Goal: Transaction & Acquisition: Purchase product/service

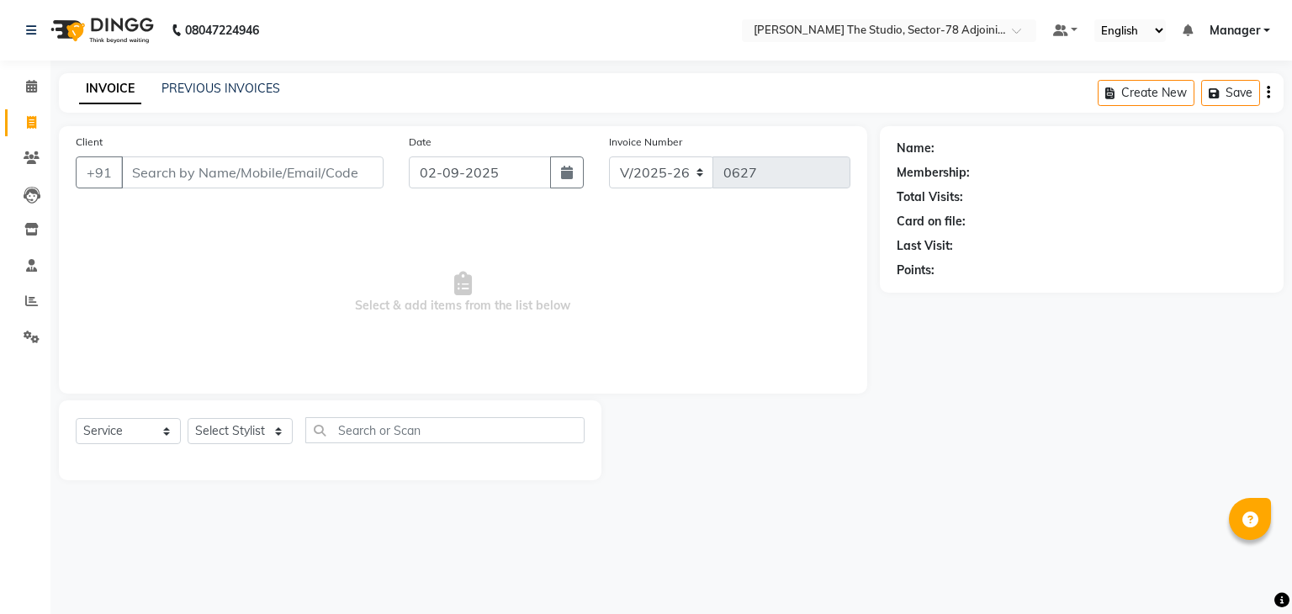
select select "8485"
select select "service"
click at [562, 182] on button "button" at bounding box center [567, 172] width 34 height 32
select select "9"
select select "2025"
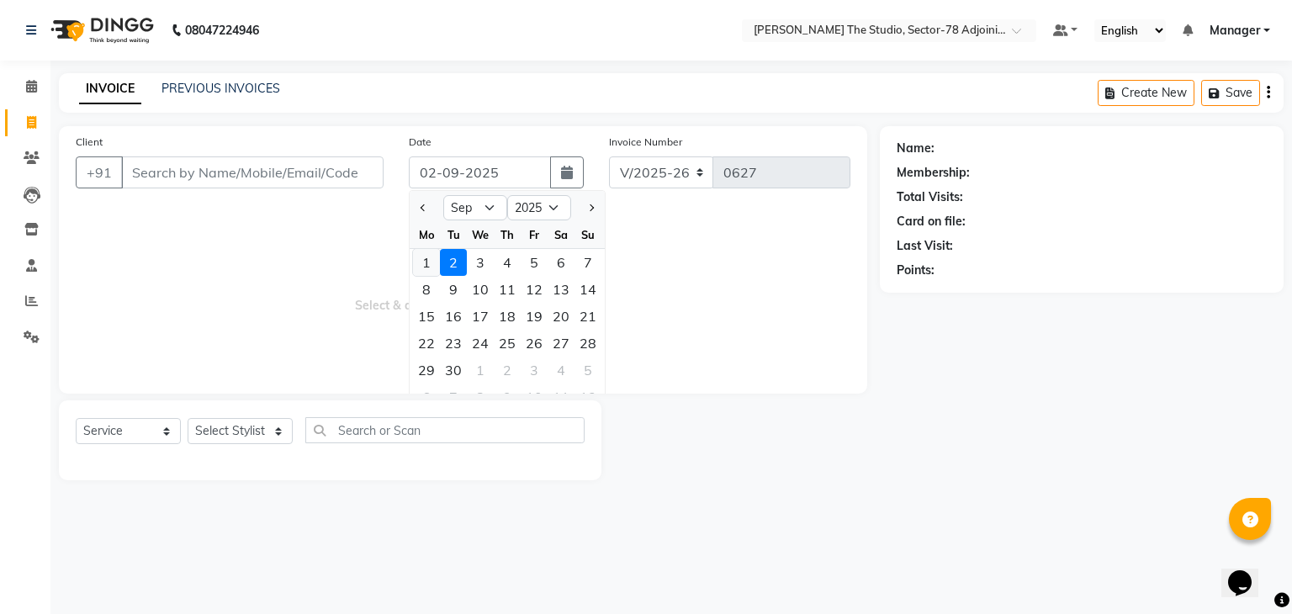
click at [427, 257] on div "1" at bounding box center [426, 262] width 27 height 27
type input "01-09-2025"
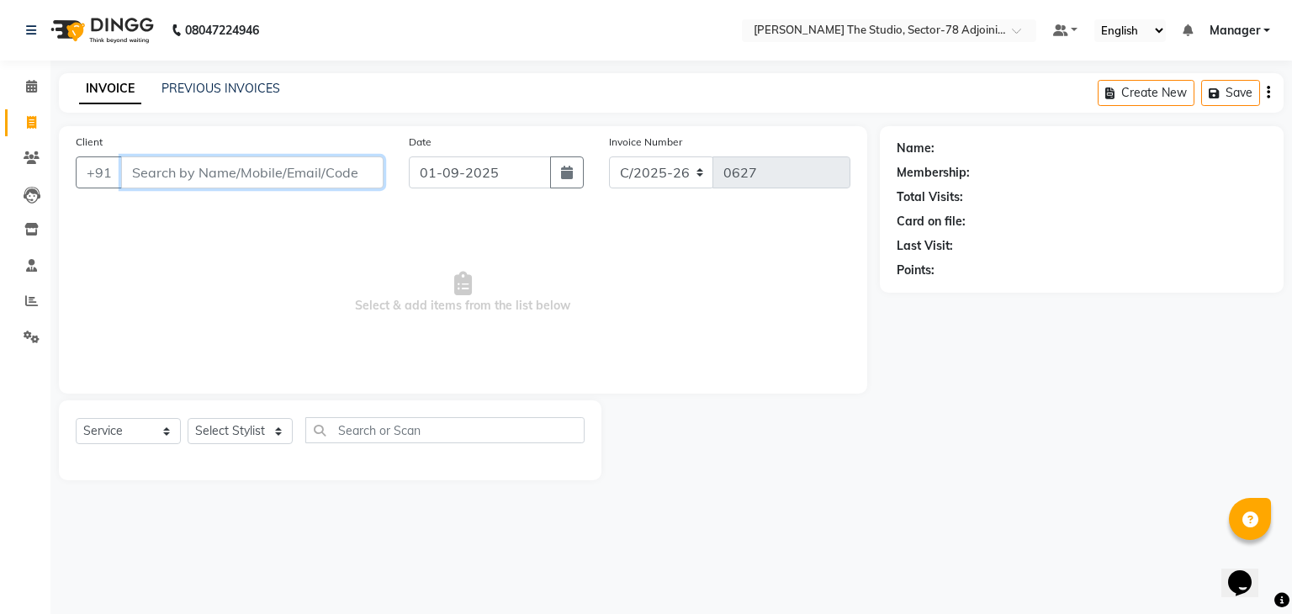
click at [242, 177] on input "Client" at bounding box center [252, 172] width 262 height 32
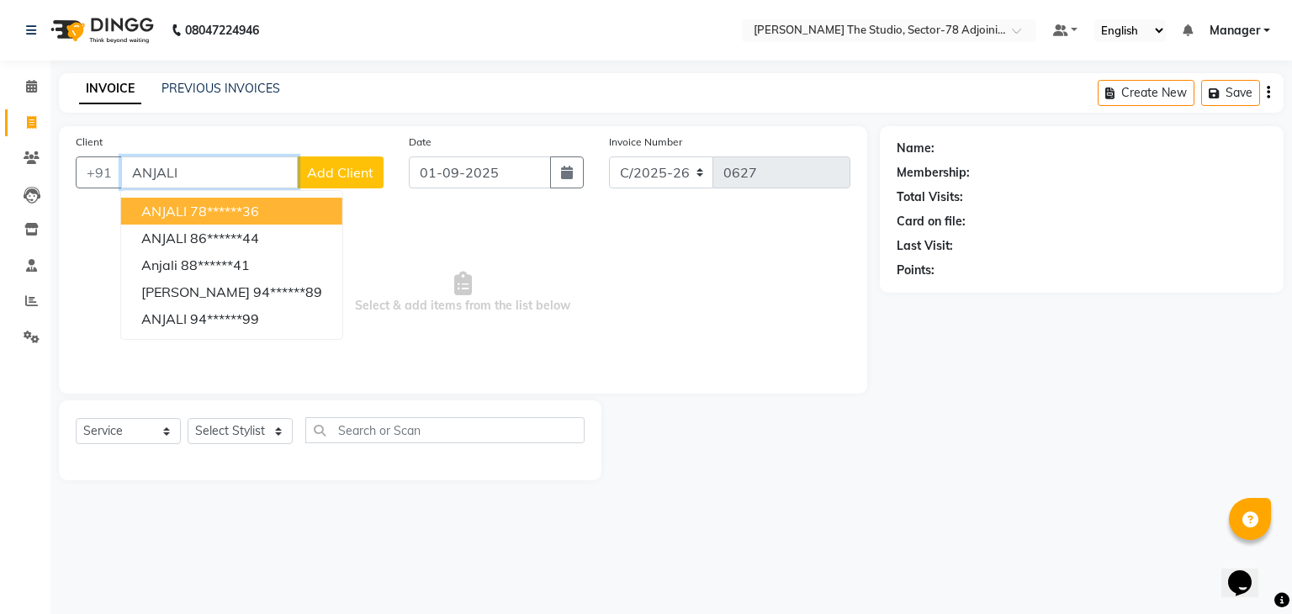
click at [231, 220] on button "ANJALI 78******36" at bounding box center [231, 211] width 221 height 27
type input "78******36"
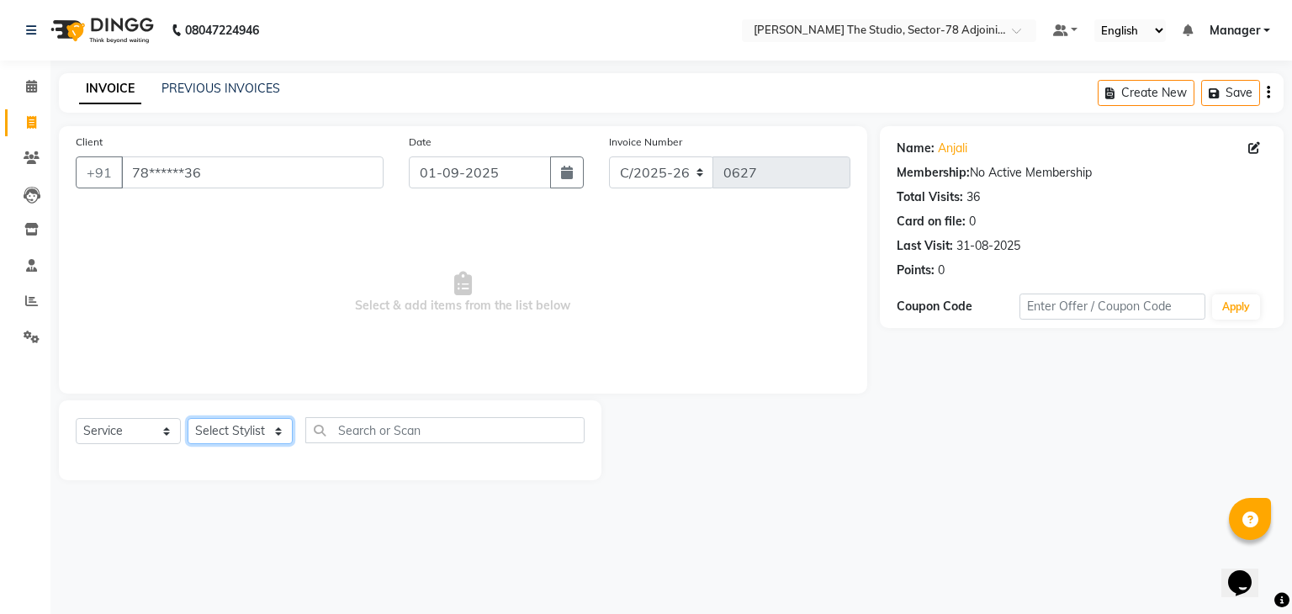
click at [225, 444] on select "Select Stylist [PERSON_NAME](N) [PERSON_NAME] [PERSON_NAME] [PERSON_NAME] [PERS…" at bounding box center [240, 431] width 105 height 26
select select "83540"
click at [188, 419] on select "Select Stylist [PERSON_NAME](N) [PERSON_NAME] [PERSON_NAME] [PERSON_NAME] [PERS…" at bounding box center [240, 431] width 105 height 26
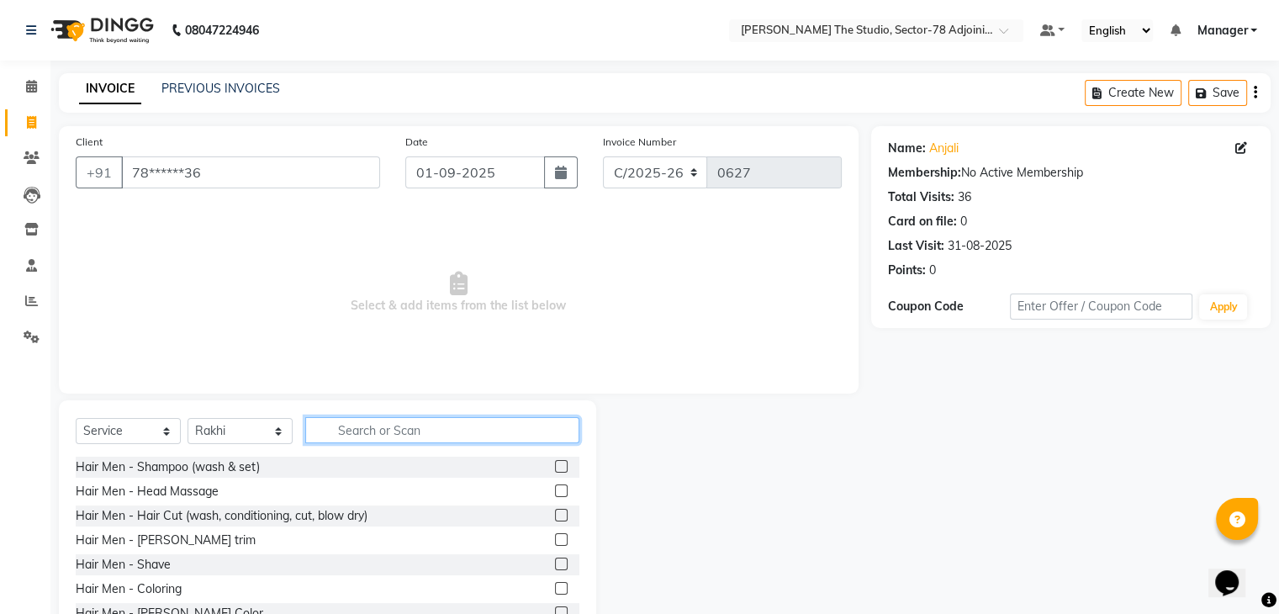
click at [387, 433] on input "text" at bounding box center [442, 430] width 274 height 26
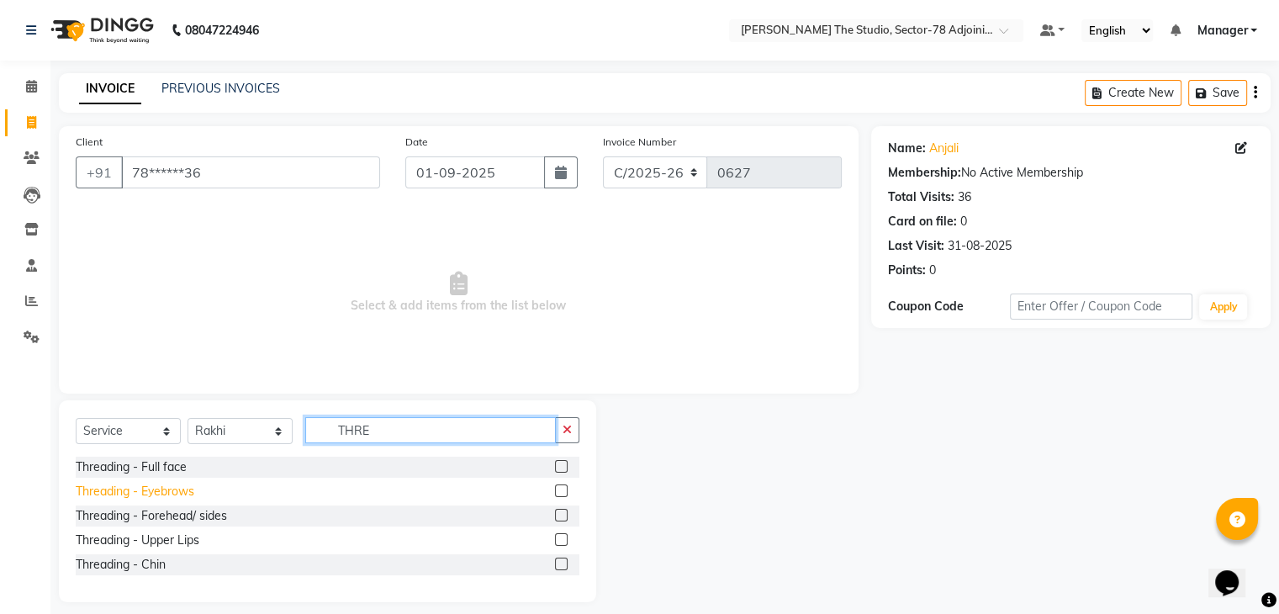
type input "THRE"
click at [135, 495] on div "Threading - Eyebrows" at bounding box center [135, 492] width 119 height 18
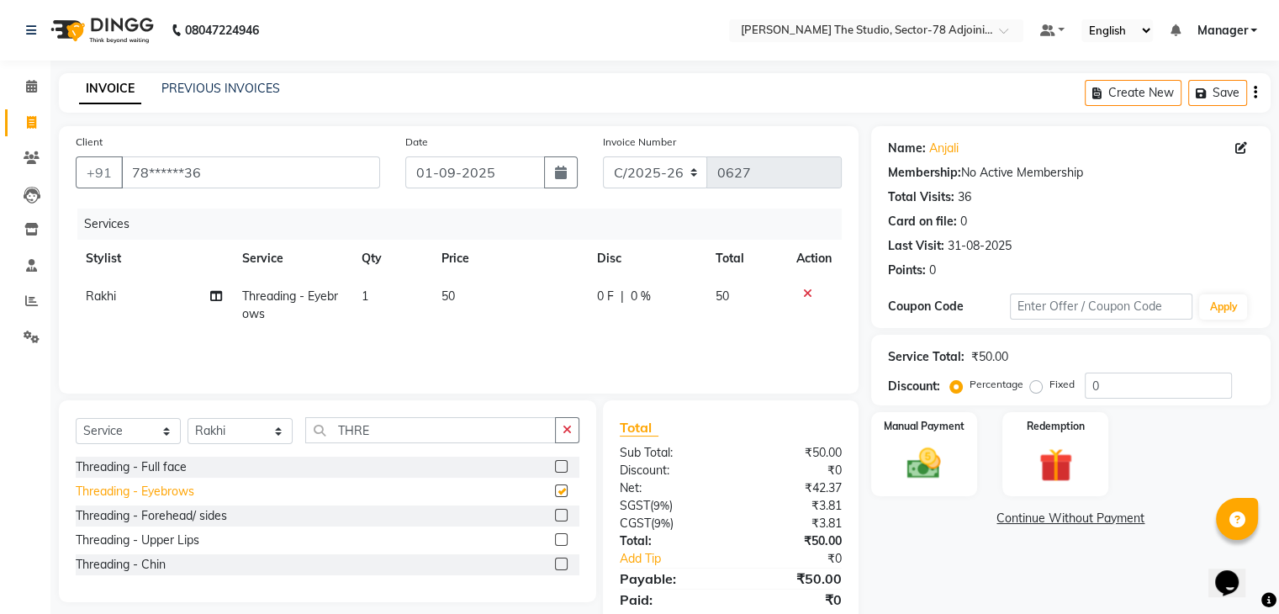
checkbox input "false"
click at [939, 437] on div "Manual Payment" at bounding box center [924, 454] width 110 height 87
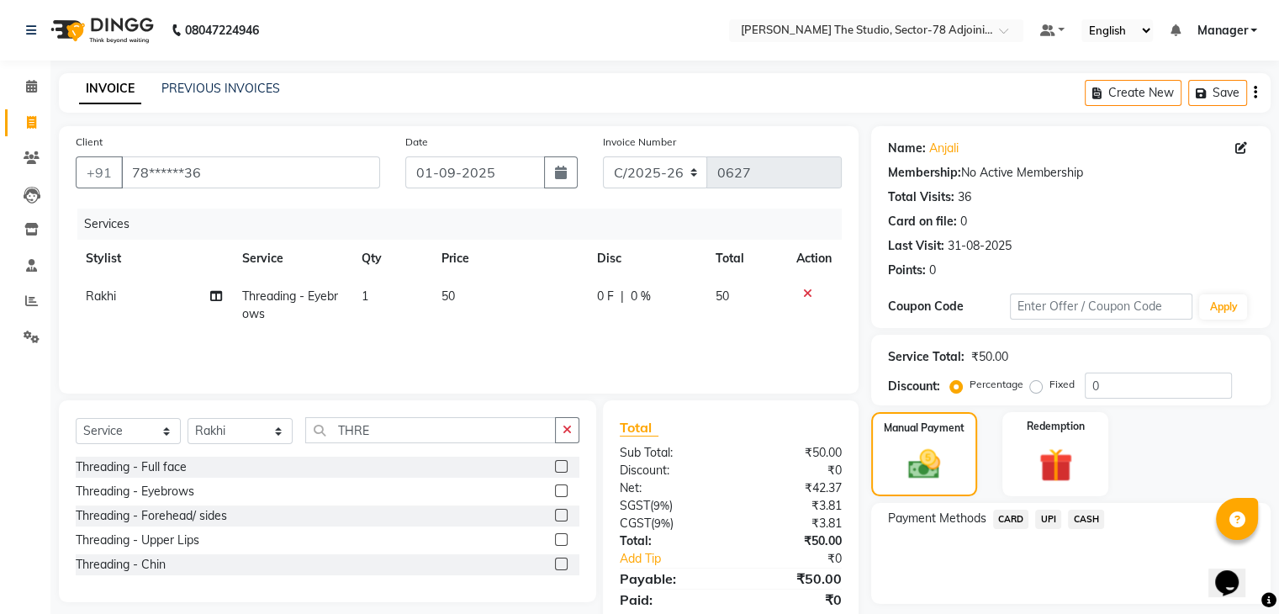
click at [1046, 522] on span "UPI" at bounding box center [1049, 519] width 26 height 19
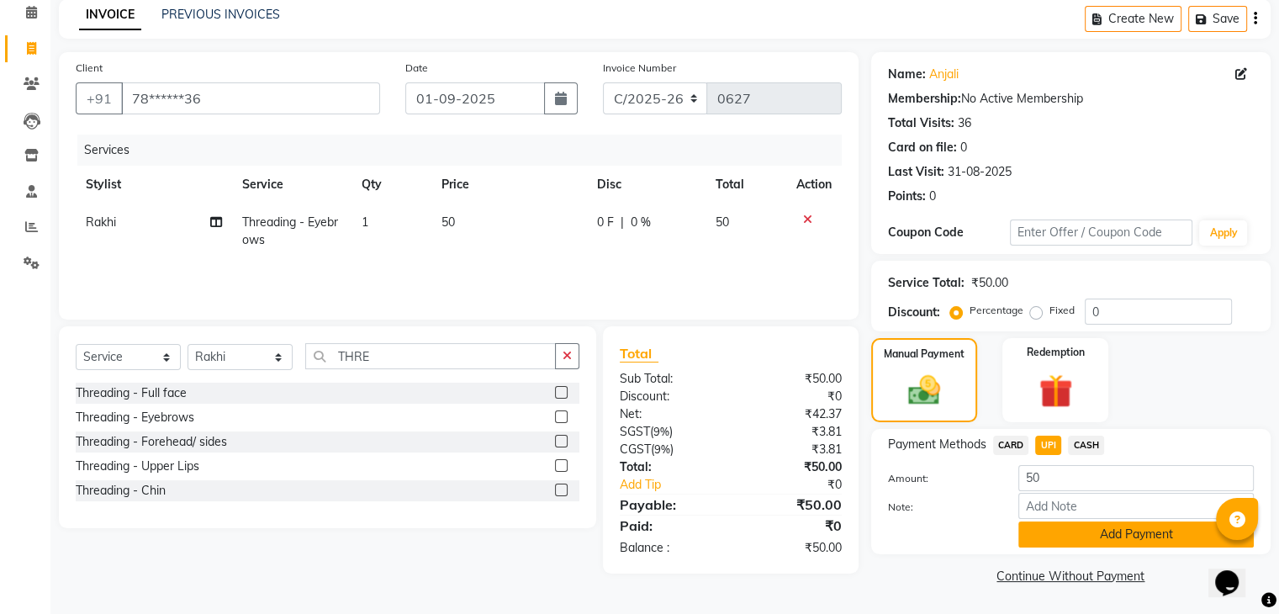
click at [1067, 529] on button "Add Payment" at bounding box center [1137, 535] width 236 height 26
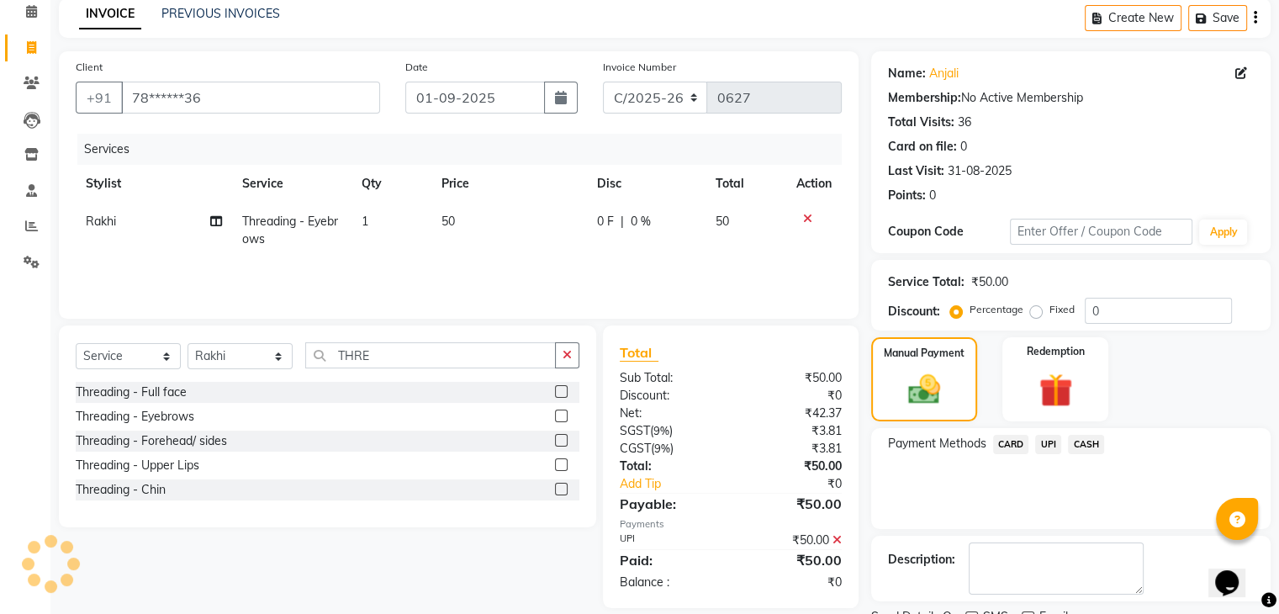
scroll to position [144, 0]
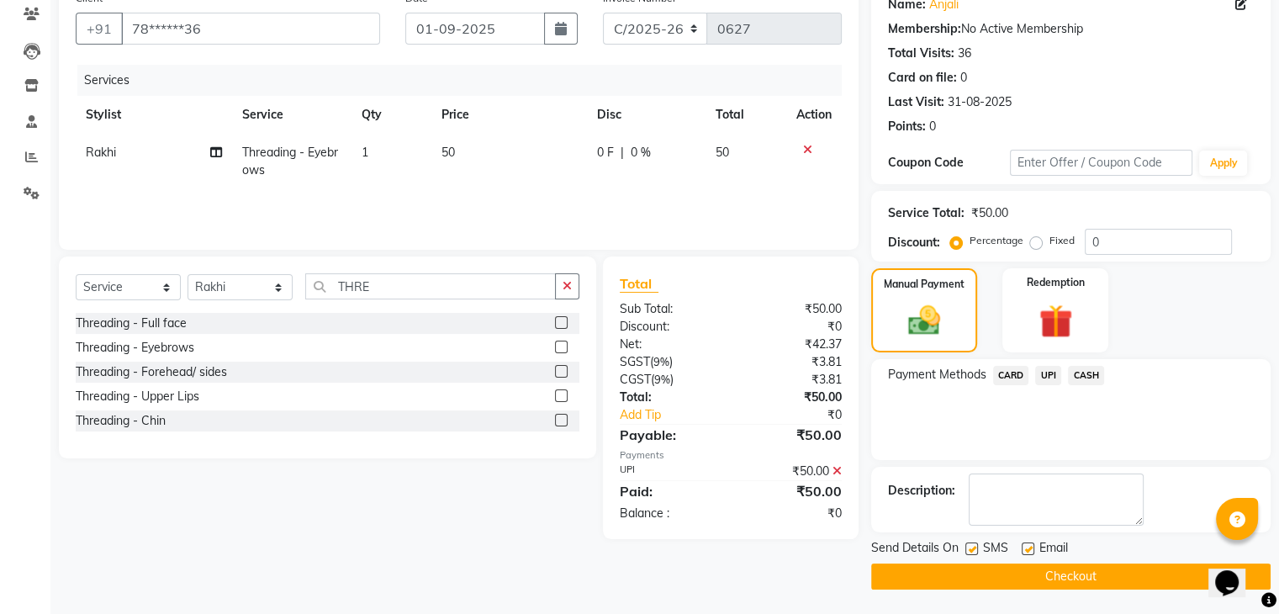
click at [1064, 569] on button "Checkout" at bounding box center [1071, 577] width 400 height 26
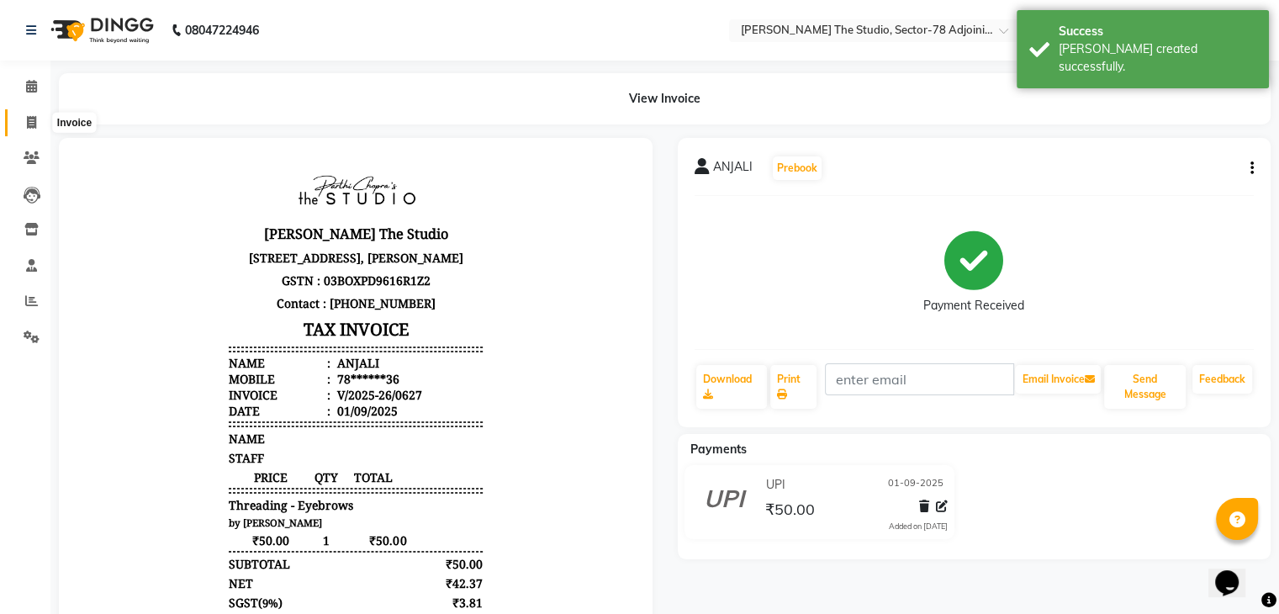
click at [28, 129] on span at bounding box center [31, 123] width 29 height 19
select select "8485"
select select "service"
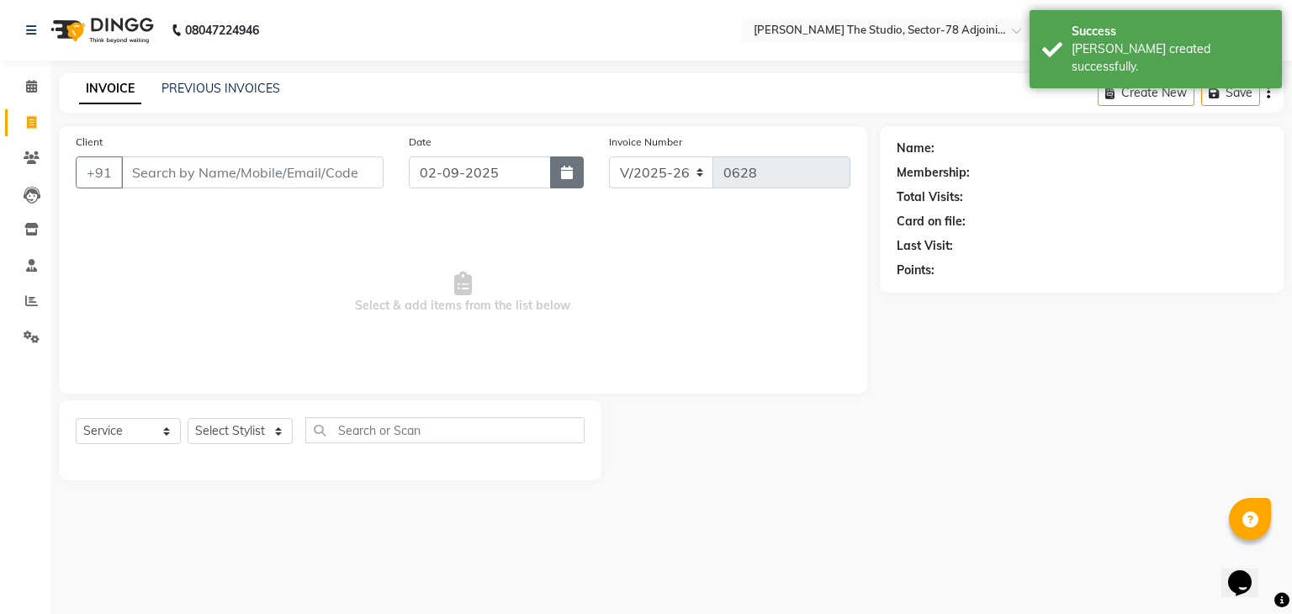
click at [564, 175] on icon "button" at bounding box center [567, 172] width 12 height 13
select select "9"
select select "2025"
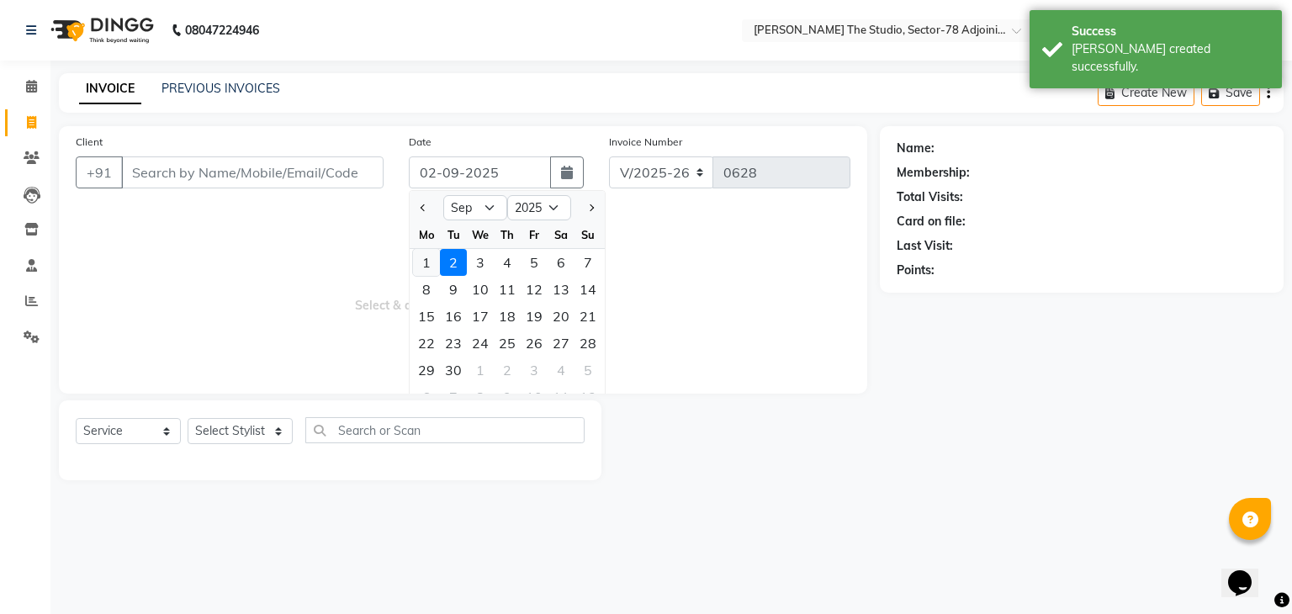
click at [426, 260] on div "1" at bounding box center [426, 262] width 27 height 27
type input "01-09-2025"
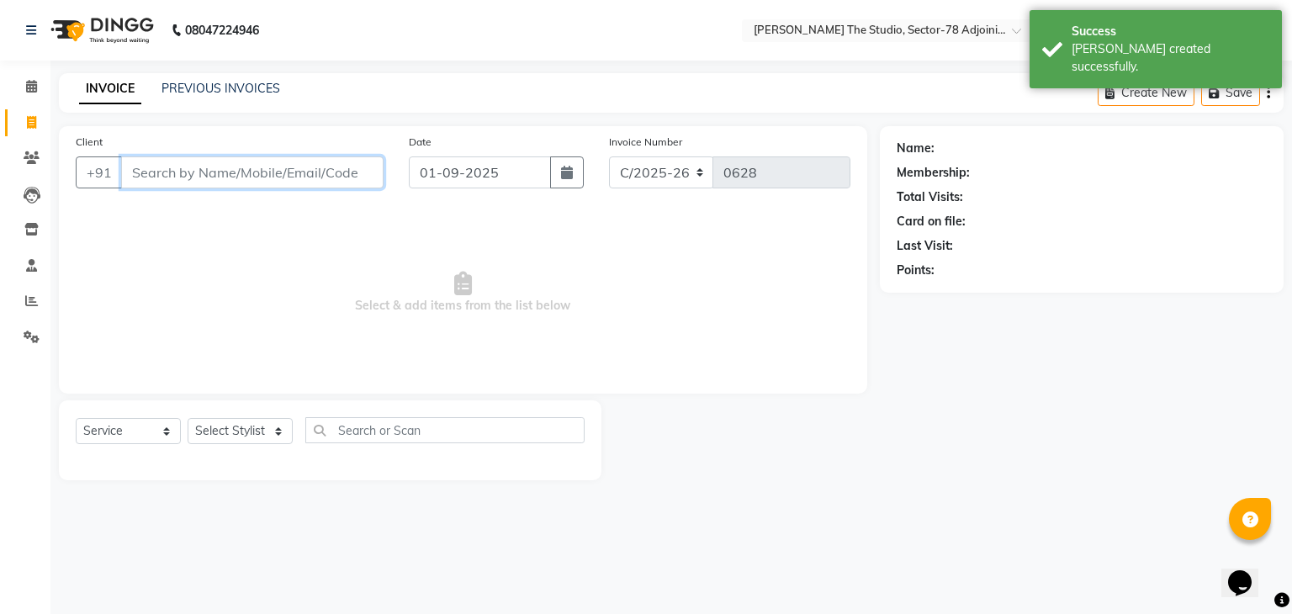
click at [296, 176] on input "Client" at bounding box center [252, 172] width 262 height 32
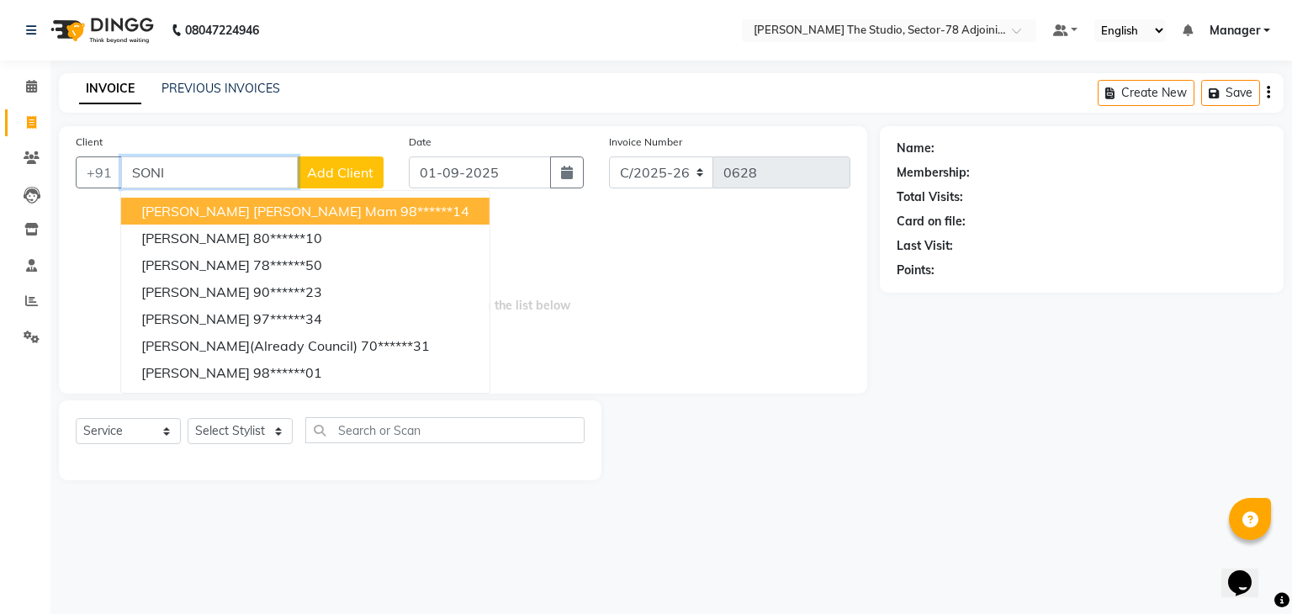
click at [211, 208] on span "[PERSON_NAME] [PERSON_NAME] Mam" at bounding box center [269, 211] width 256 height 17
type input "98******14"
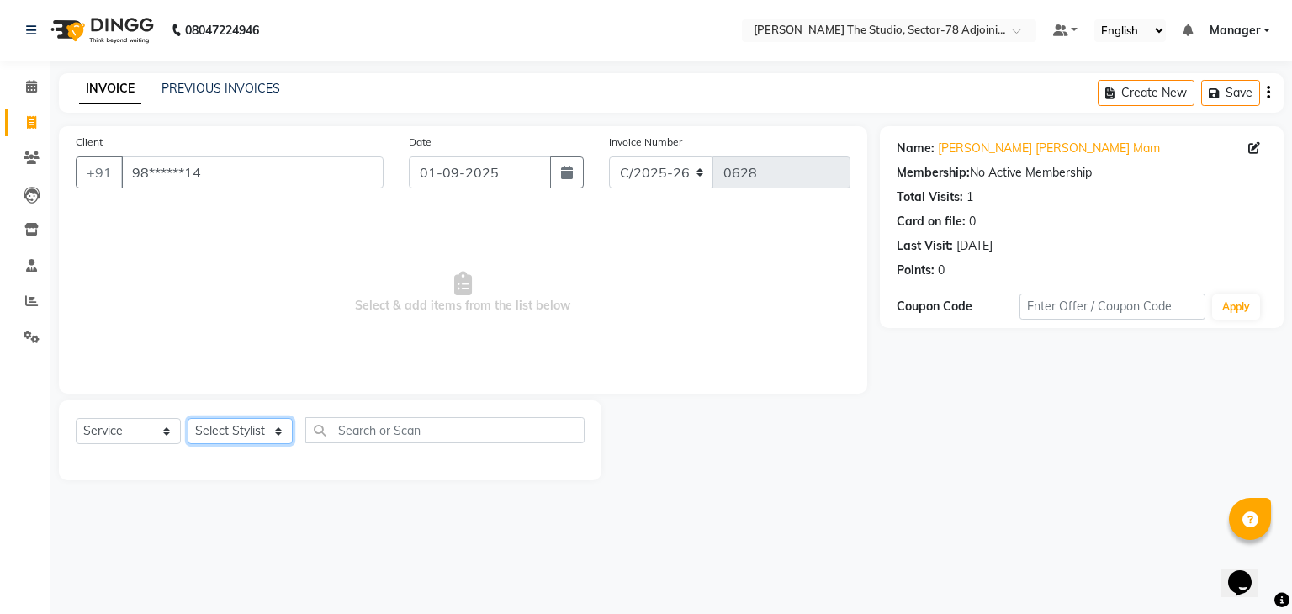
click at [244, 430] on select "Select Stylist [PERSON_NAME](N) [PERSON_NAME] [PERSON_NAME] [PERSON_NAME] [PERS…" at bounding box center [240, 431] width 105 height 26
select select "83542"
click at [188, 419] on select "Select Stylist [PERSON_NAME](N) [PERSON_NAME] [PERSON_NAME] [PERSON_NAME] [PERS…" at bounding box center [240, 431] width 105 height 26
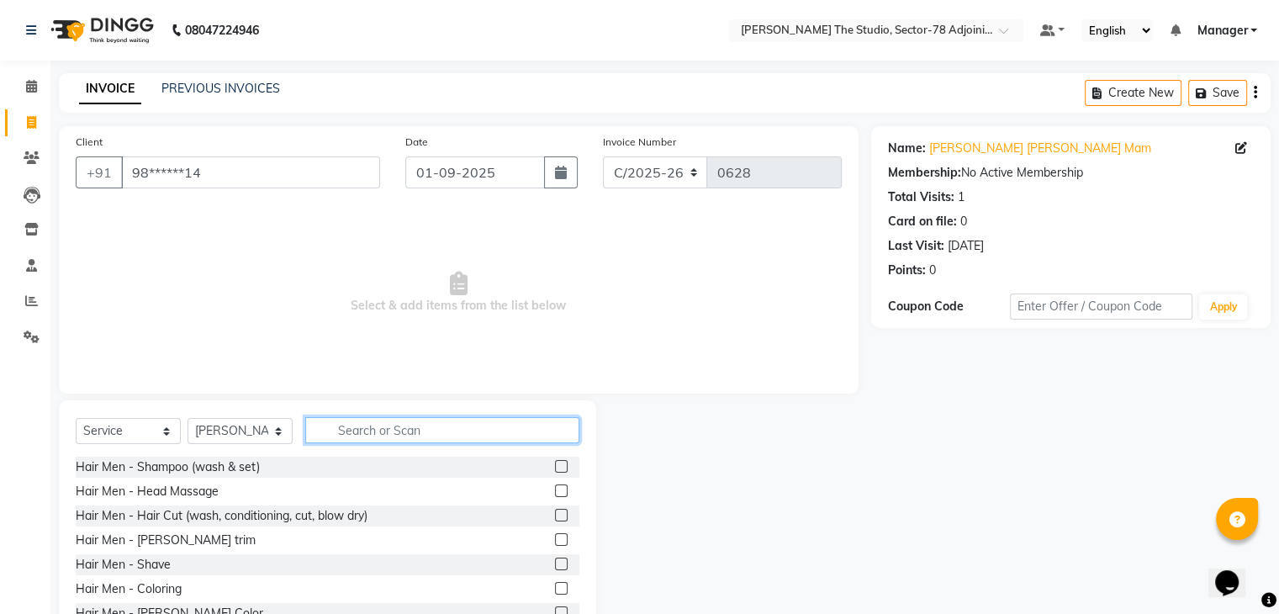
click at [374, 433] on input "text" at bounding box center [442, 430] width 274 height 26
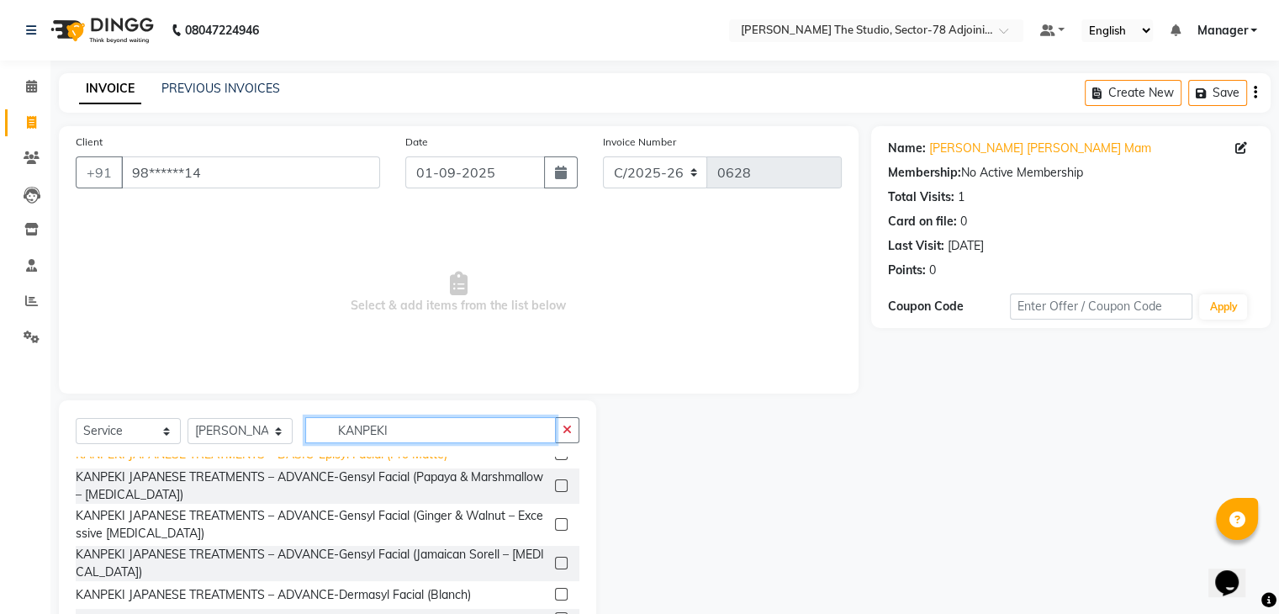
scroll to position [87, 0]
type input "KANPEKI"
click at [363, 538] on div "KANPEKI JAPANESE TREATMENTS – ADVANCE-Gensyl Facial (Ginger & Walnut – Excessiv…" at bounding box center [312, 523] width 473 height 35
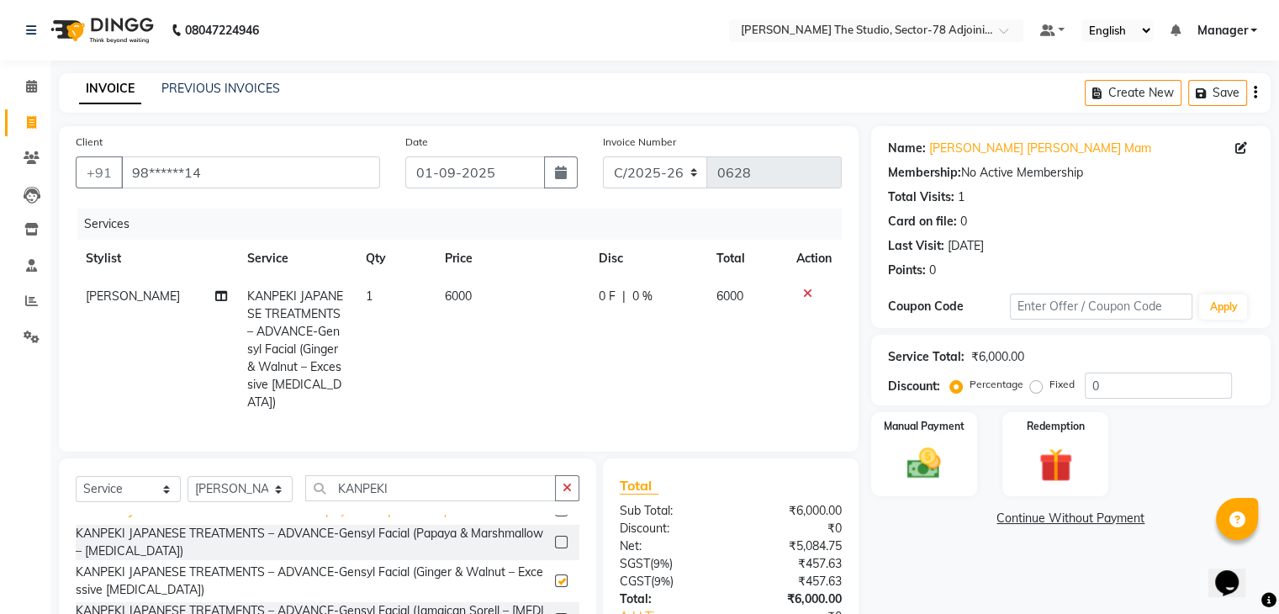
checkbox input "false"
click at [481, 298] on td "6000" at bounding box center [512, 350] width 154 height 144
select select "83542"
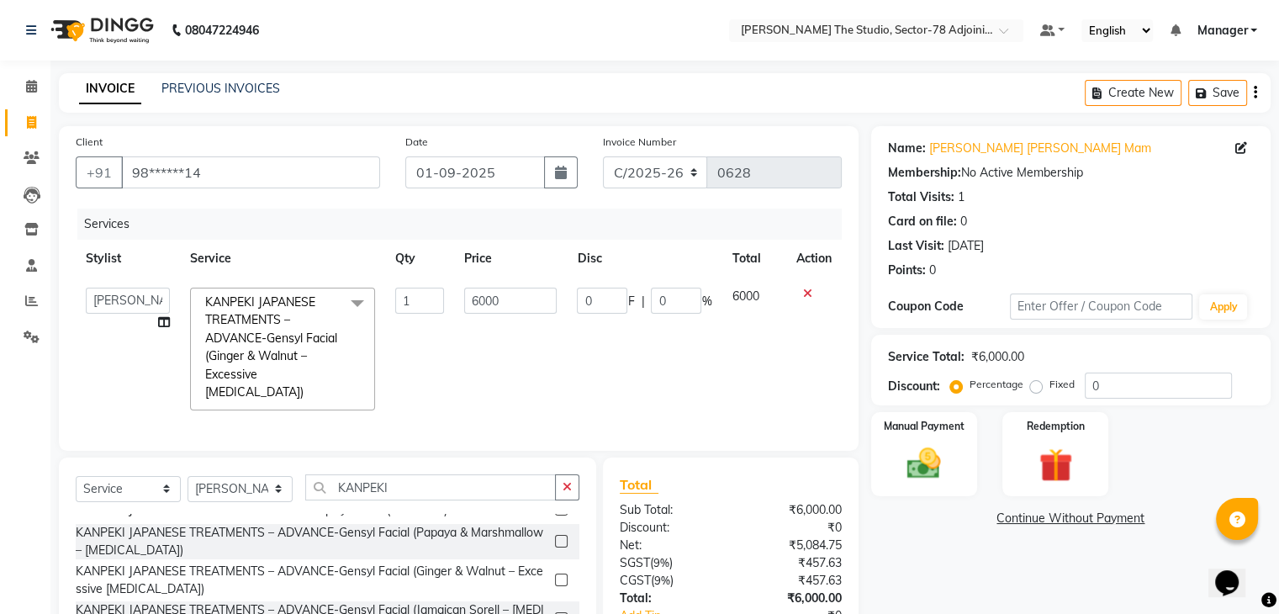
click at [481, 298] on input "6000" at bounding box center [510, 301] width 93 height 26
type input "6"
type input "3000"
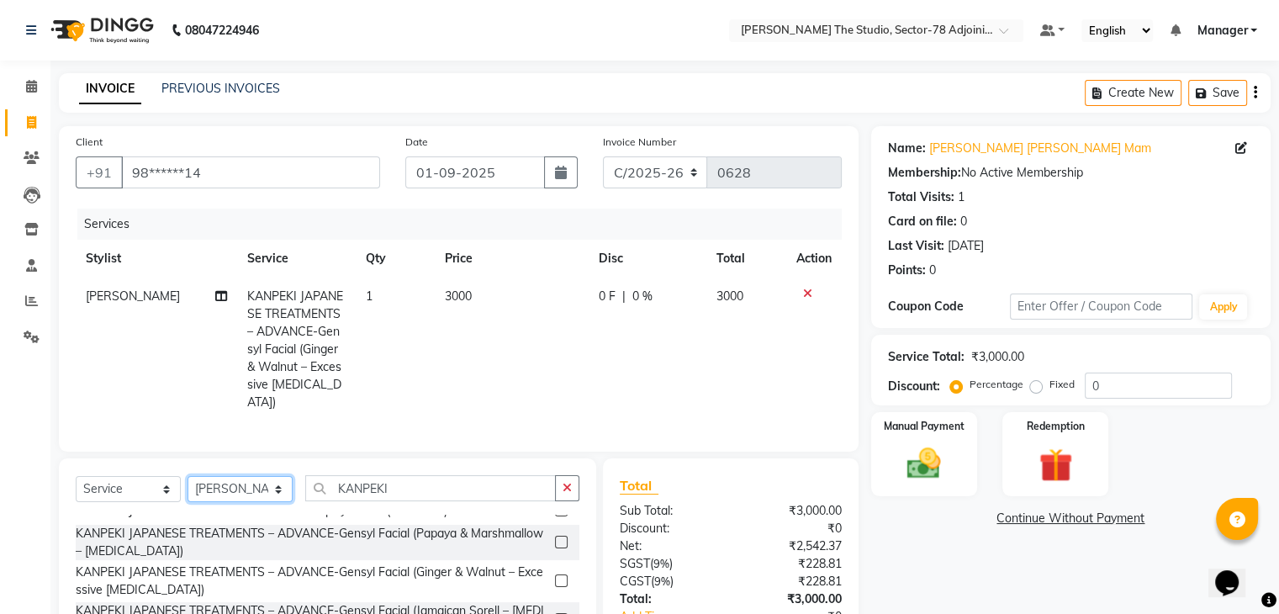
click at [217, 489] on select "Select Stylist [PERSON_NAME](N) [PERSON_NAME] [PERSON_NAME] [PERSON_NAME] [PERS…" at bounding box center [240, 489] width 105 height 26
click at [803, 292] on icon at bounding box center [807, 294] width 9 height 12
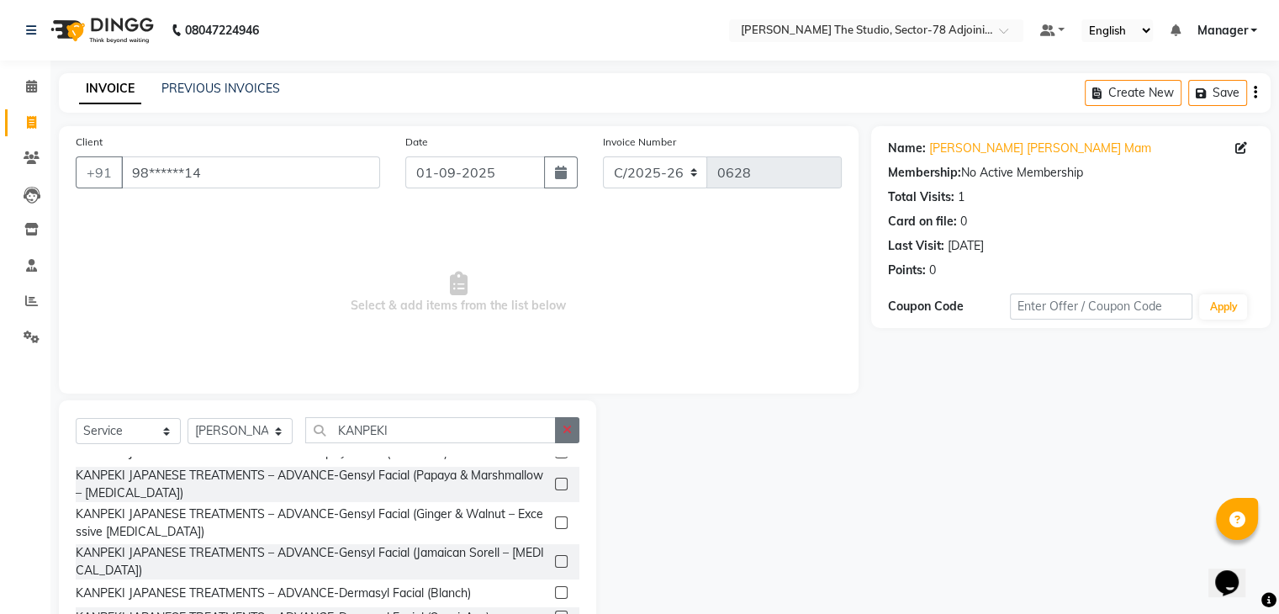
click at [566, 432] on icon "button" at bounding box center [567, 430] width 9 height 12
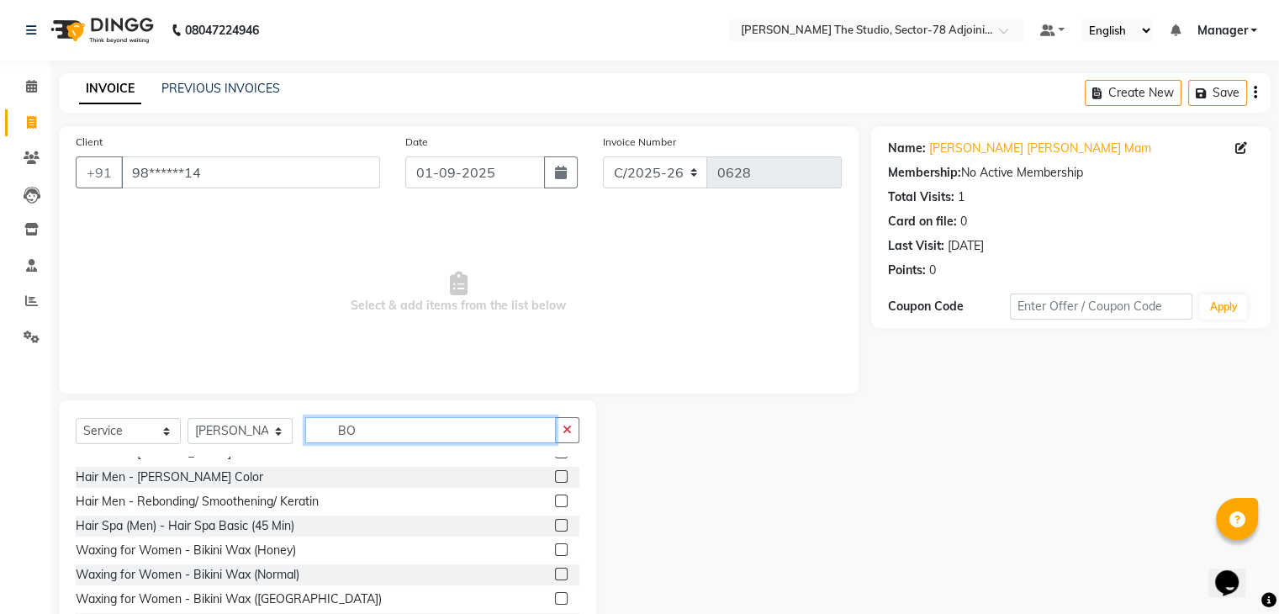
scroll to position [0, 0]
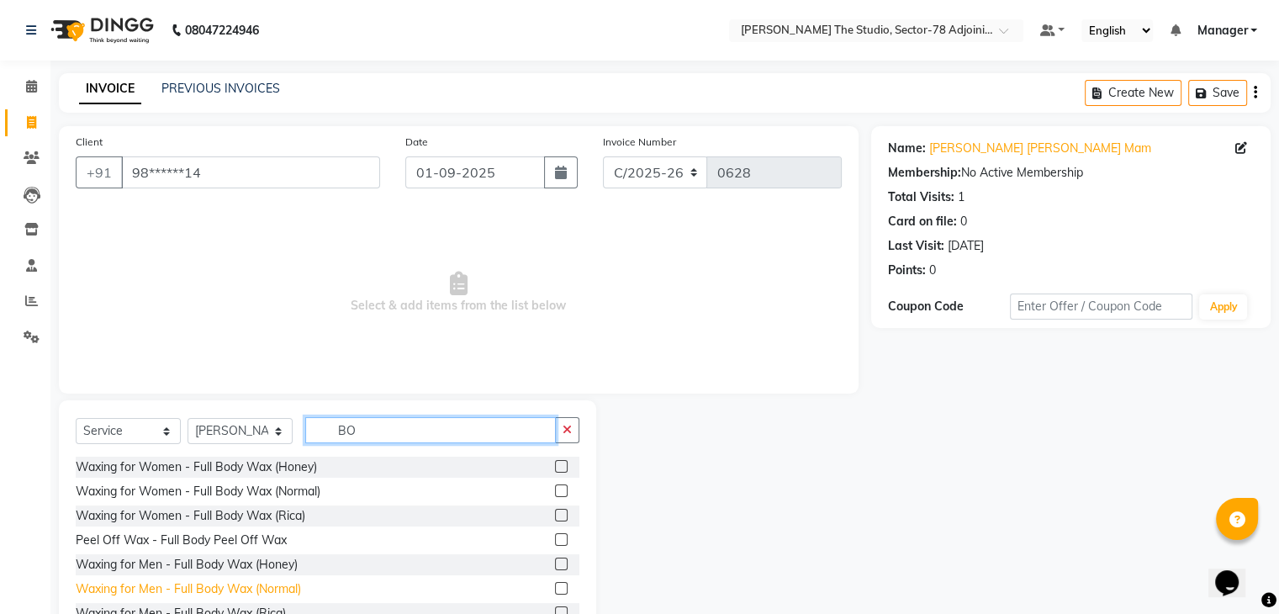
type input "B"
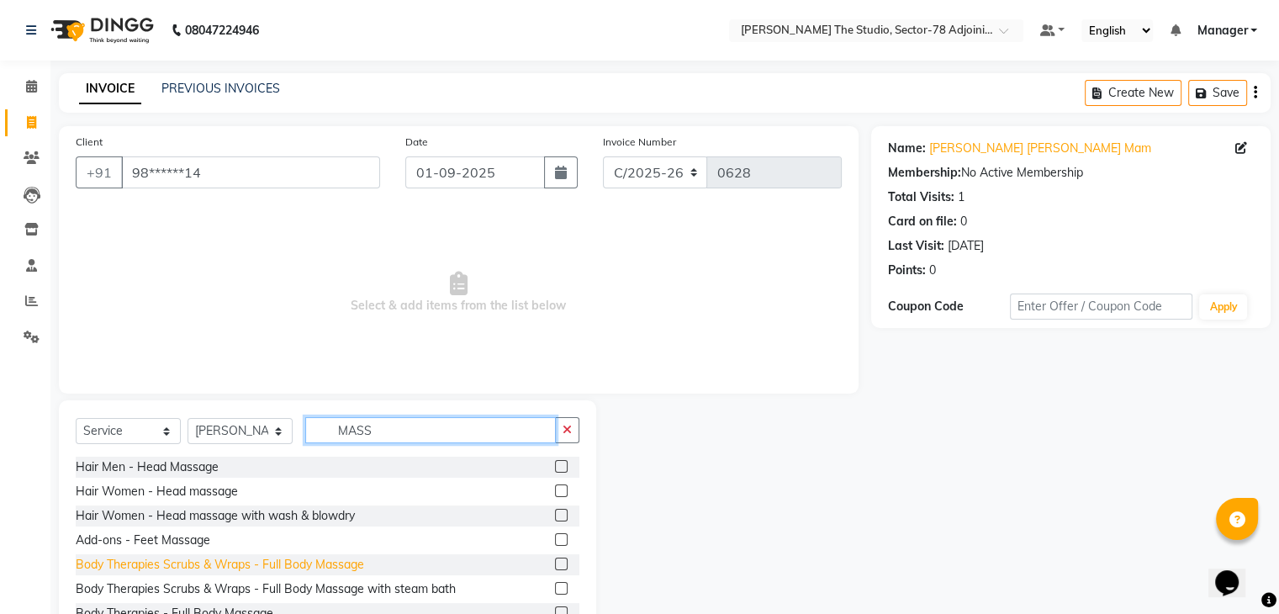
scroll to position [27, 0]
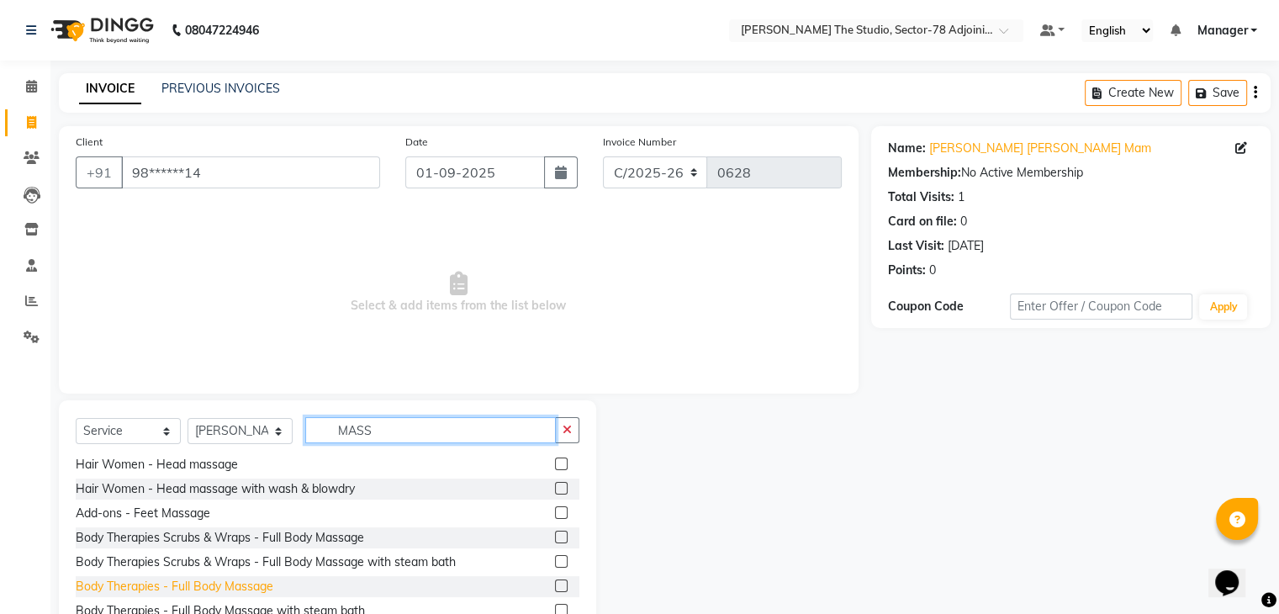
type input "MASS"
click at [188, 584] on div "Body Therapies - Full Body Massage" at bounding box center [175, 587] width 198 height 18
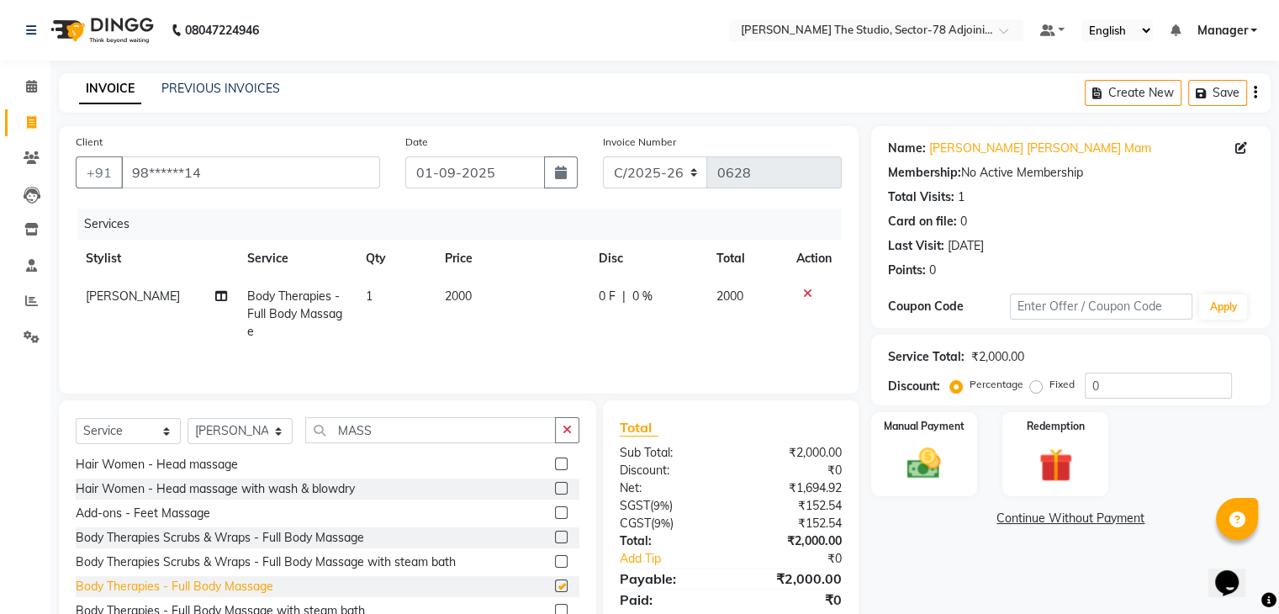
checkbox input "false"
click at [480, 293] on td "2000" at bounding box center [512, 314] width 154 height 73
select select "83542"
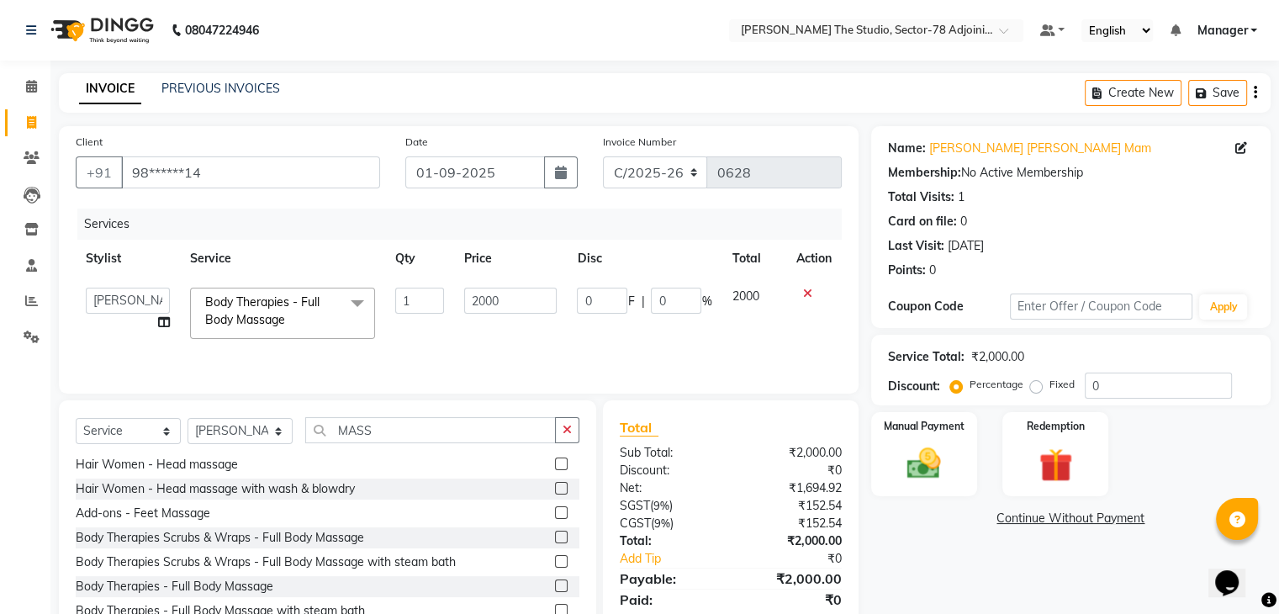
click at [480, 293] on input "2000" at bounding box center [510, 301] width 93 height 26
type input "1"
type input "1300"
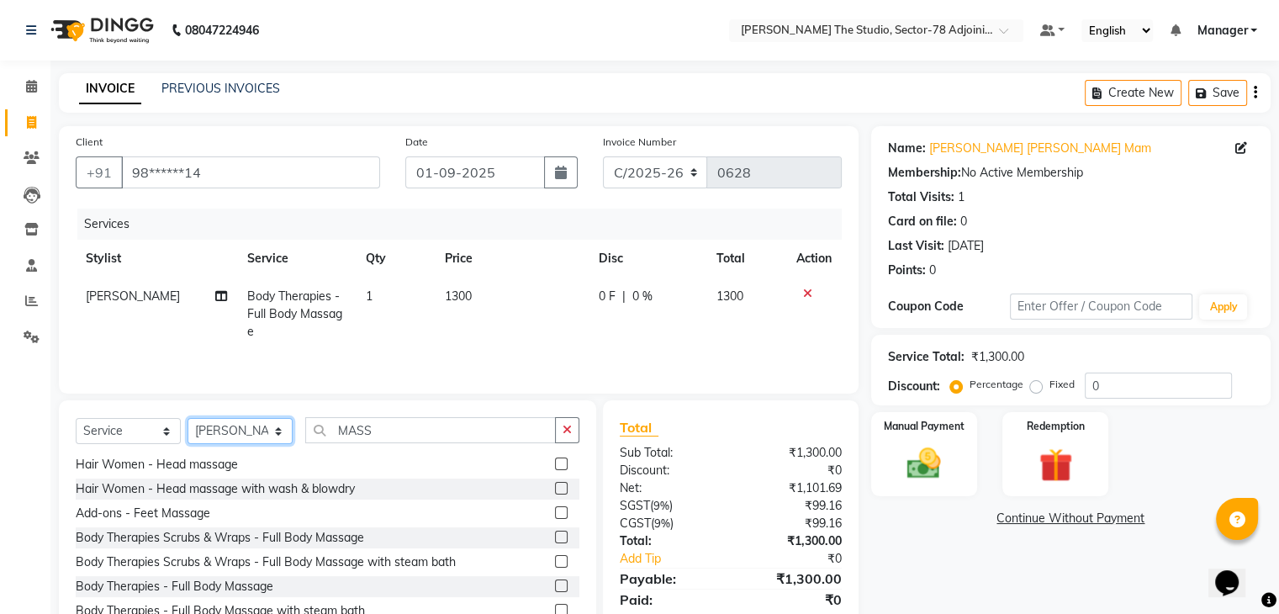
click at [252, 429] on select "Select Stylist [PERSON_NAME](N) [PERSON_NAME] [PERSON_NAME] [PERSON_NAME] [PERS…" at bounding box center [240, 431] width 105 height 26
select select "83541"
click at [188, 420] on select "Select Stylist [PERSON_NAME](N) [PERSON_NAME] [PERSON_NAME] [PERSON_NAME] [PERS…" at bounding box center [240, 431] width 105 height 26
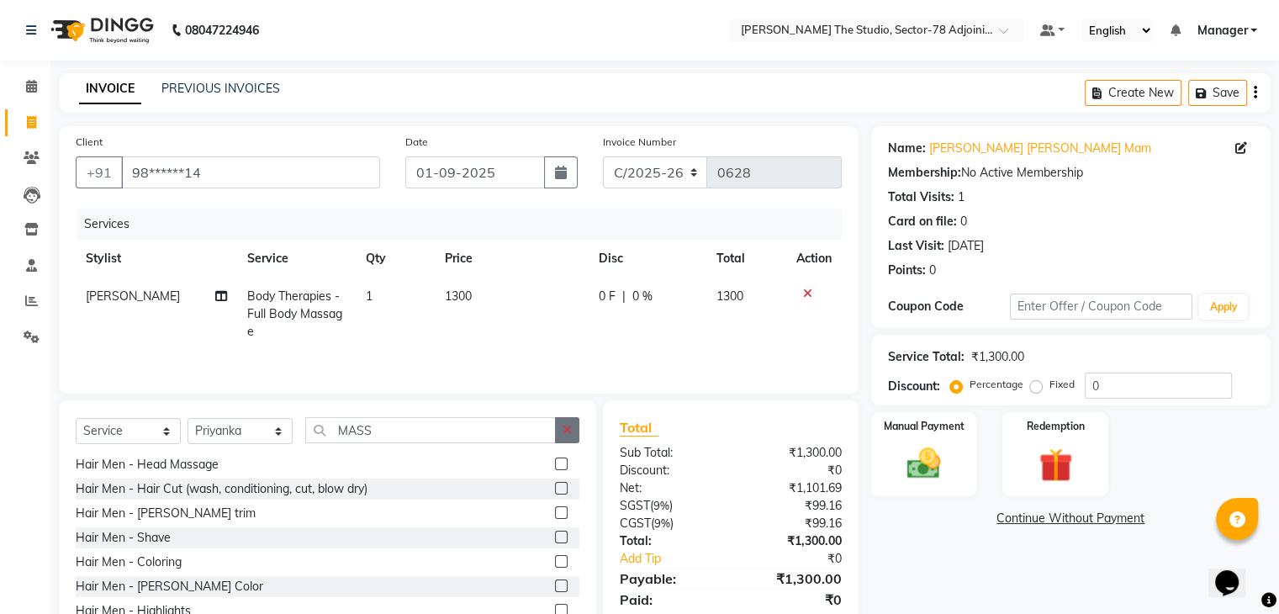
click at [572, 425] on button "button" at bounding box center [567, 430] width 24 height 26
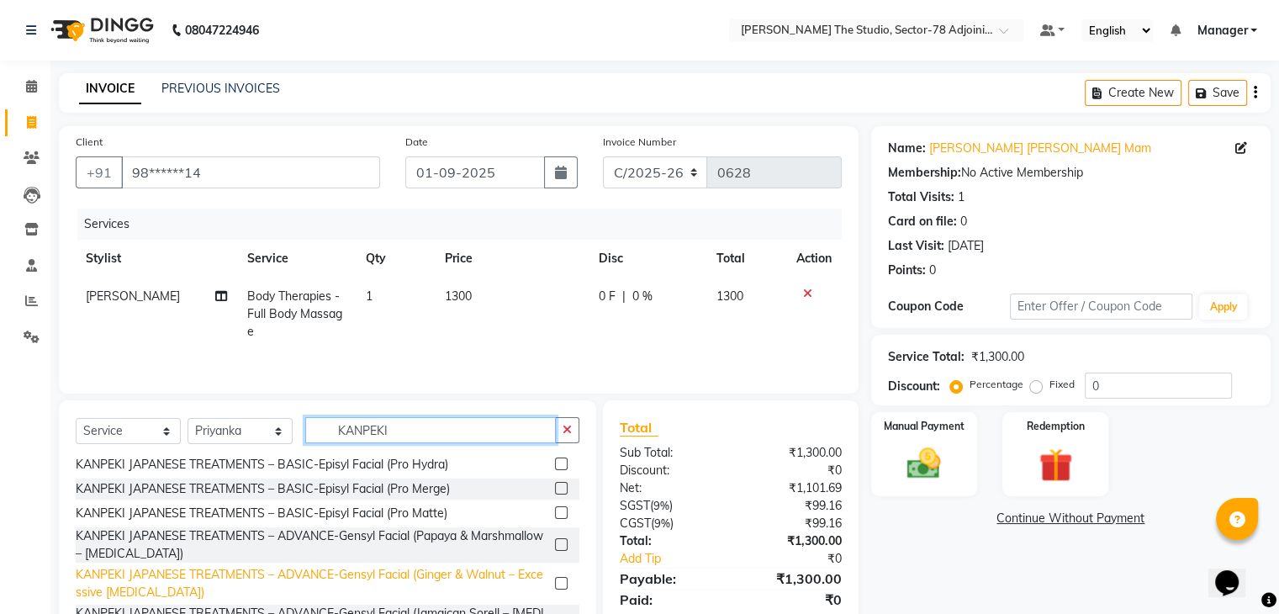
type input "KANPEKI"
click at [331, 572] on div "KANPEKI JAPANESE TREATMENTS – ADVANCE-Gensyl Facial (Ginger & Walnut – Excessiv…" at bounding box center [312, 583] width 473 height 35
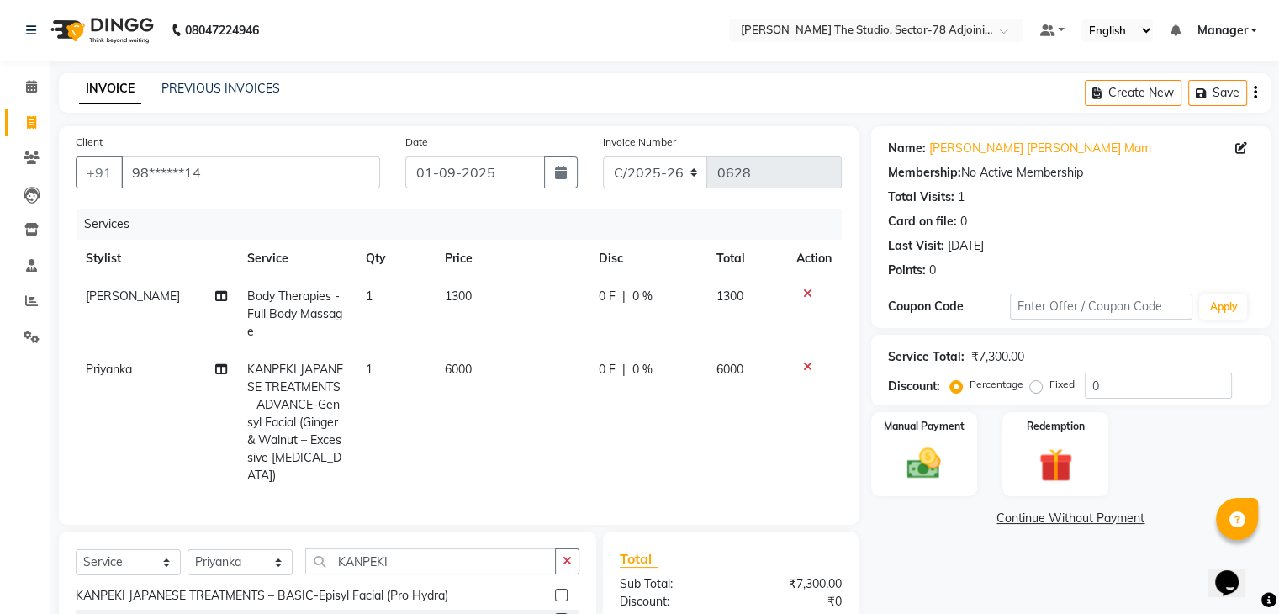
checkbox input "false"
click at [495, 365] on td "6000" at bounding box center [512, 423] width 154 height 144
select select "83541"
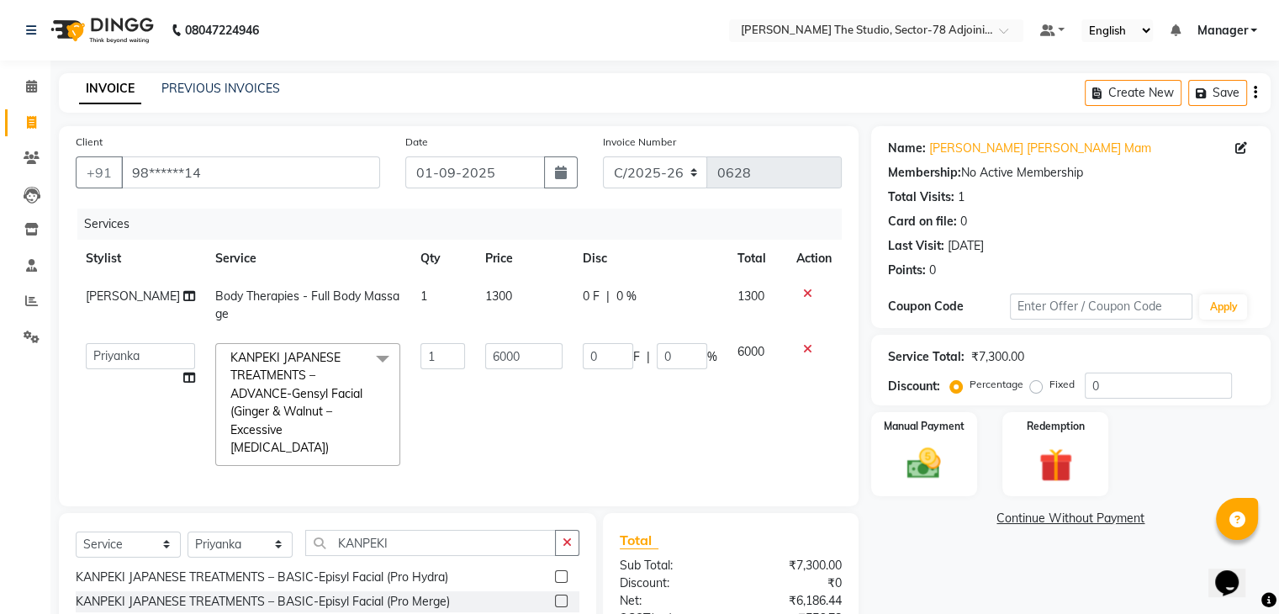
click at [495, 365] on input "6000" at bounding box center [523, 356] width 77 height 26
type input "4500"
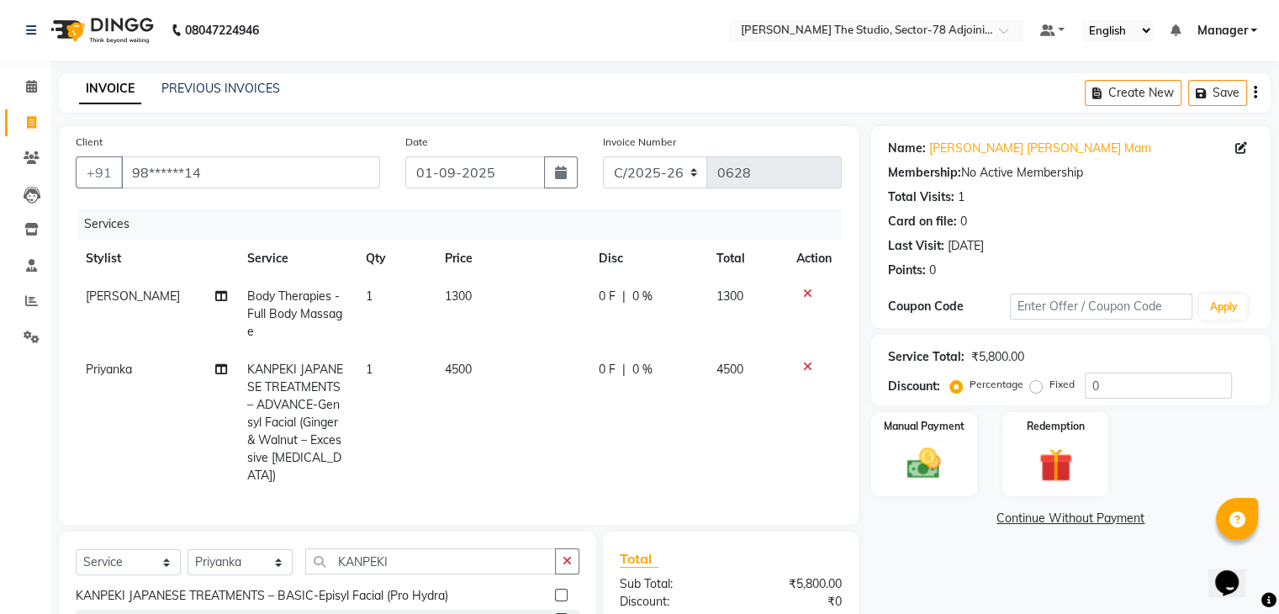
click at [516, 418] on td "4500" at bounding box center [512, 423] width 154 height 144
select select "83541"
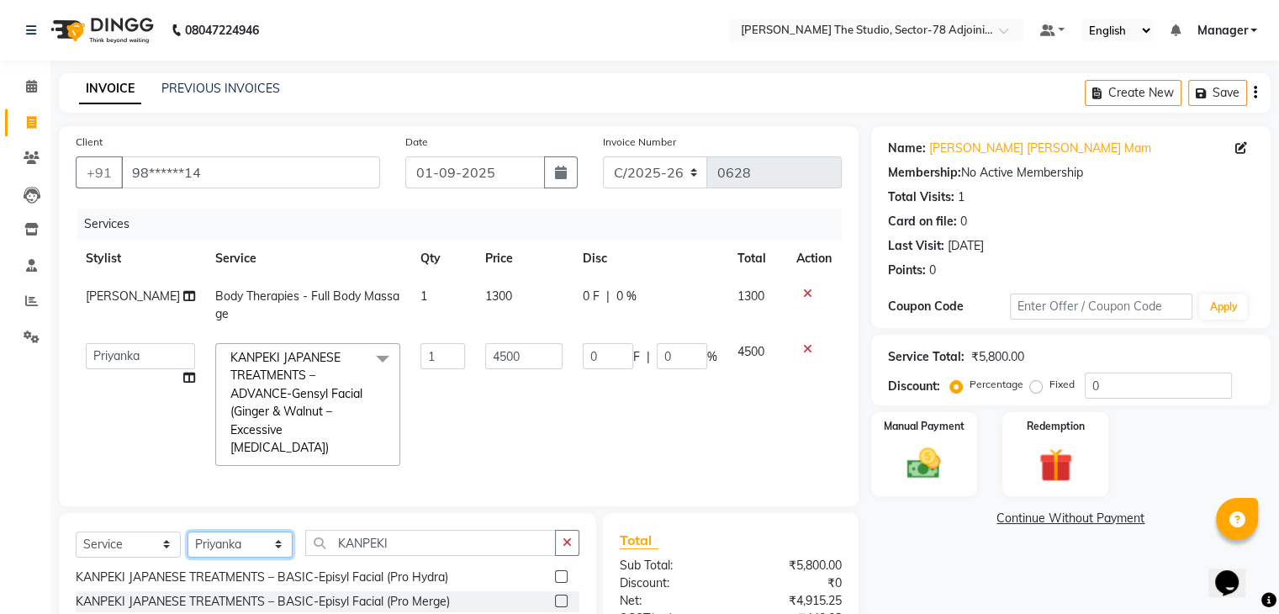
click at [238, 536] on select "Select Stylist [PERSON_NAME](N) [PERSON_NAME] [PERSON_NAME] [PERSON_NAME] [PERS…" at bounding box center [240, 545] width 105 height 26
select select "83539"
click at [188, 532] on select "Select Stylist [PERSON_NAME](N) [PERSON_NAME] [PERSON_NAME] [PERSON_NAME] [PERS…" at bounding box center [240, 545] width 105 height 26
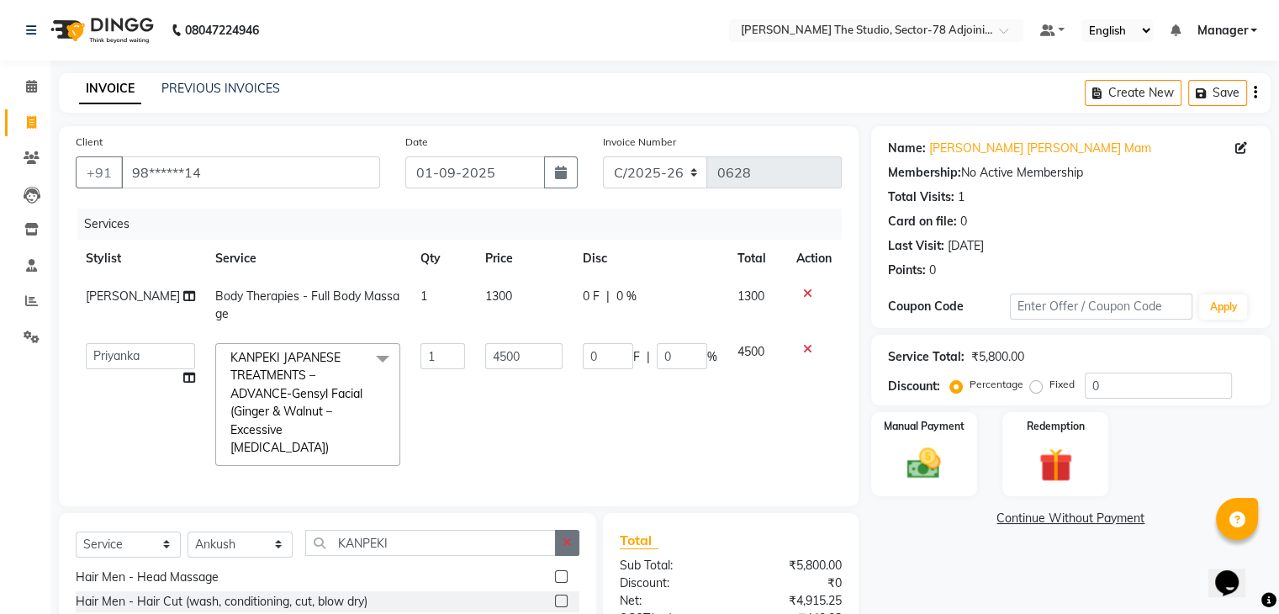
click at [559, 538] on button "button" at bounding box center [567, 543] width 24 height 26
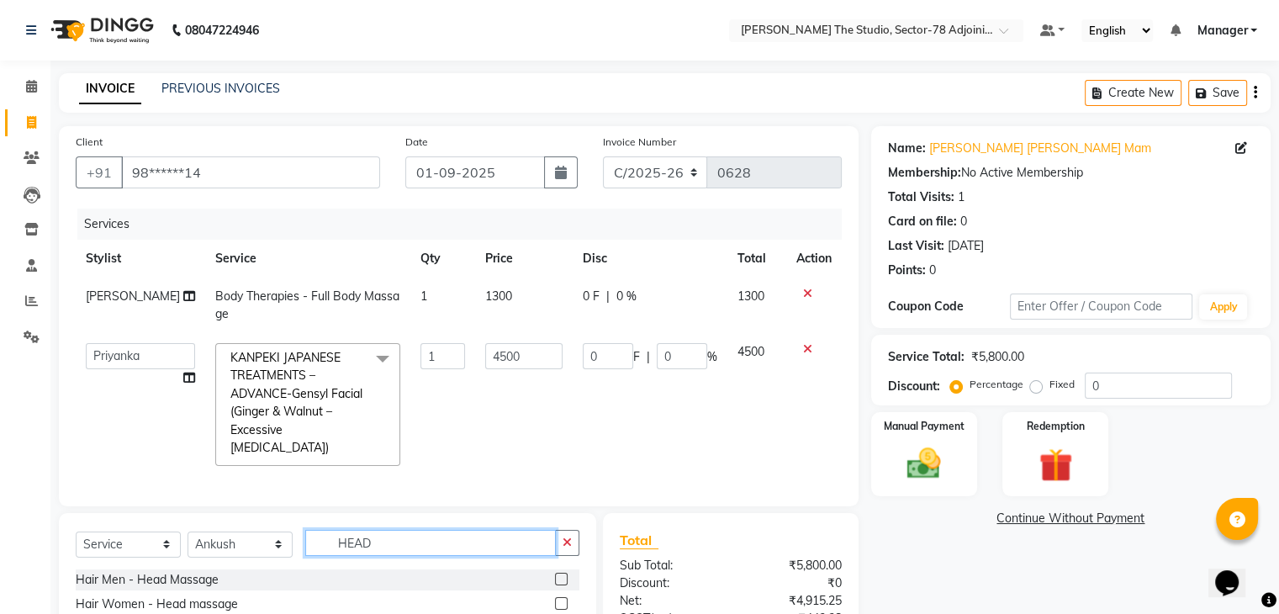
scroll to position [0, 0]
type input "HEAD"
click at [127, 577] on div "Hair Men - Head Massage" at bounding box center [147, 580] width 143 height 18
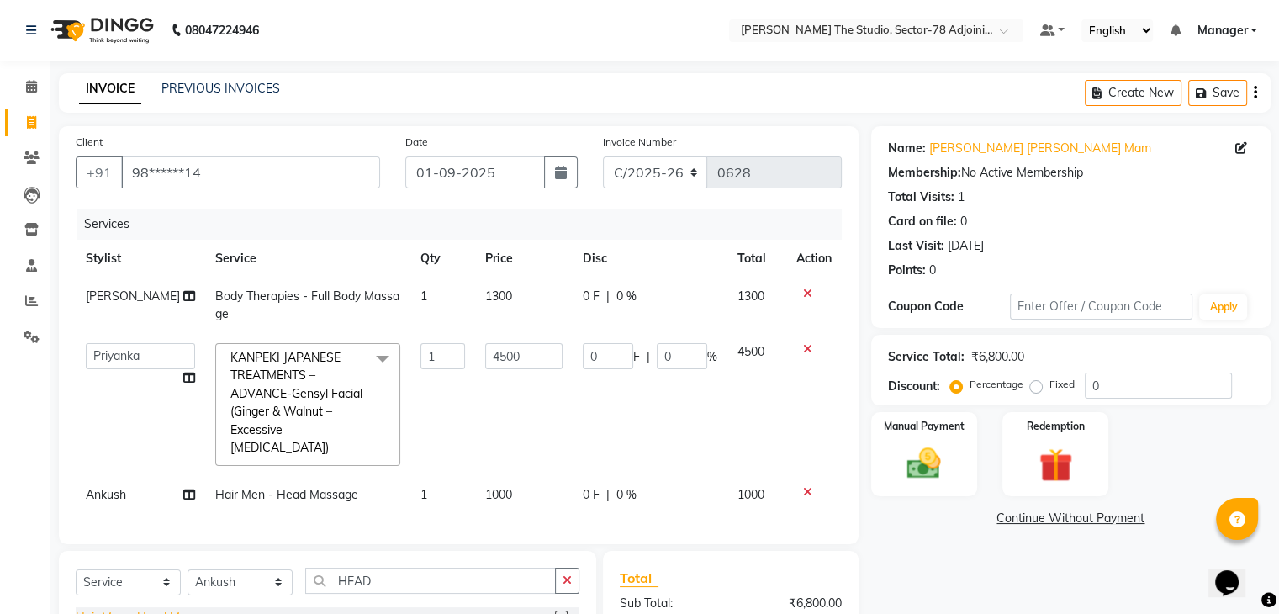
checkbox input "false"
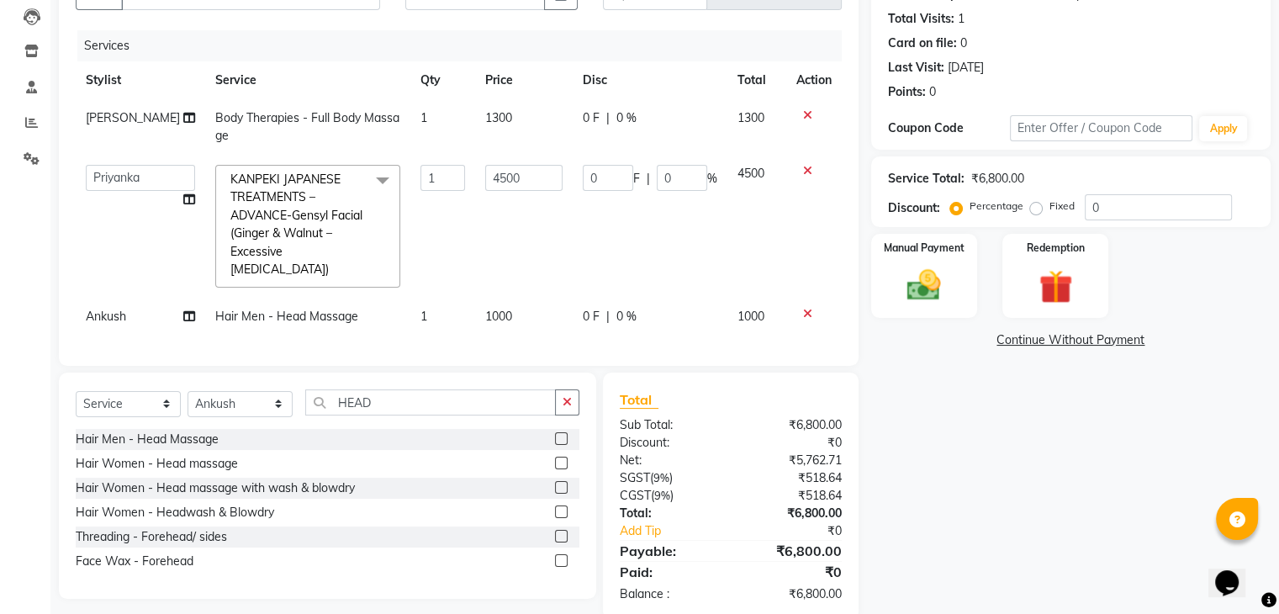
scroll to position [180, 0]
click at [198, 455] on div "Hair Women - Head massage" at bounding box center [157, 462] width 162 height 18
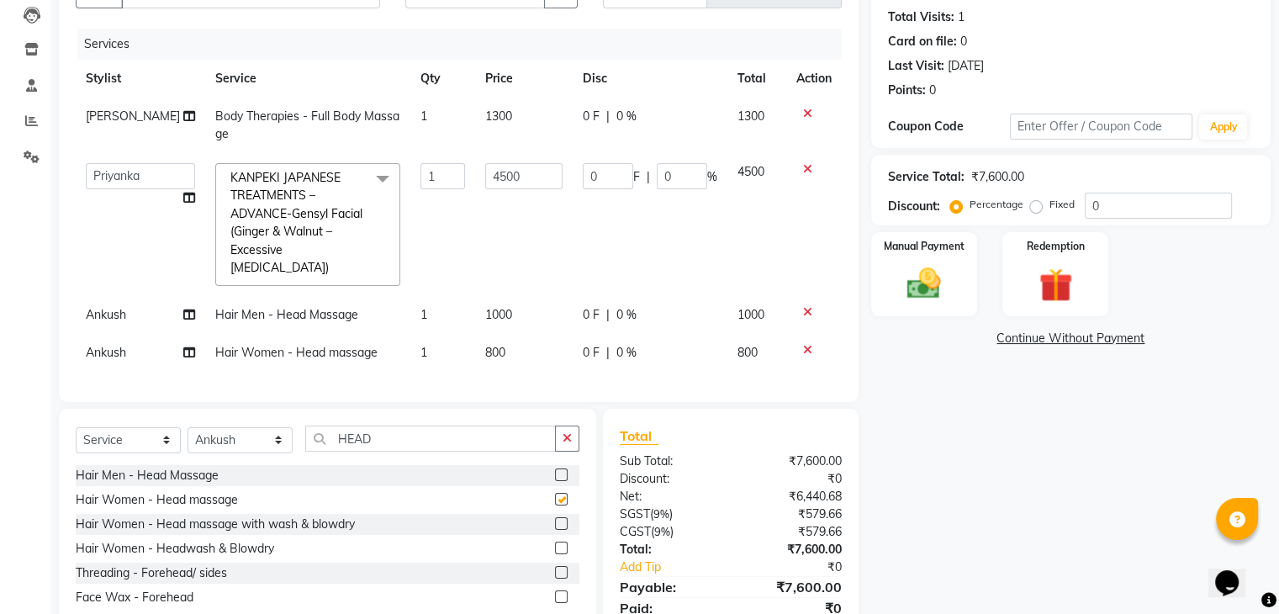
checkbox input "false"
click at [805, 306] on icon at bounding box center [807, 312] width 9 height 12
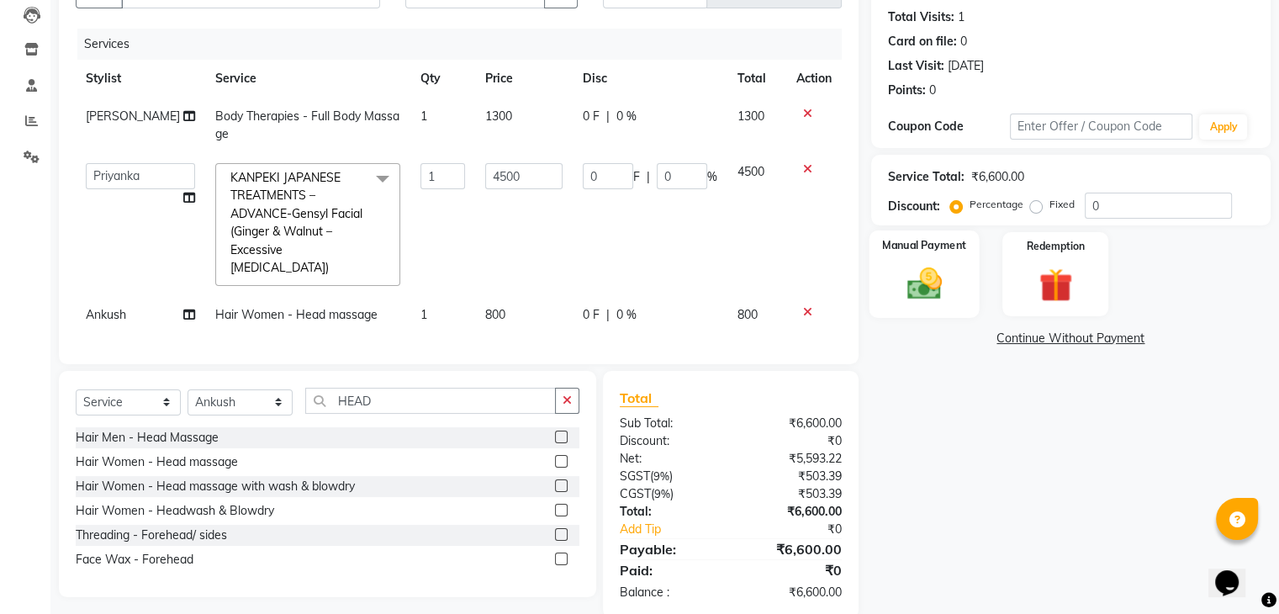
click at [915, 300] on img at bounding box center [924, 284] width 56 height 40
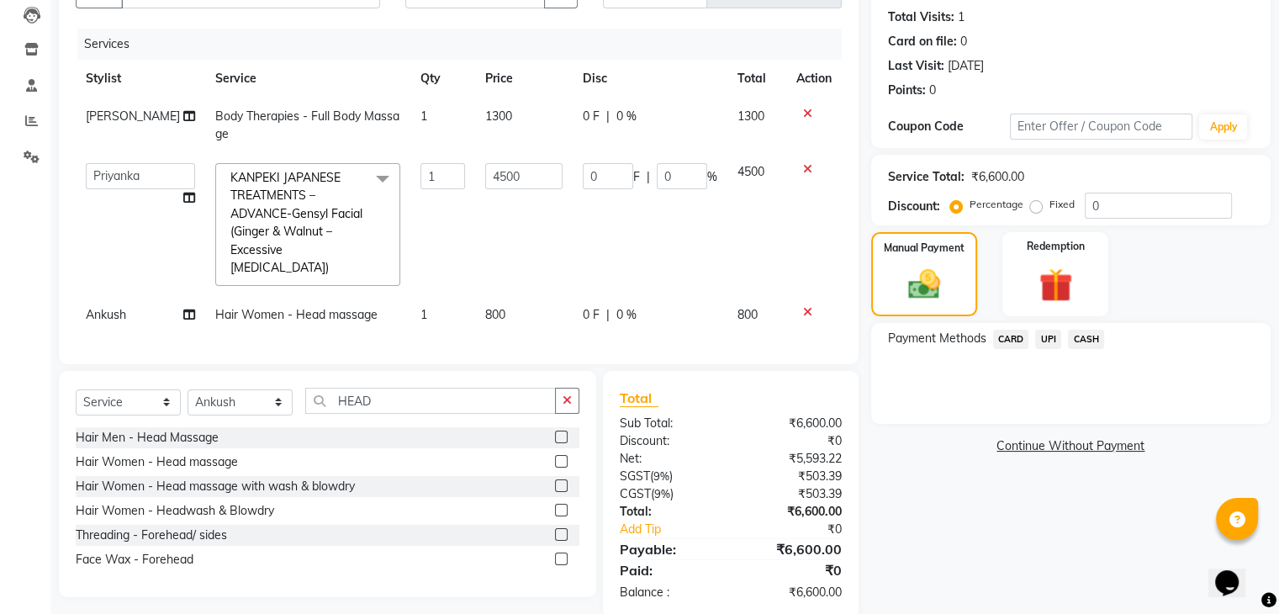
click at [1012, 338] on span "CARD" at bounding box center [1011, 339] width 36 height 19
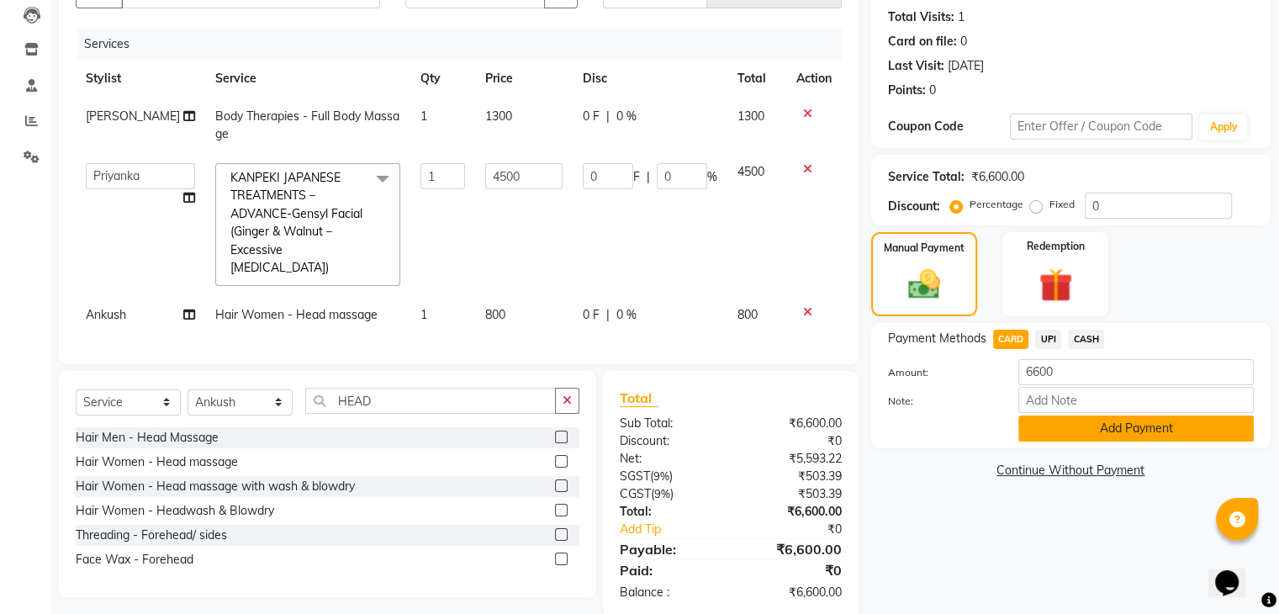
click at [1082, 430] on button "Add Payment" at bounding box center [1137, 429] width 236 height 26
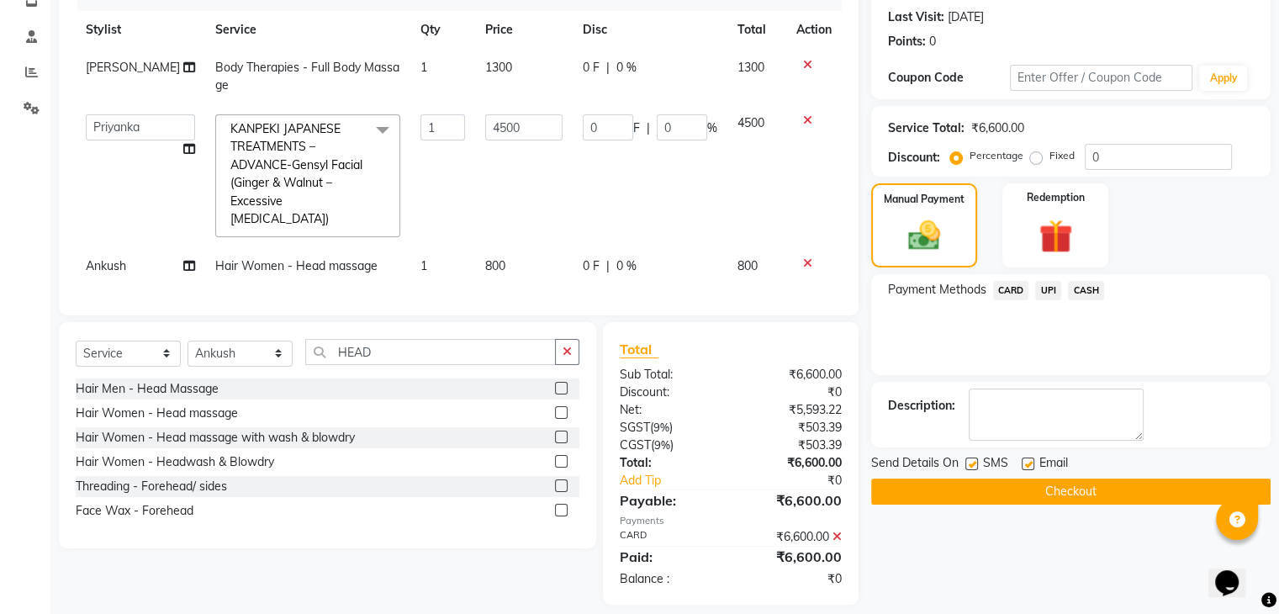
scroll to position [232, 0]
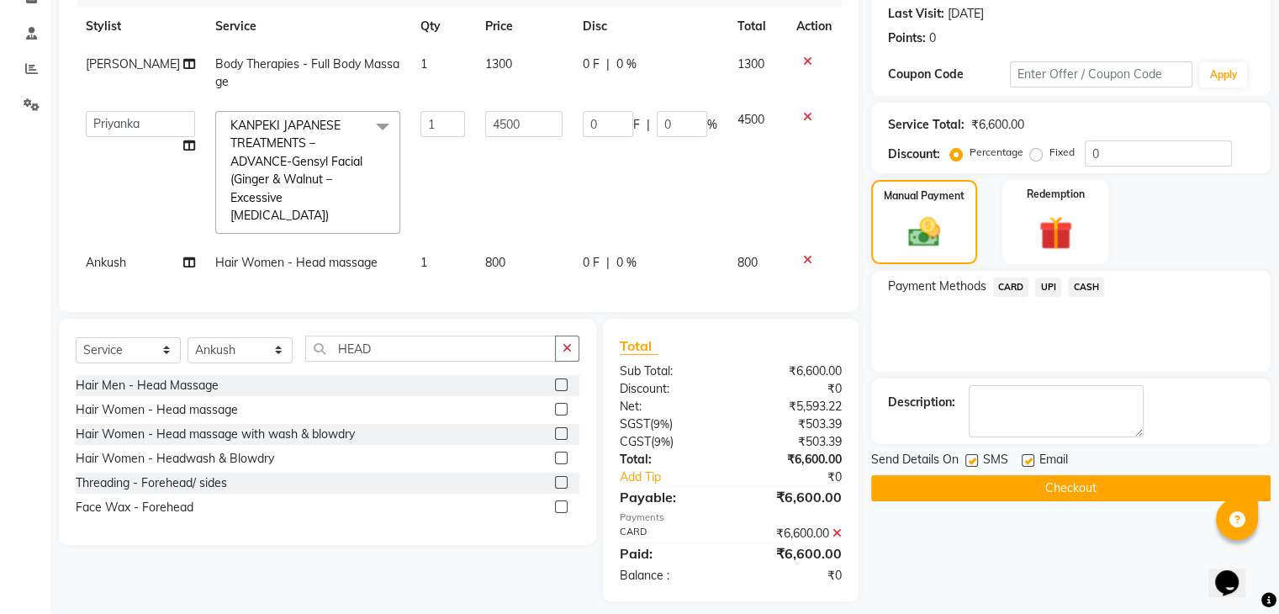
click at [1067, 479] on button "Checkout" at bounding box center [1071, 488] width 400 height 26
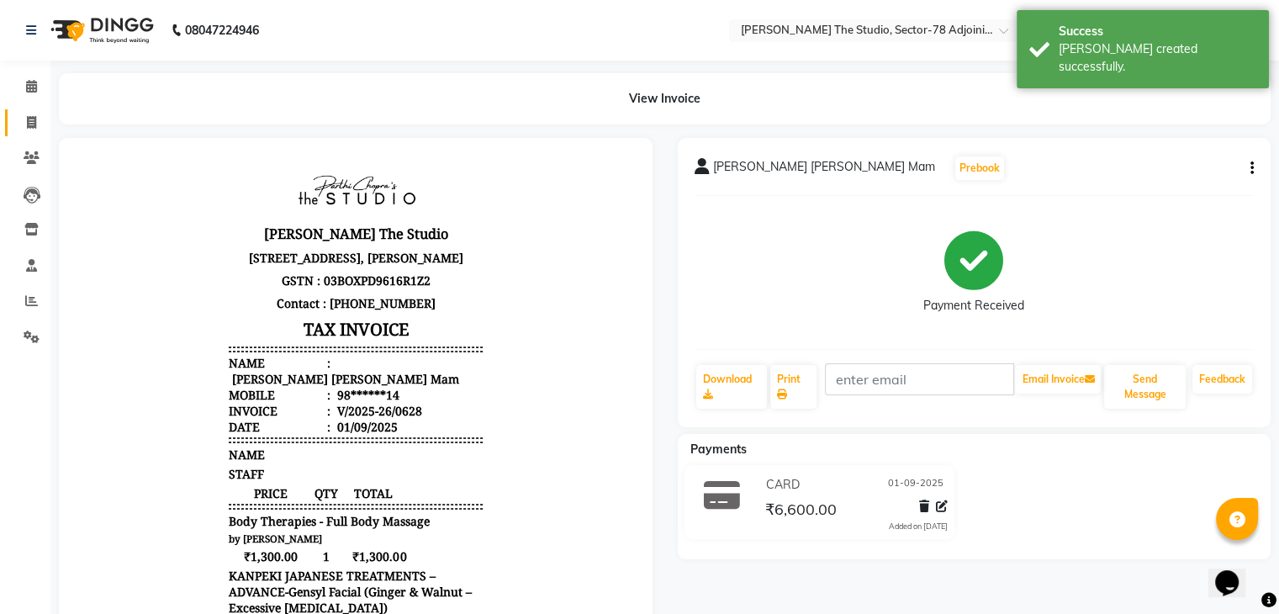
click at [36, 112] on link "Invoice" at bounding box center [25, 123] width 40 height 28
select select "service"
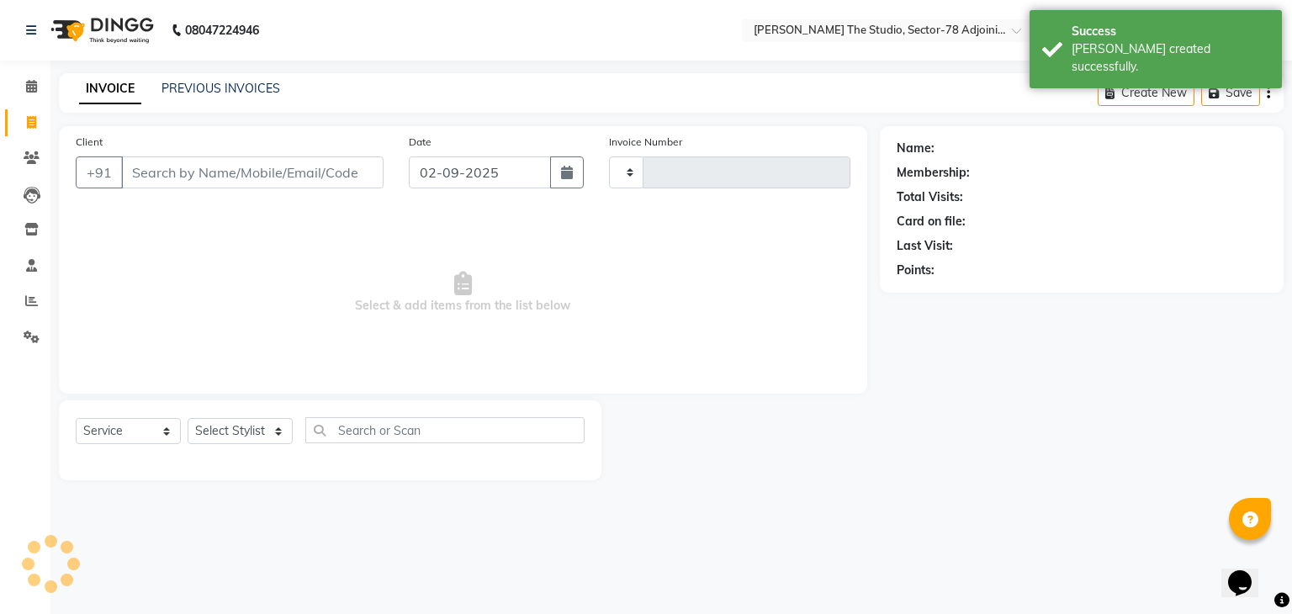
type input "0629"
select select "8485"
click at [568, 172] on icon "button" at bounding box center [567, 172] width 12 height 13
select select "9"
select select "2025"
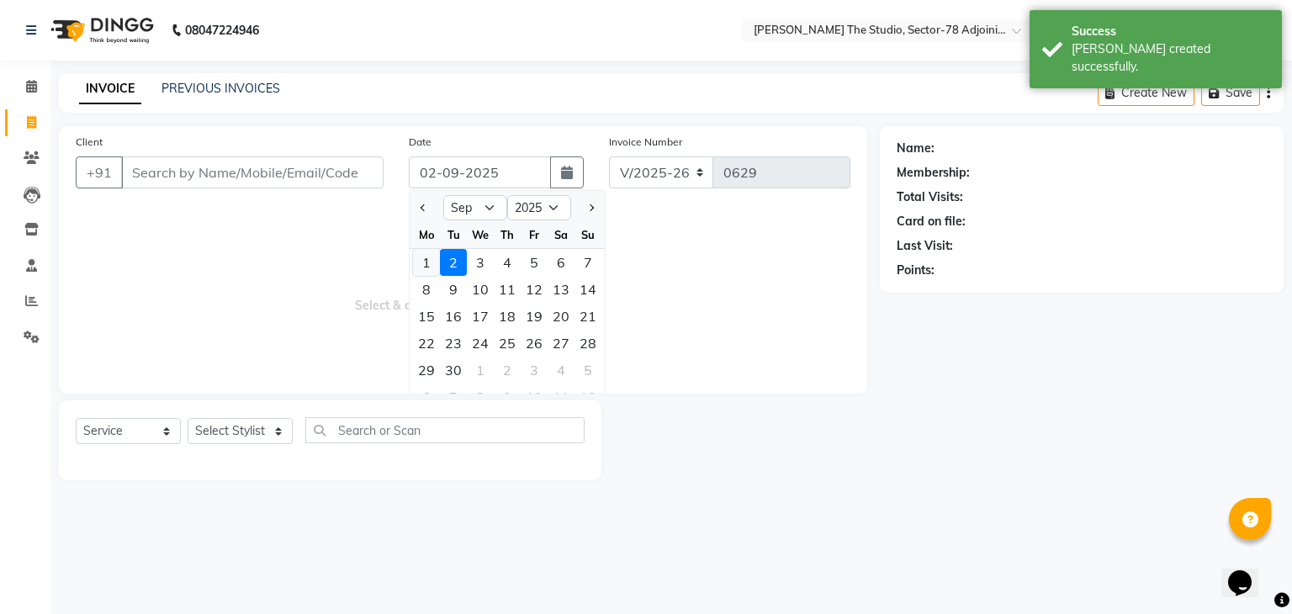
click at [421, 261] on div "1" at bounding box center [426, 262] width 27 height 27
type input "01-09-2025"
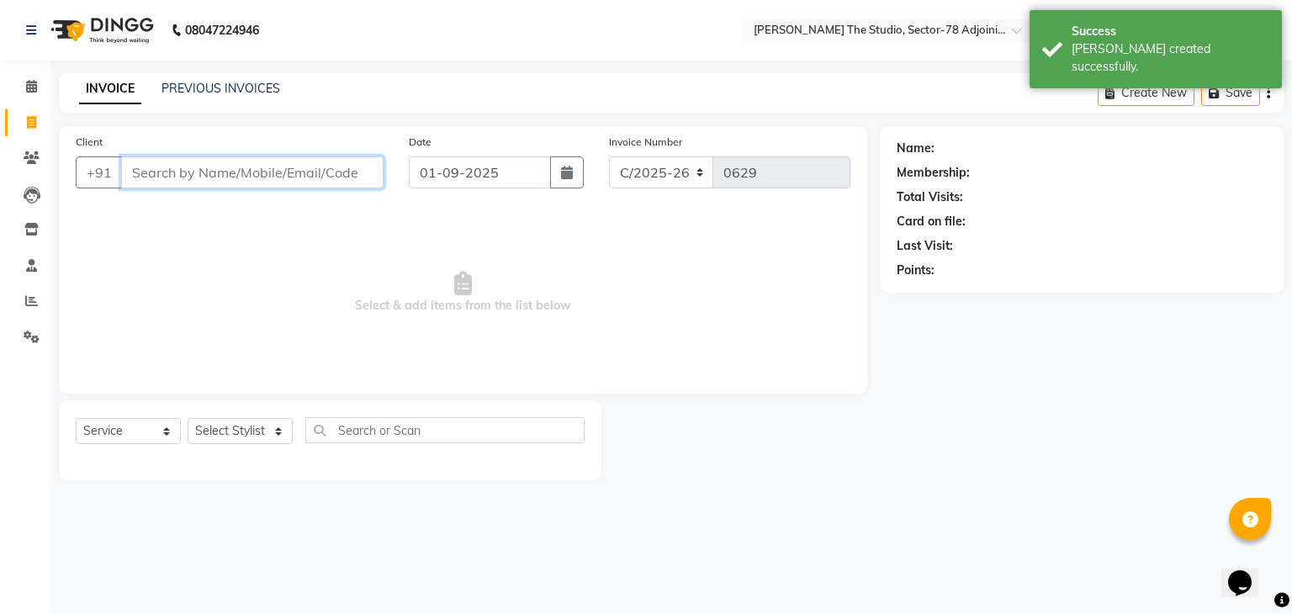
click at [323, 173] on input "Client" at bounding box center [252, 172] width 262 height 32
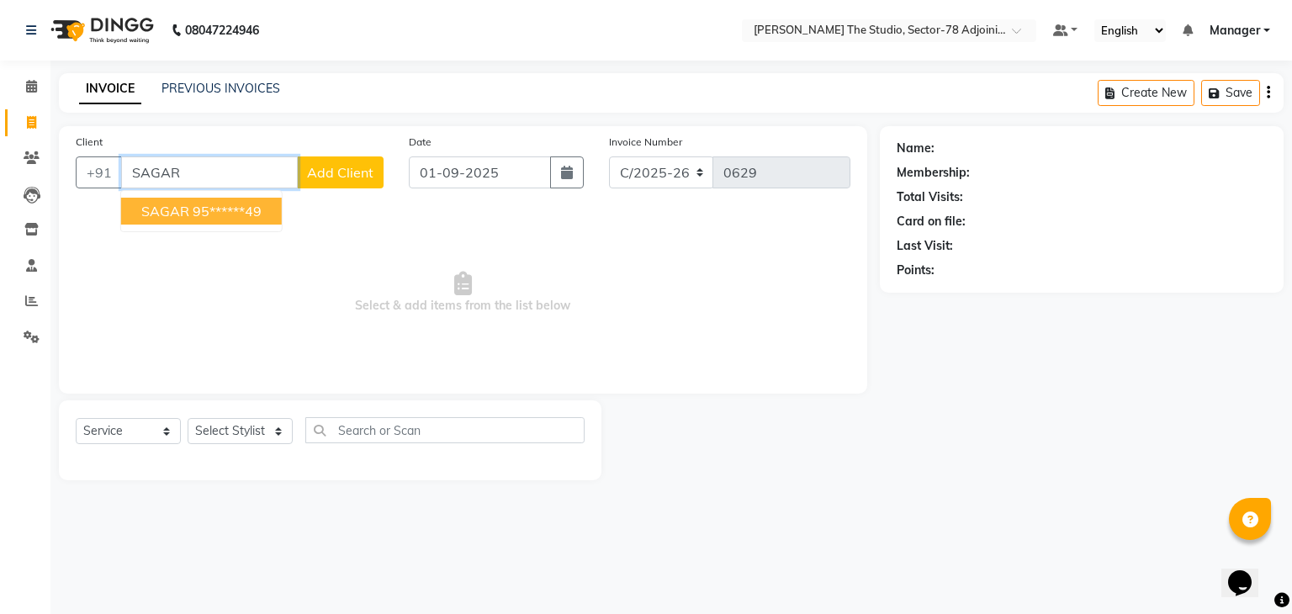
click at [193, 220] on button "SAGAR 95******49" at bounding box center [201, 211] width 161 height 27
type input "95******49"
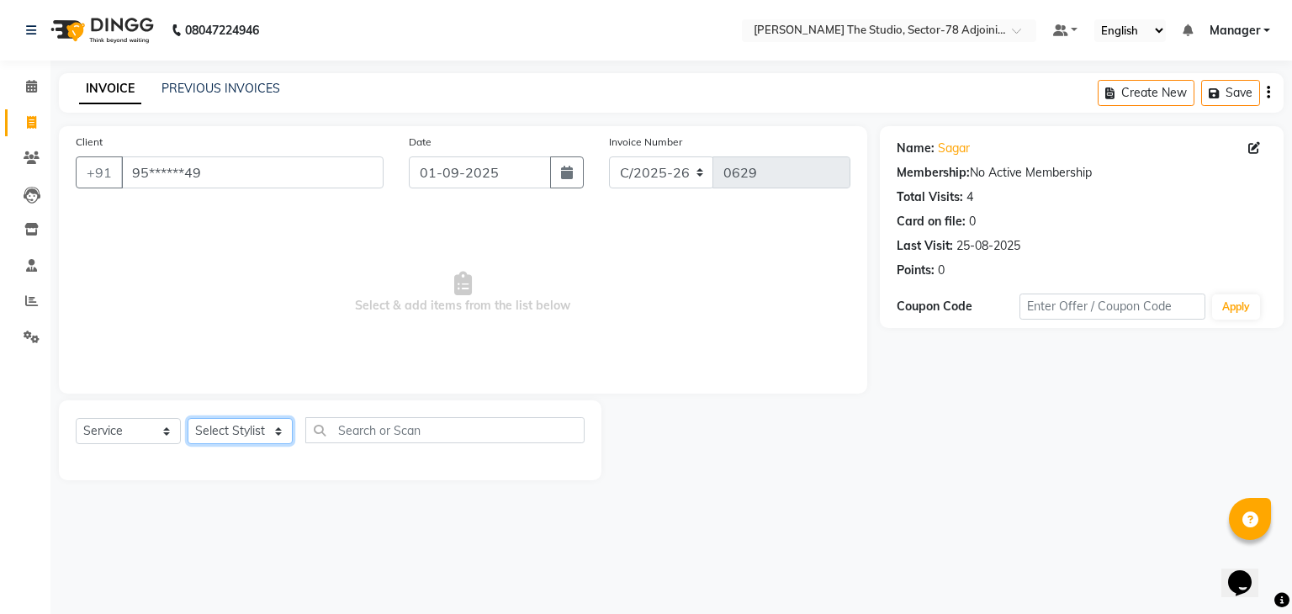
click at [225, 441] on select "Select Stylist [PERSON_NAME](N) [PERSON_NAME] [PERSON_NAME] [PERSON_NAME] [PERS…" at bounding box center [240, 431] width 105 height 26
select select "83537"
click at [188, 419] on select "Select Stylist [PERSON_NAME](N) [PERSON_NAME] [PERSON_NAME] [PERSON_NAME] [PERS…" at bounding box center [240, 431] width 105 height 26
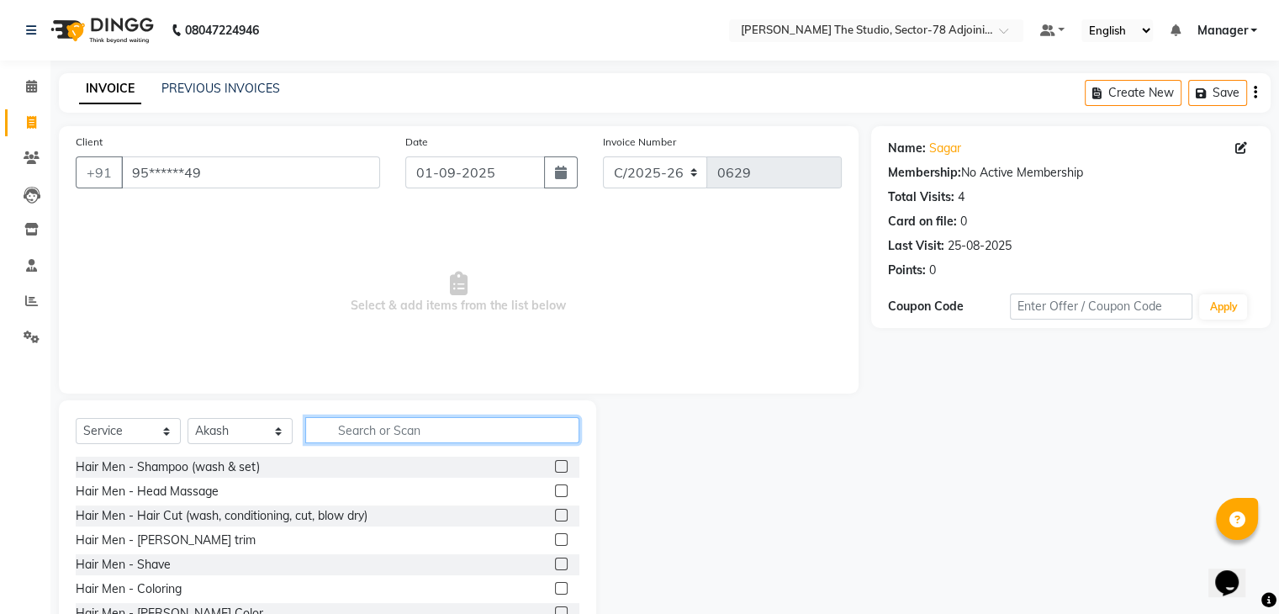
click at [371, 439] on input "text" at bounding box center [442, 430] width 274 height 26
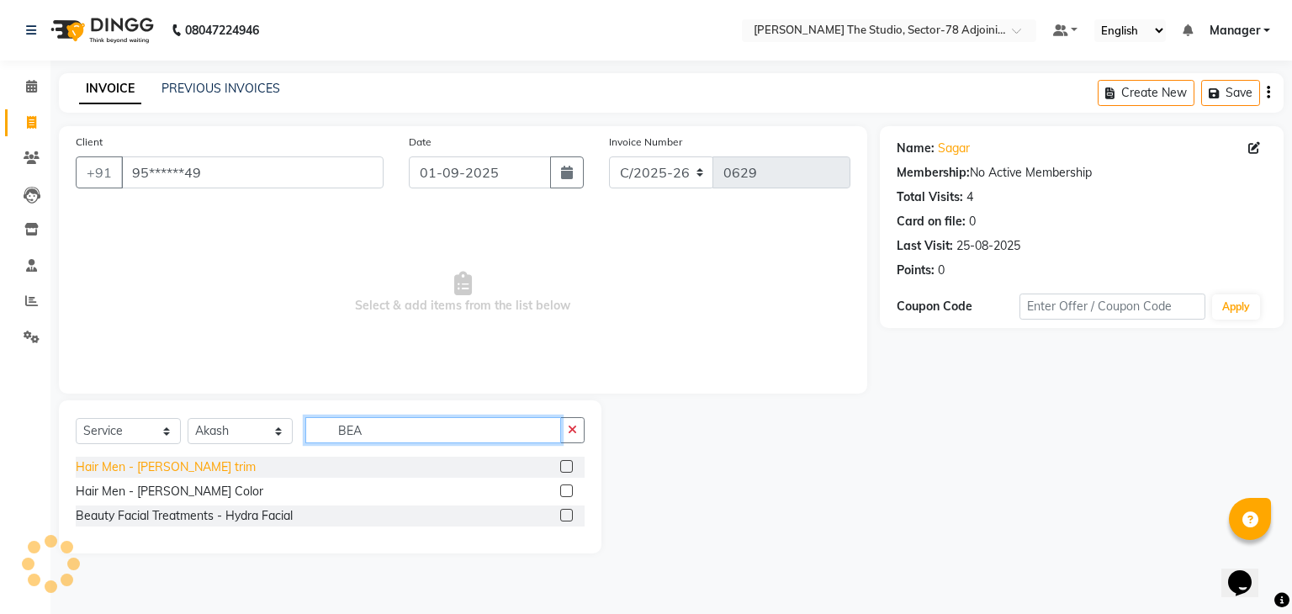
type input "BEA"
click at [103, 463] on div "Hair Men - [PERSON_NAME] trim" at bounding box center [166, 467] width 180 height 18
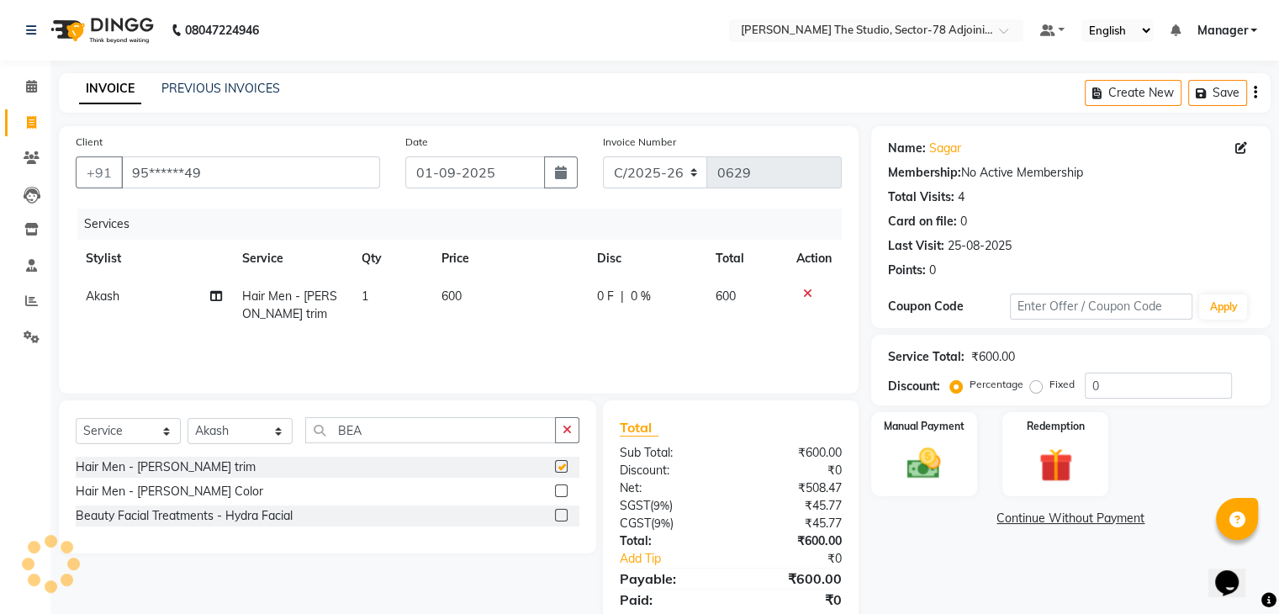
checkbox input "false"
click at [474, 290] on td "600" at bounding box center [510, 306] width 156 height 56
select select "83537"
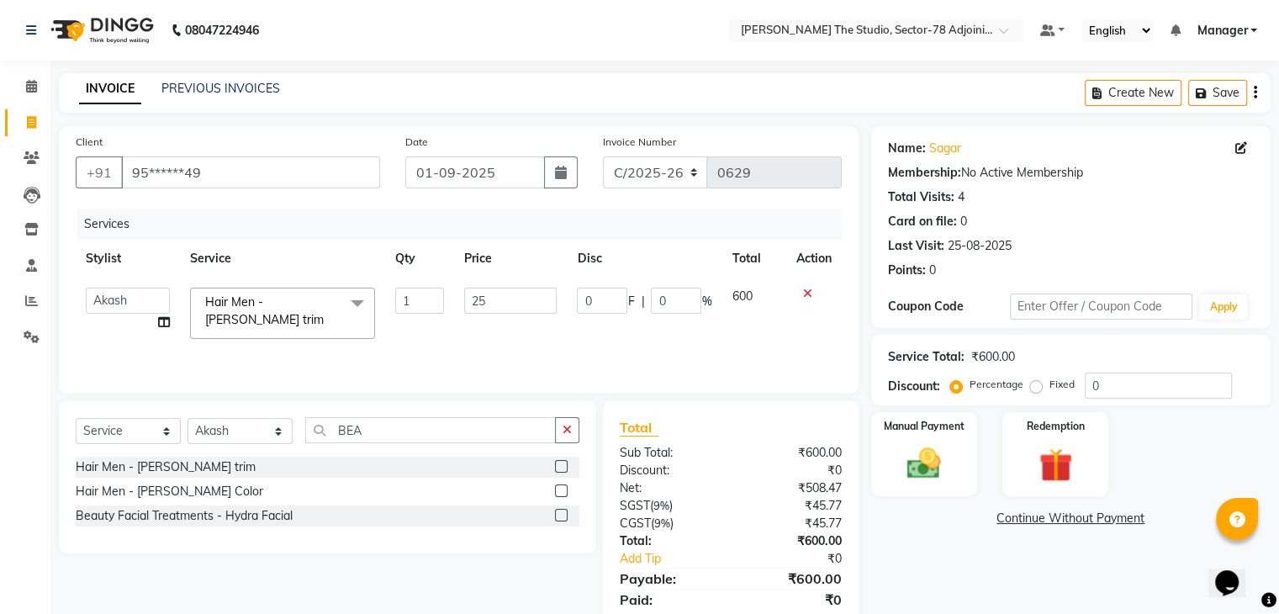
type input "250"
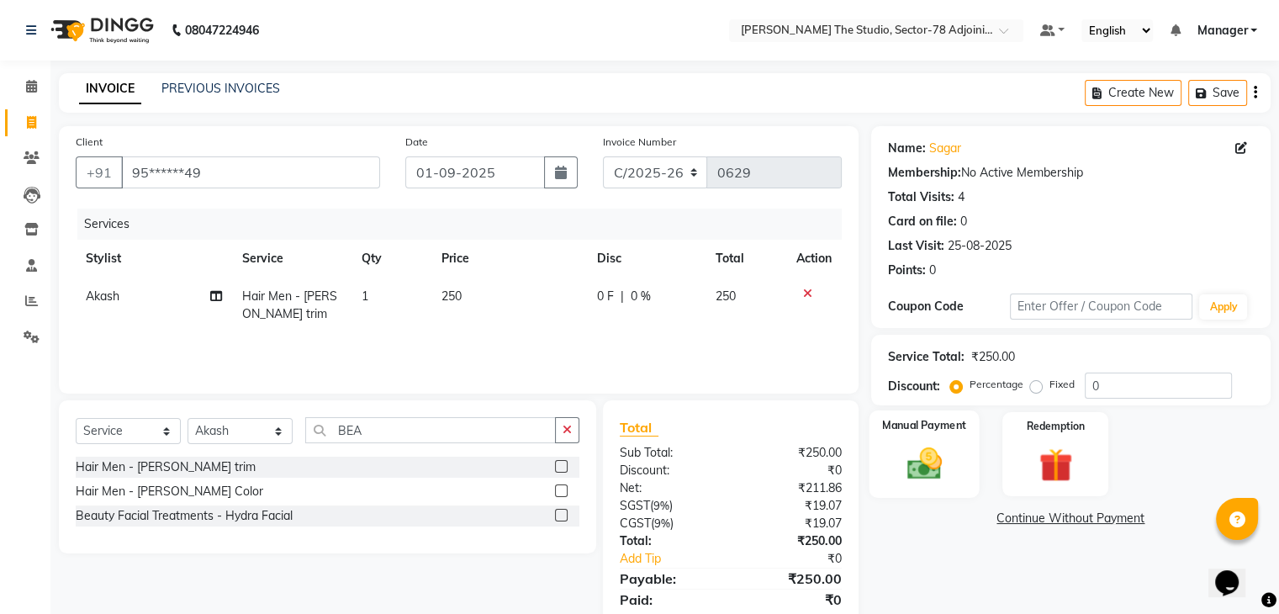
click at [905, 475] on img at bounding box center [924, 464] width 56 height 40
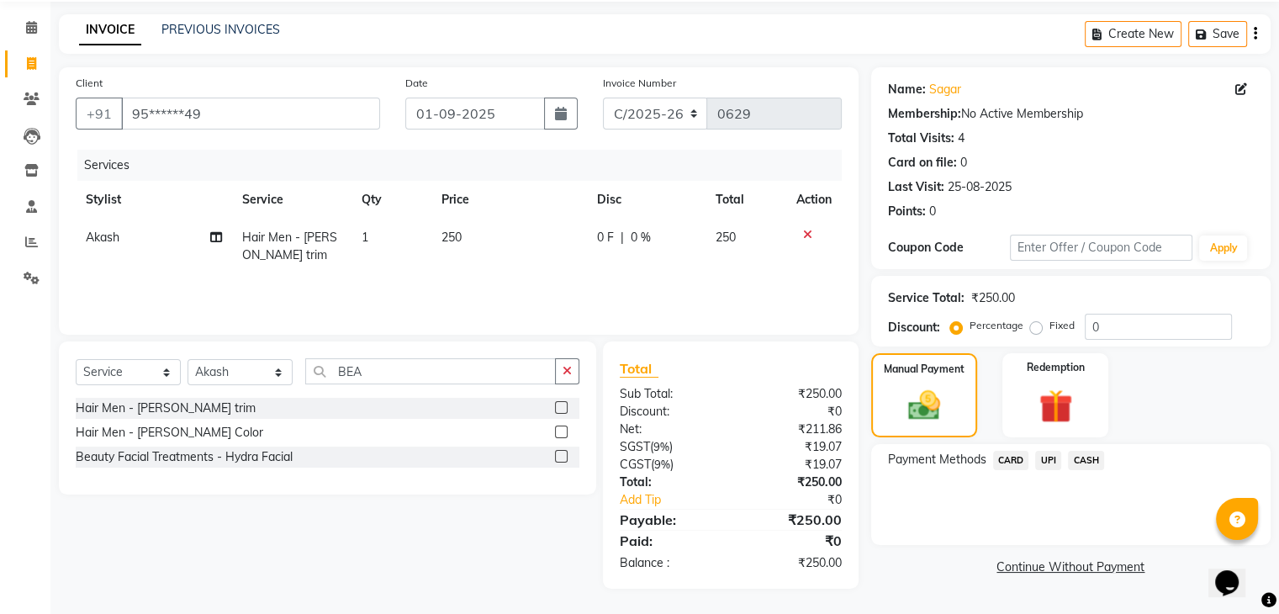
click at [1043, 462] on span "UPI" at bounding box center [1049, 460] width 26 height 19
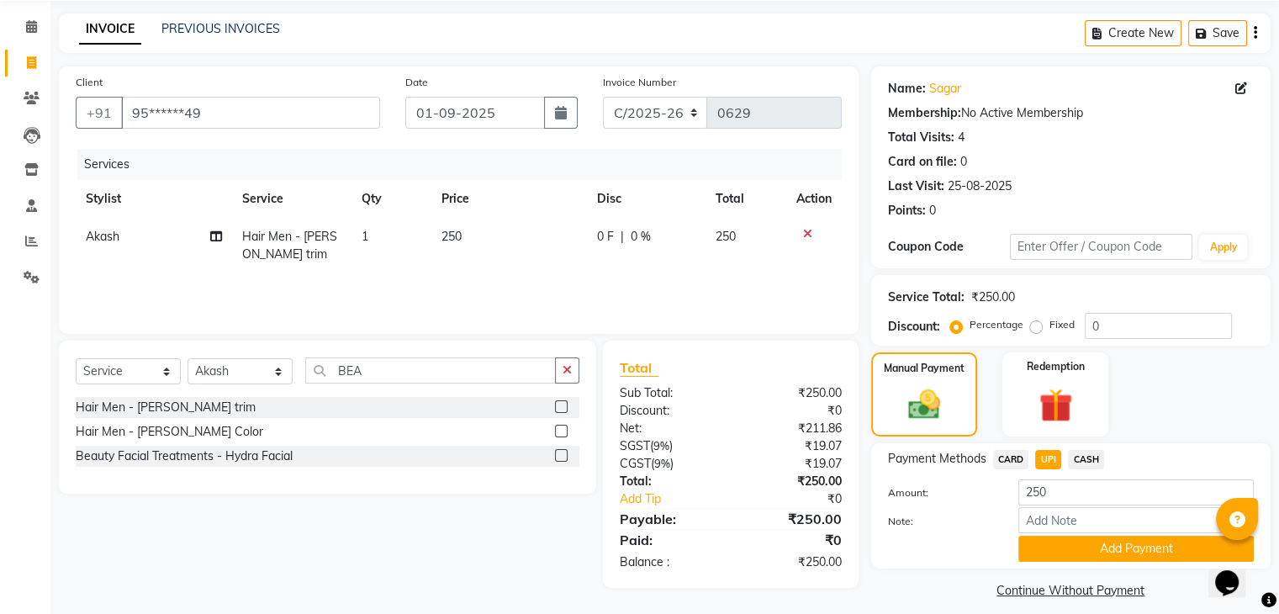
scroll to position [75, 0]
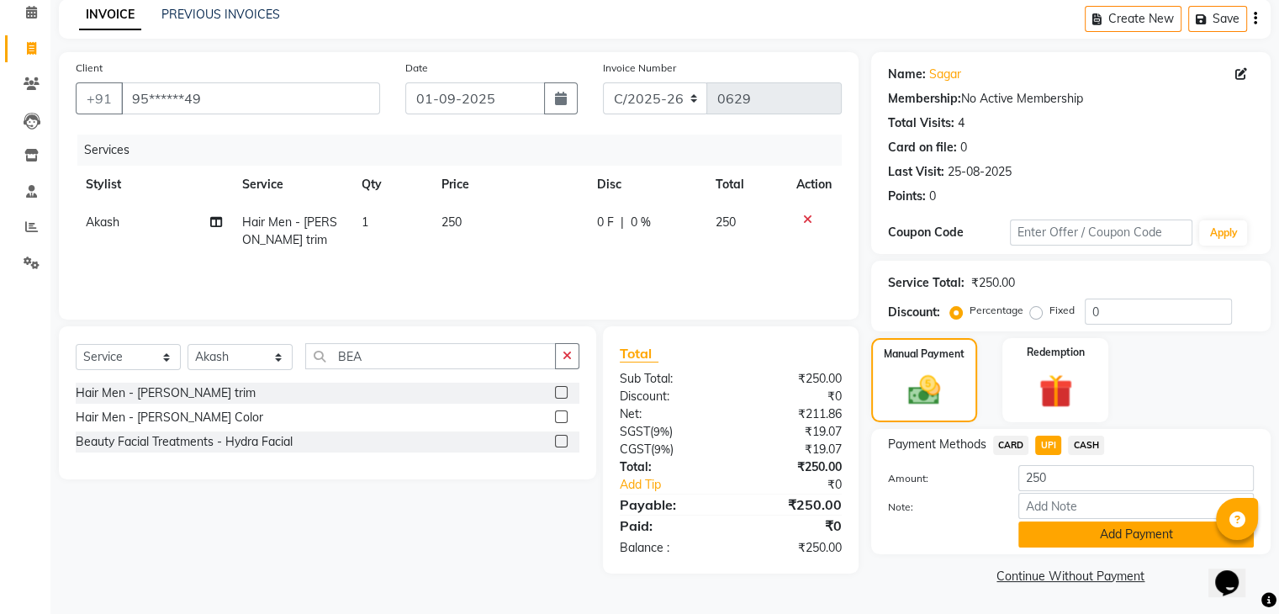
click at [1085, 532] on button "Add Payment" at bounding box center [1137, 535] width 236 height 26
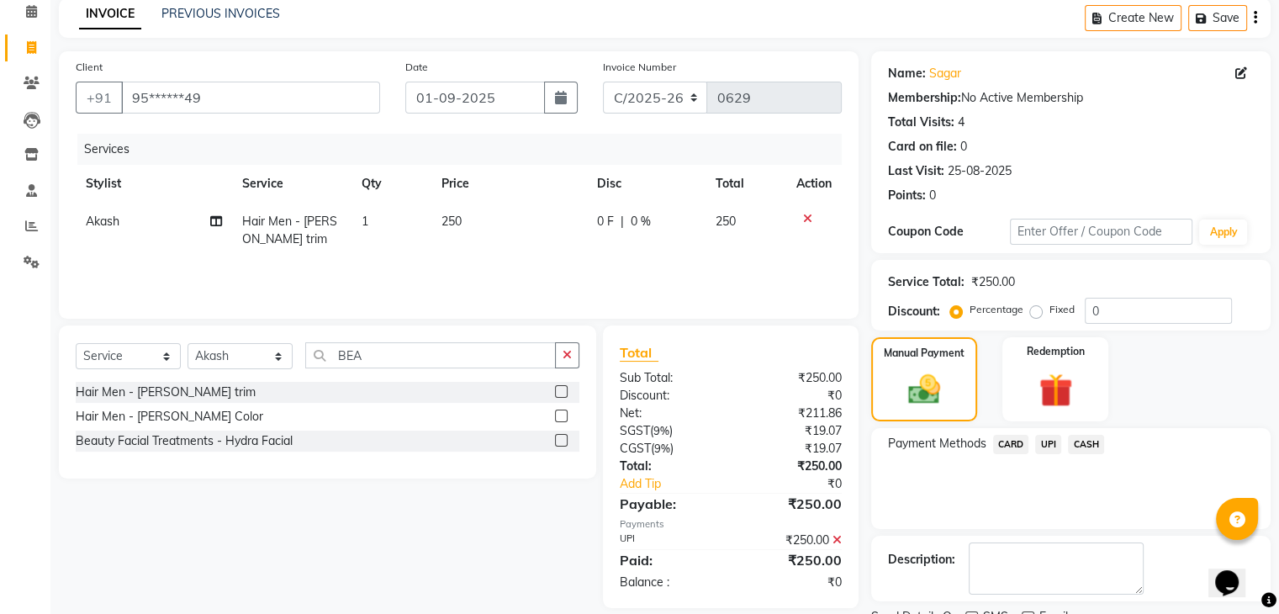
scroll to position [144, 0]
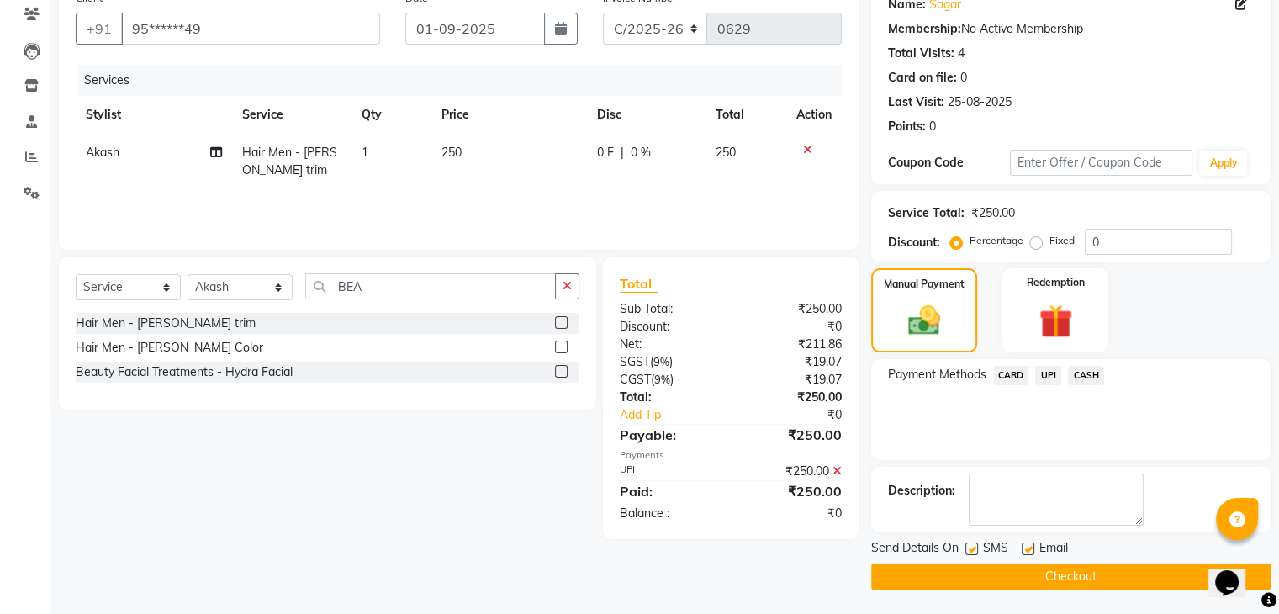
click at [1080, 569] on button "Checkout" at bounding box center [1071, 577] width 400 height 26
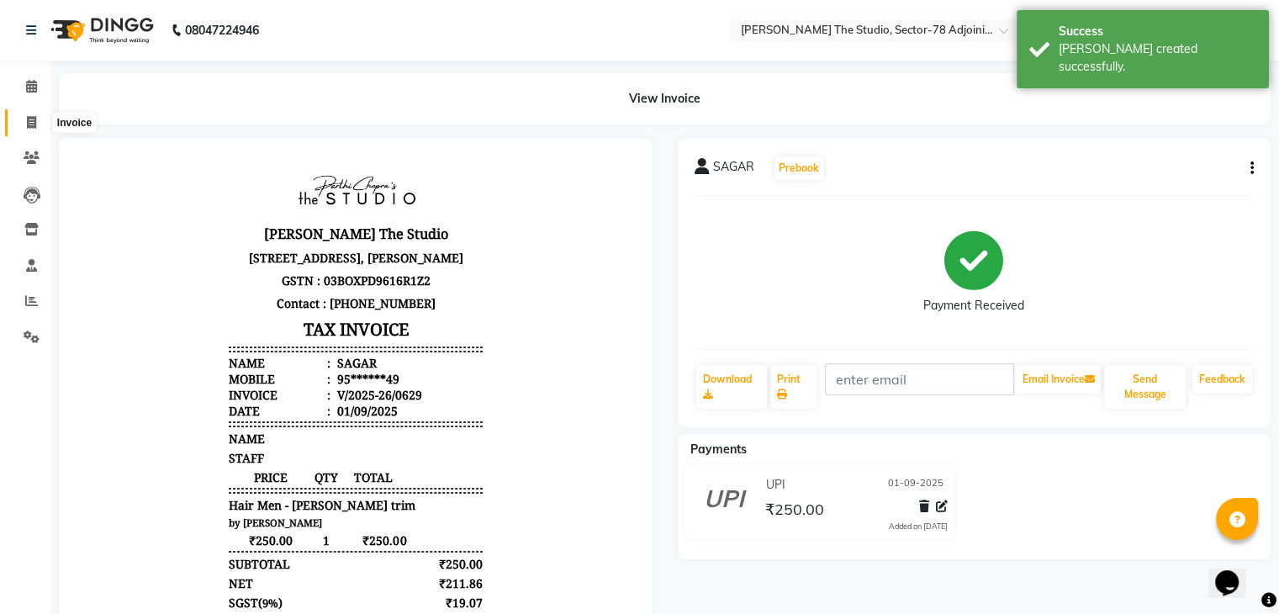
click at [31, 119] on icon at bounding box center [31, 122] width 9 height 13
select select "service"
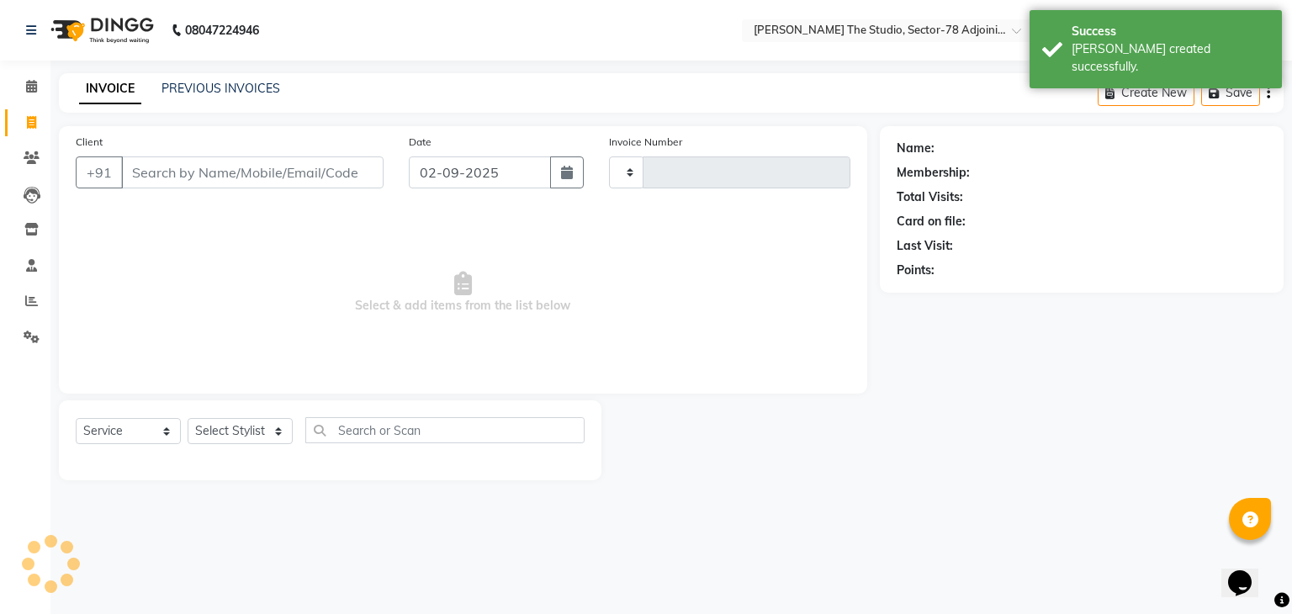
type input "0630"
select select "8485"
click at [567, 175] on icon "button" at bounding box center [567, 172] width 12 height 13
select select "9"
select select "2025"
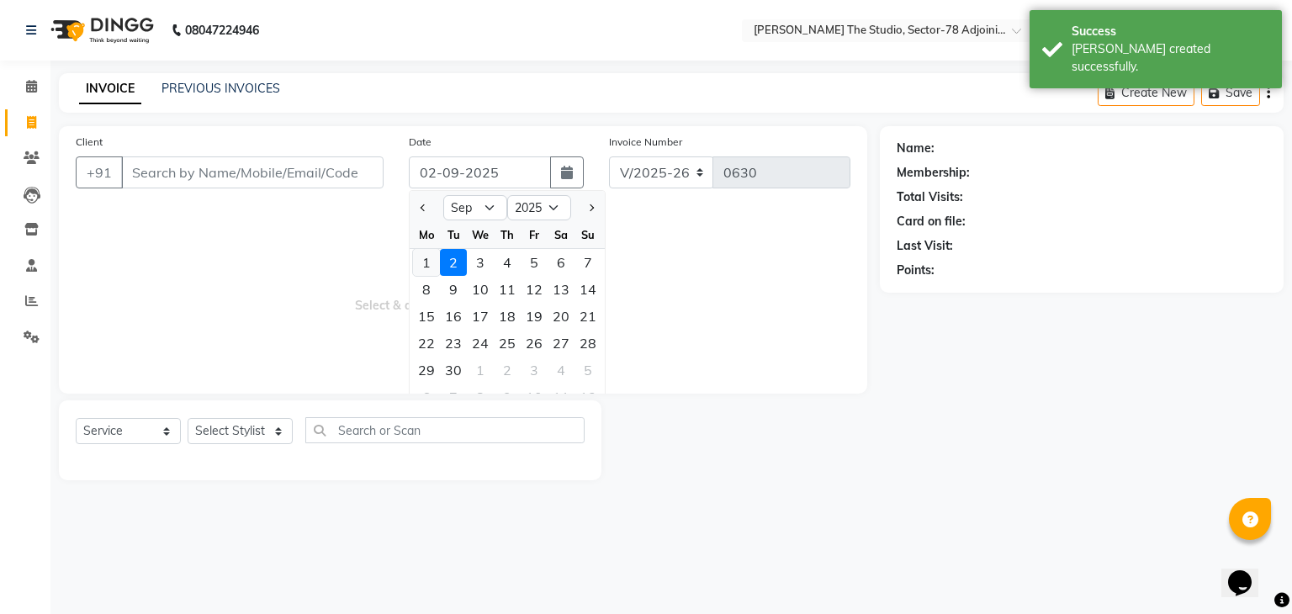
click at [434, 257] on div "1" at bounding box center [426, 262] width 27 height 27
type input "01-09-2025"
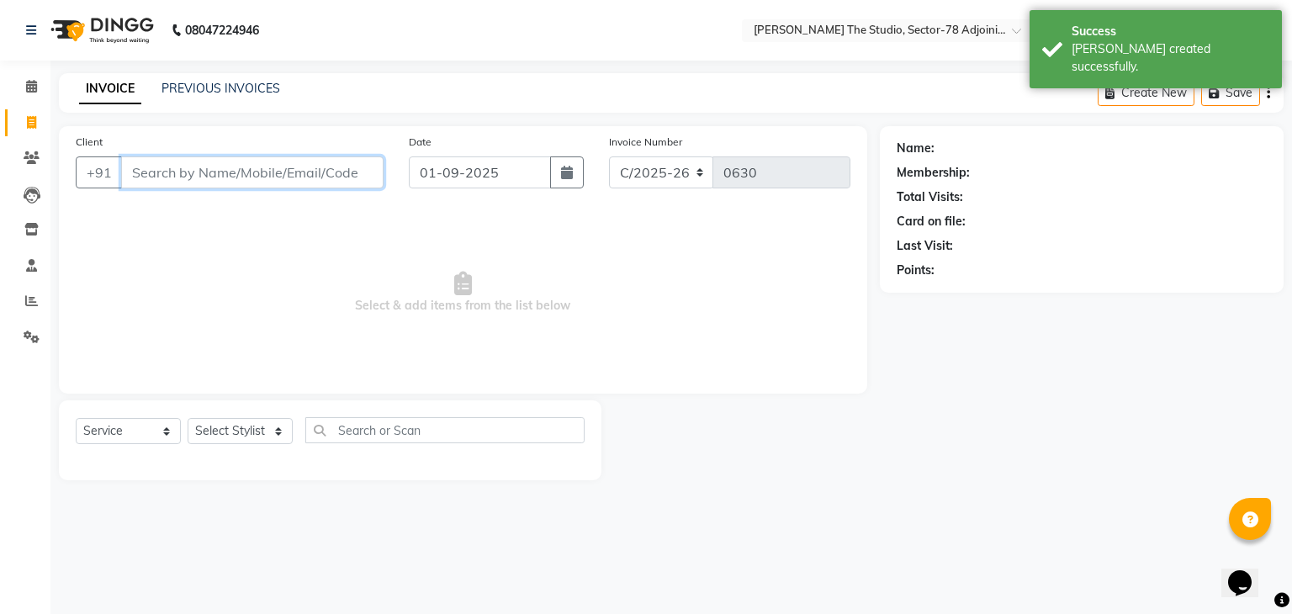
click at [351, 175] on input "Client" at bounding box center [252, 172] width 262 height 32
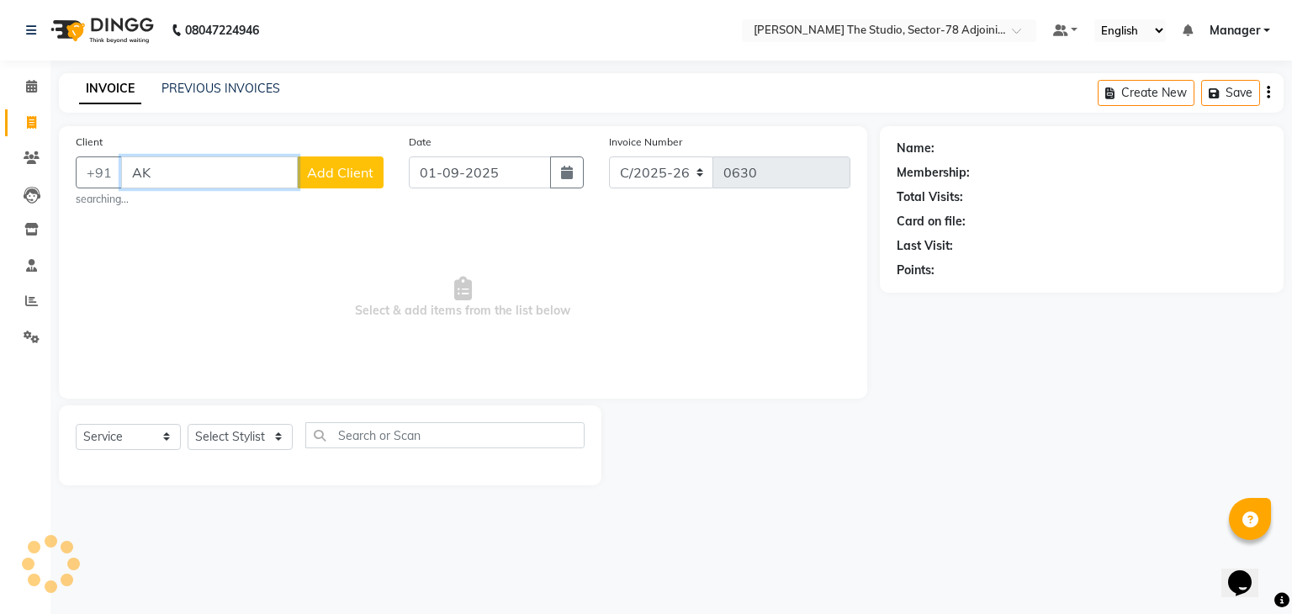
type input "A"
type input "9043667377"
click at [323, 180] on span "Add Client" at bounding box center [340, 172] width 66 height 17
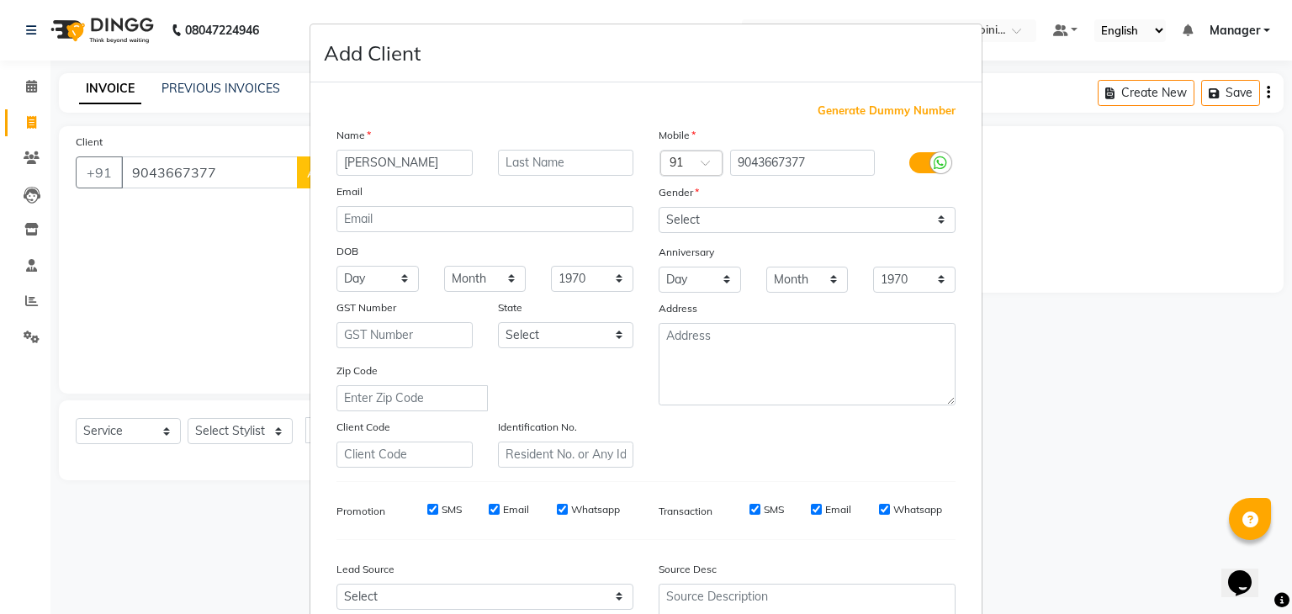
type input "[PERSON_NAME]"
click at [686, 216] on select "Select [DEMOGRAPHIC_DATA] [DEMOGRAPHIC_DATA] Other Prefer Not To Say" at bounding box center [807, 220] width 297 height 26
select select "[DEMOGRAPHIC_DATA]"
click at [659, 208] on select "Select [DEMOGRAPHIC_DATA] [DEMOGRAPHIC_DATA] Other Prefer Not To Say" at bounding box center [807, 220] width 297 height 26
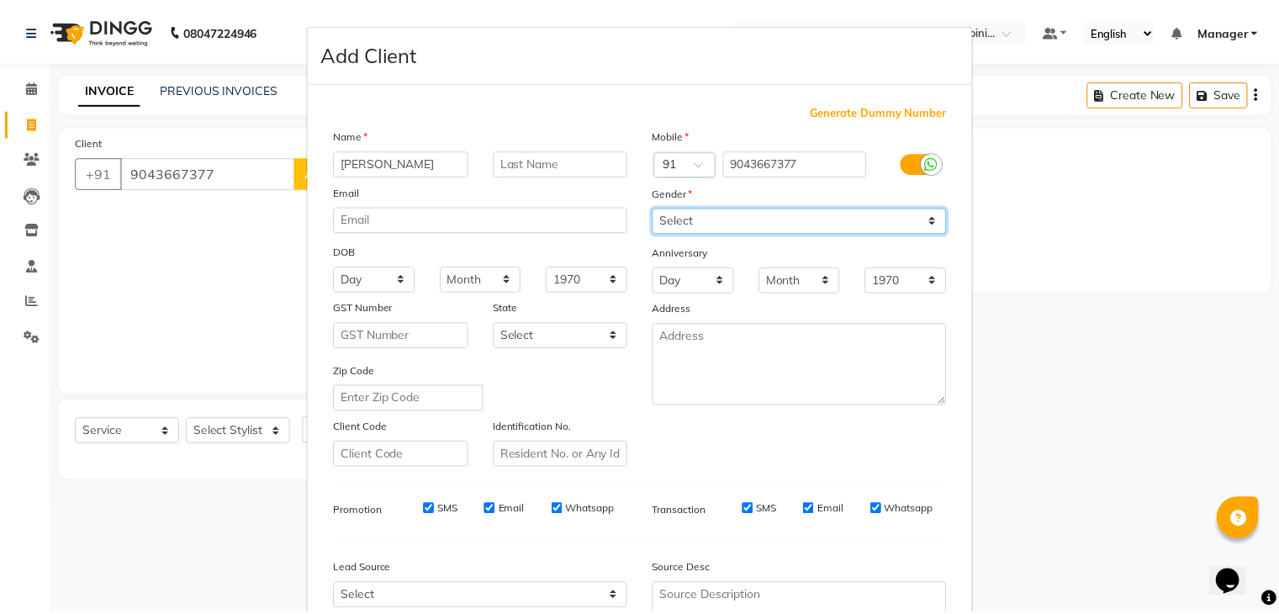
scroll to position [171, 0]
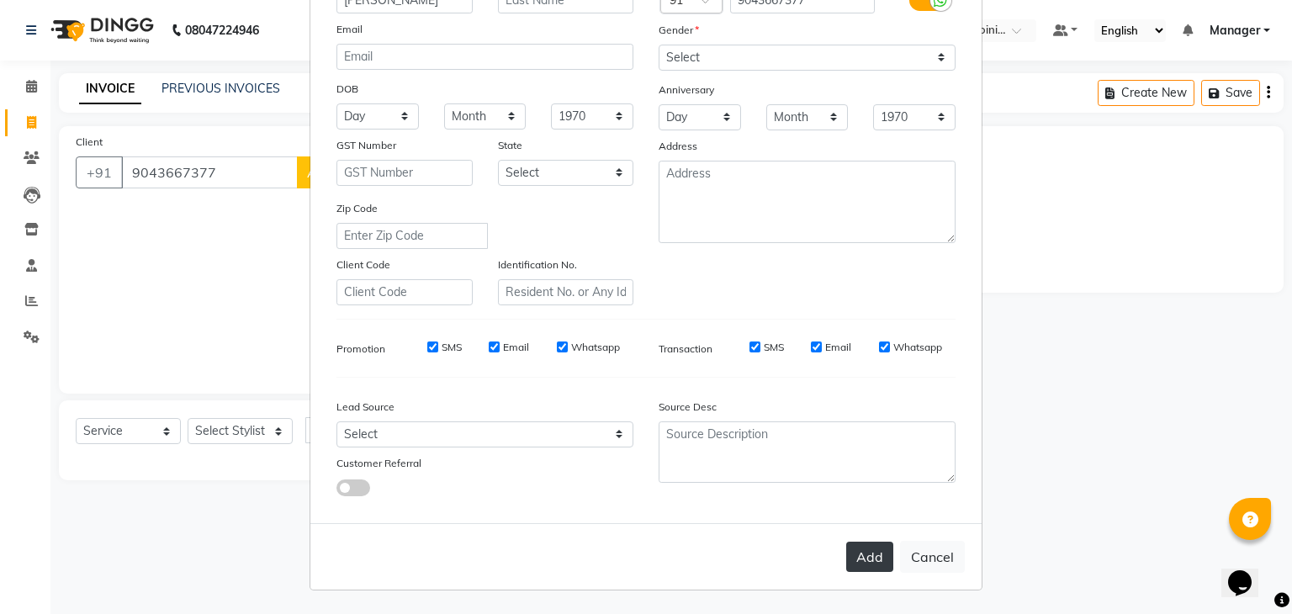
click at [869, 553] on button "Add" at bounding box center [869, 557] width 47 height 30
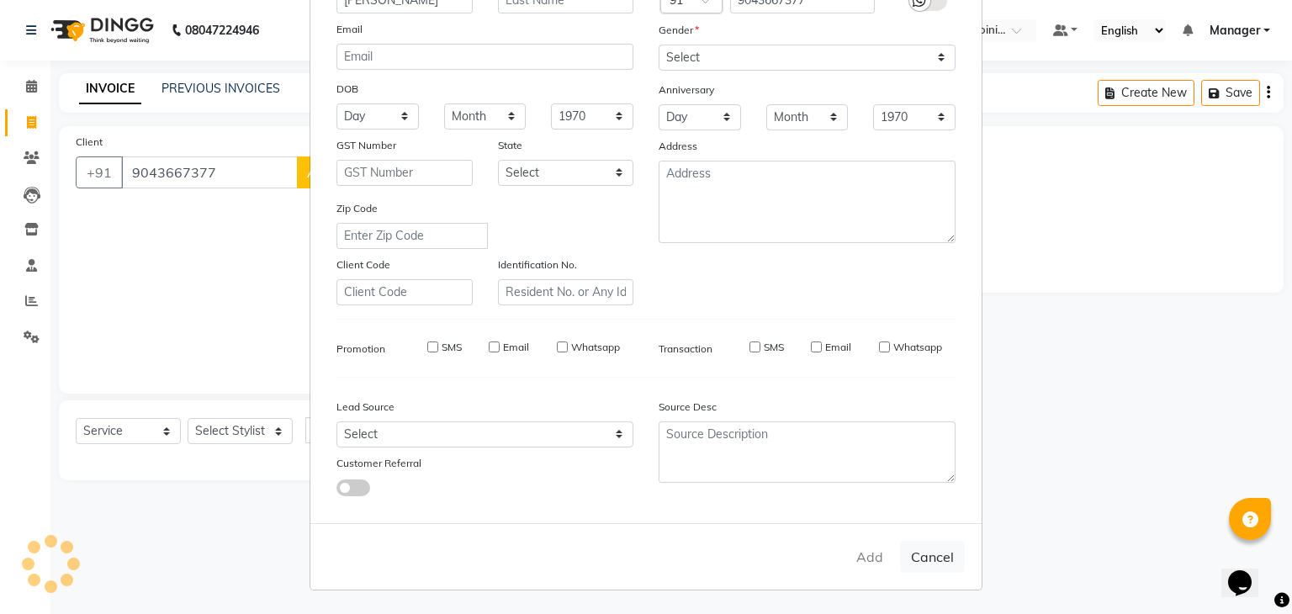
type input "90******77"
select select
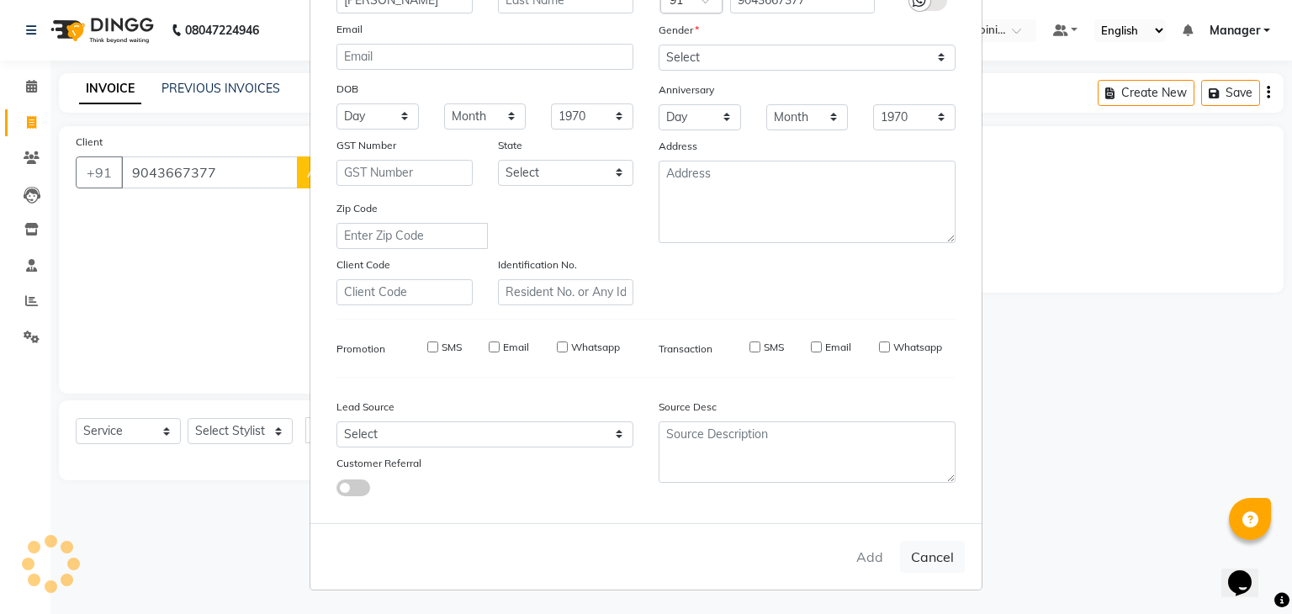
select select
checkbox input "false"
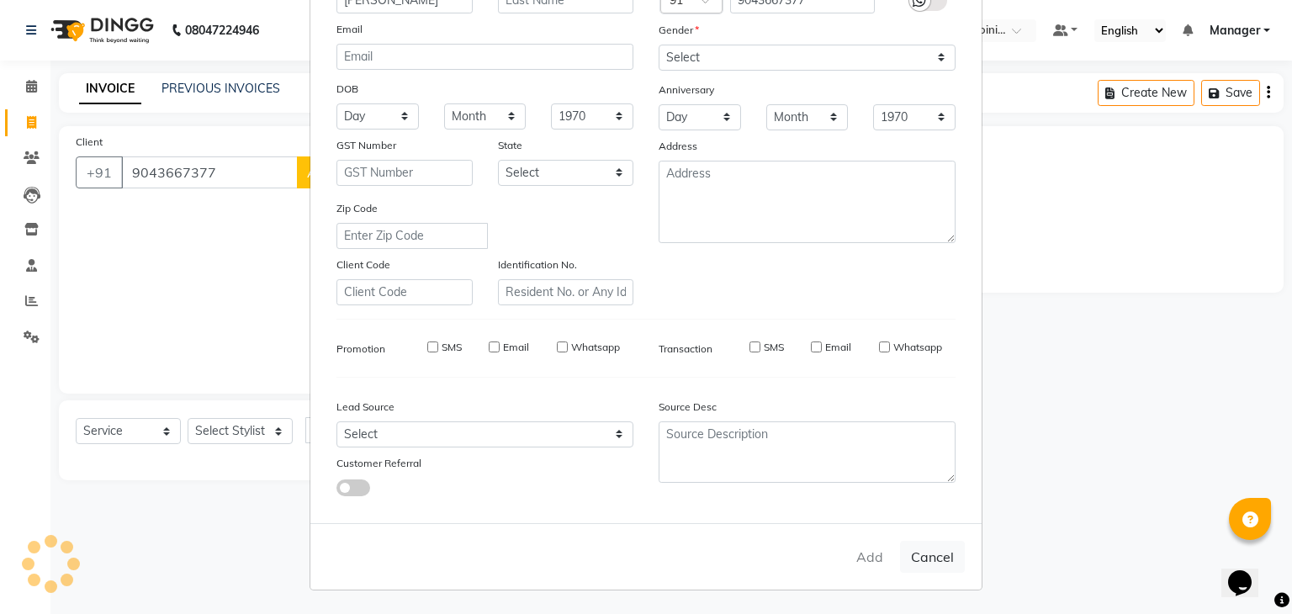
checkbox input "false"
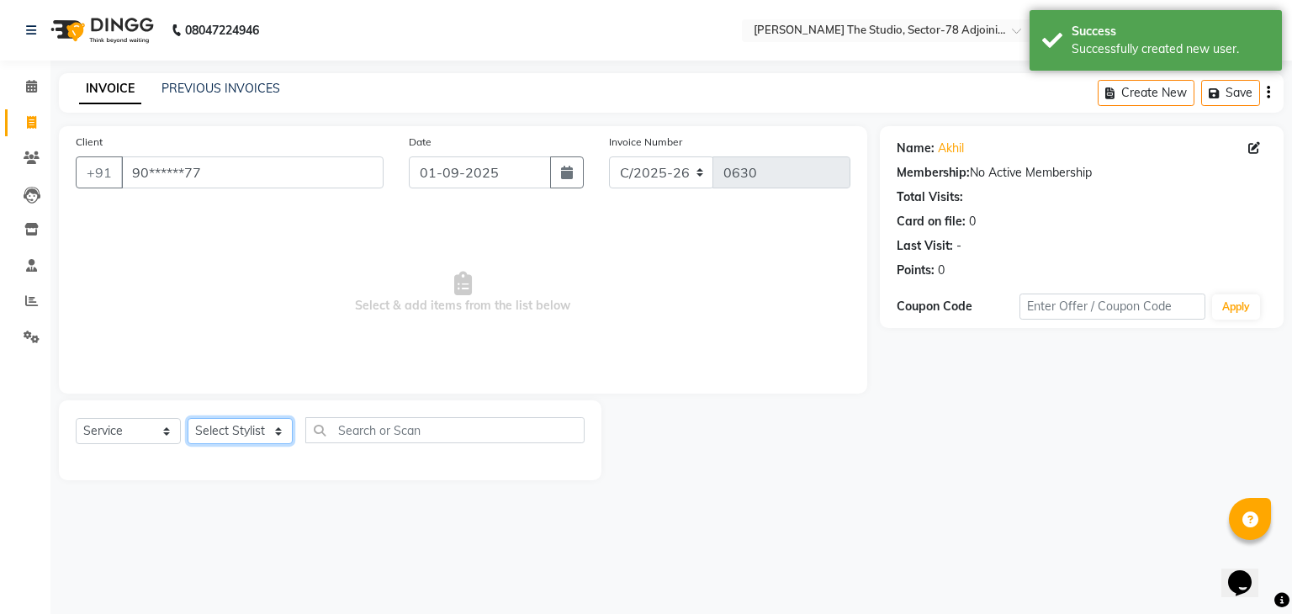
click at [215, 429] on select "Select Stylist [PERSON_NAME](N) [PERSON_NAME] [PERSON_NAME] [PERSON_NAME] [PERS…" at bounding box center [240, 431] width 105 height 26
select select "89539"
click at [188, 419] on select "Select Stylist [PERSON_NAME](N) [PERSON_NAME] [PERSON_NAME] [PERSON_NAME] [PERS…" at bounding box center [240, 431] width 105 height 26
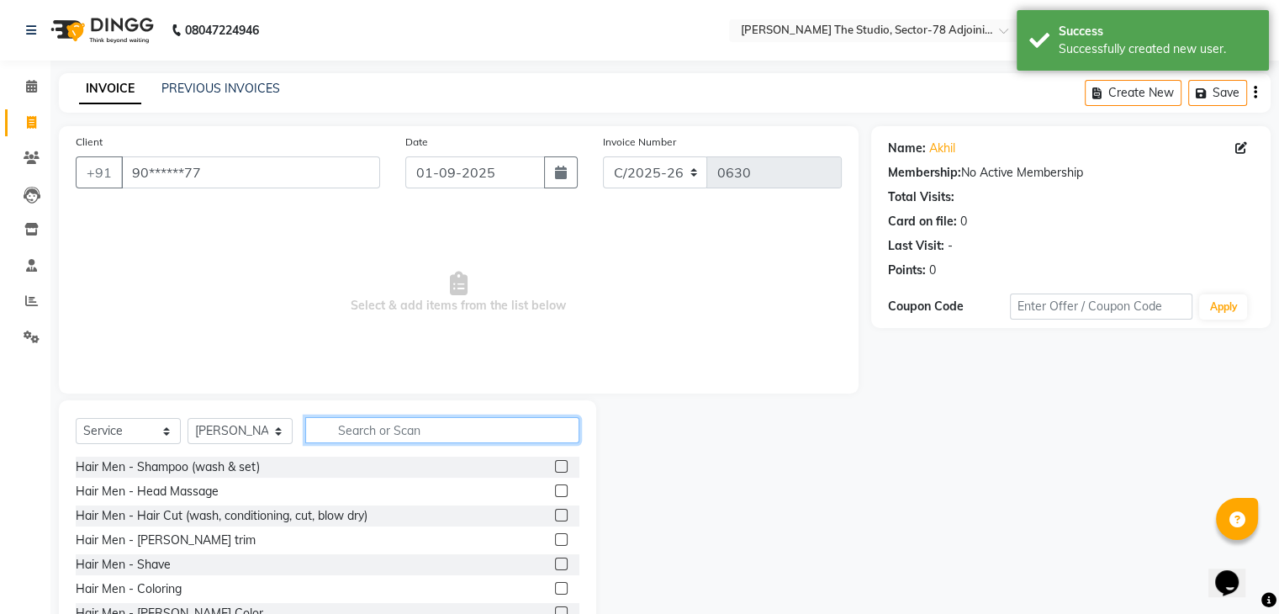
click at [335, 435] on input "text" at bounding box center [442, 430] width 274 height 26
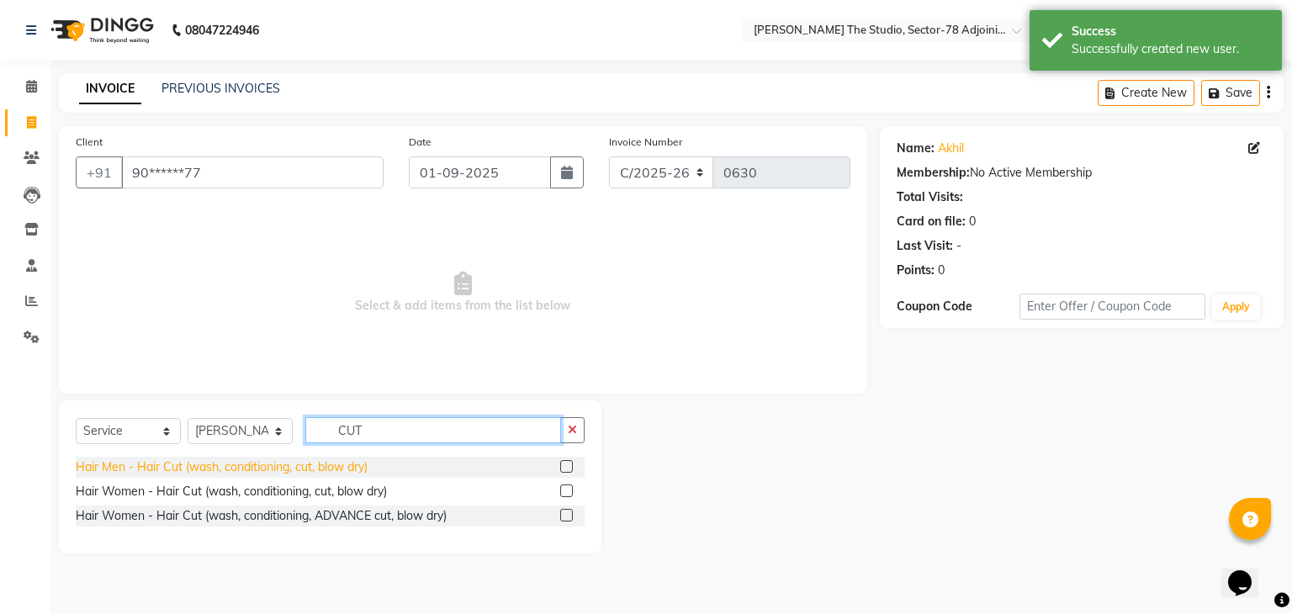
type input "CUT"
click at [225, 471] on div "Hair Men - Hair Cut (wash, conditioning, cut, blow dry)" at bounding box center [222, 467] width 292 height 18
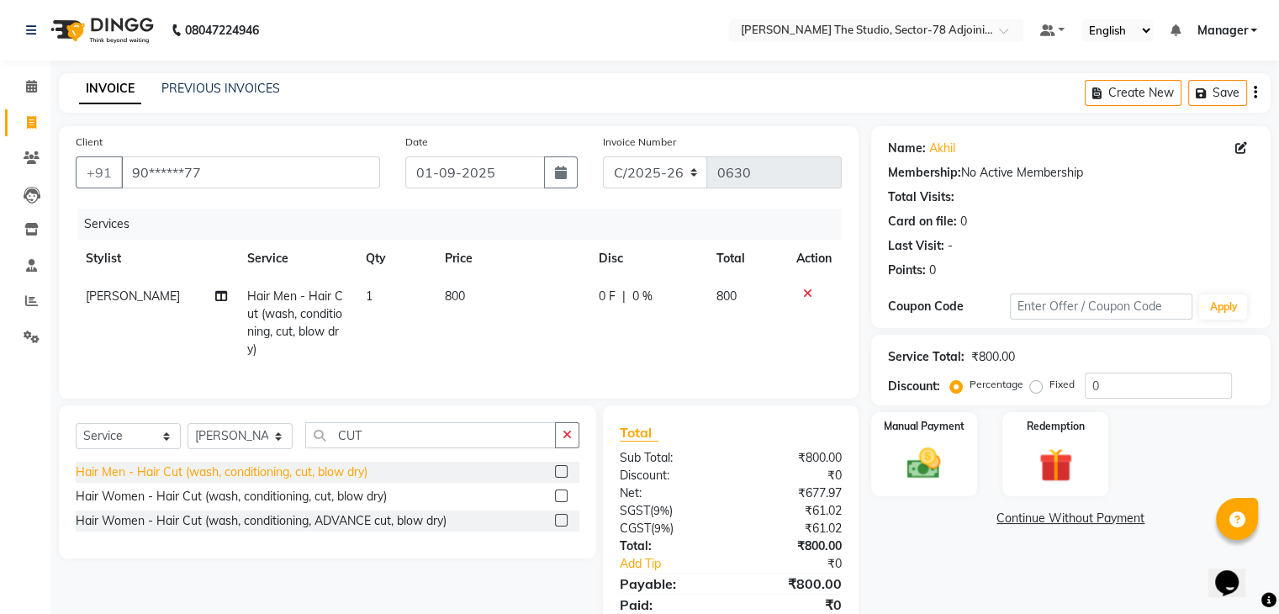
click at [235, 481] on div "Hair Men - Hair Cut (wash, conditioning, cut, blow dry)" at bounding box center [222, 472] width 292 height 18
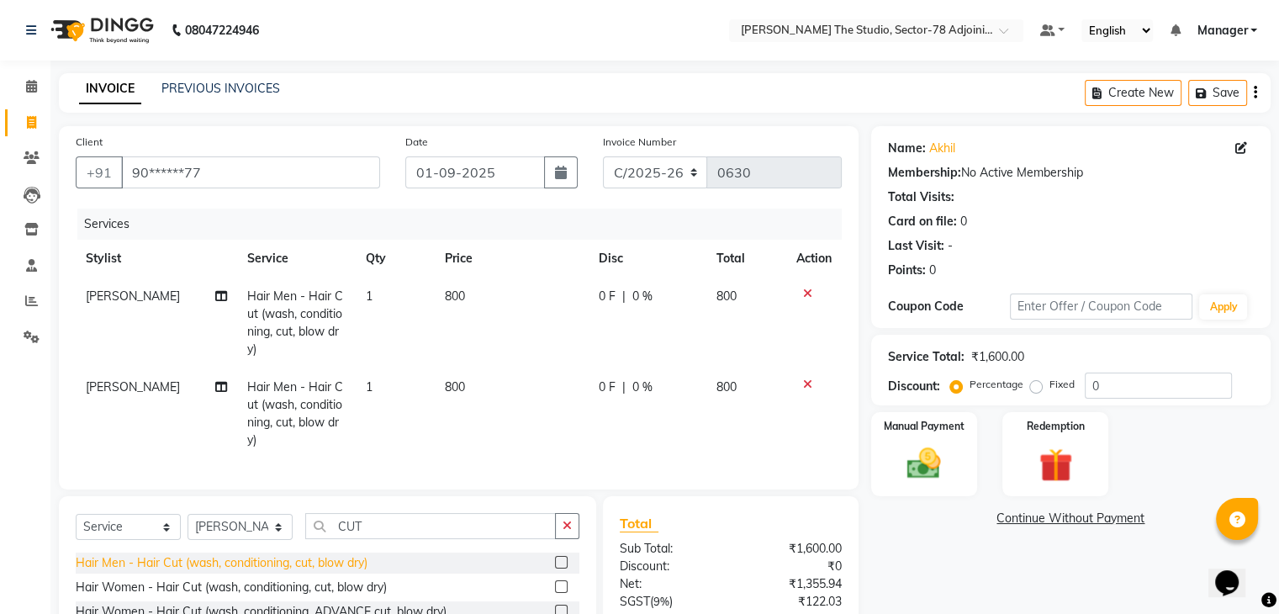
click at [243, 572] on div "Hair Men - Hair Cut (wash, conditioning, cut, blow dry)" at bounding box center [222, 563] width 292 height 18
checkbox input "false"
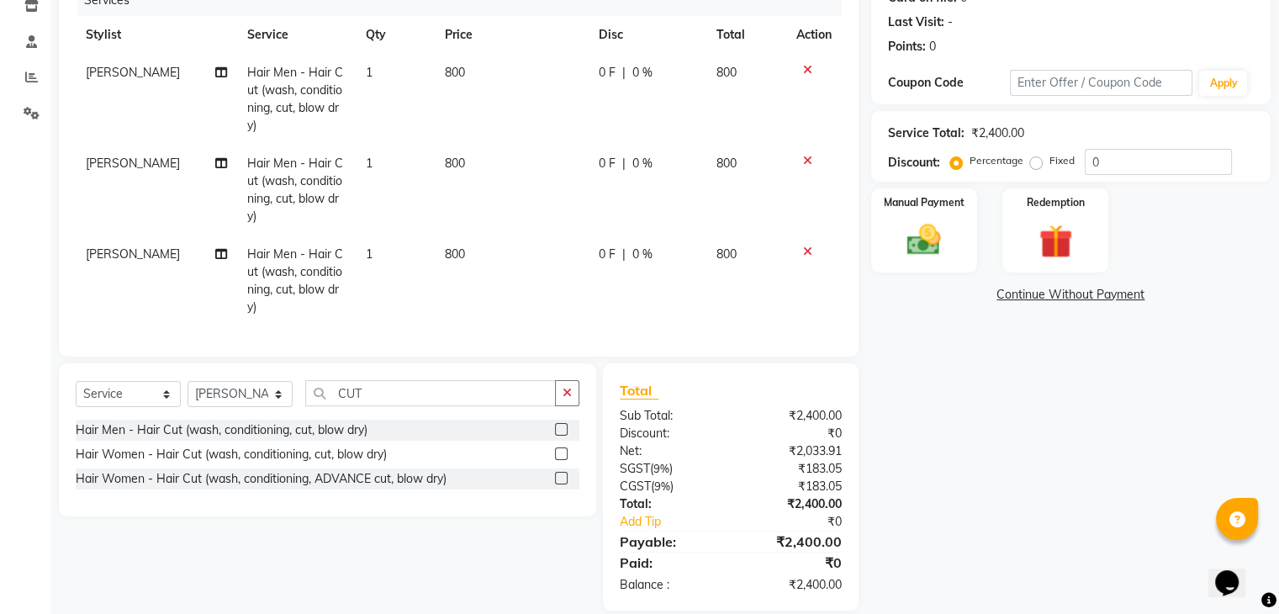
scroll to position [259, 0]
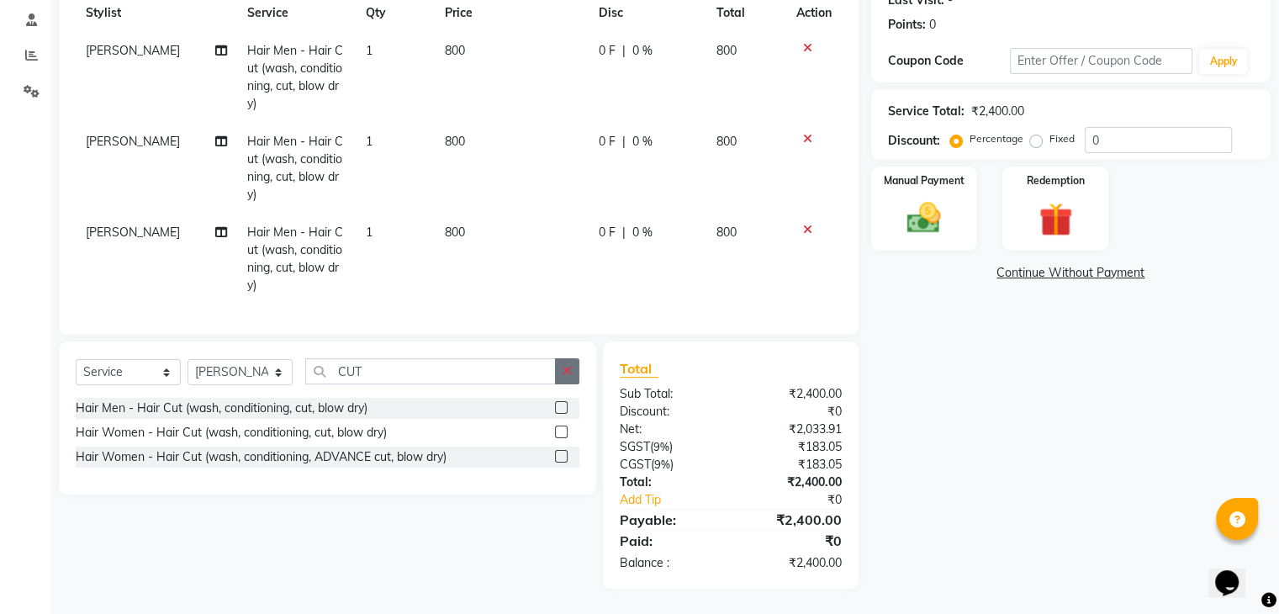
click at [572, 375] on button "button" at bounding box center [567, 371] width 24 height 26
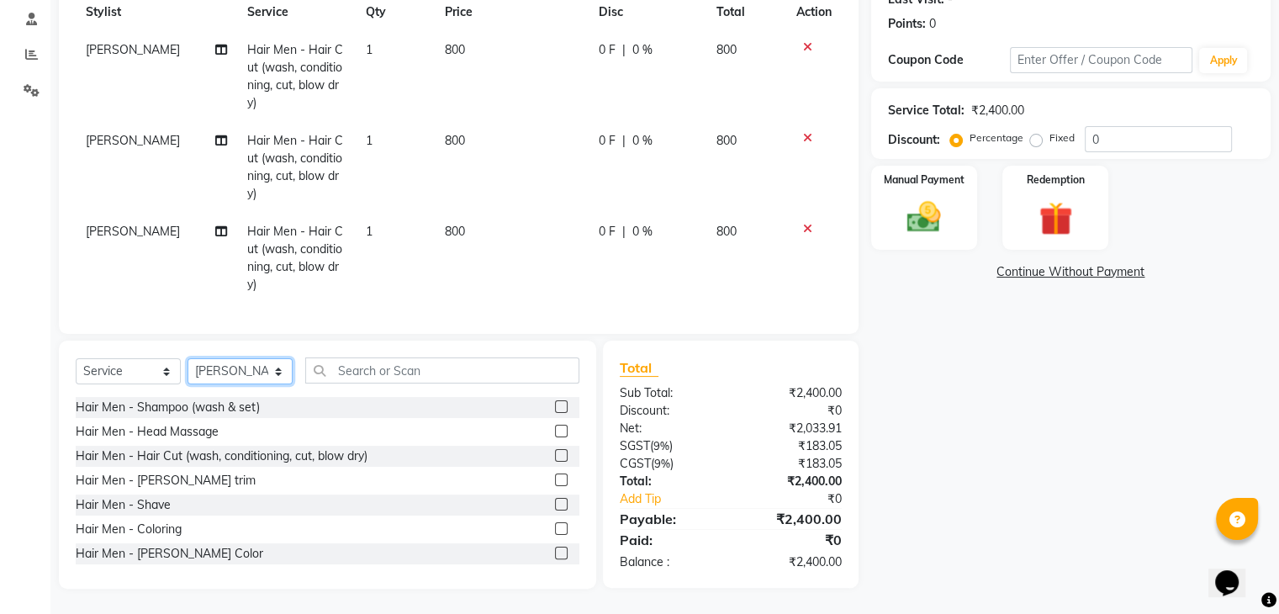
click at [249, 374] on select "Select Stylist [PERSON_NAME](N) [PERSON_NAME] [PERSON_NAME] [PERSON_NAME] [PERS…" at bounding box center [240, 371] width 105 height 26
click at [434, 369] on input "text" at bounding box center [442, 371] width 274 height 26
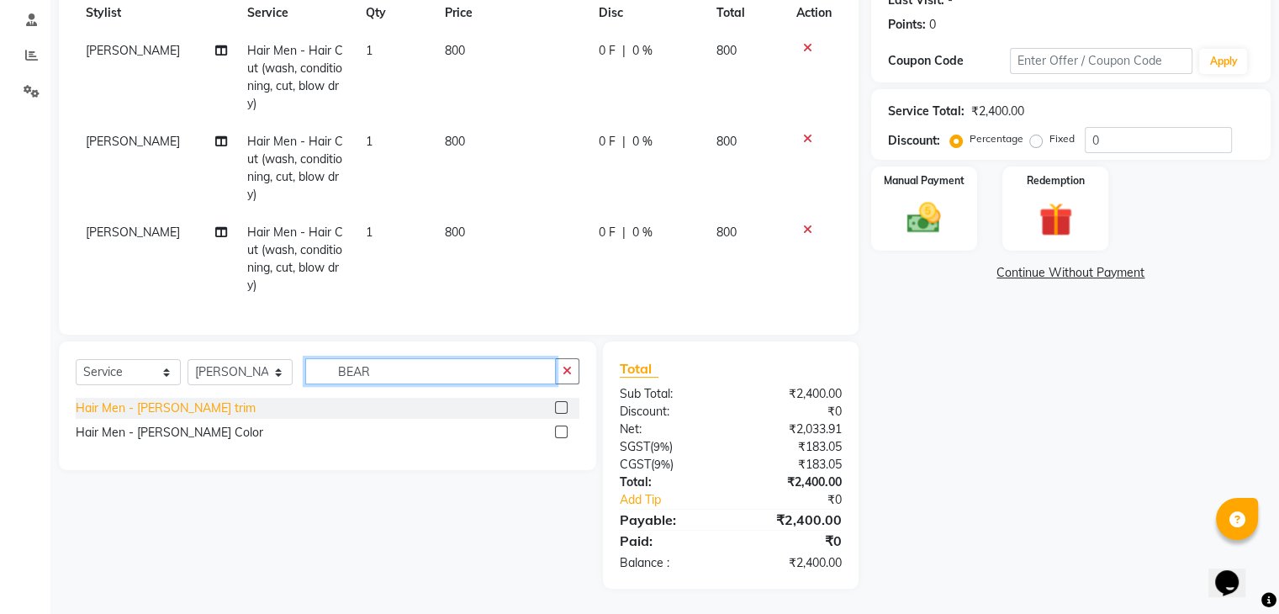
type input "BEAR"
click at [116, 400] on div "Hair Men - [PERSON_NAME] trim" at bounding box center [166, 409] width 180 height 18
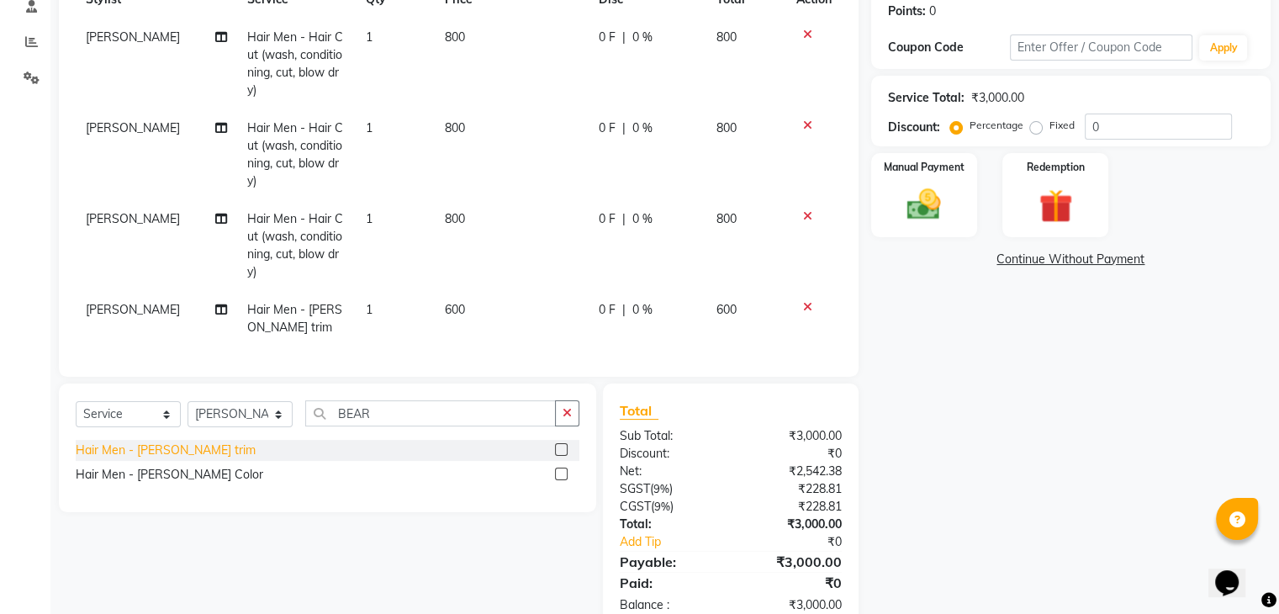
click at [146, 459] on div "Hair Men - [PERSON_NAME] trim" at bounding box center [166, 451] width 180 height 18
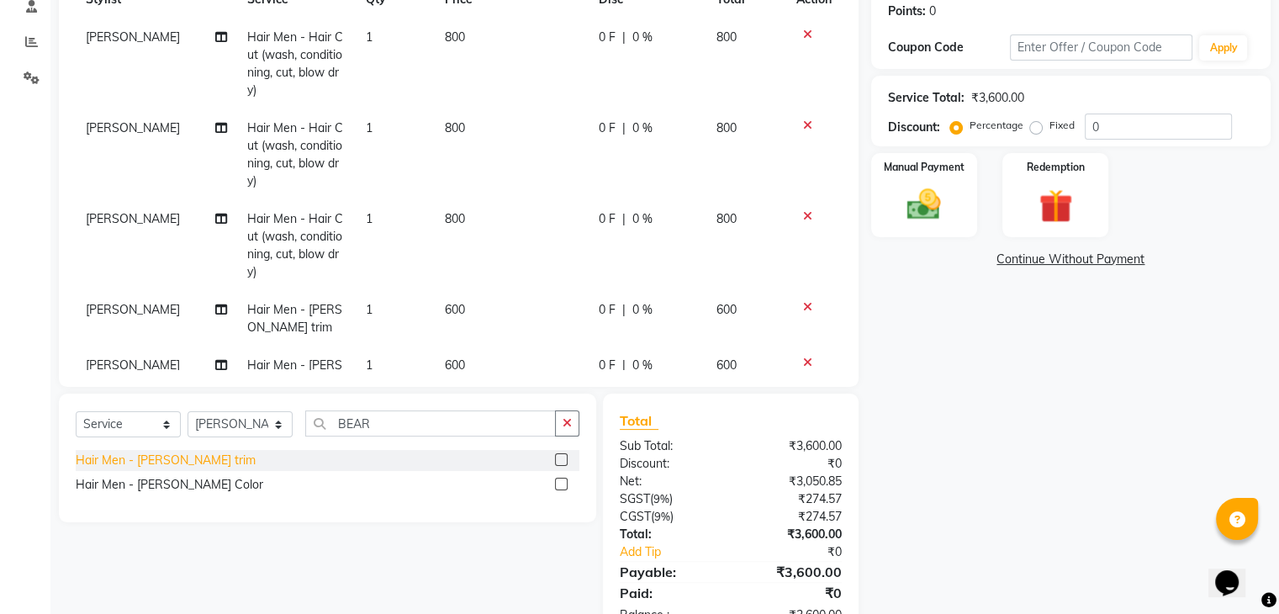
click at [160, 462] on div "Hair Men - [PERSON_NAME] trim" at bounding box center [166, 461] width 180 height 18
checkbox input "false"
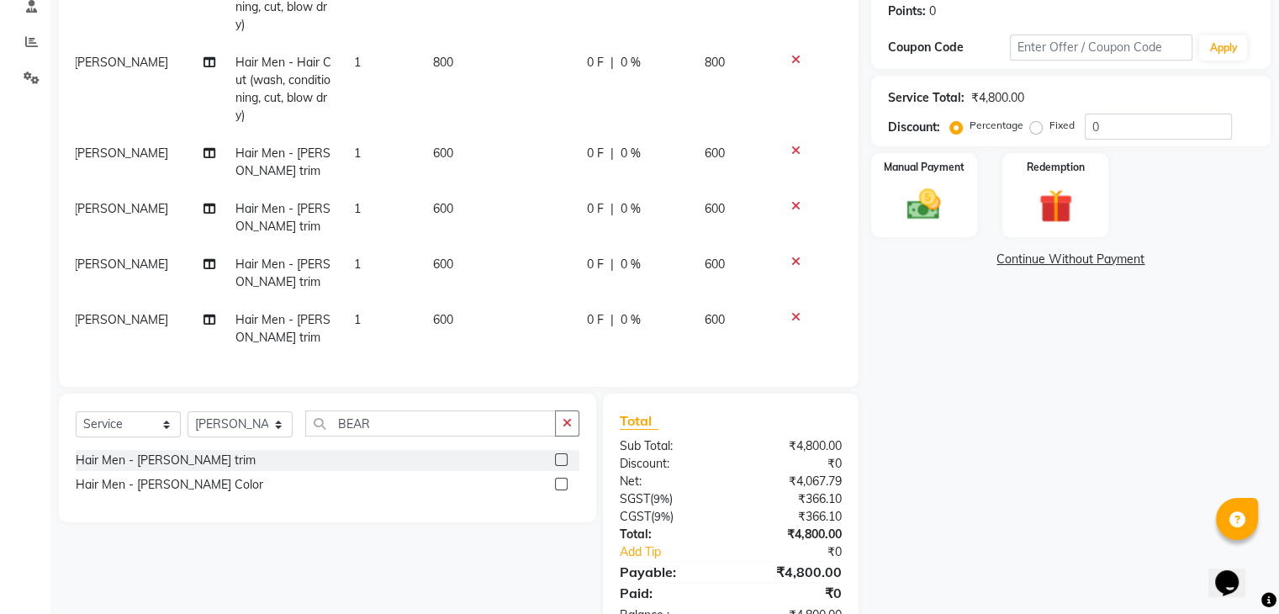
click at [777, 312] on td at bounding box center [803, 329] width 56 height 56
click at [778, 314] on td at bounding box center [803, 329] width 56 height 56
click at [781, 260] on td at bounding box center [803, 274] width 56 height 56
click at [792, 256] on icon at bounding box center [796, 262] width 9 height 12
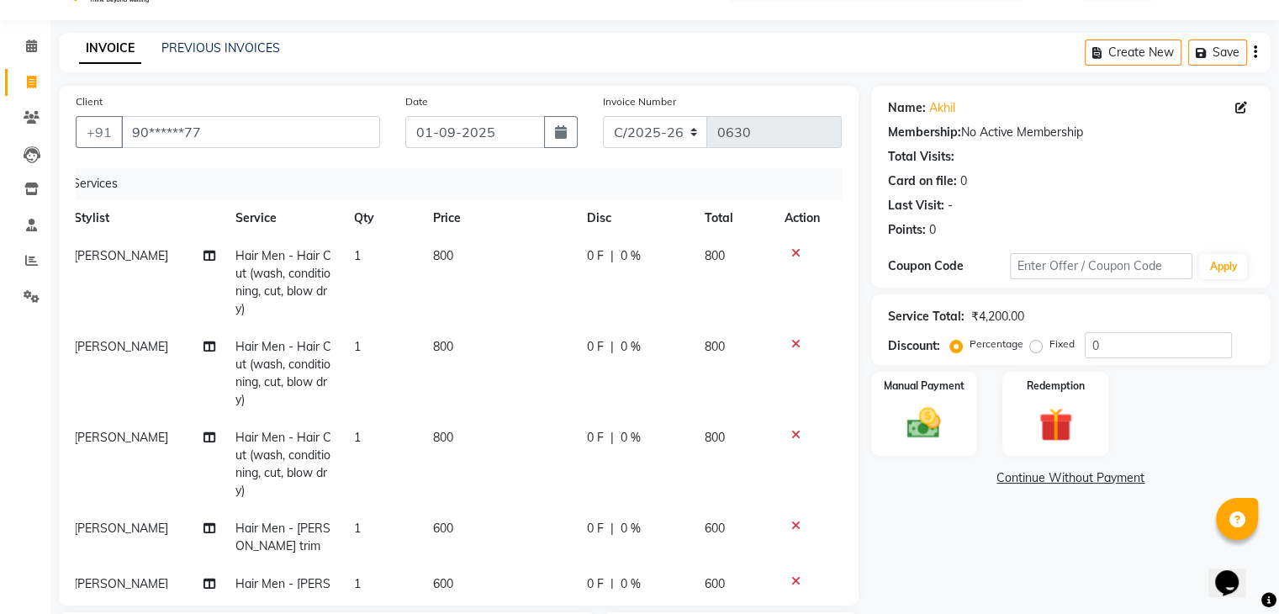
scroll to position [38, 0]
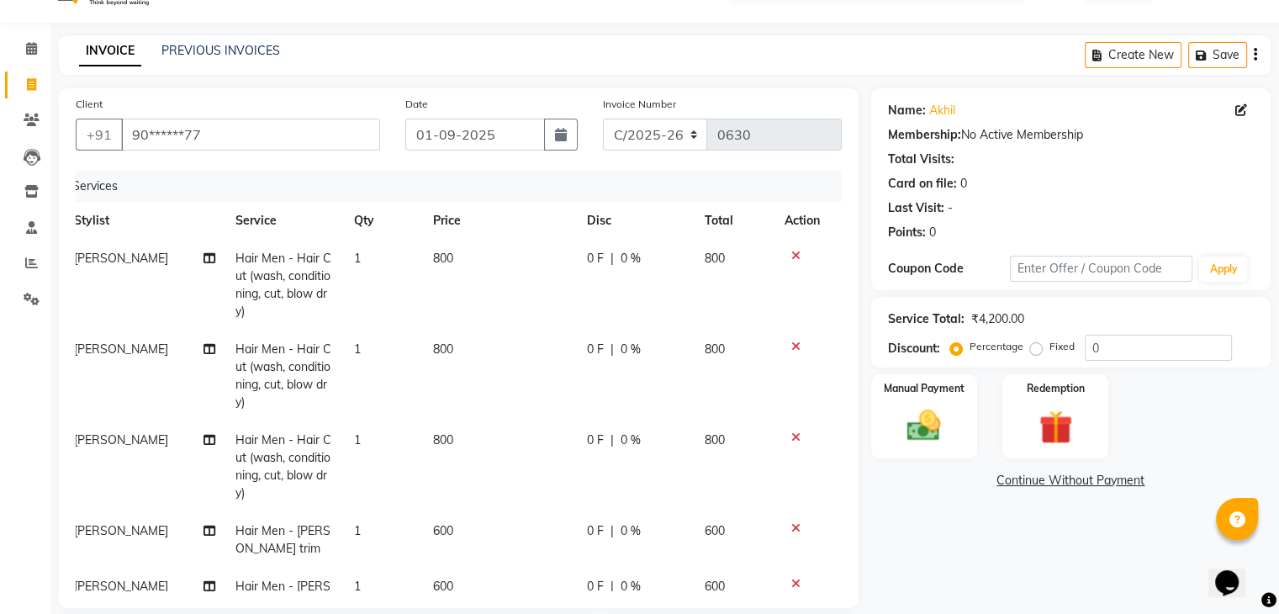
click at [458, 244] on td "800" at bounding box center [500, 285] width 154 height 91
select select "89539"
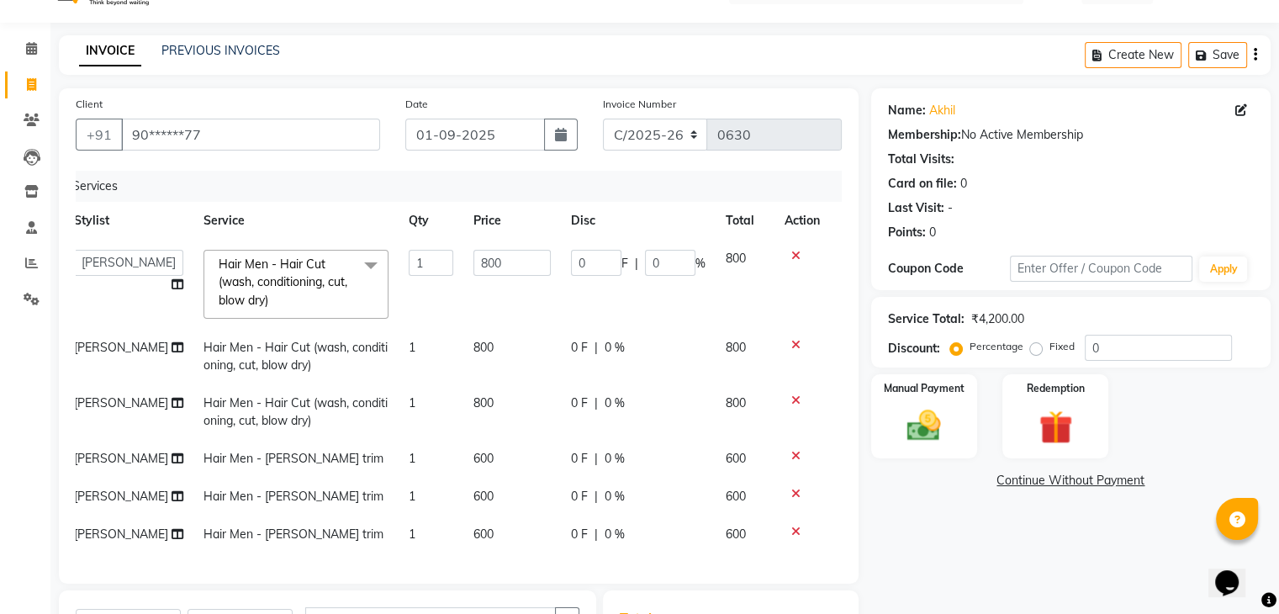
click at [463, 244] on td "800" at bounding box center [512, 284] width 98 height 89
click at [502, 260] on input "800" at bounding box center [512, 263] width 77 height 26
type input "8"
type input "216"
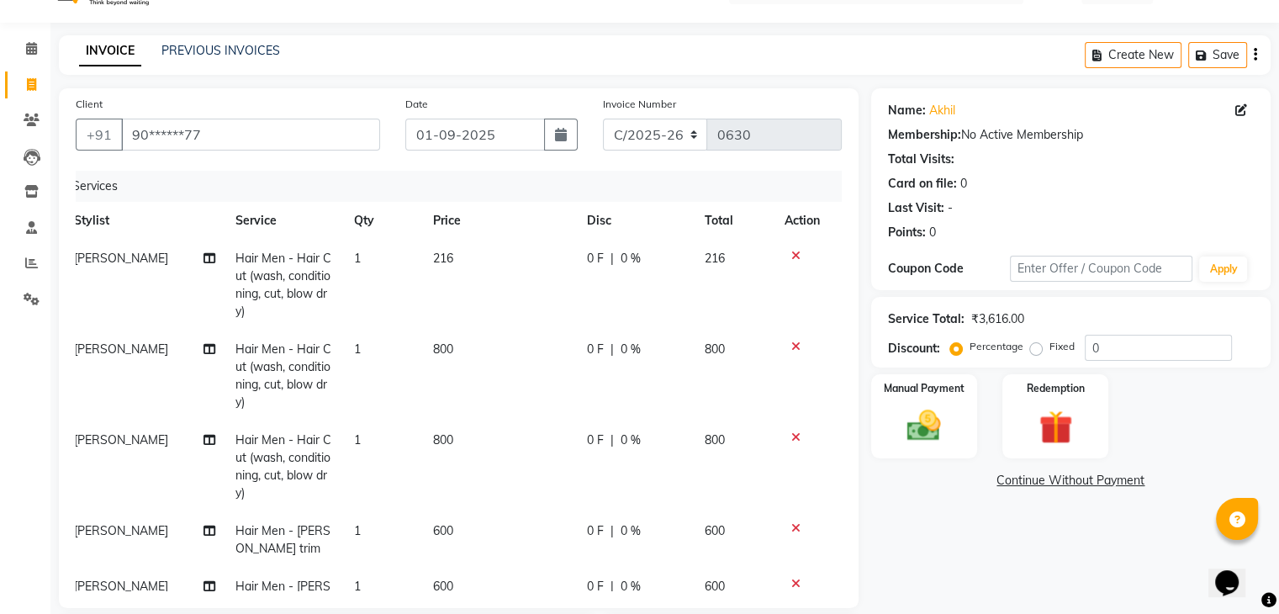
click at [500, 339] on td "800" at bounding box center [500, 376] width 154 height 91
select select "89539"
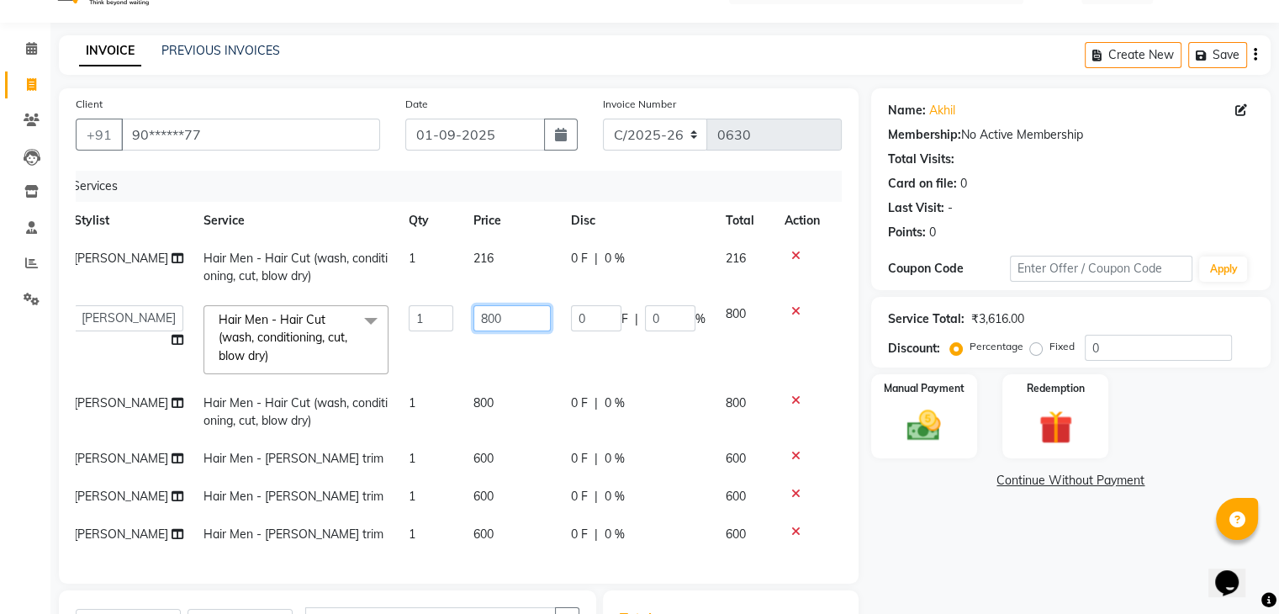
click at [514, 330] on input "800" at bounding box center [512, 318] width 77 height 26
type input "8"
type input "216"
click at [490, 399] on tbody "[PERSON_NAME] Hair Men - Hair Cut (wash, conditioning, cut, blow dry) 1 216 0 F…" at bounding box center [447, 397] width 766 height 314
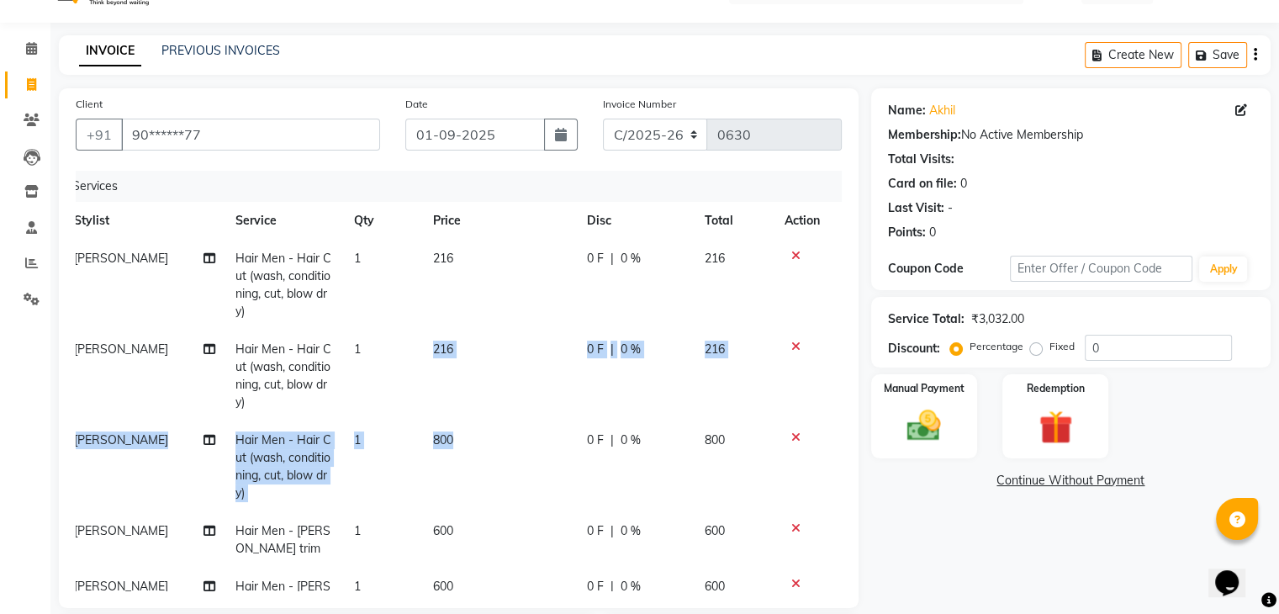
drag, startPoint x: 490, startPoint y: 399, endPoint x: 473, endPoint y: 469, distance: 71.8
click at [473, 469] on tbody "[PERSON_NAME] Hair Men - Hair Cut (wash, conditioning, cut, blow dry) 1 216 0 F…" at bounding box center [447, 459] width 766 height 439
click at [465, 448] on td "800" at bounding box center [500, 466] width 154 height 91
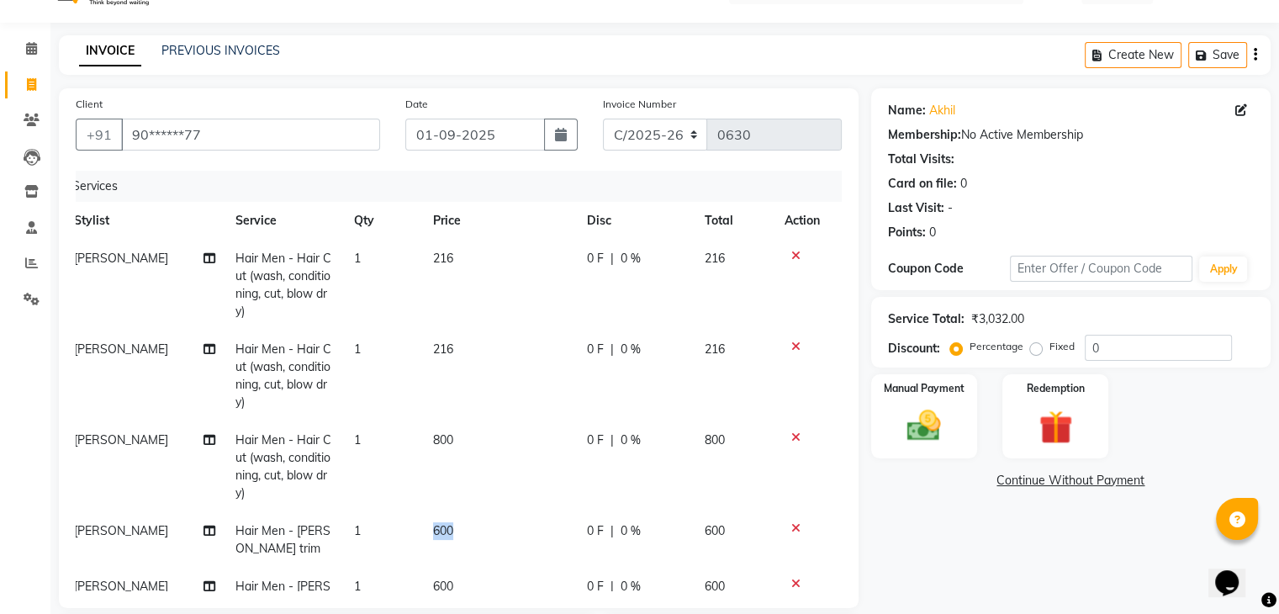
select select "89539"
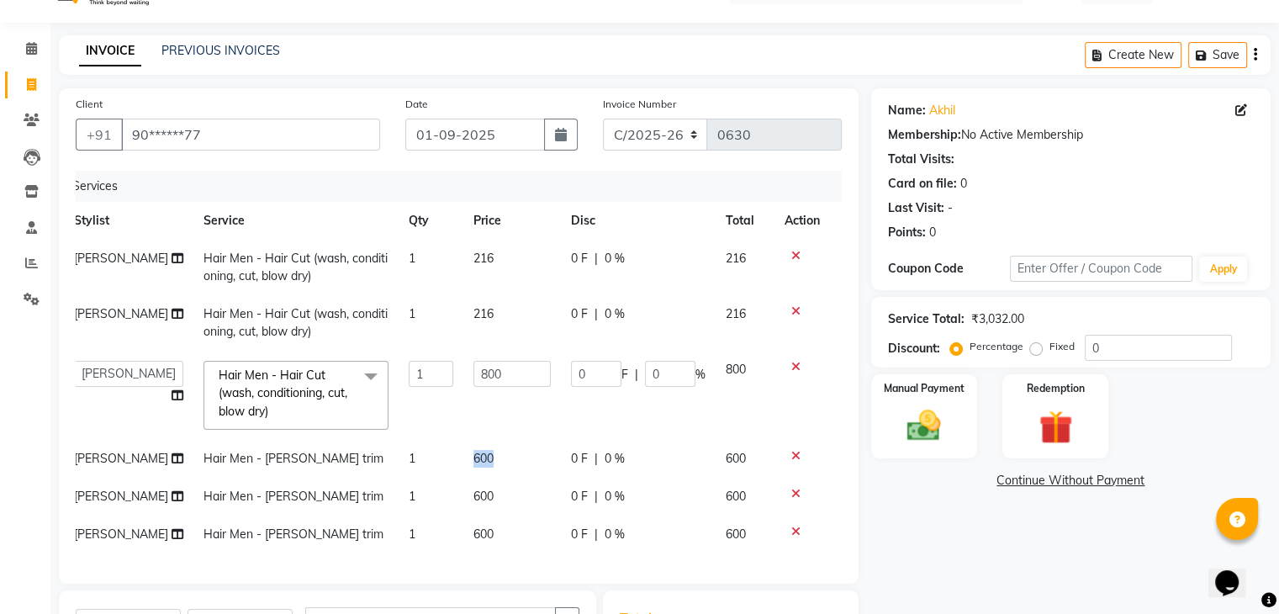
click at [465, 448] on td "600" at bounding box center [512, 459] width 98 height 38
select select "89539"
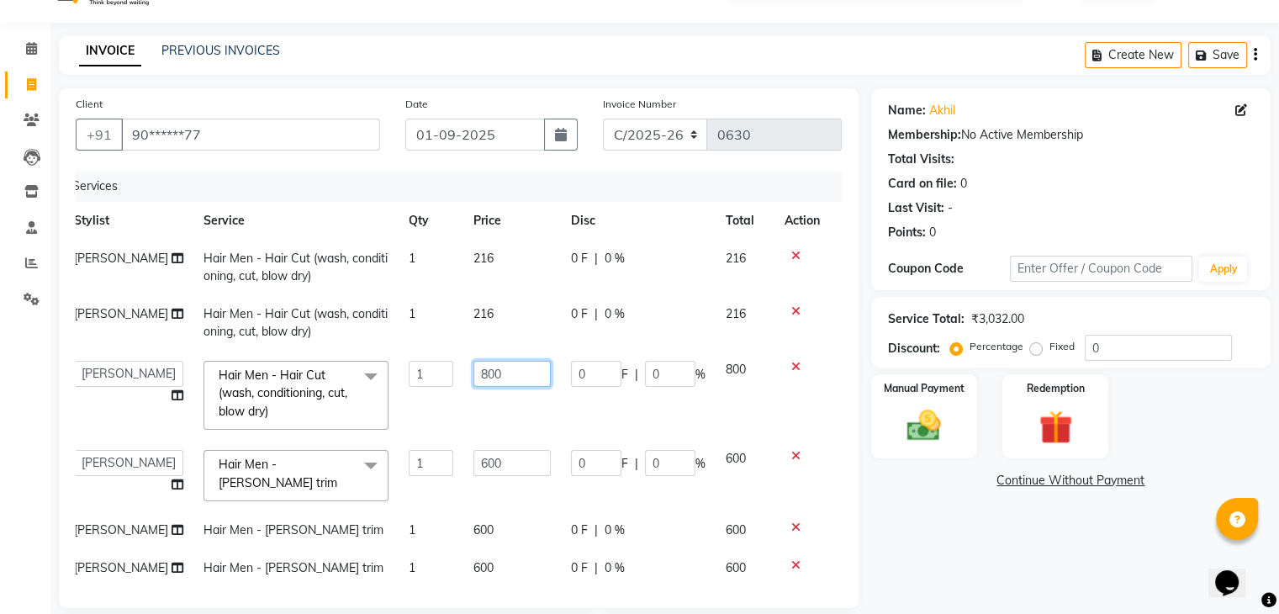
click at [493, 375] on input "800" at bounding box center [512, 374] width 77 height 26
type input "8"
type input "216"
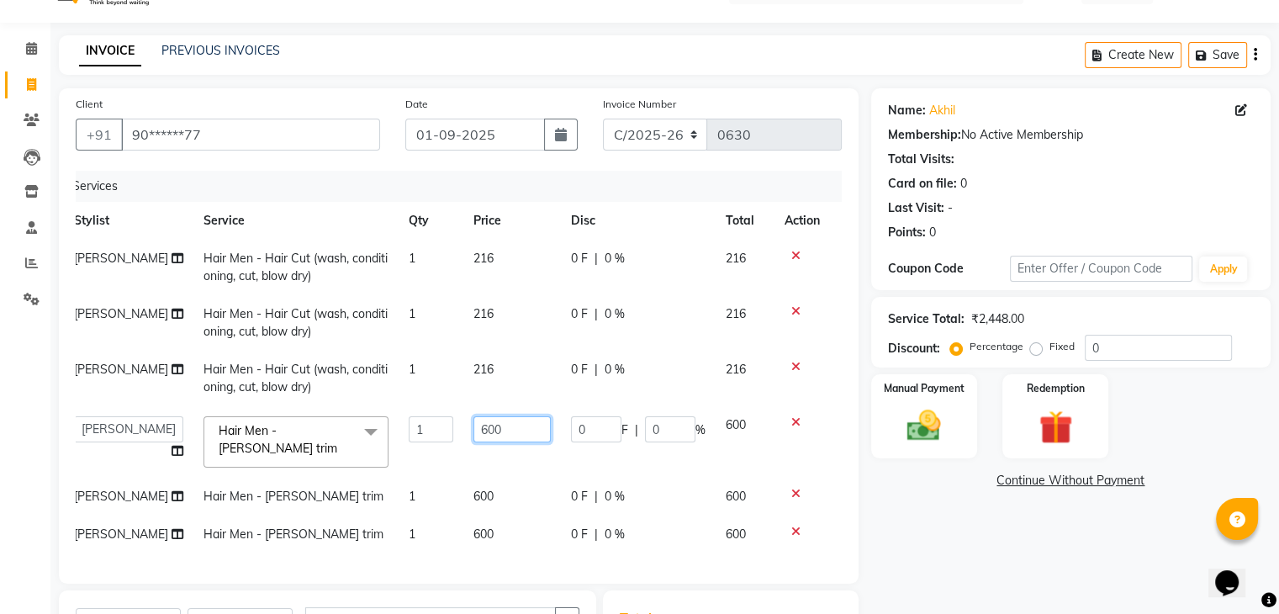
click at [501, 457] on td "600" at bounding box center [512, 442] width 98 height 72
type input "6"
type input "216"
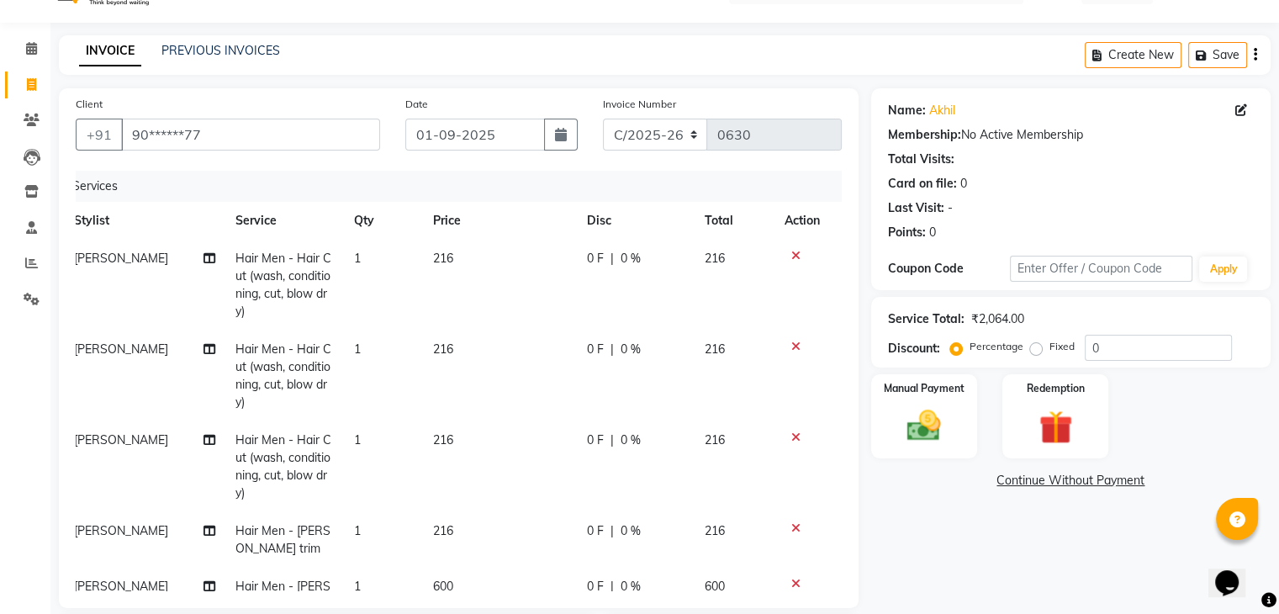
click at [500, 481] on tbody "[PERSON_NAME] Hair Men - Hair Cut (wash, conditioning, cut, blow dry) 1 216 0 F…" at bounding box center [447, 459] width 766 height 439
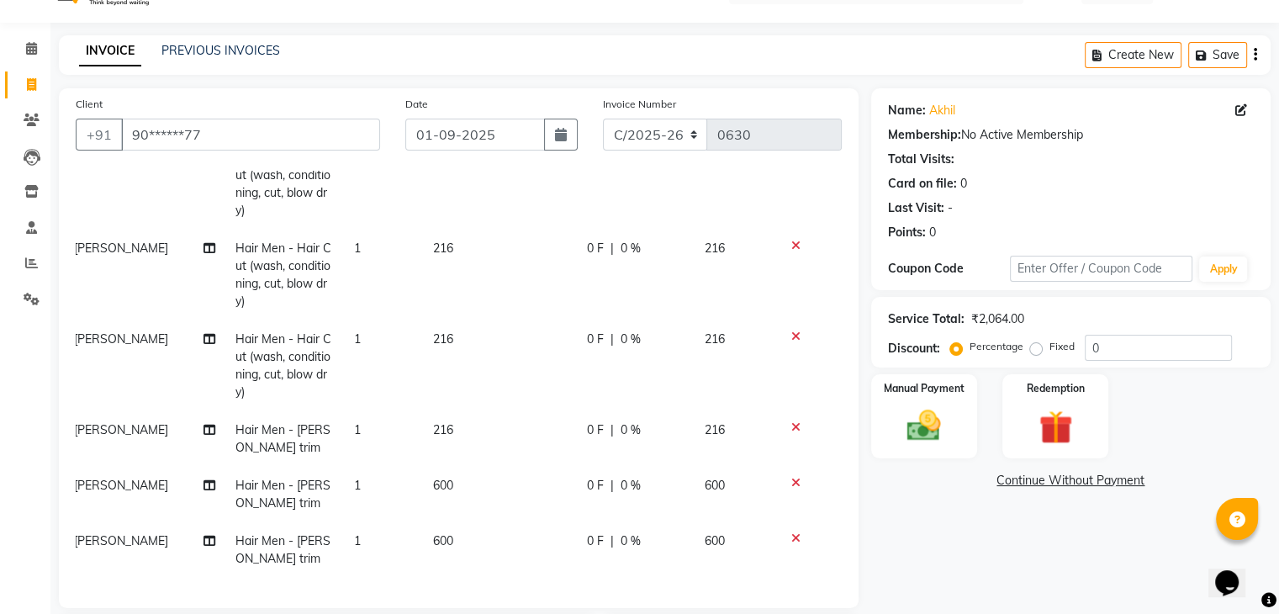
click at [475, 486] on td "600" at bounding box center [500, 495] width 154 height 56
select select "89539"
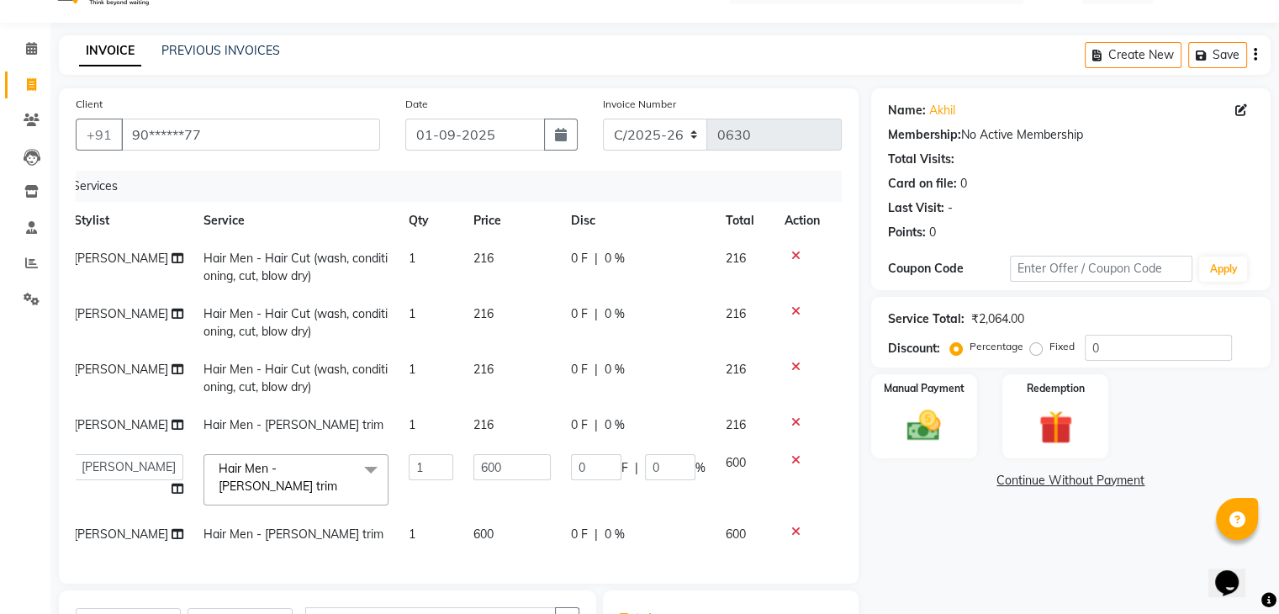
scroll to position [0, 12]
click at [498, 463] on input "600" at bounding box center [512, 467] width 77 height 26
type input "6"
type input "216"
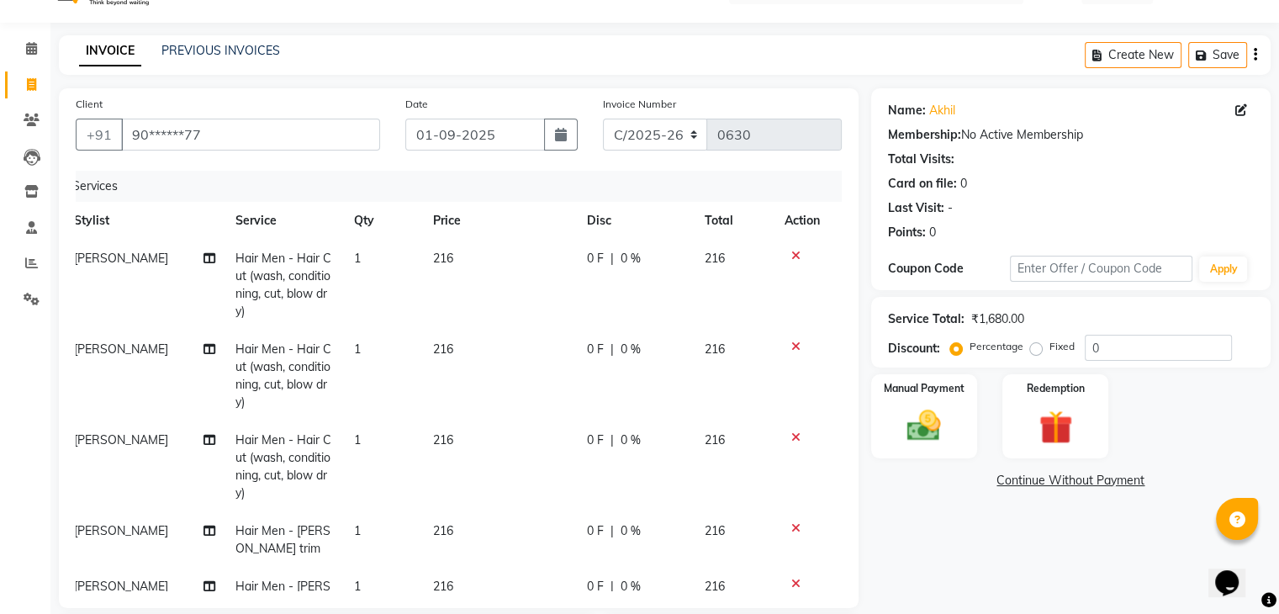
click at [498, 515] on tbody "[PERSON_NAME] Hair Men - Hair Cut (wash, conditioning, cut, blow dry) 1 216 0 F…" at bounding box center [447, 459] width 766 height 439
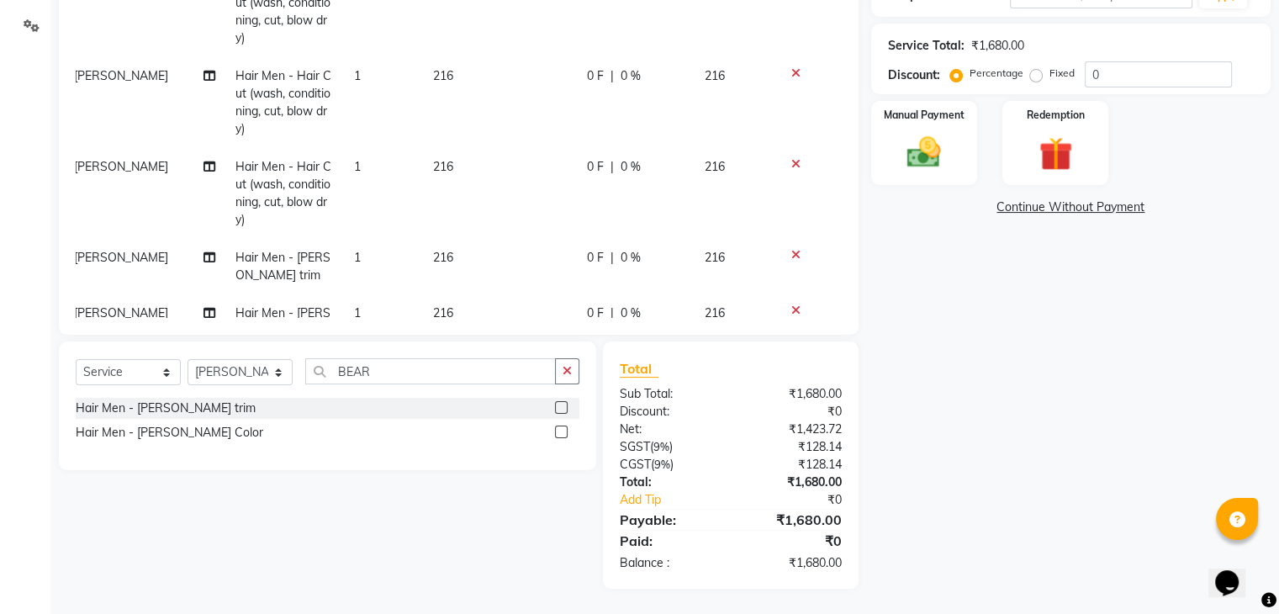
scroll to position [0, 0]
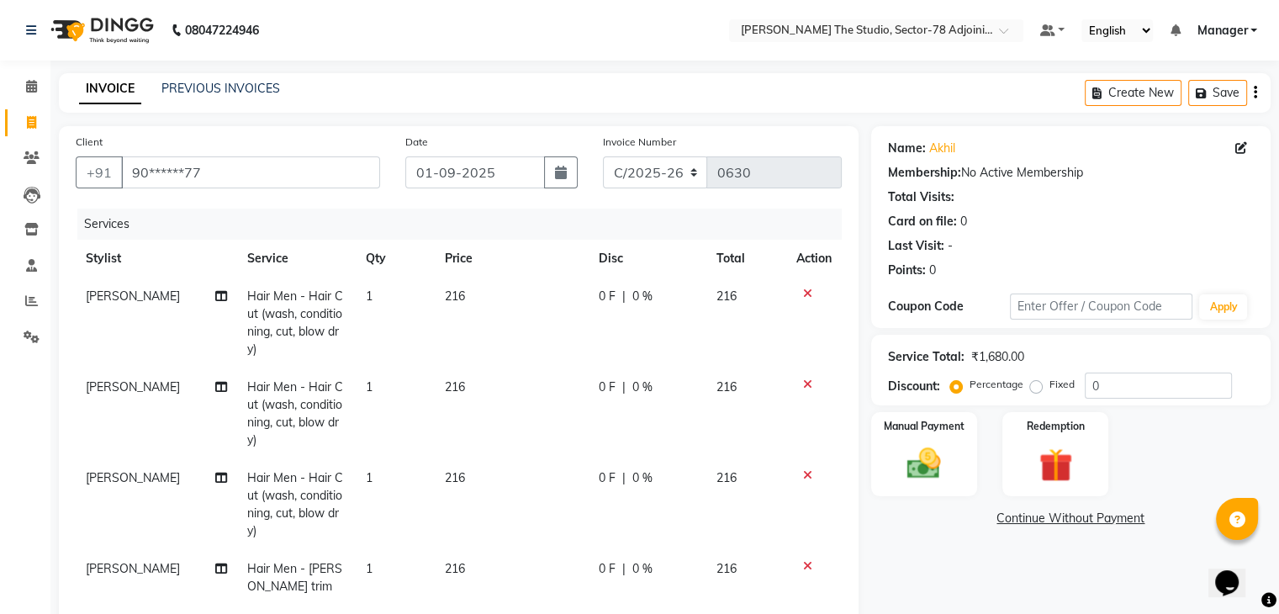
click at [128, 473] on span "[PERSON_NAME]" at bounding box center [133, 477] width 94 height 15
select select "89539"
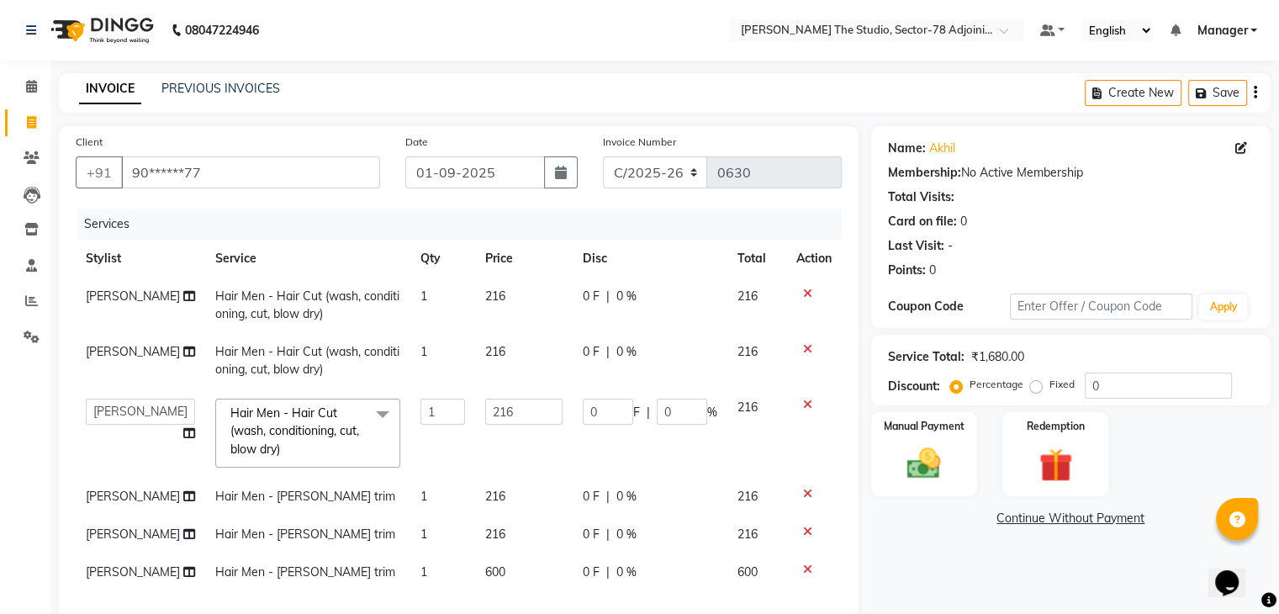
click at [128, 473] on td "[PERSON_NAME](N) Akash Anjali [PERSON_NAME] [PERSON_NAME] [PERSON_NAME] Manager…" at bounding box center [141, 433] width 130 height 89
click at [141, 411] on select "[PERSON_NAME](N) Akash Anjali [PERSON_NAME] [PERSON_NAME] [PERSON_NAME] Manager…" at bounding box center [140, 412] width 109 height 26
select select "83537"
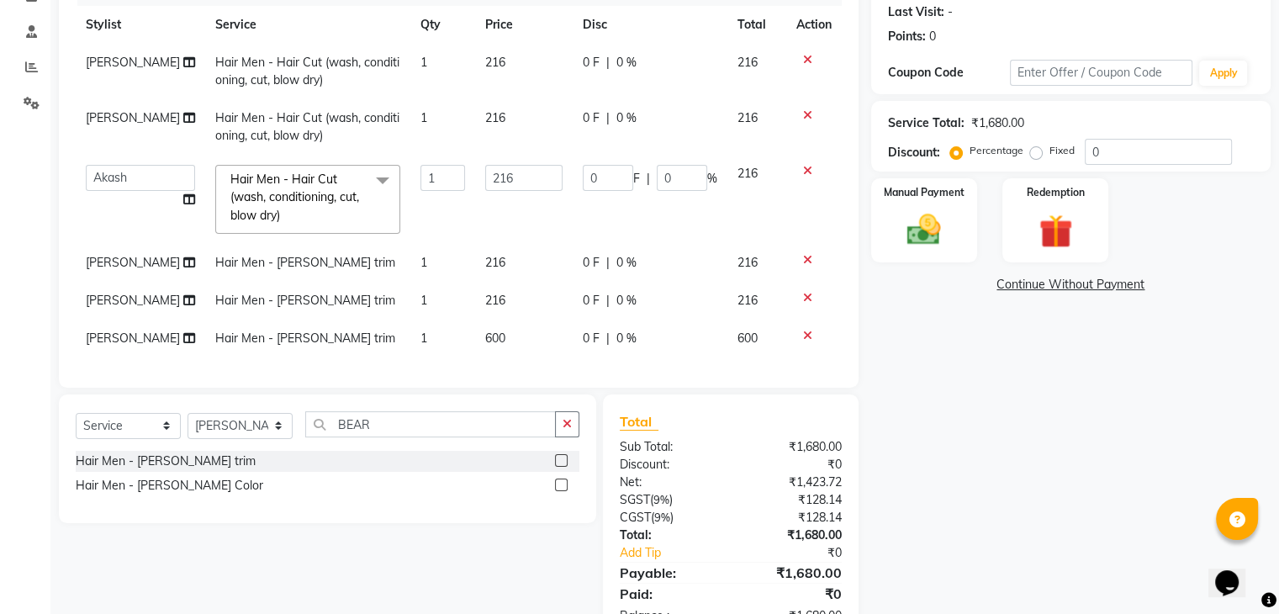
click at [135, 274] on td "[PERSON_NAME]" at bounding box center [141, 263] width 130 height 38
select select "89539"
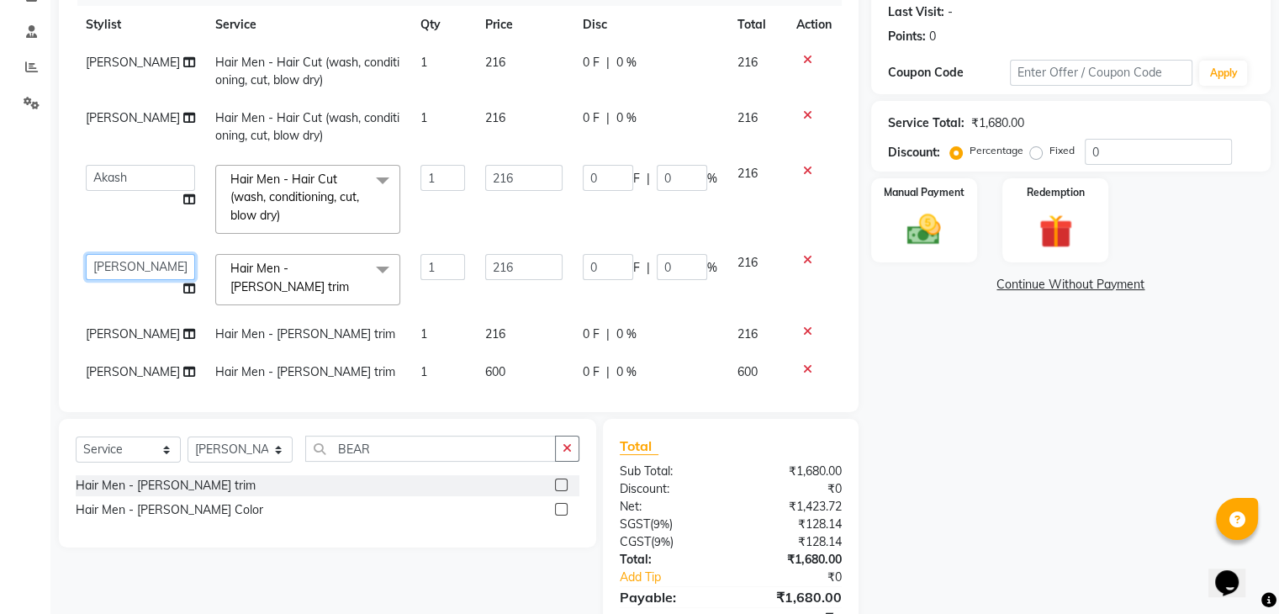
click at [135, 270] on select "[PERSON_NAME](N) Akash Anjali [PERSON_NAME] [PERSON_NAME] [PERSON_NAME] Manager…" at bounding box center [140, 267] width 109 height 26
select select "83537"
click at [132, 335] on td "[PERSON_NAME]" at bounding box center [141, 334] width 130 height 38
select select "89539"
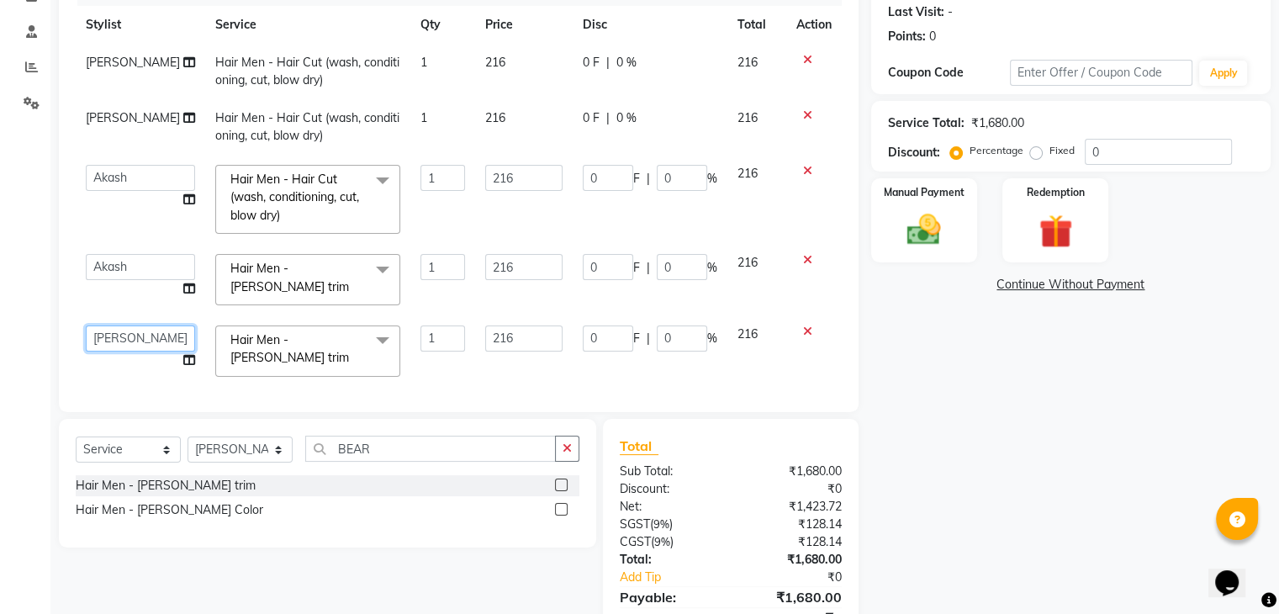
click at [132, 335] on select "[PERSON_NAME](N) Akash Anjali [PERSON_NAME] [PERSON_NAME] [PERSON_NAME] Manager…" at bounding box center [140, 339] width 109 height 26
select select "87887"
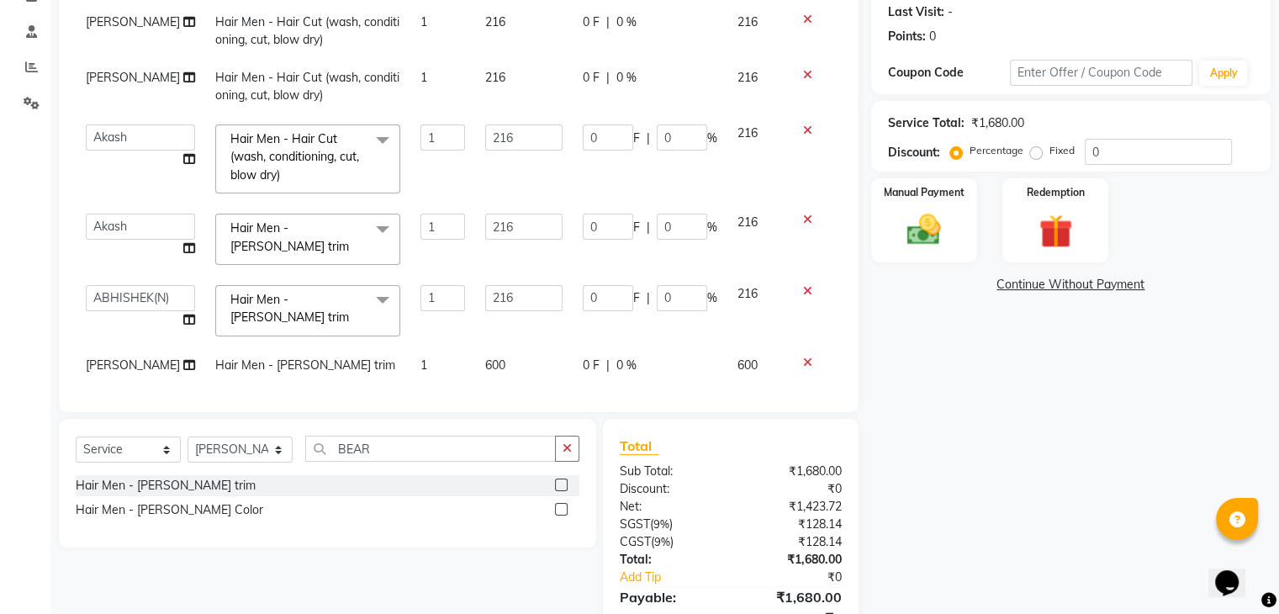
click at [134, 358] on span "[PERSON_NAME]" at bounding box center [133, 365] width 94 height 15
select select "89539"
click at [134, 357] on select "[PERSON_NAME](N) Akash Anjali [PERSON_NAME] [PERSON_NAME] [PERSON_NAME] Manager…" at bounding box center [140, 370] width 109 height 26
select select "87887"
click at [924, 235] on img at bounding box center [924, 230] width 56 height 40
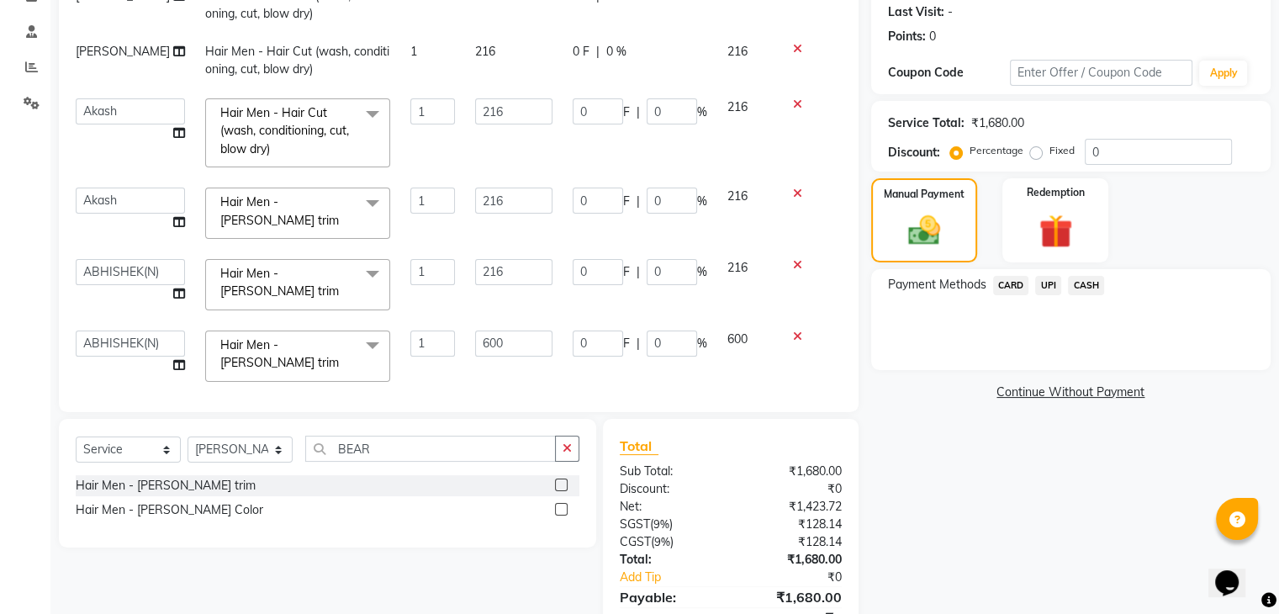
scroll to position [66, 10]
click at [524, 331] on input "600" at bounding box center [513, 344] width 77 height 26
type input "6"
type input "216"
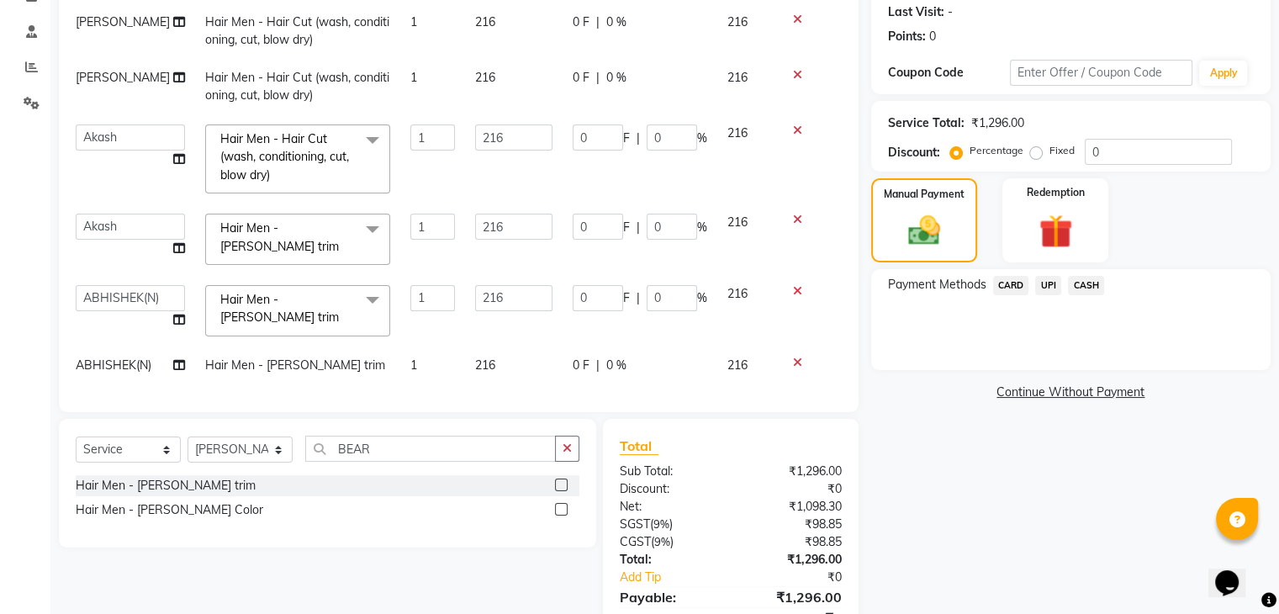
click at [975, 347] on div "Payment Methods CARD UPI CASH" at bounding box center [1071, 319] width 400 height 101
click at [512, 356] on td "216" at bounding box center [514, 366] width 98 height 38
select select "87887"
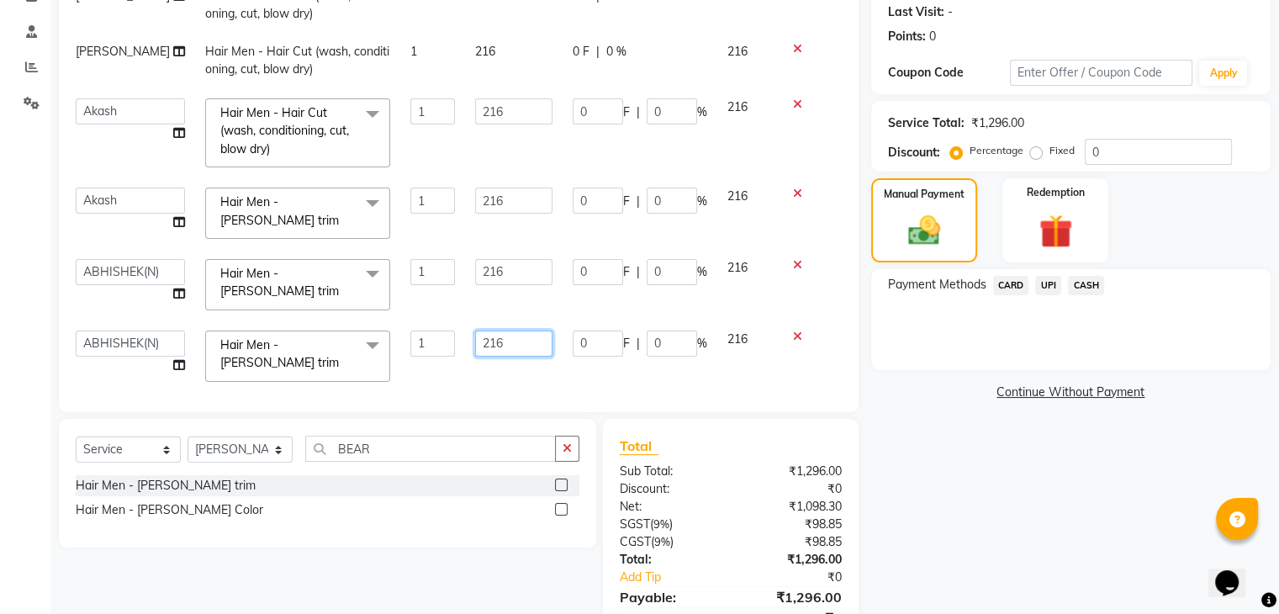
click at [504, 332] on input "216" at bounding box center [513, 344] width 77 height 26
type input "218"
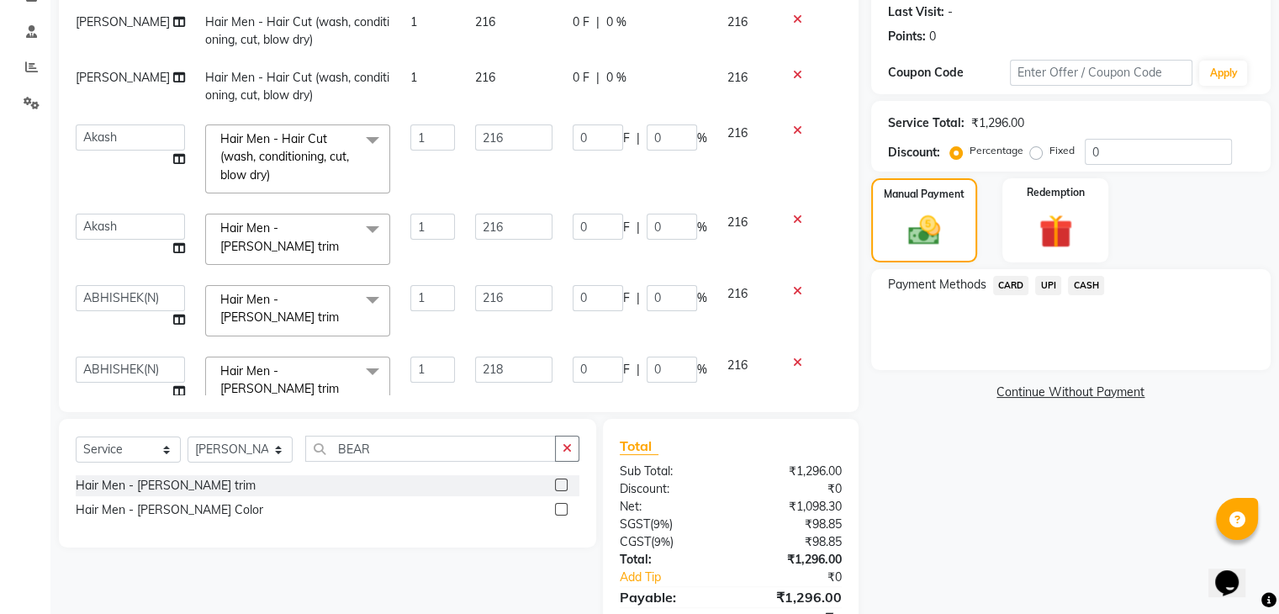
click at [776, 354] on td at bounding box center [804, 383] width 56 height 72
click at [508, 285] on input "216" at bounding box center [513, 298] width 77 height 26
type input "218"
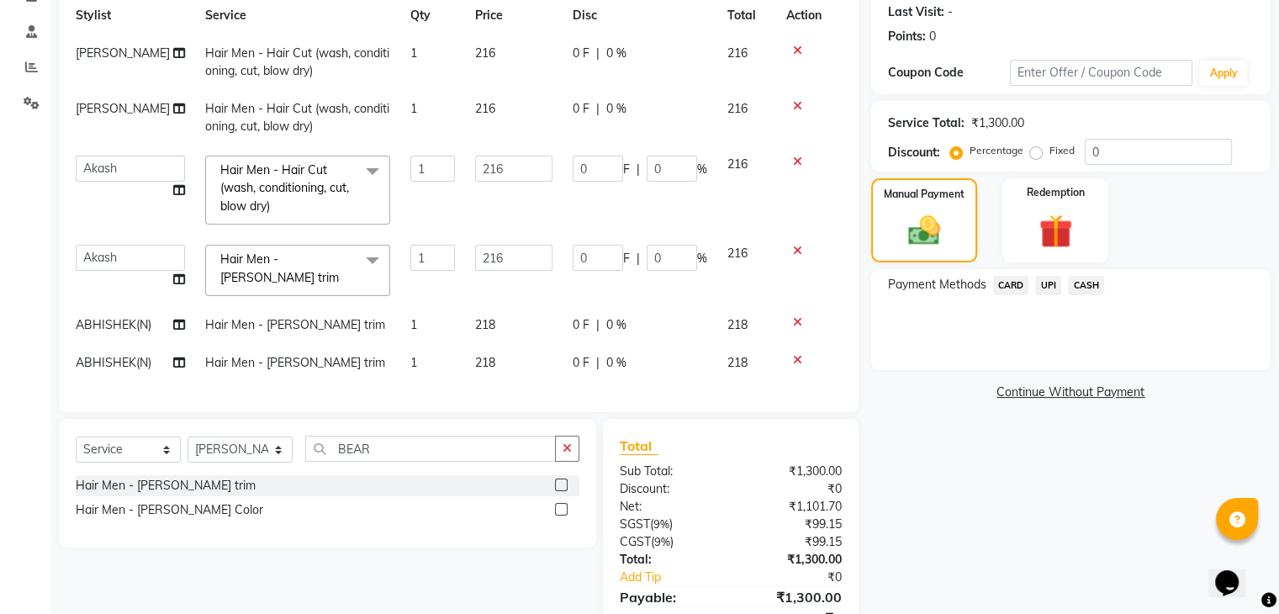
click at [541, 325] on td "218" at bounding box center [514, 325] width 98 height 38
select select "87887"
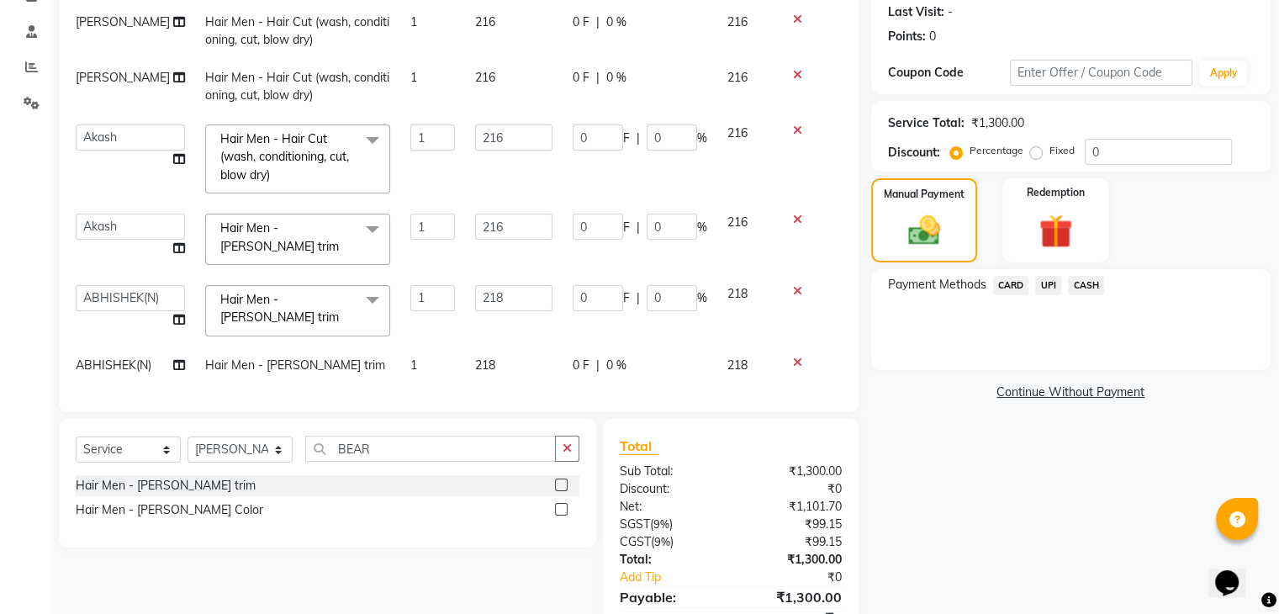
click at [1046, 291] on span "UPI" at bounding box center [1049, 285] width 26 height 19
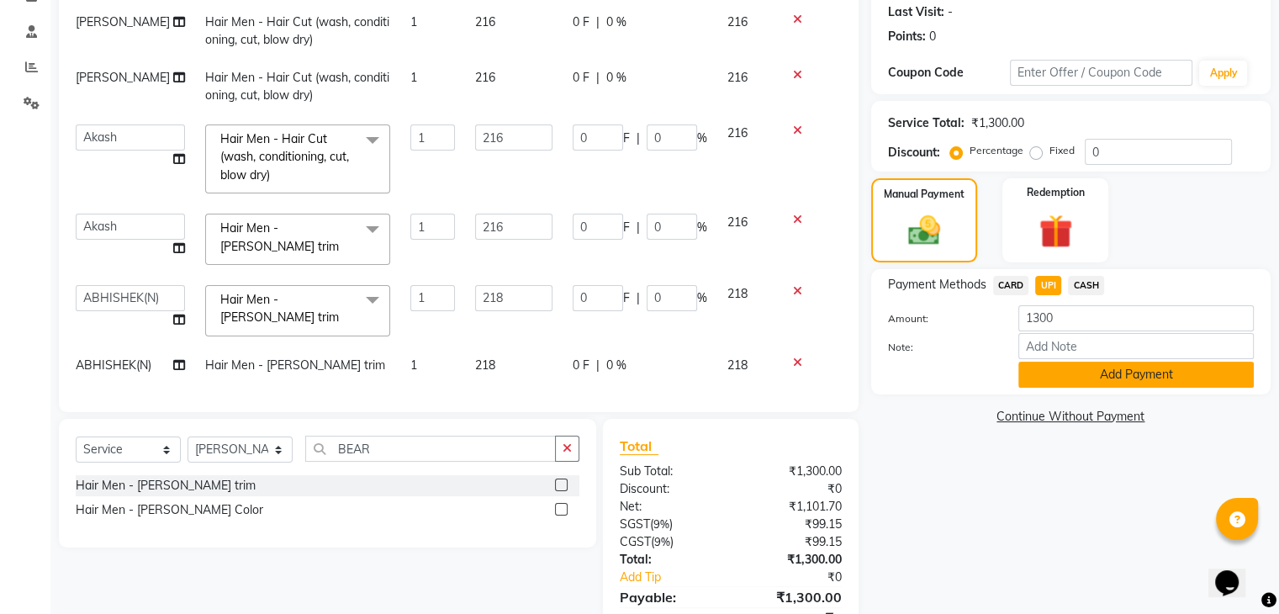
click at [1094, 371] on button "Add Payment" at bounding box center [1137, 375] width 236 height 26
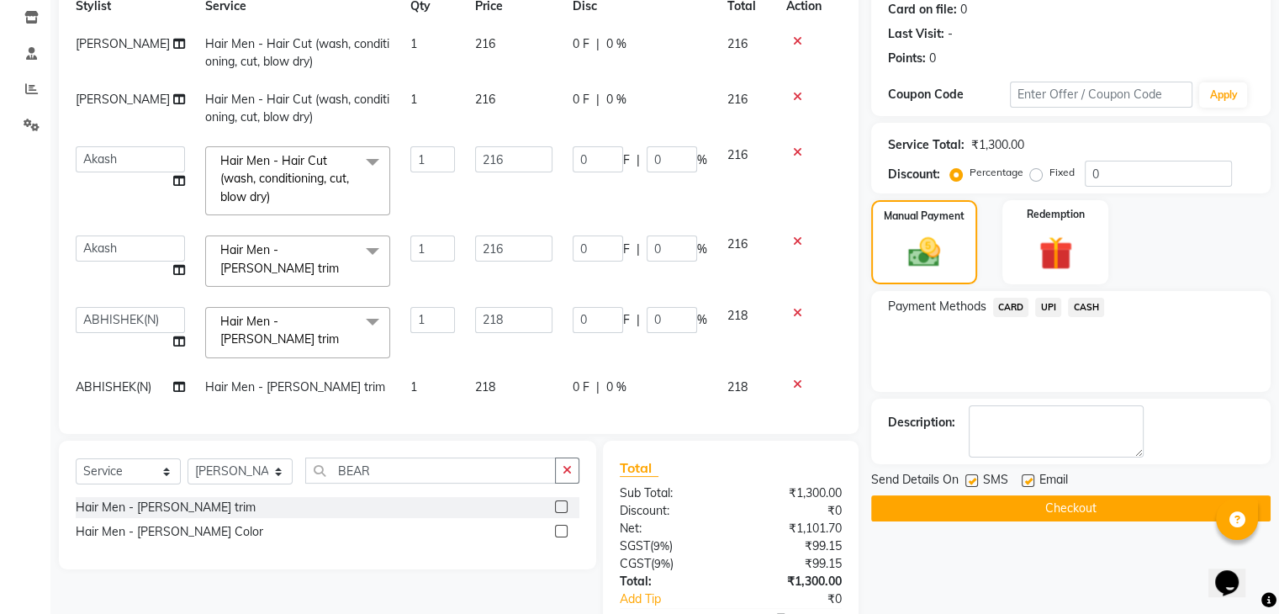
scroll to position [347, 0]
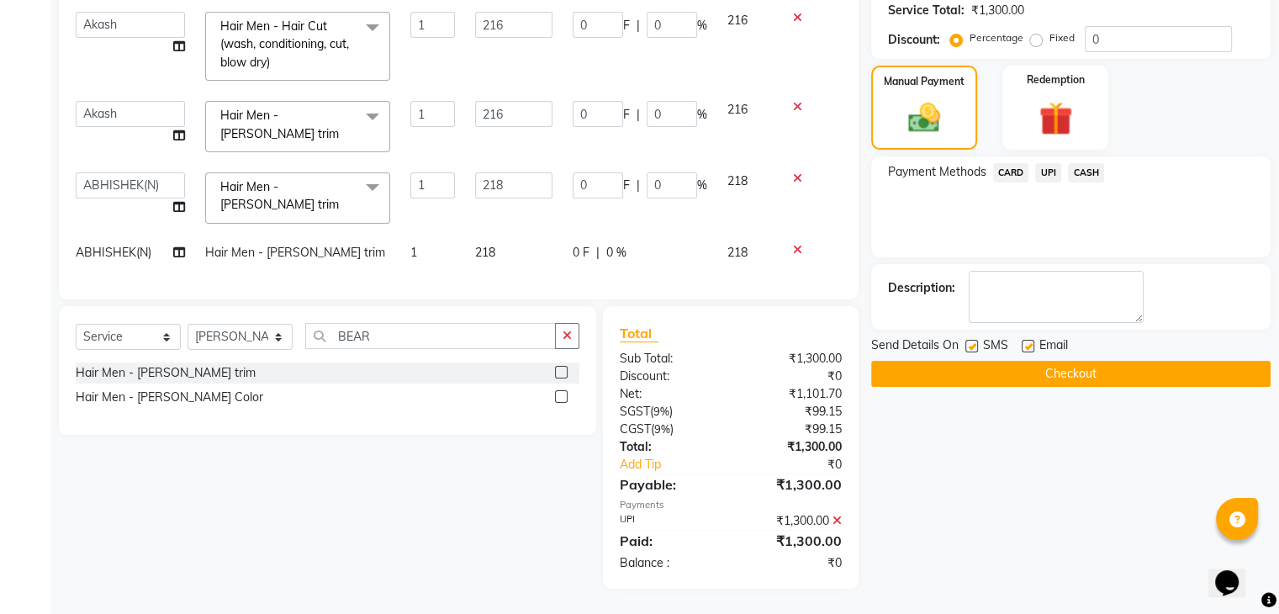
click at [1094, 374] on button "Checkout" at bounding box center [1071, 374] width 400 height 26
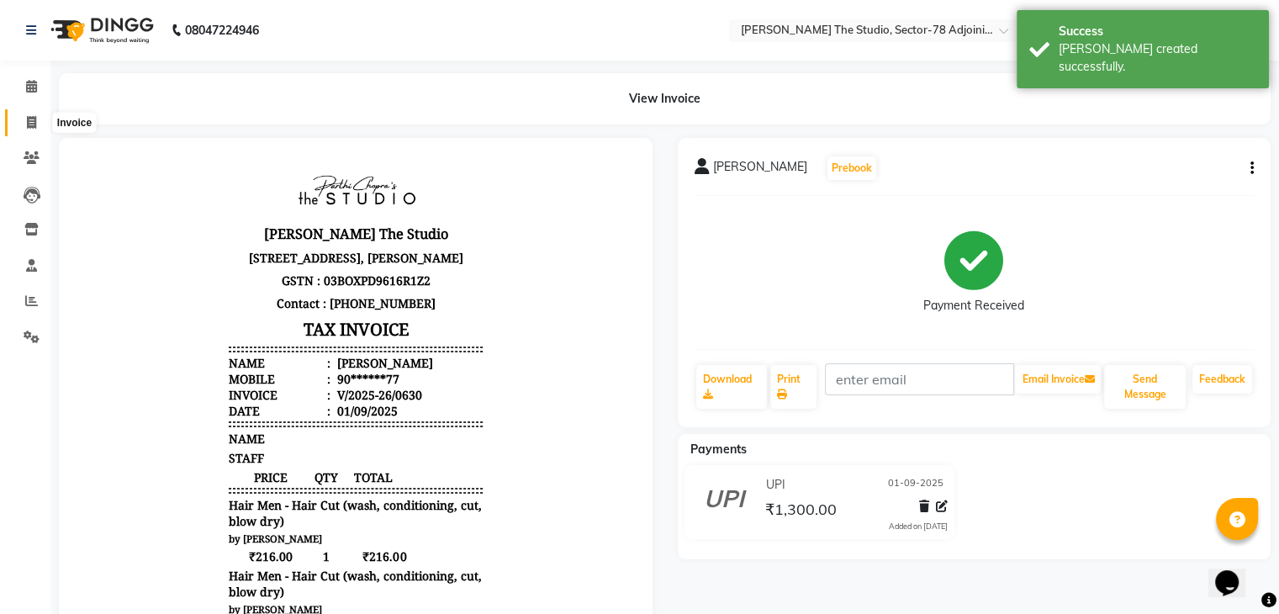
click at [25, 125] on span at bounding box center [31, 123] width 29 height 19
select select "8485"
select select "service"
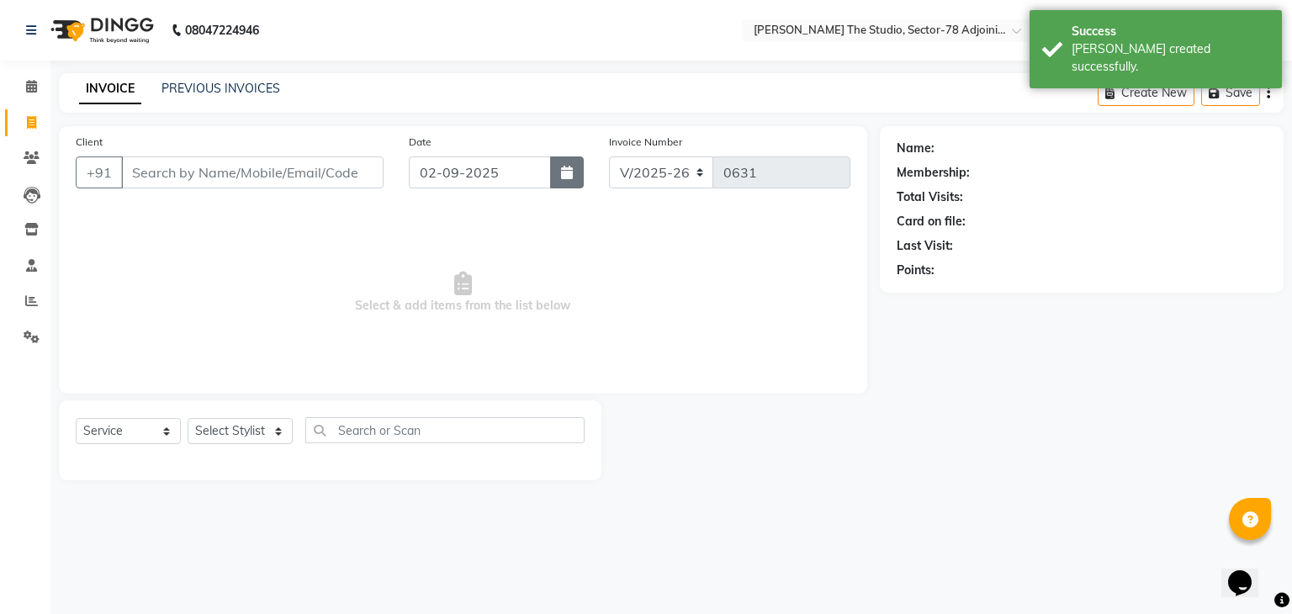
click at [573, 172] on button "button" at bounding box center [567, 172] width 34 height 32
select select "9"
select select "2025"
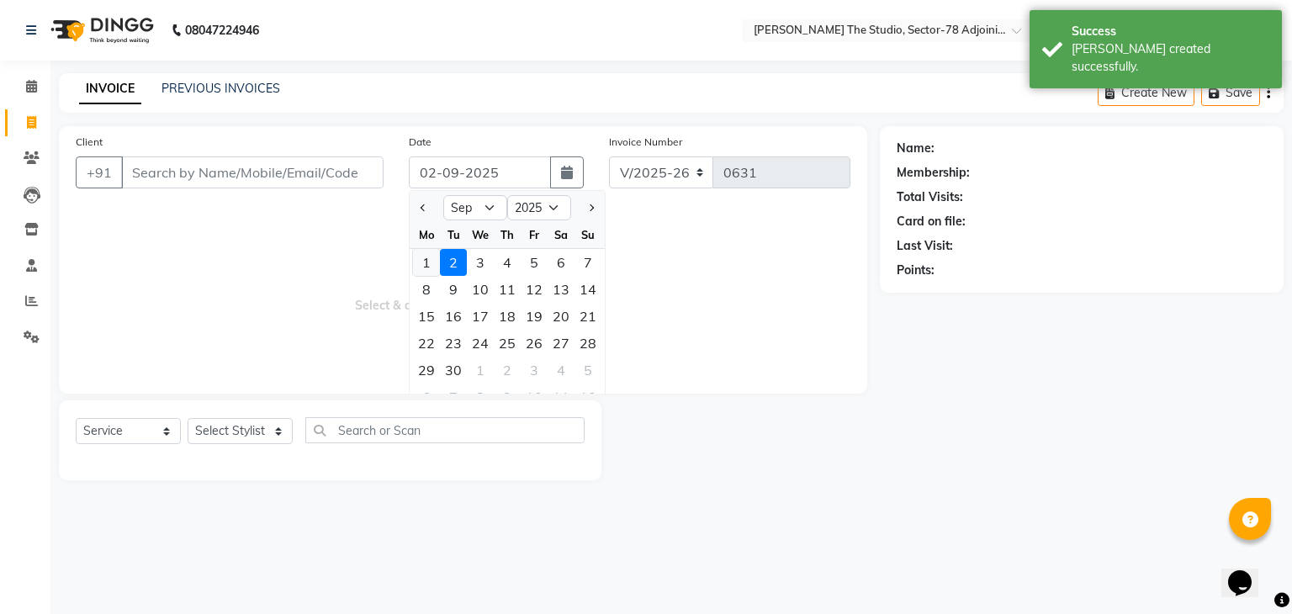
click at [422, 262] on div "1" at bounding box center [426, 262] width 27 height 27
type input "01-09-2025"
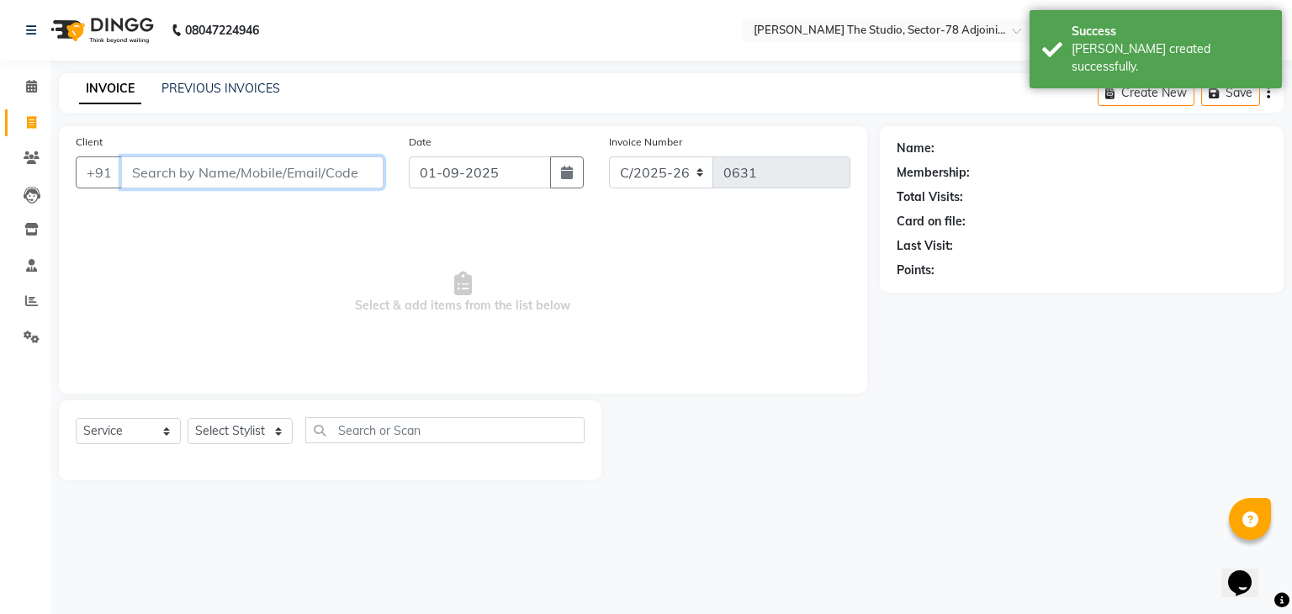
click at [313, 168] on input "Client" at bounding box center [252, 172] width 262 height 32
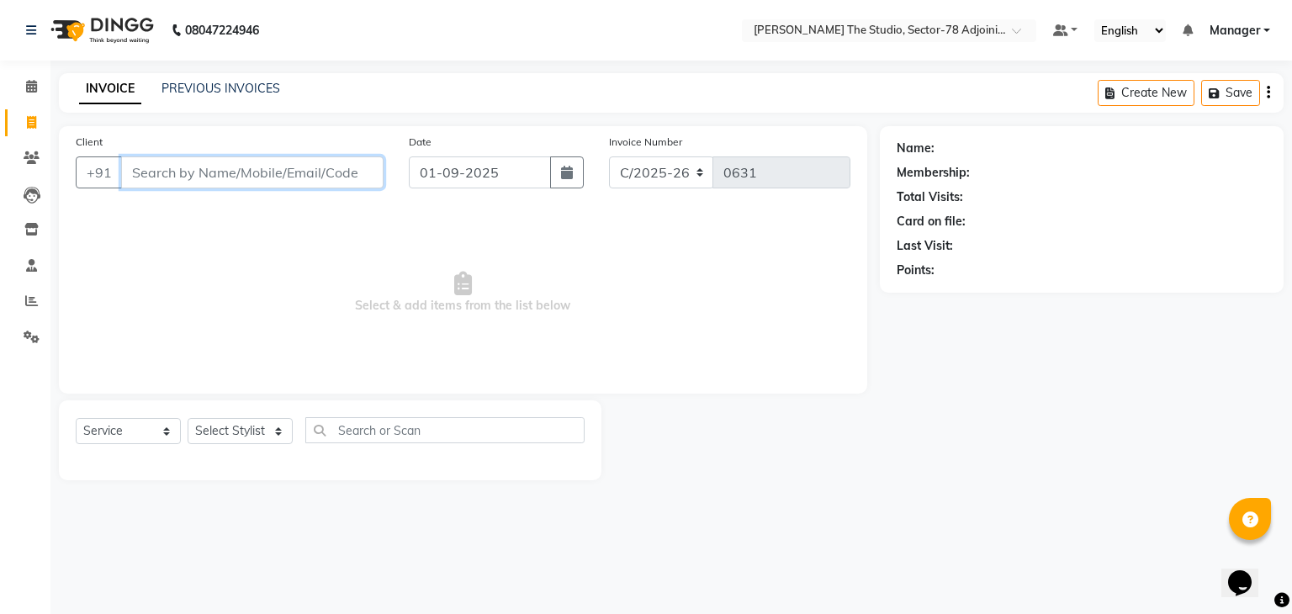
click at [236, 174] on input "Client" at bounding box center [252, 172] width 262 height 32
type input "9779734696"
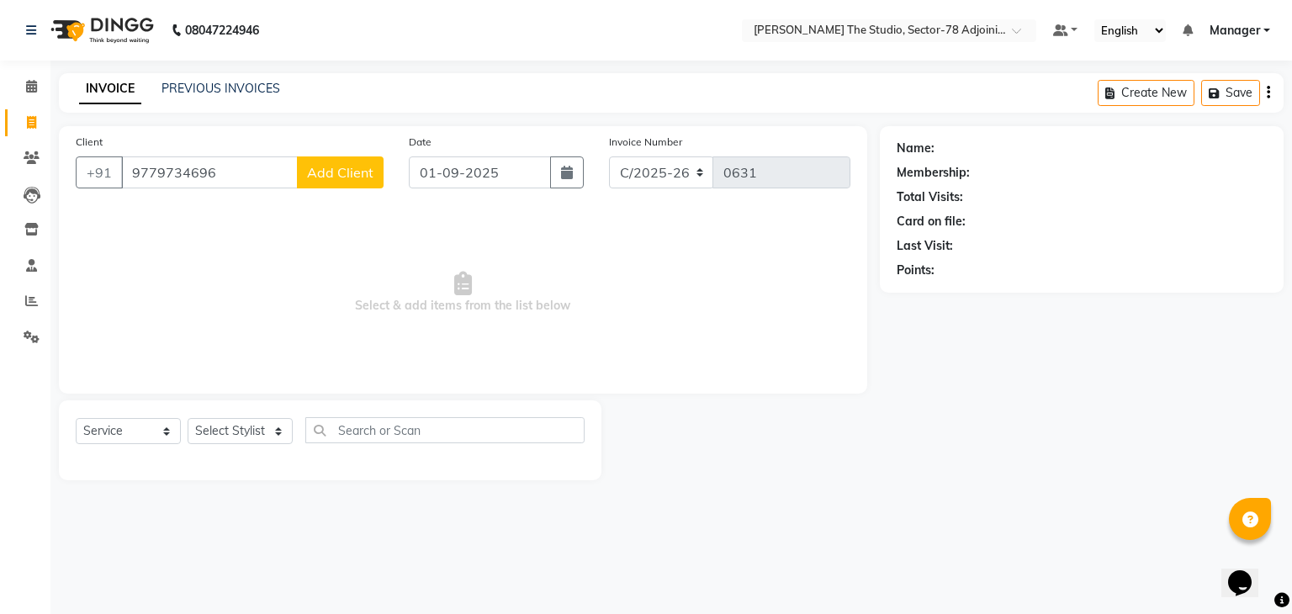
click at [330, 185] on button "Add Client" at bounding box center [340, 172] width 87 height 32
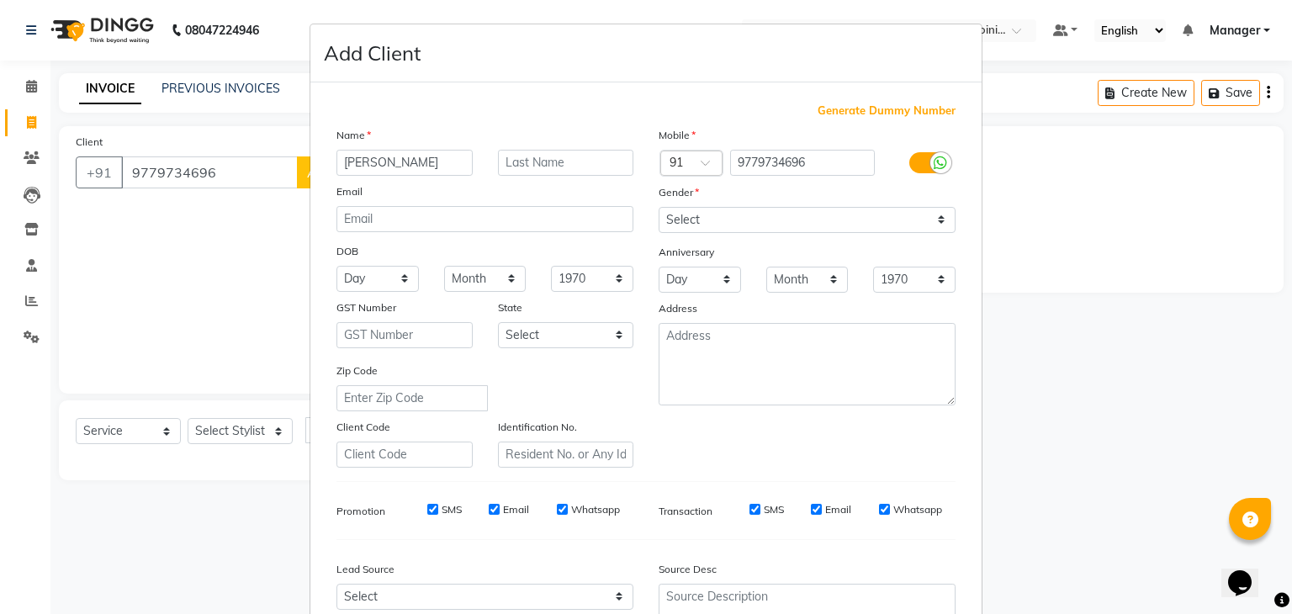
type input "[PERSON_NAME]"
click at [696, 225] on select "Select [DEMOGRAPHIC_DATA] [DEMOGRAPHIC_DATA] Other Prefer Not To Say" at bounding box center [807, 220] width 297 height 26
select select "[DEMOGRAPHIC_DATA]"
click at [659, 208] on select "Select [DEMOGRAPHIC_DATA] [DEMOGRAPHIC_DATA] Other Prefer Not To Say" at bounding box center [807, 220] width 297 height 26
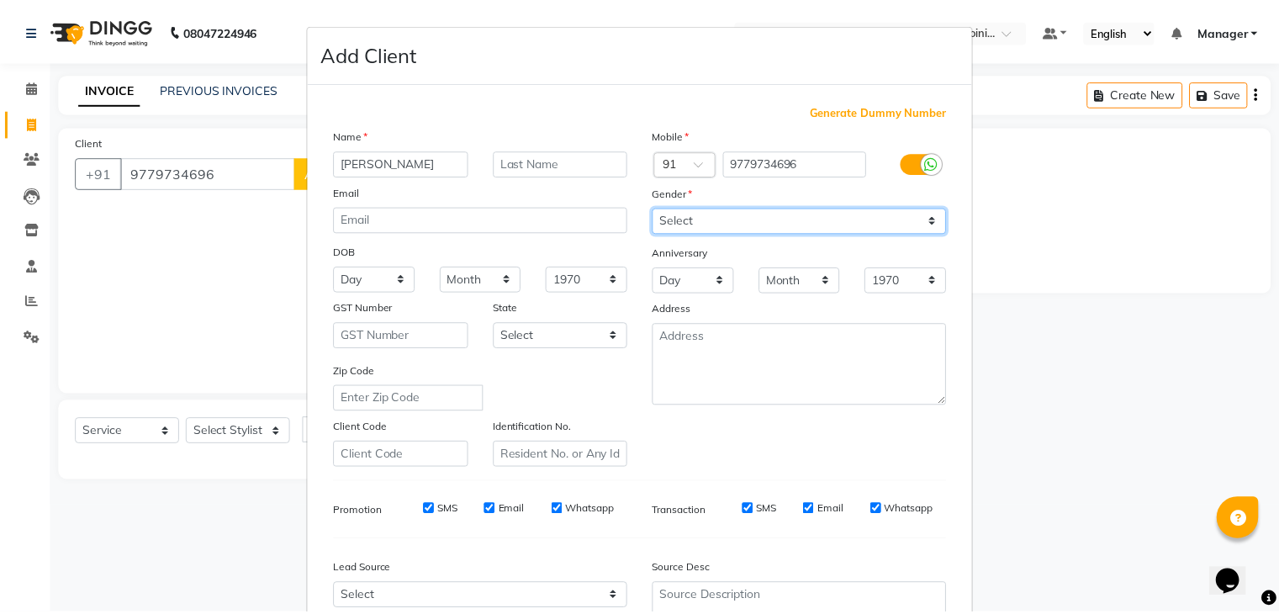
scroll to position [171, 0]
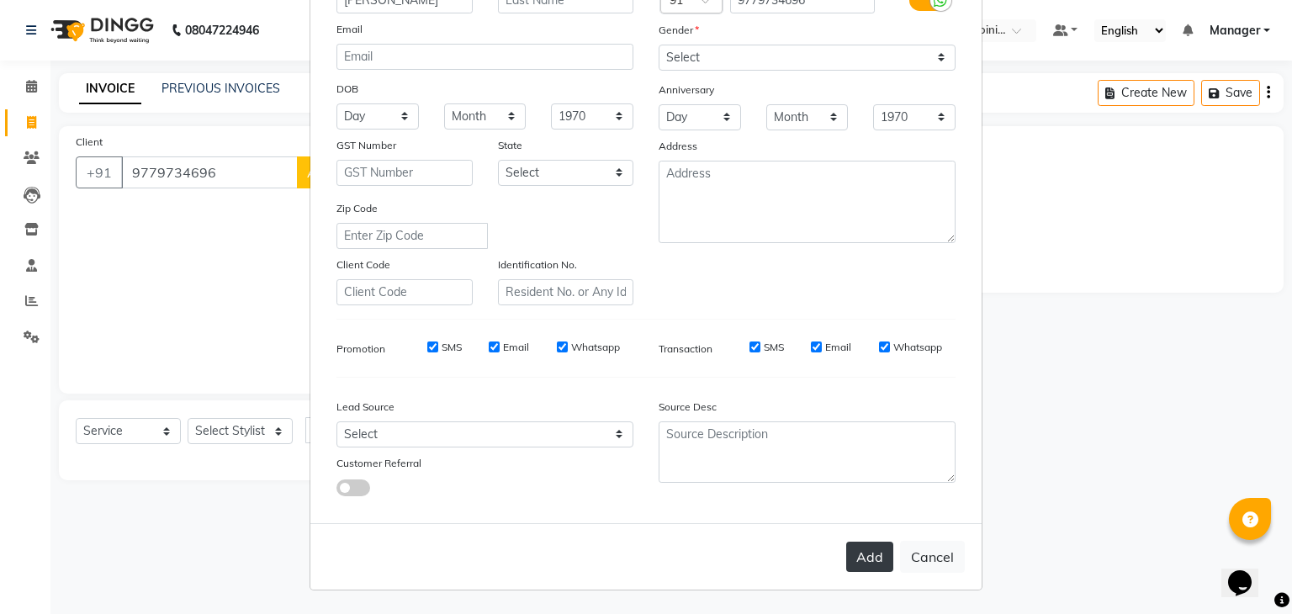
click at [870, 569] on button "Add" at bounding box center [869, 557] width 47 height 30
type input "97******96"
select select
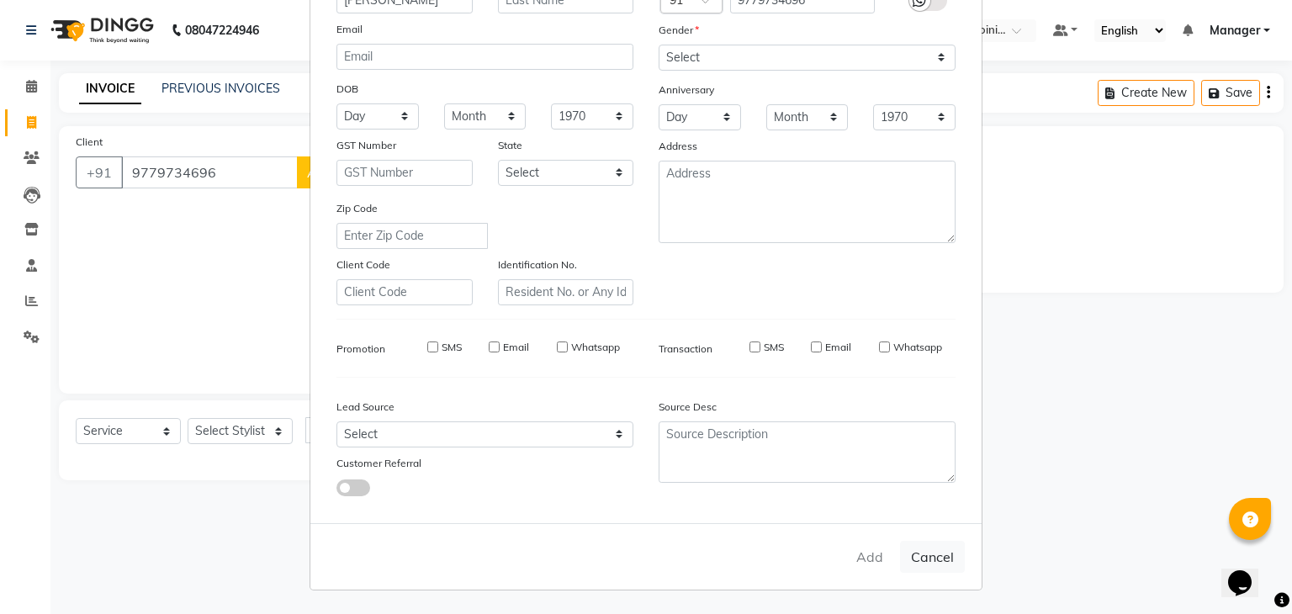
select select
checkbox input "false"
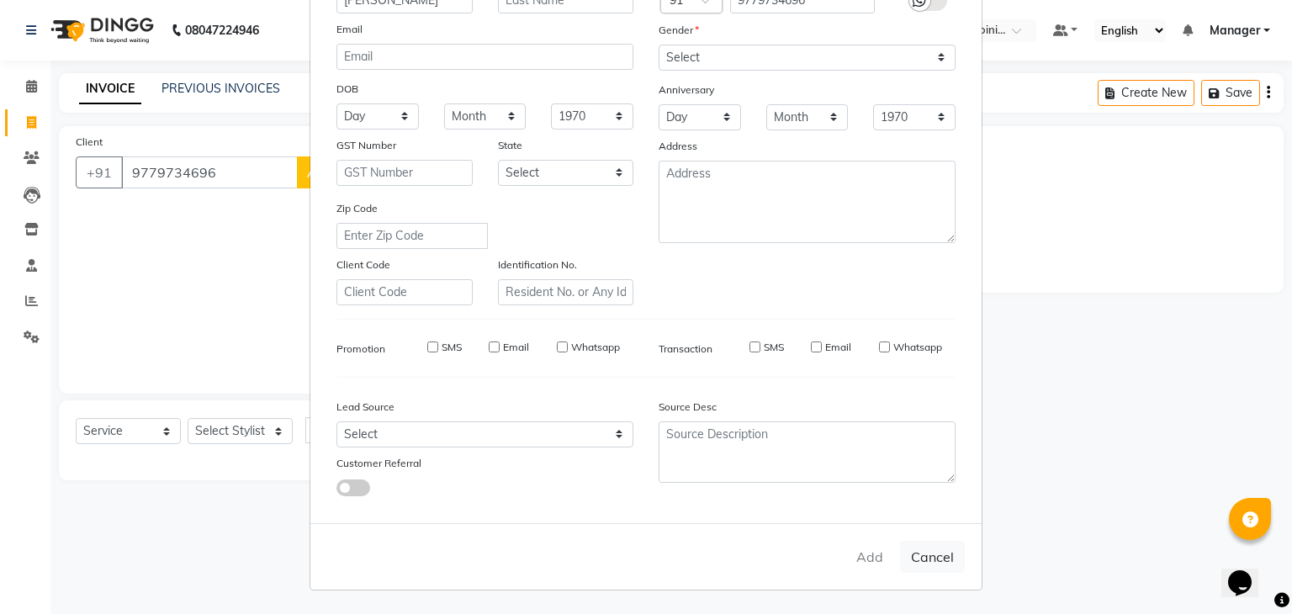
checkbox input "false"
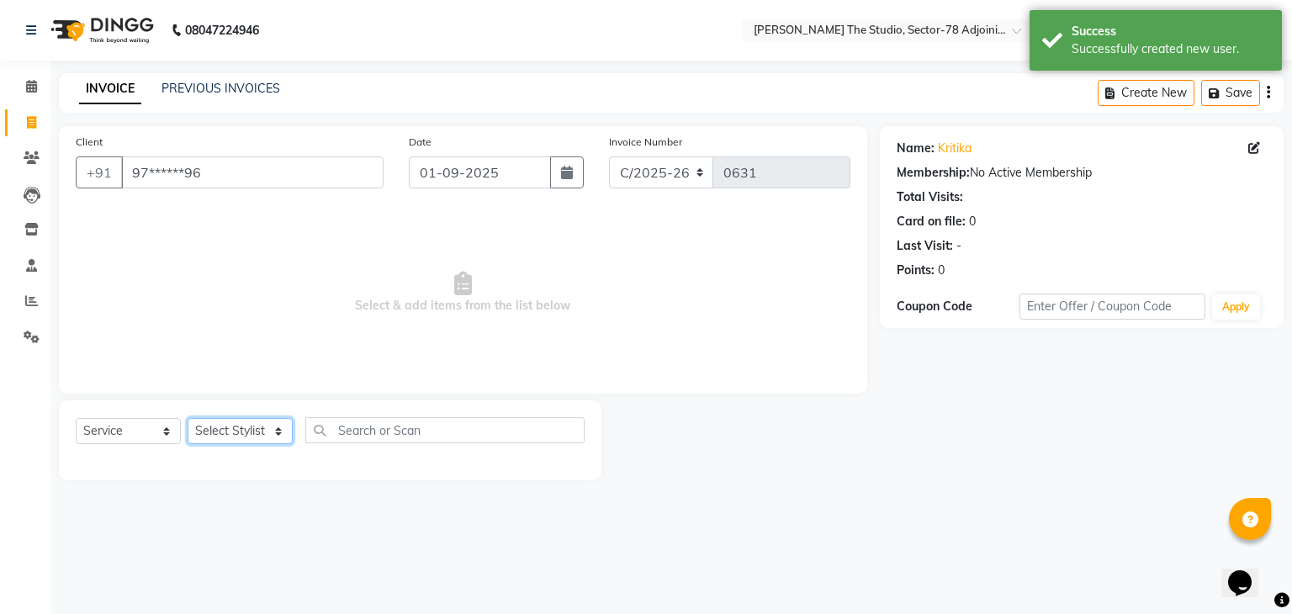
click at [232, 429] on select "Select Stylist [PERSON_NAME](N) [PERSON_NAME] [PERSON_NAME] [PERSON_NAME] [PERS…" at bounding box center [240, 431] width 105 height 26
select select "87887"
click at [188, 419] on select "Select Stylist [PERSON_NAME](N) [PERSON_NAME] [PERSON_NAME] [PERSON_NAME] [PERS…" at bounding box center [240, 431] width 105 height 26
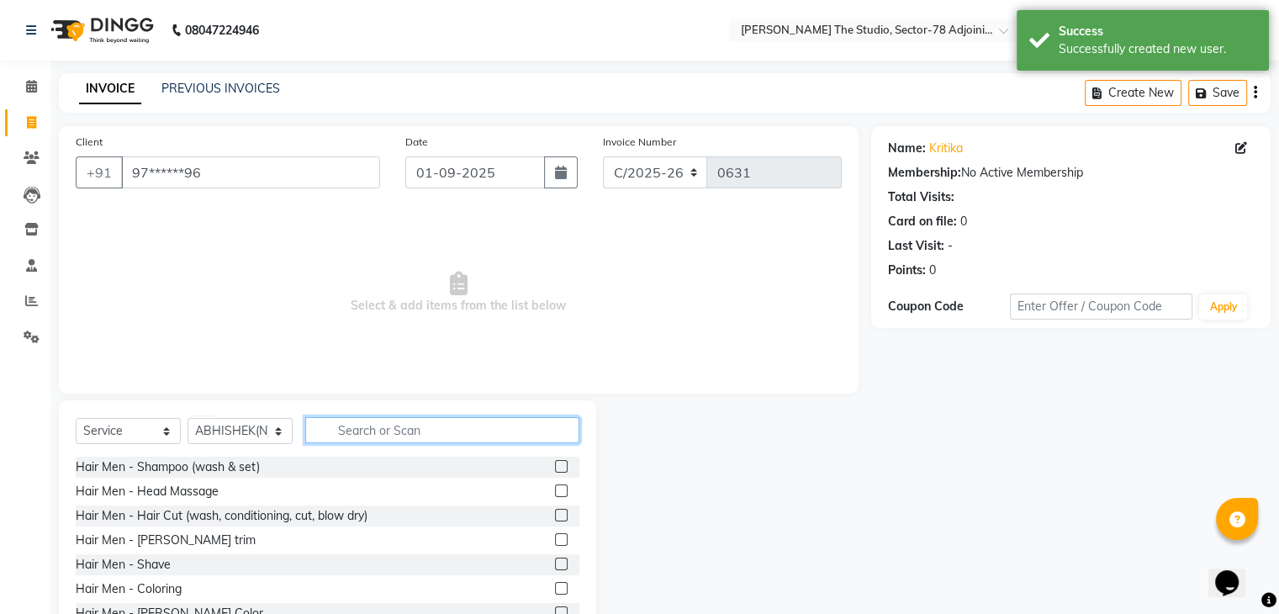
click at [375, 429] on input "text" at bounding box center [442, 430] width 274 height 26
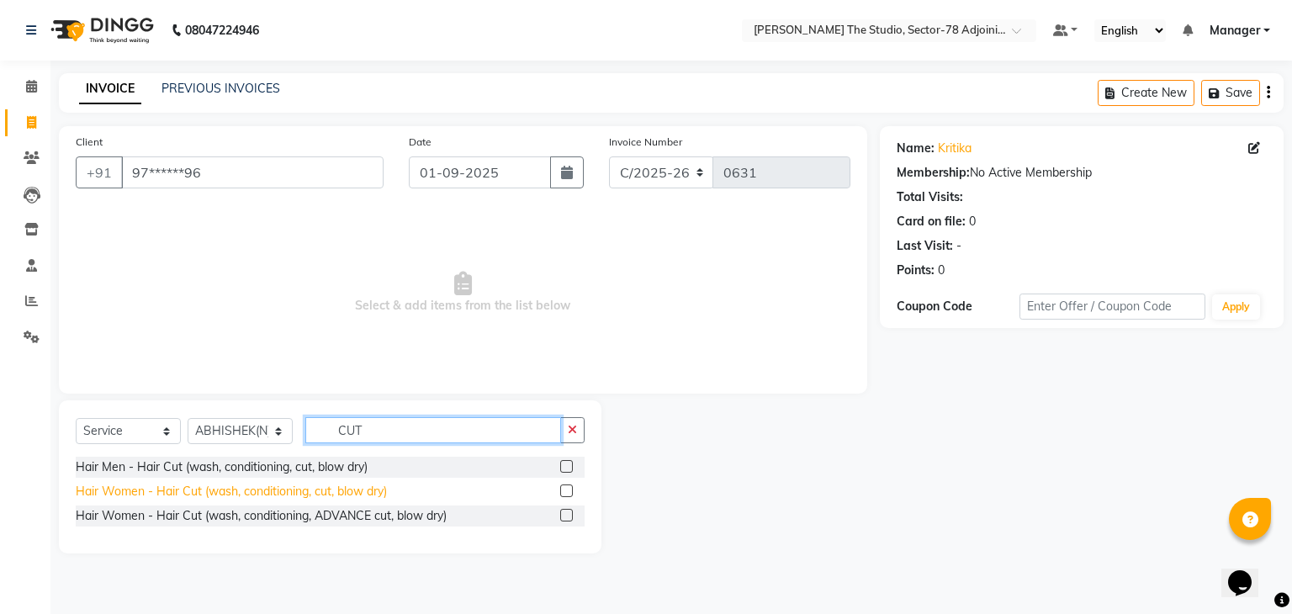
type input "CUT"
click at [281, 492] on div "Hair Women - Hair Cut (wash, conditioning, cut, blow dry)" at bounding box center [231, 492] width 311 height 18
checkbox input "false"
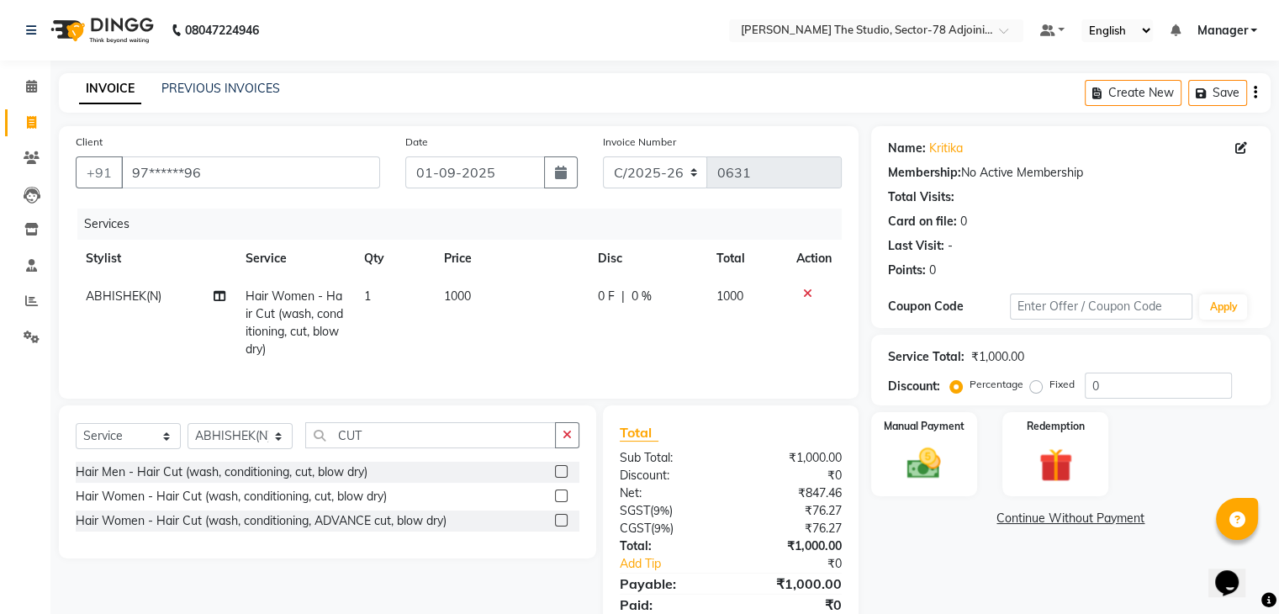
click at [487, 305] on td "1000" at bounding box center [511, 323] width 155 height 91
select select "87887"
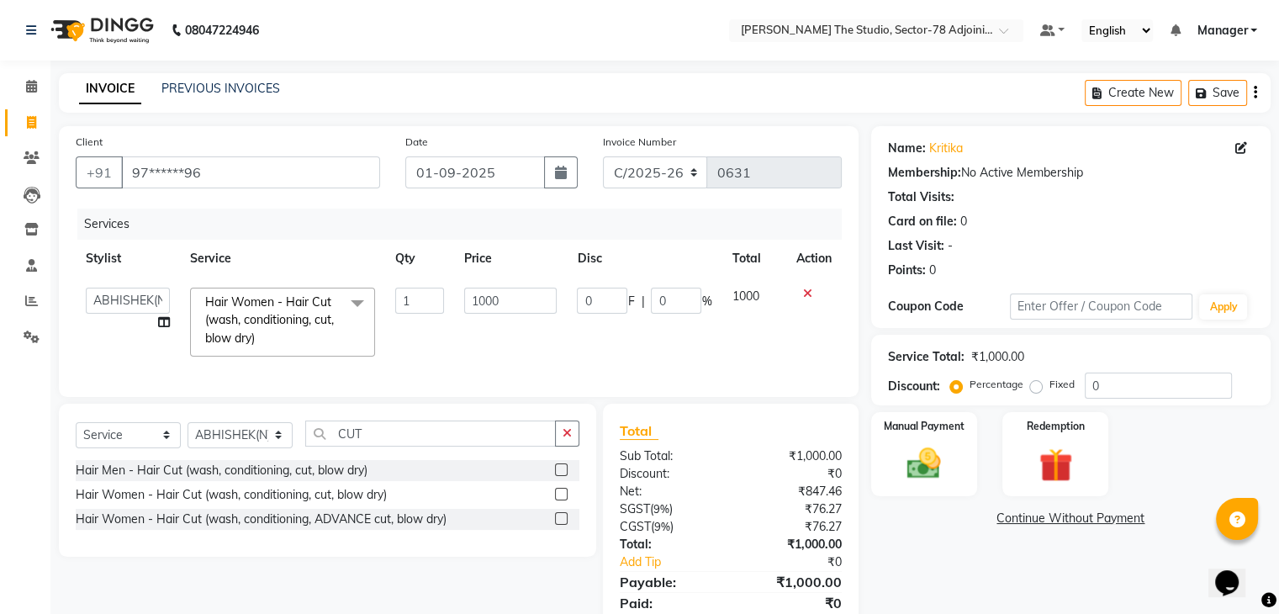
click at [487, 305] on input "1000" at bounding box center [510, 301] width 93 height 26
type input "600"
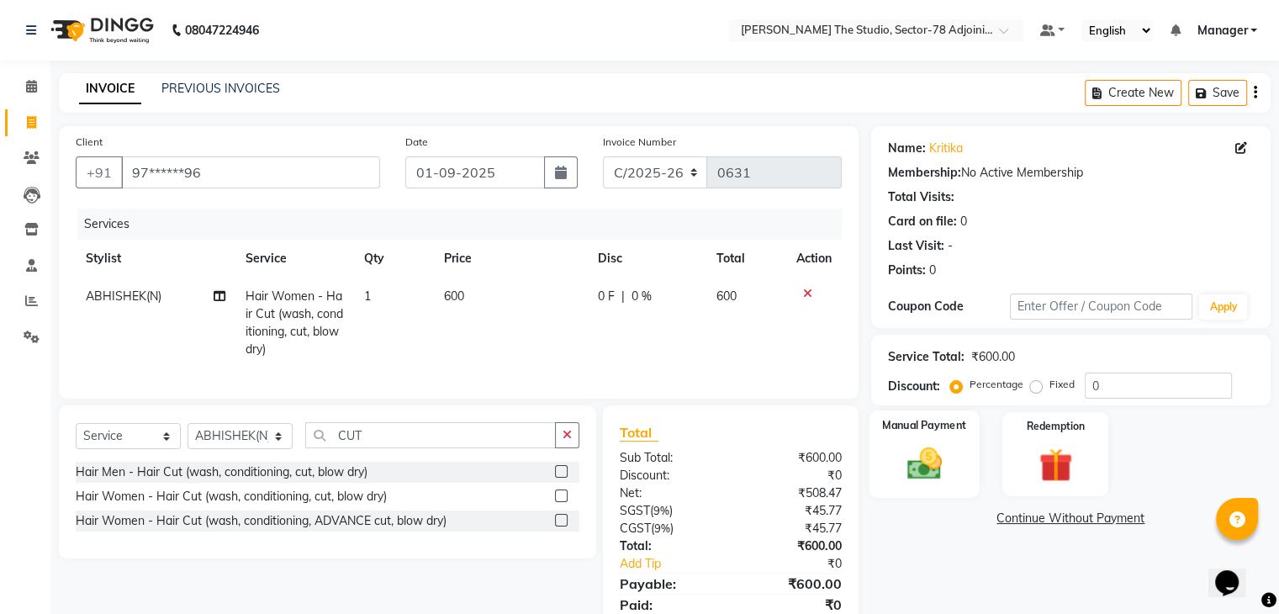
click at [901, 431] on label "Manual Payment" at bounding box center [924, 425] width 84 height 16
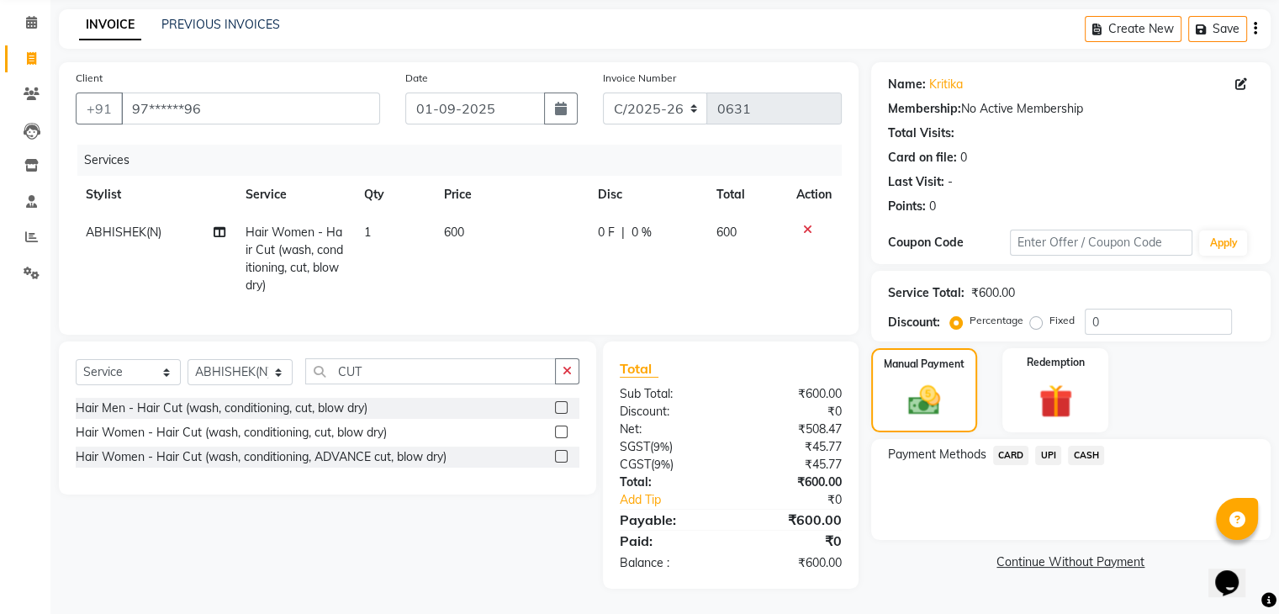
click at [1046, 446] on span "UPI" at bounding box center [1049, 455] width 26 height 19
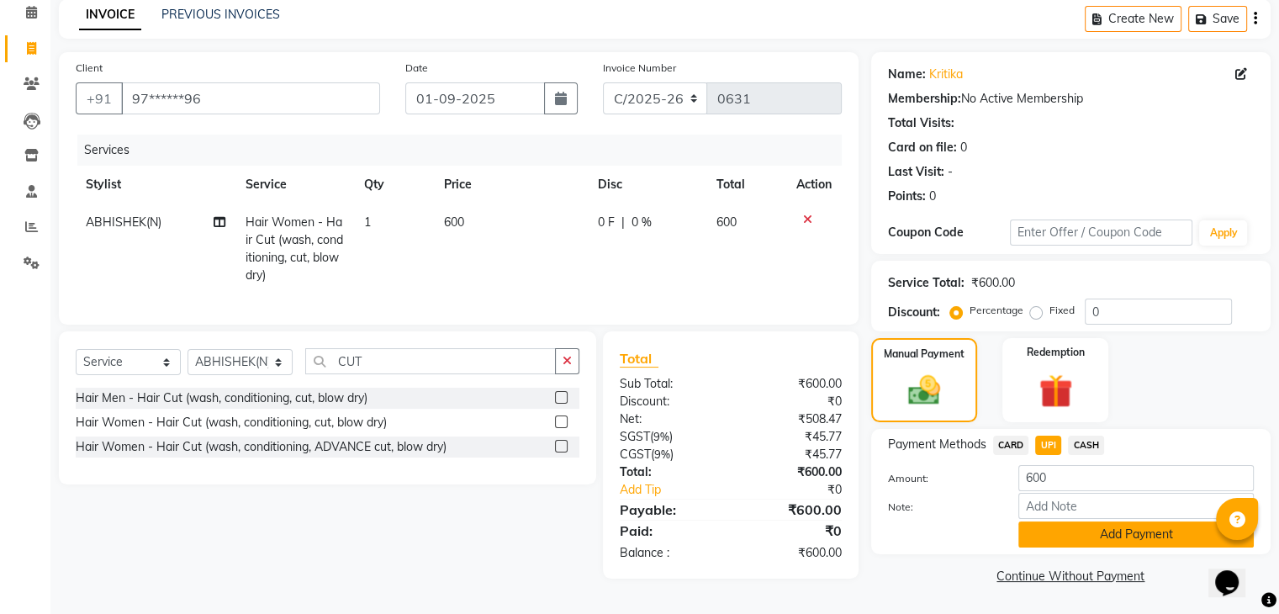
click at [1088, 526] on button "Add Payment" at bounding box center [1137, 535] width 236 height 26
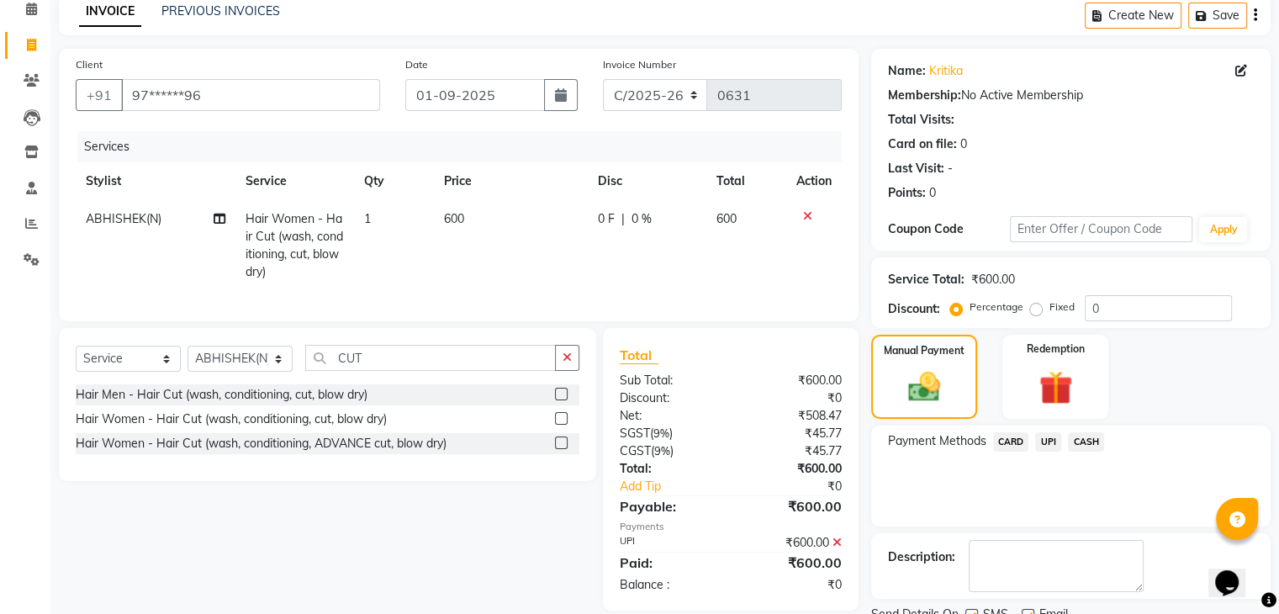
scroll to position [144, 0]
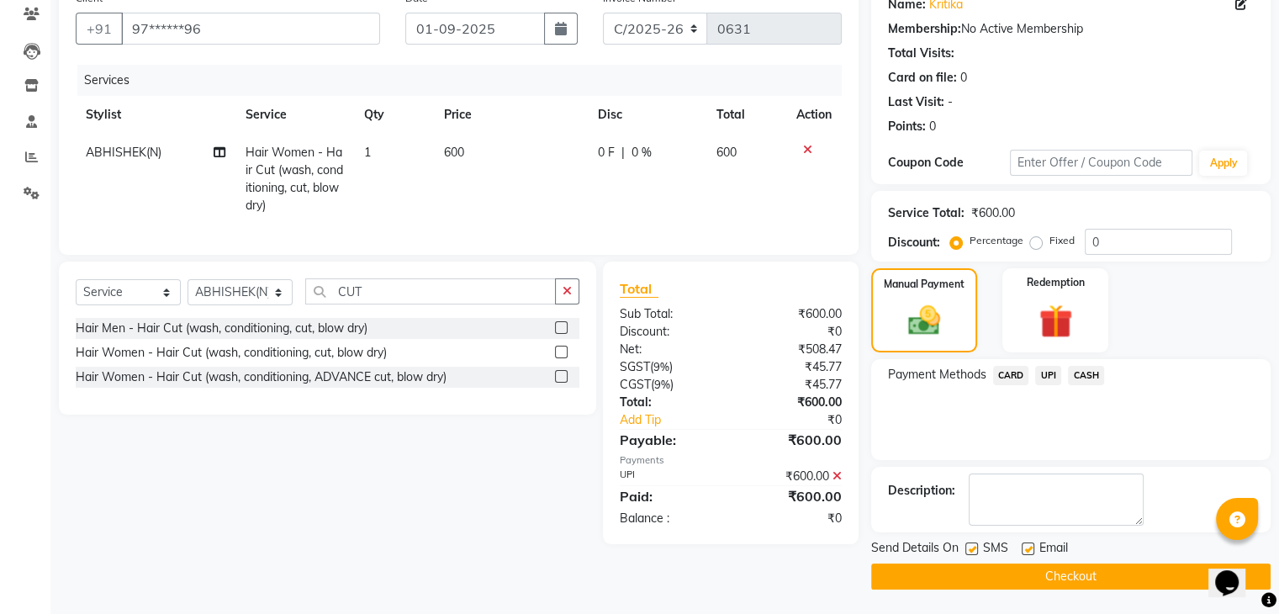
click at [1090, 569] on button "Checkout" at bounding box center [1071, 577] width 400 height 26
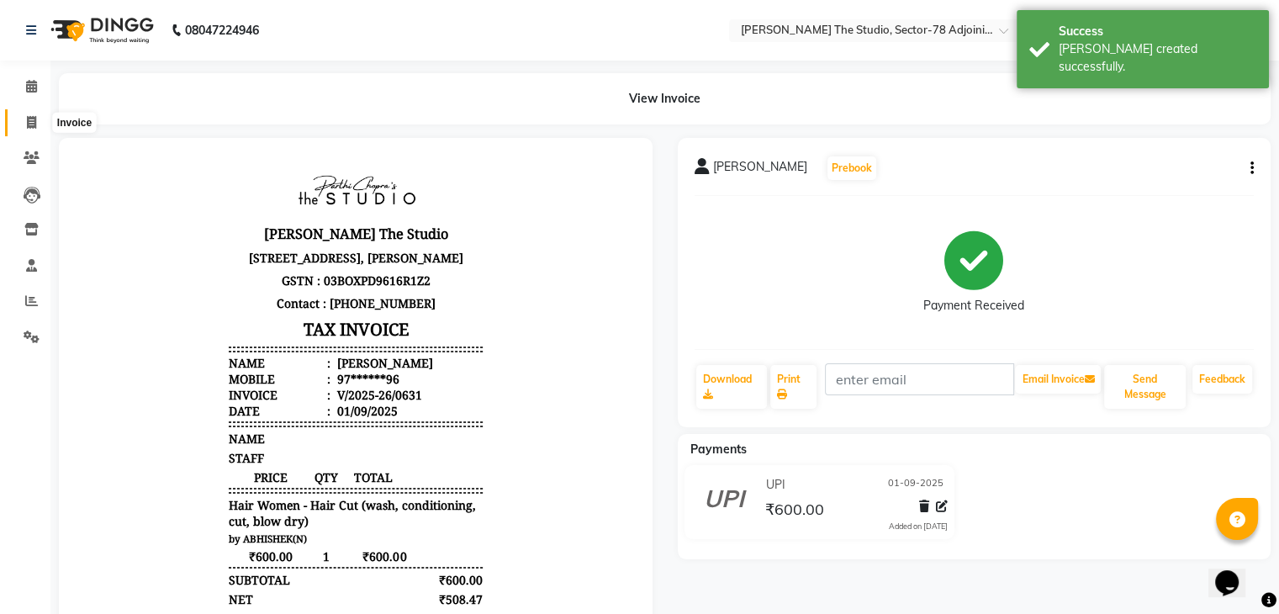
click at [33, 118] on icon at bounding box center [31, 122] width 9 height 13
select select "service"
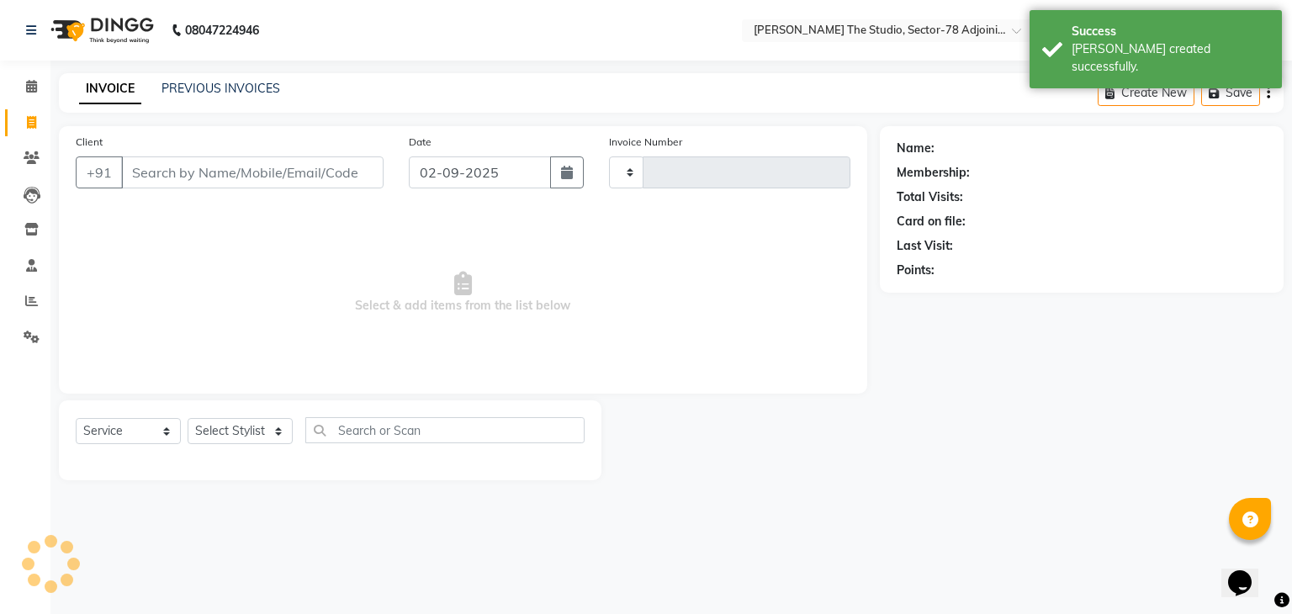
type input "0632"
select select "8485"
click at [582, 175] on button "button" at bounding box center [567, 172] width 34 height 32
select select "9"
select select "2025"
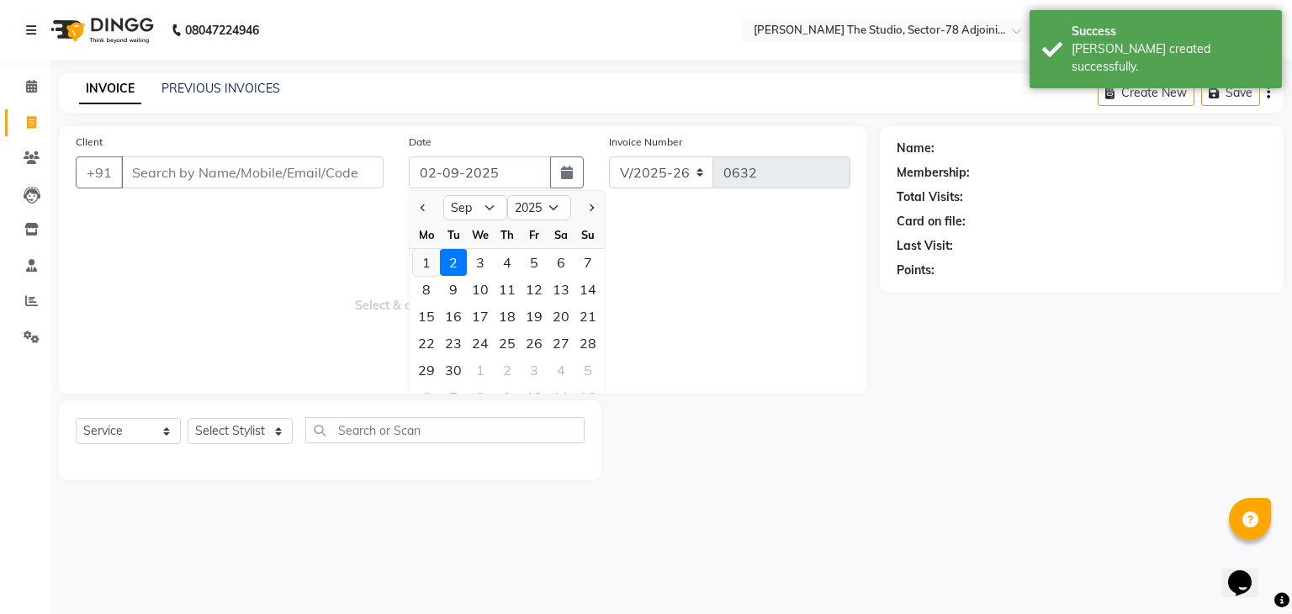
click at [427, 266] on div "1" at bounding box center [426, 262] width 27 height 27
type input "01-09-2025"
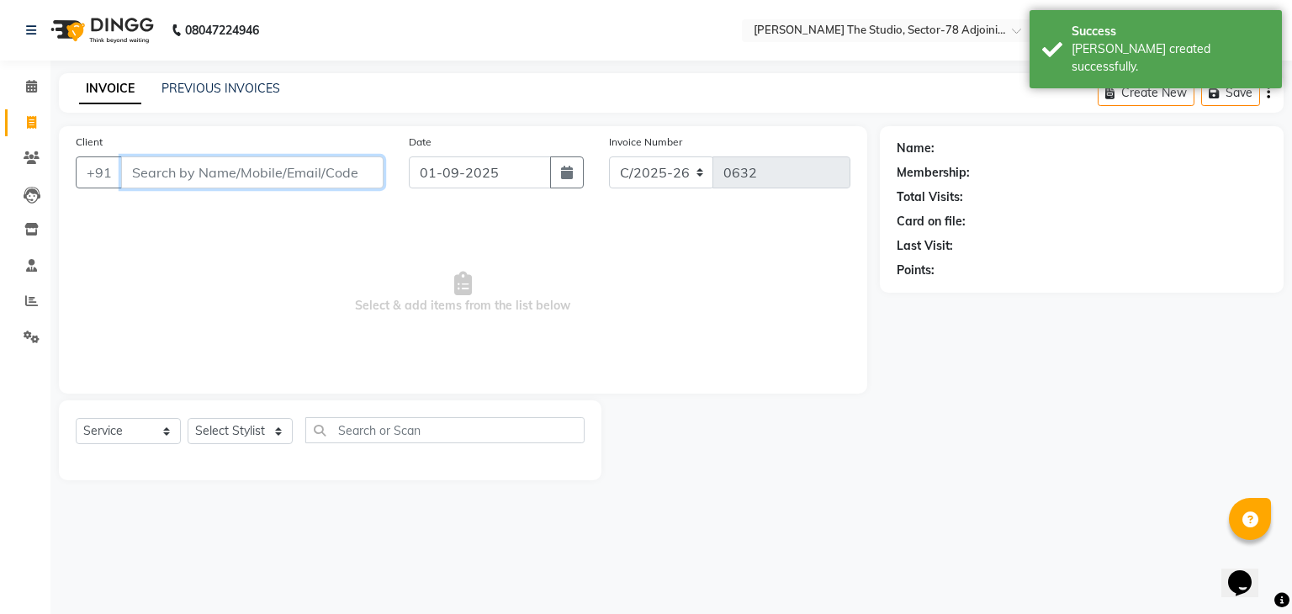
click at [311, 176] on input "Client" at bounding box center [252, 172] width 262 height 32
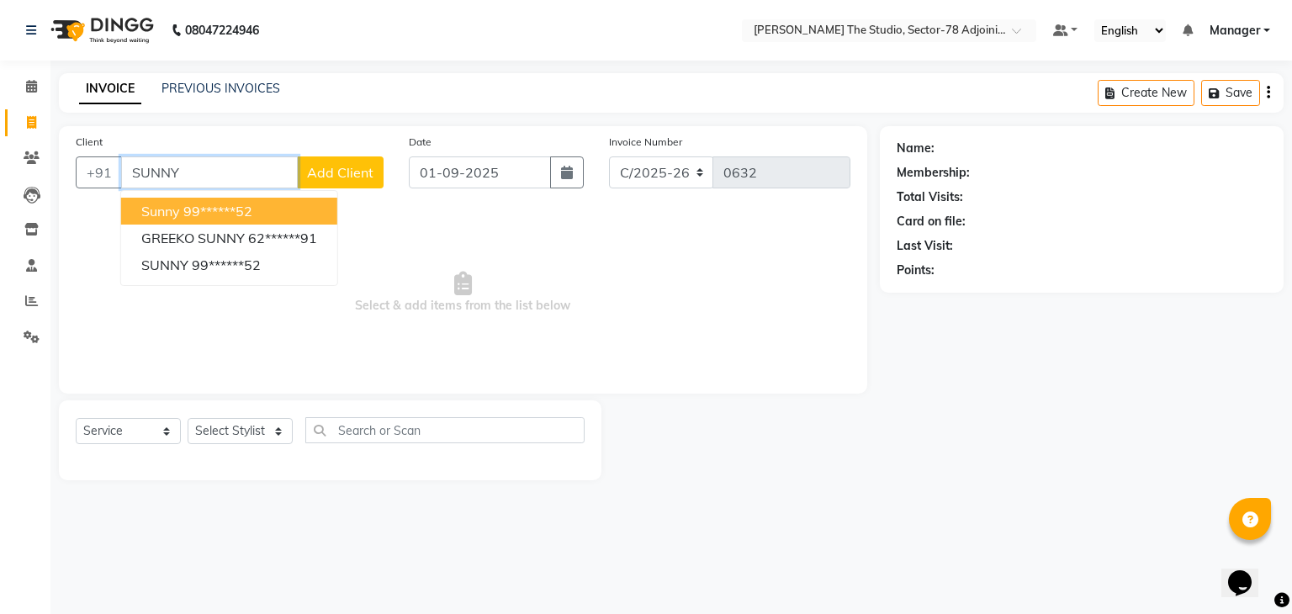
click at [266, 208] on button "Sunny 99******52" at bounding box center [229, 211] width 216 height 27
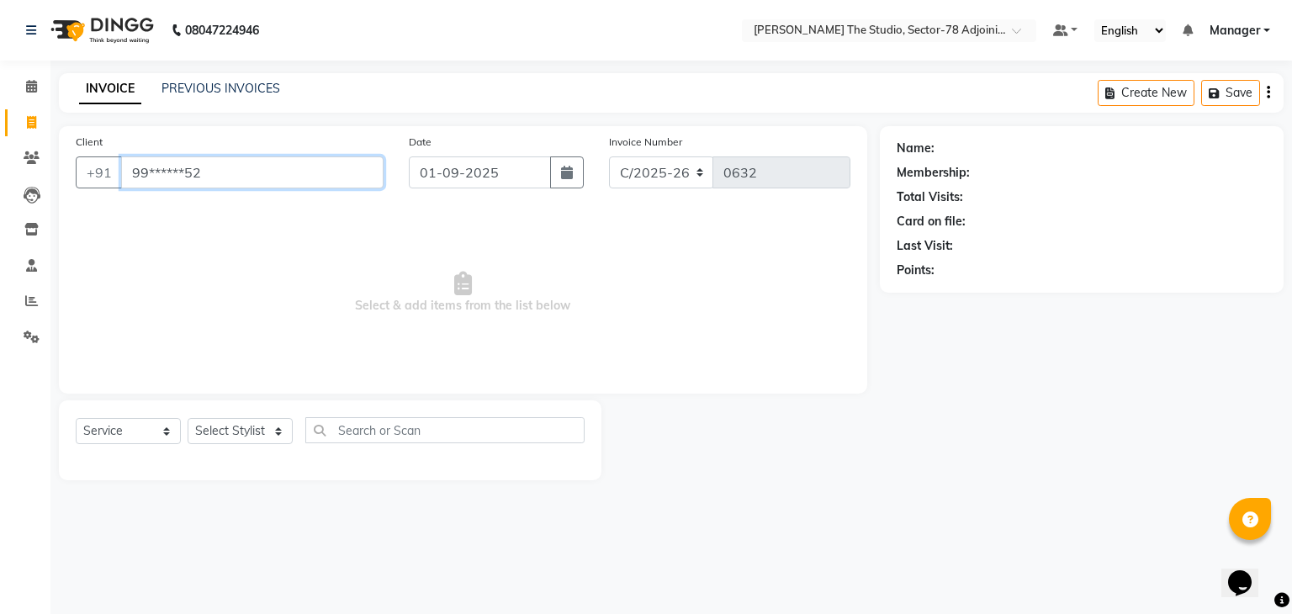
type input "99******52"
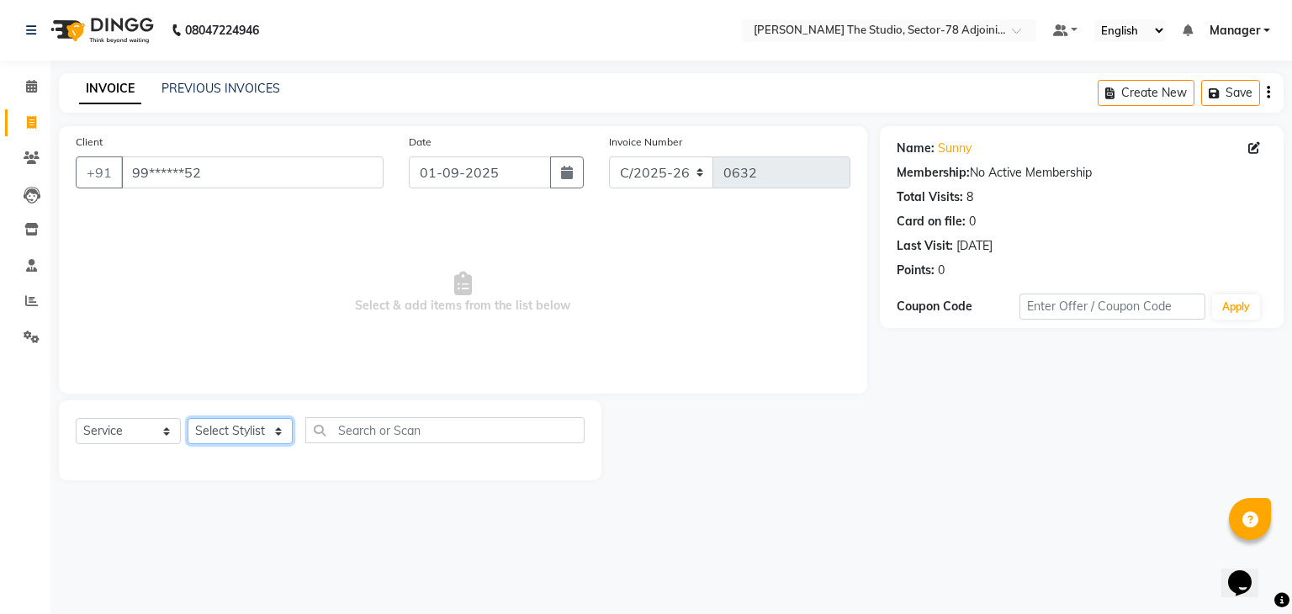
click at [260, 429] on select "Select Stylist [PERSON_NAME](N) [PERSON_NAME] [PERSON_NAME] [PERSON_NAME] [PERS…" at bounding box center [240, 431] width 105 height 26
select select "83537"
click at [188, 419] on select "Select Stylist [PERSON_NAME](N) [PERSON_NAME] [PERSON_NAME] [PERSON_NAME] [PERS…" at bounding box center [240, 431] width 105 height 26
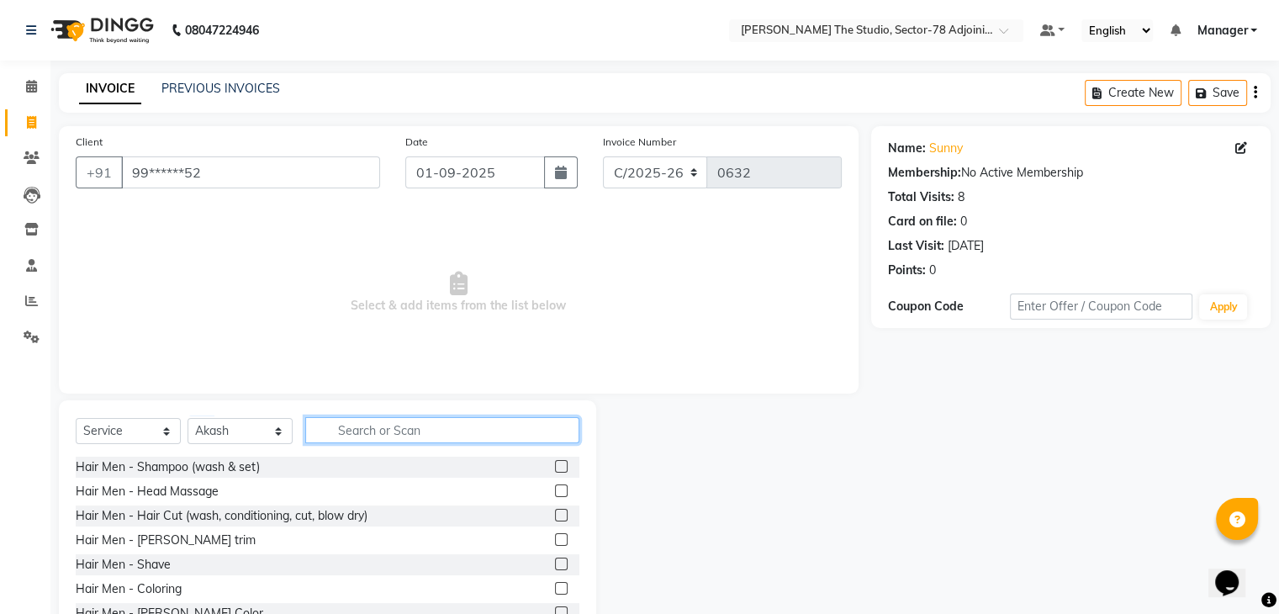
click at [428, 434] on input "text" at bounding box center [442, 430] width 274 height 26
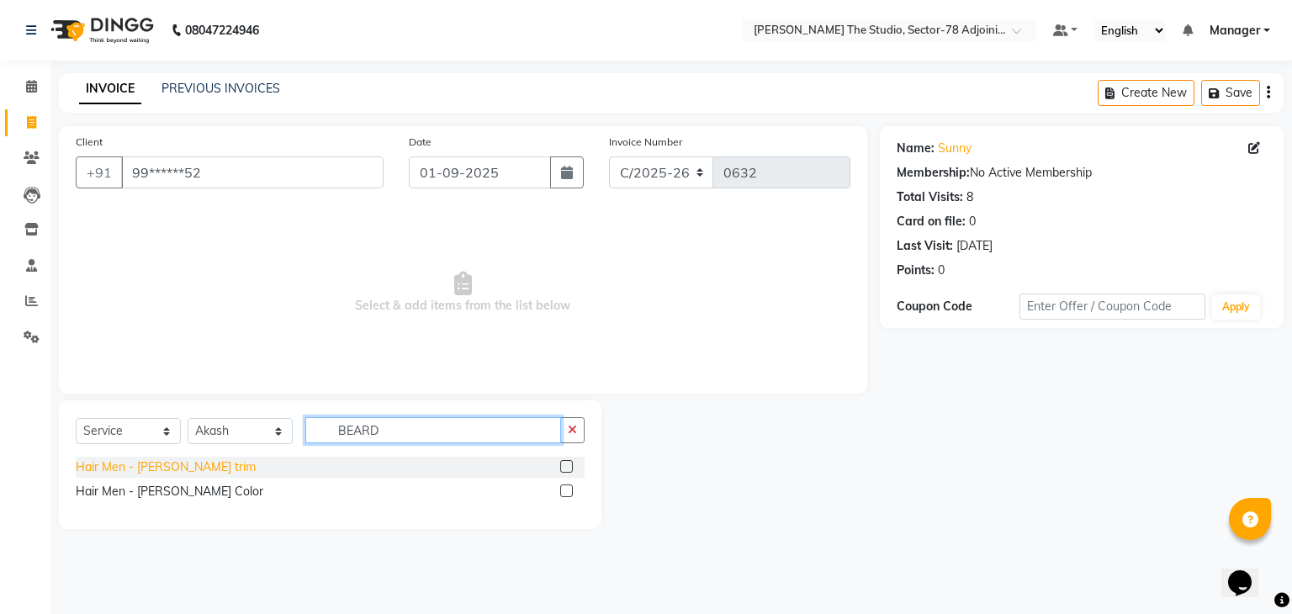
type input "BEARD"
click at [176, 469] on div "Hair Men - [PERSON_NAME] trim" at bounding box center [166, 467] width 180 height 18
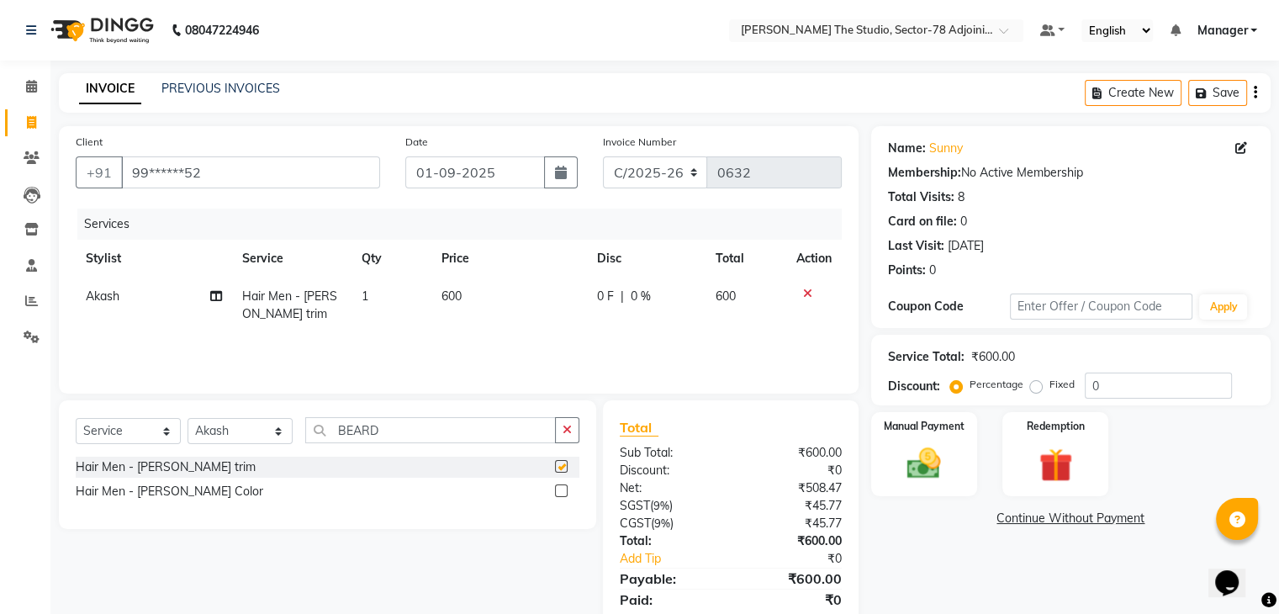
checkbox input "false"
click at [466, 292] on td "600" at bounding box center [510, 306] width 156 height 56
select select "83537"
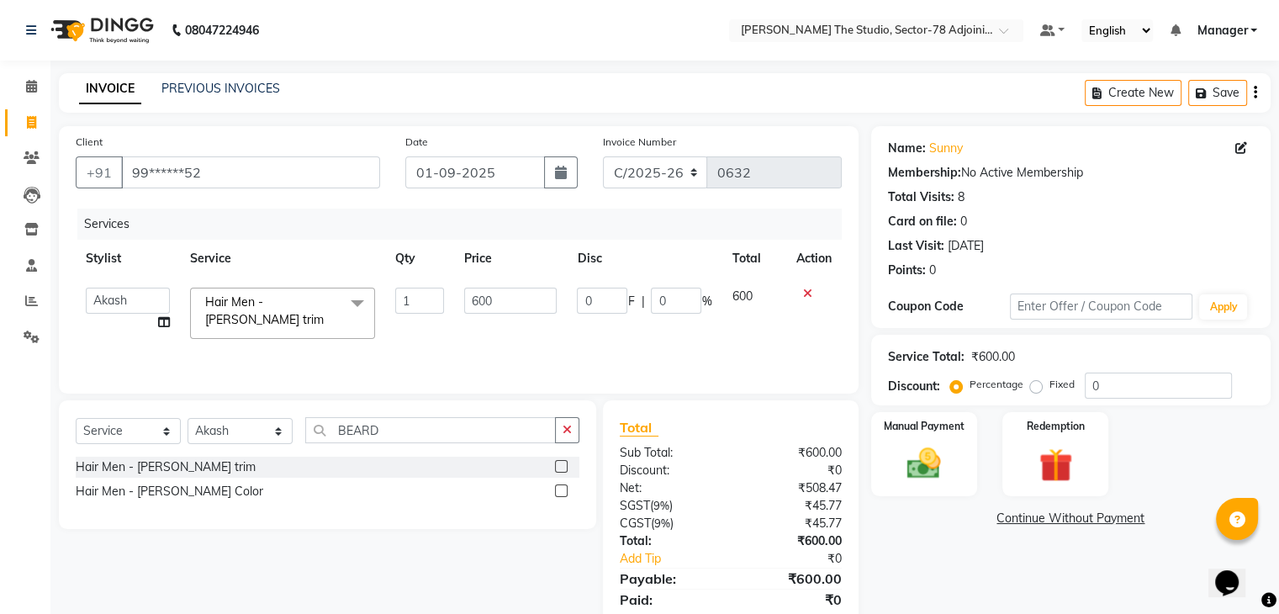
click at [466, 292] on input "600" at bounding box center [510, 301] width 93 height 26
type input "300"
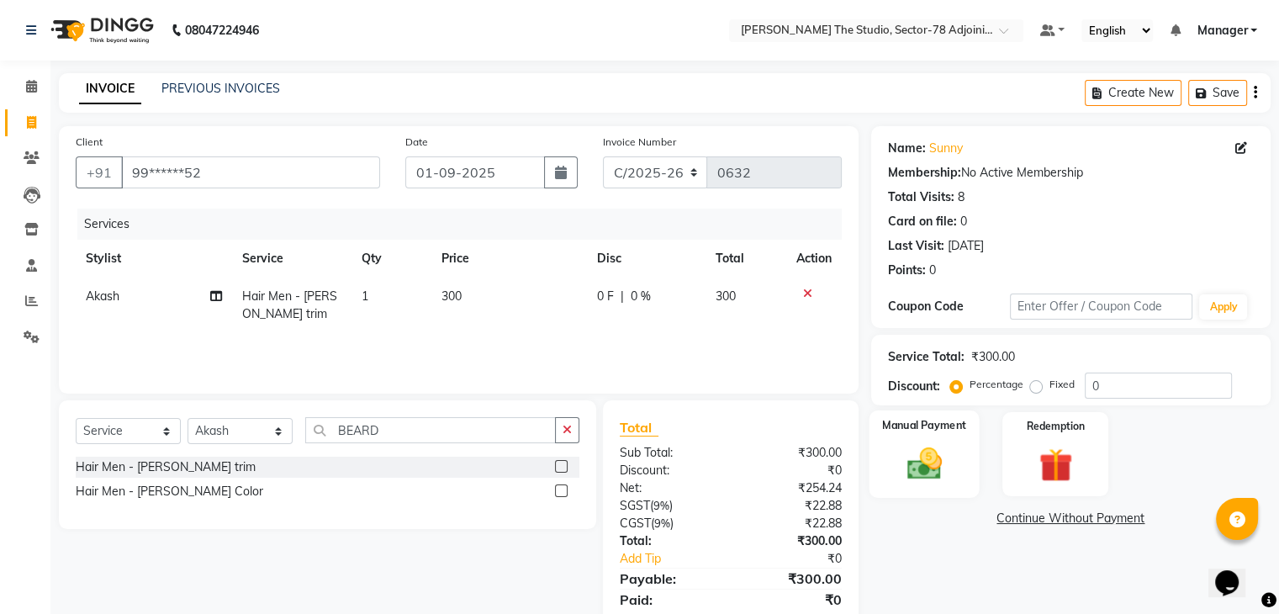
click at [931, 448] on img at bounding box center [924, 464] width 56 height 40
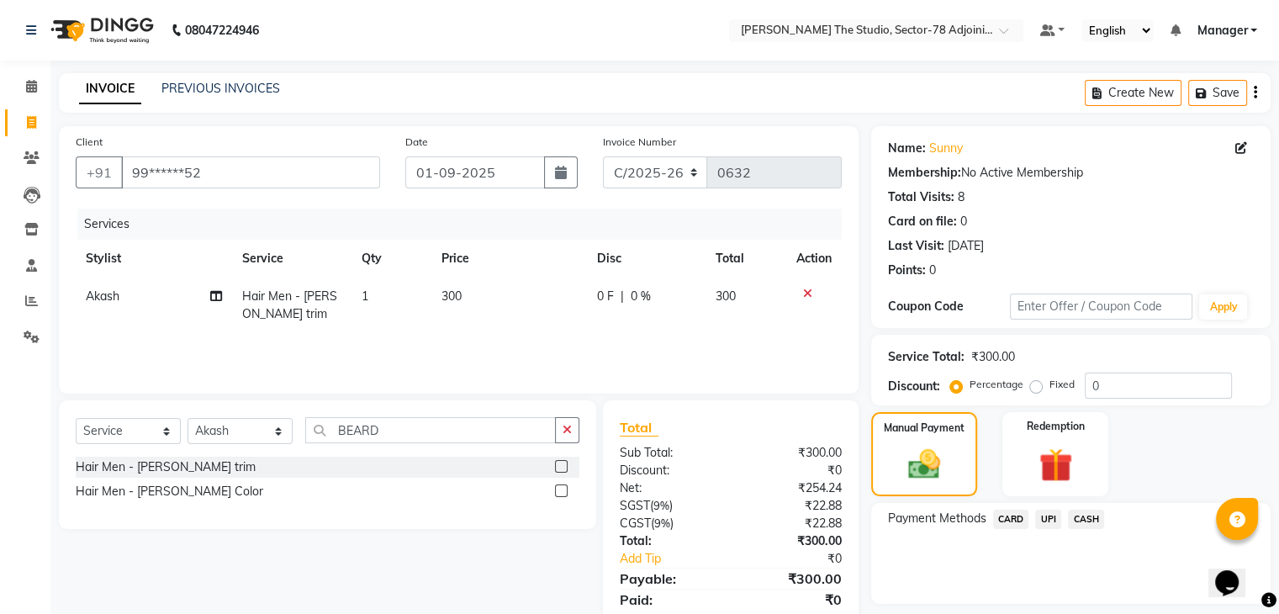
click at [1050, 512] on span "UPI" at bounding box center [1049, 519] width 26 height 19
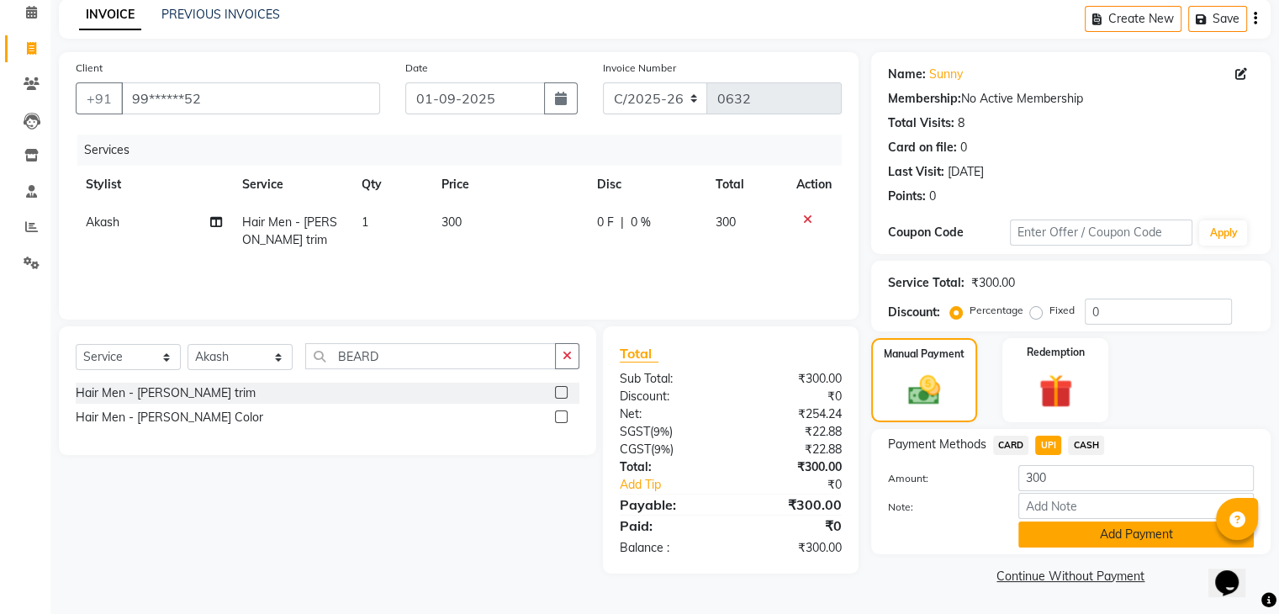
click at [1063, 546] on button "Add Payment" at bounding box center [1137, 535] width 236 height 26
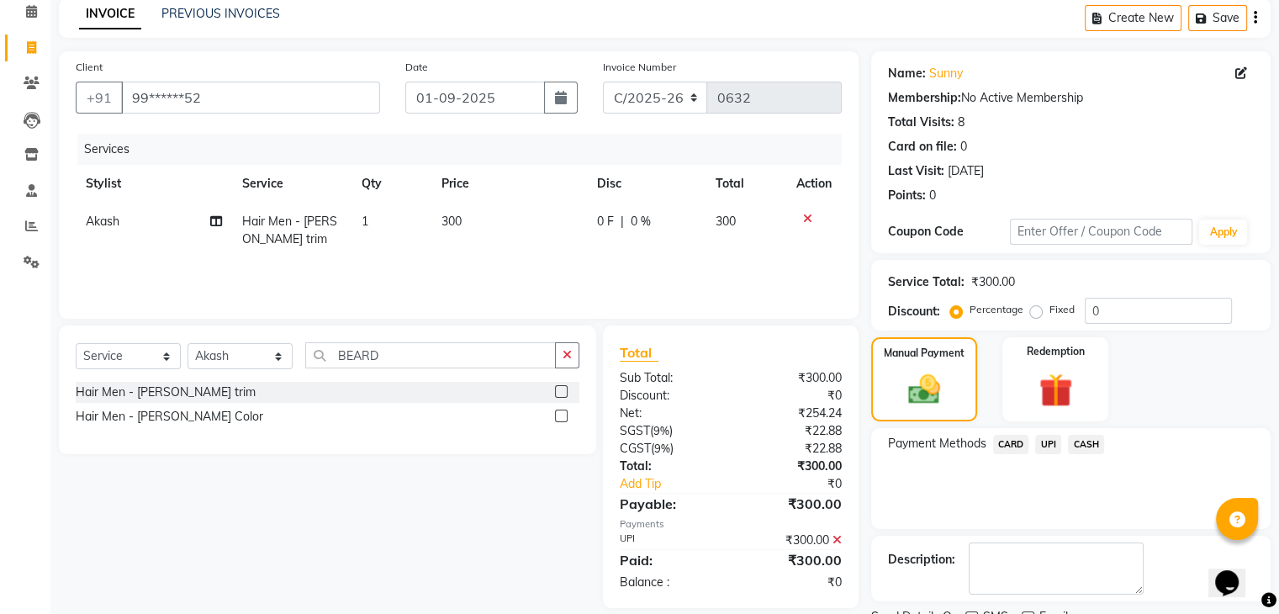
scroll to position [144, 0]
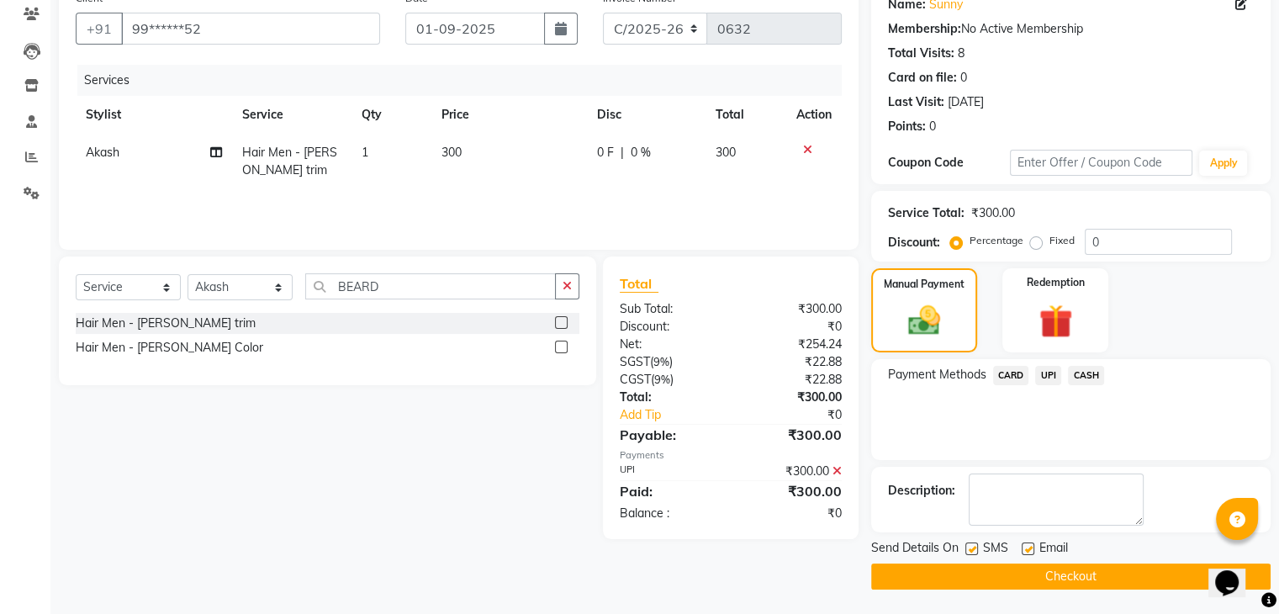
click at [1053, 575] on button "Checkout" at bounding box center [1071, 577] width 400 height 26
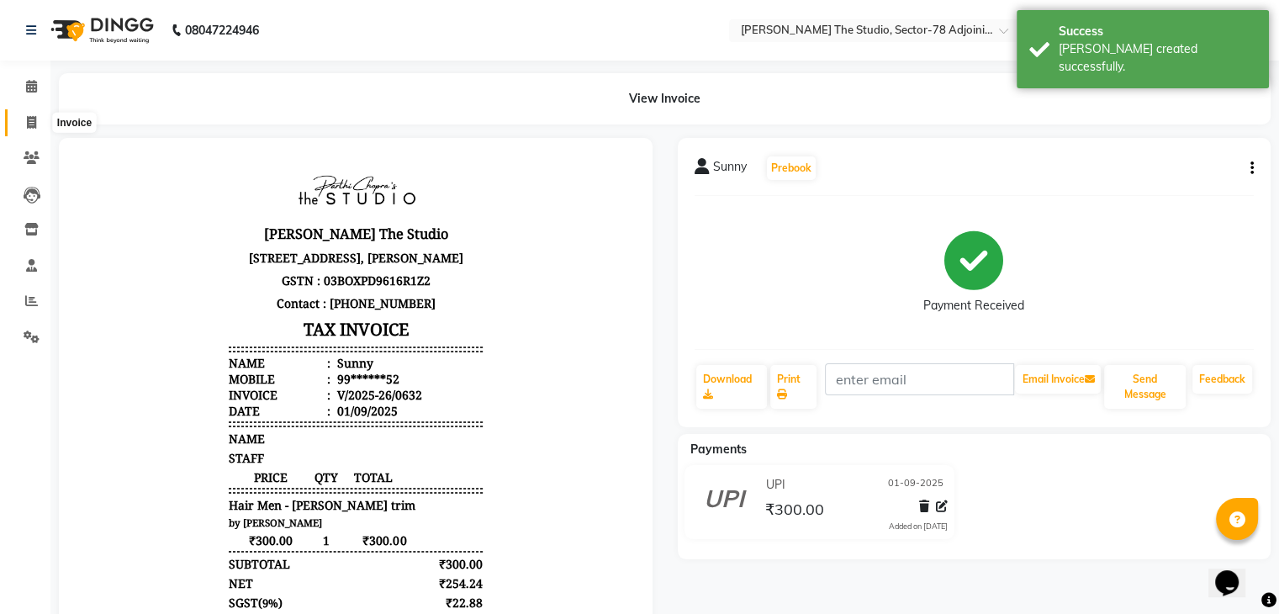
click at [28, 119] on icon at bounding box center [31, 122] width 9 height 13
select select "service"
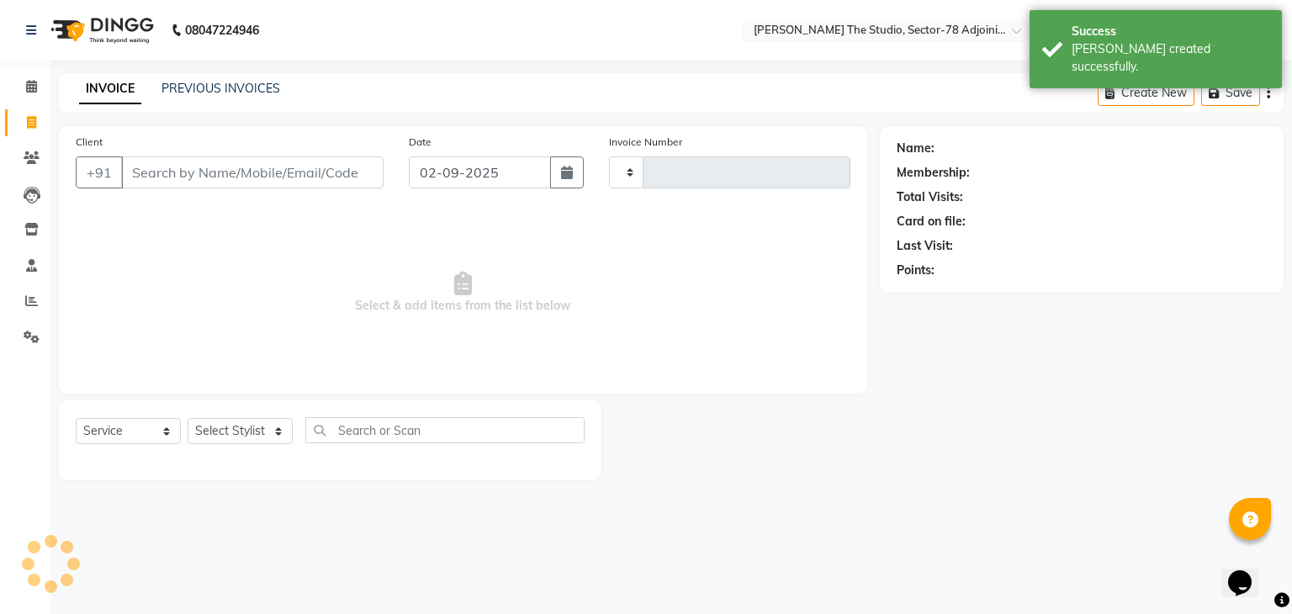
type input "0633"
select select "8485"
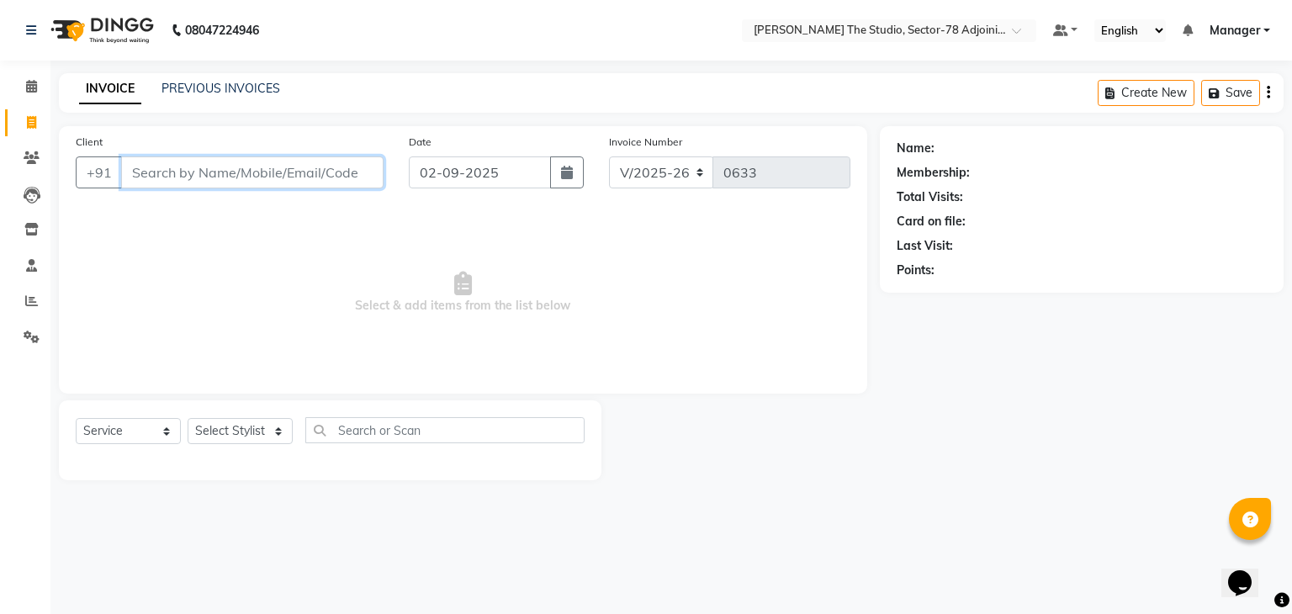
click at [307, 167] on input "Client" at bounding box center [252, 172] width 262 height 32
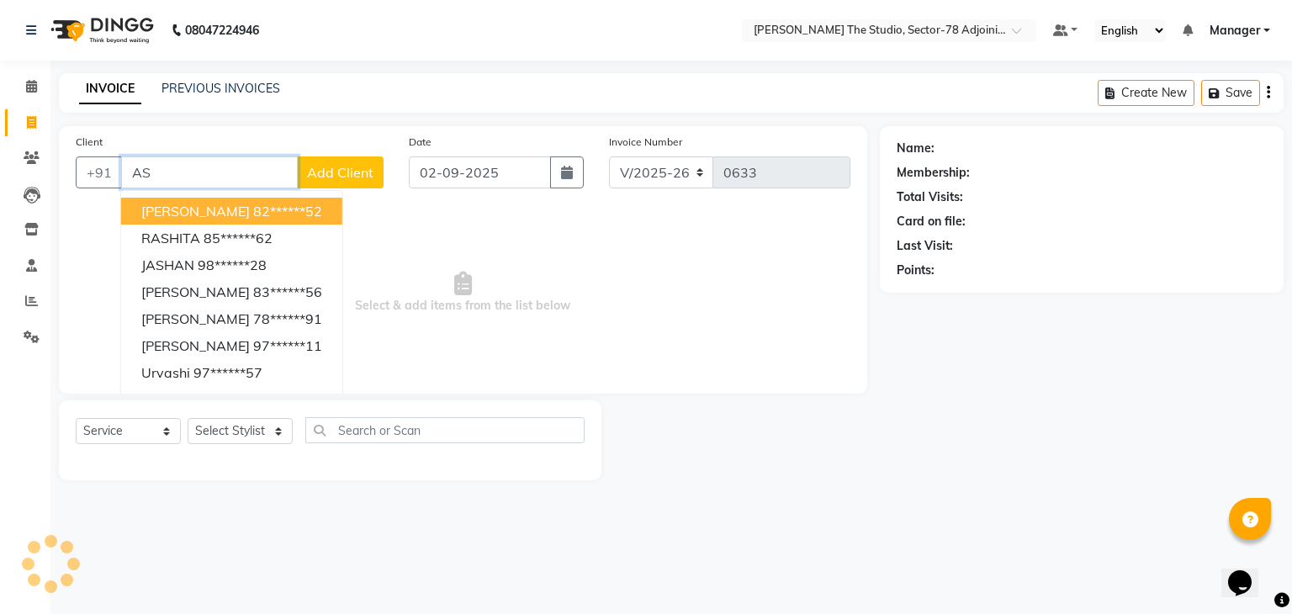
type input "A"
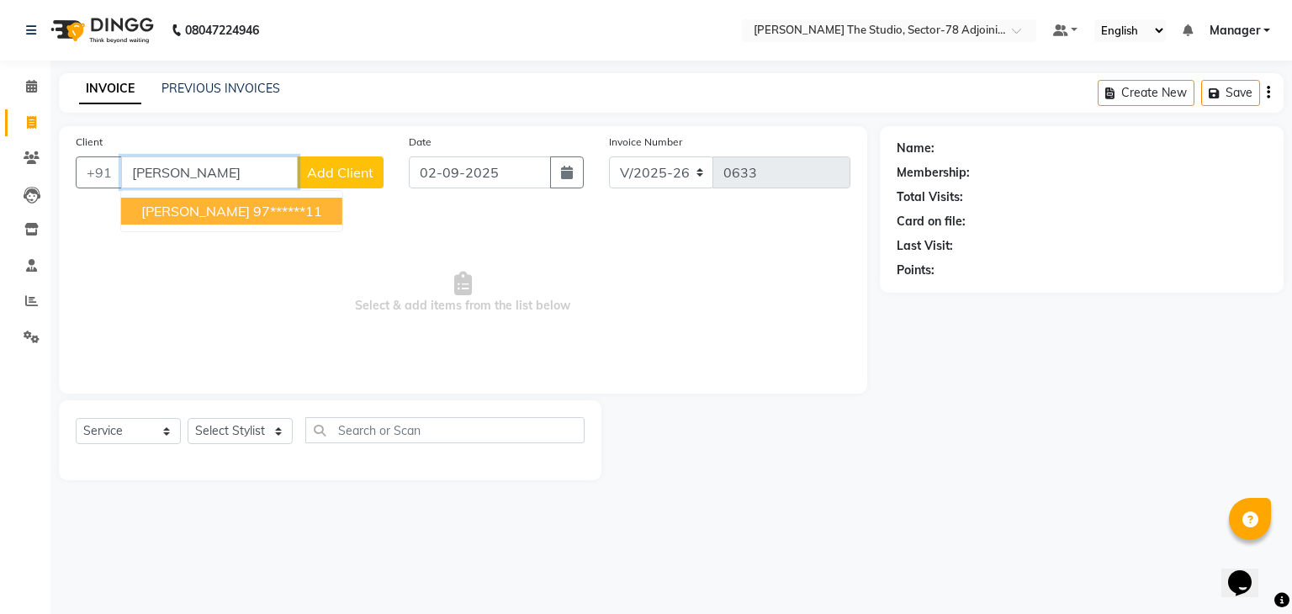
click at [262, 203] on ngb-highlight "97******11" at bounding box center [287, 211] width 69 height 17
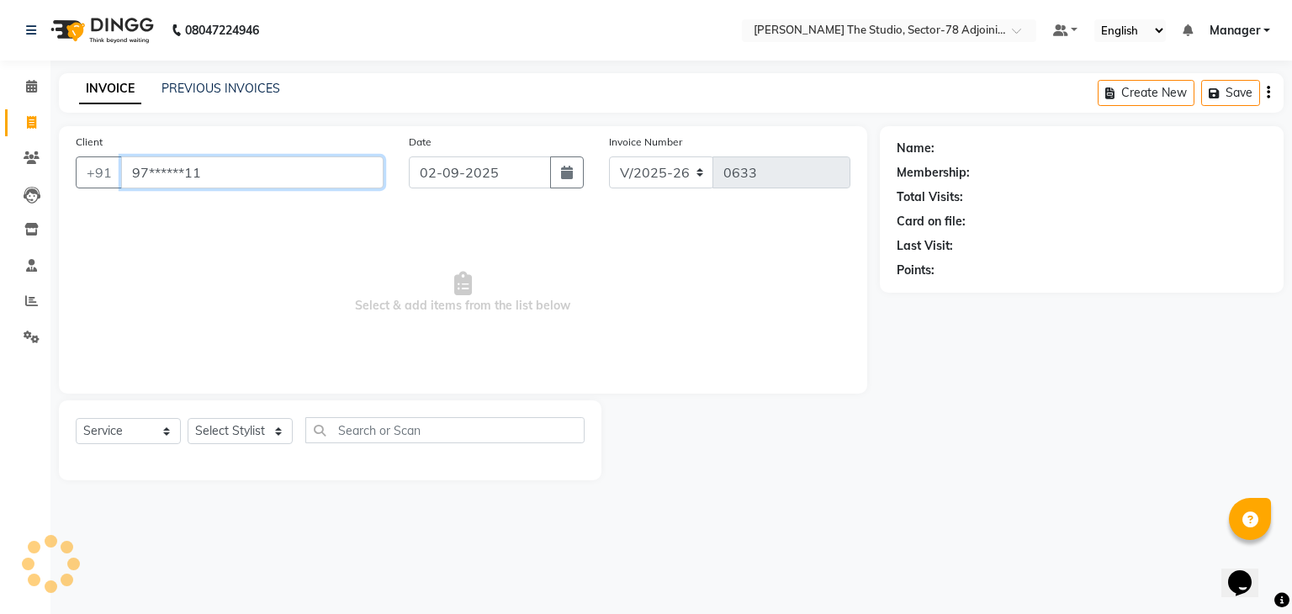
type input "97******11"
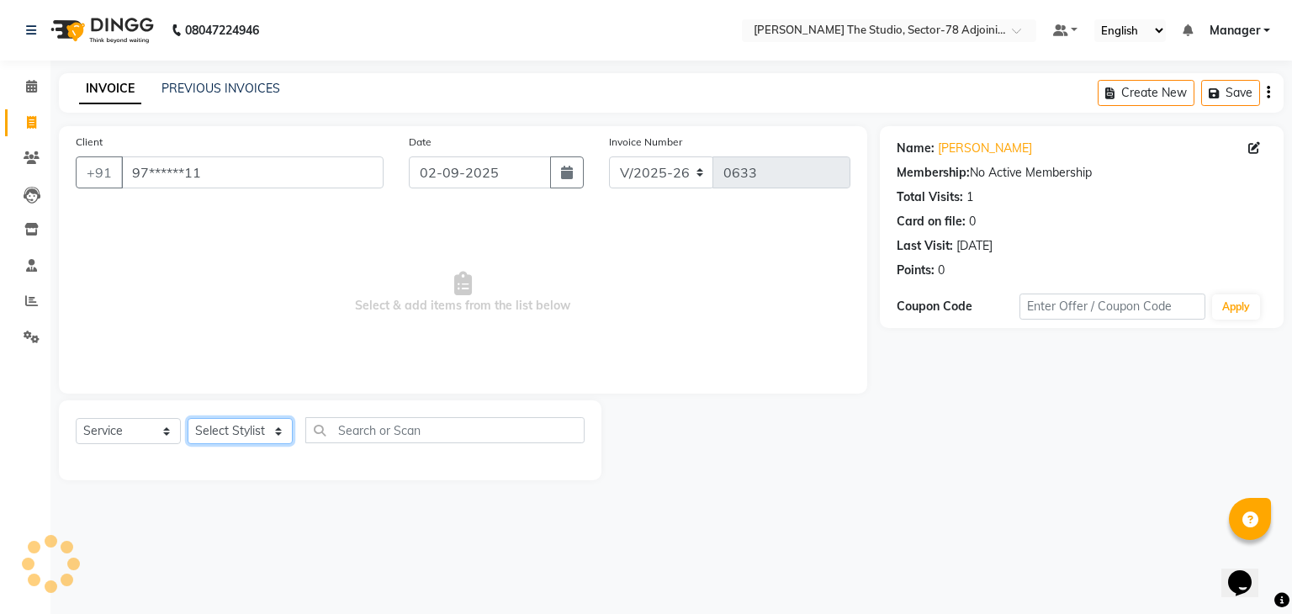
click at [224, 439] on select "Select Stylist [PERSON_NAME](N) [PERSON_NAME] [PERSON_NAME] [PERSON_NAME] [PERS…" at bounding box center [240, 431] width 105 height 26
select select "88857"
click at [188, 419] on select "Select Stylist [PERSON_NAME](N) [PERSON_NAME] [PERSON_NAME] [PERSON_NAME] [PERS…" at bounding box center [240, 431] width 105 height 26
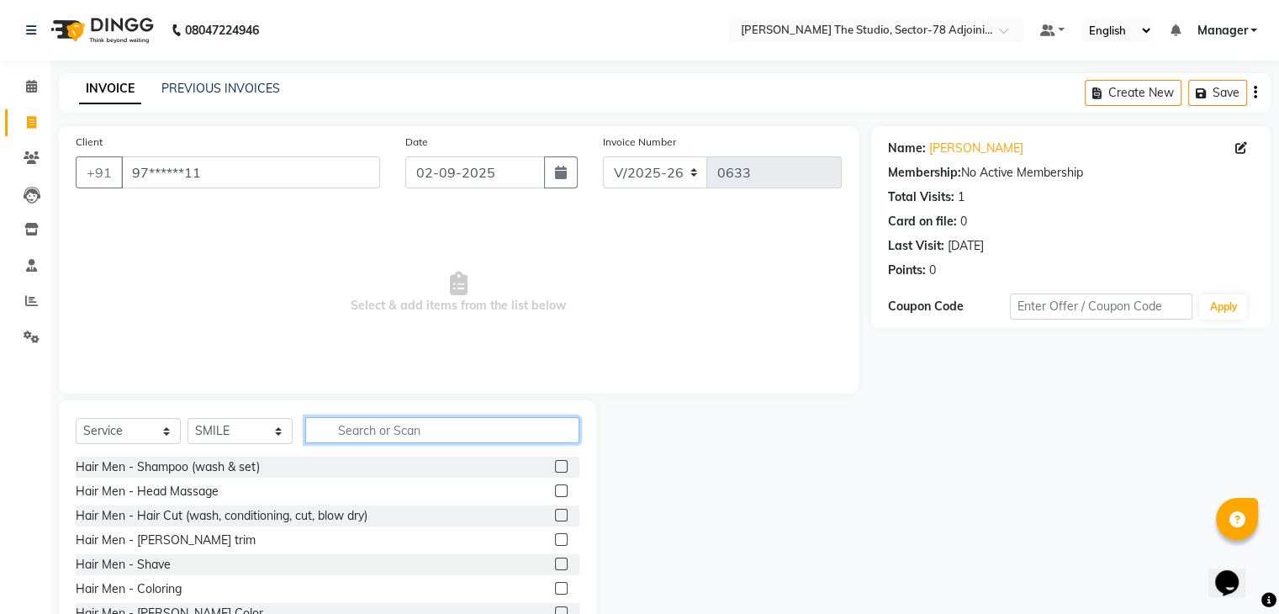
click at [373, 435] on input "text" at bounding box center [442, 430] width 274 height 26
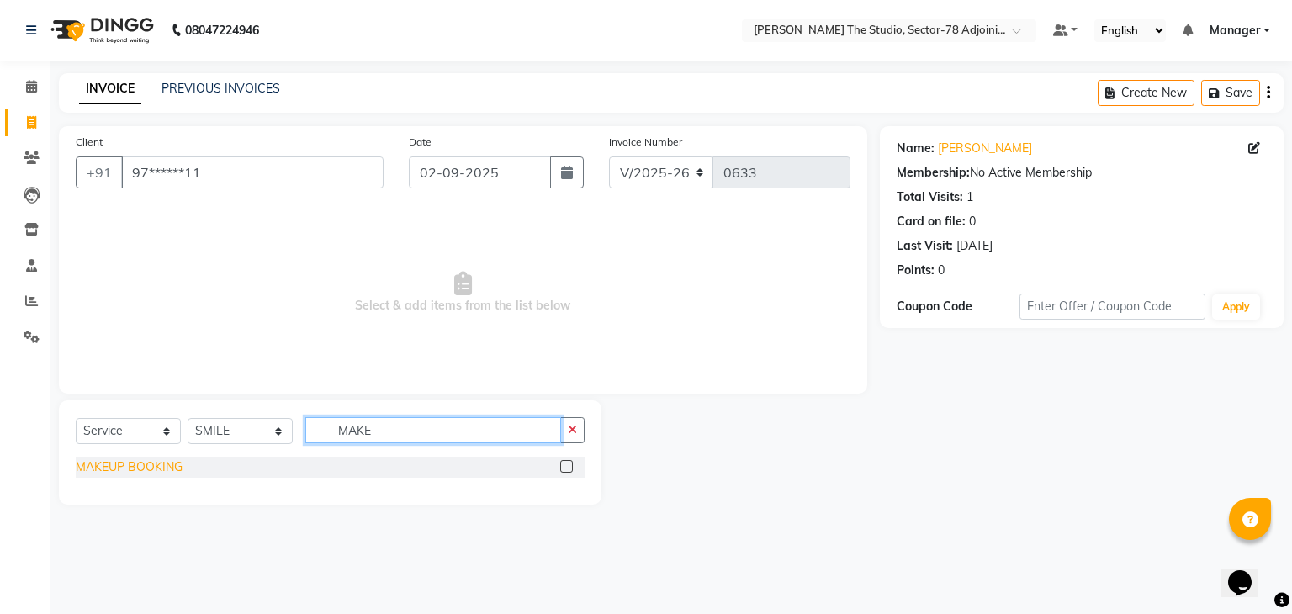
type input "MAKE"
click at [168, 461] on div "MAKEUP BOOKING" at bounding box center [129, 467] width 107 height 18
checkbox input "false"
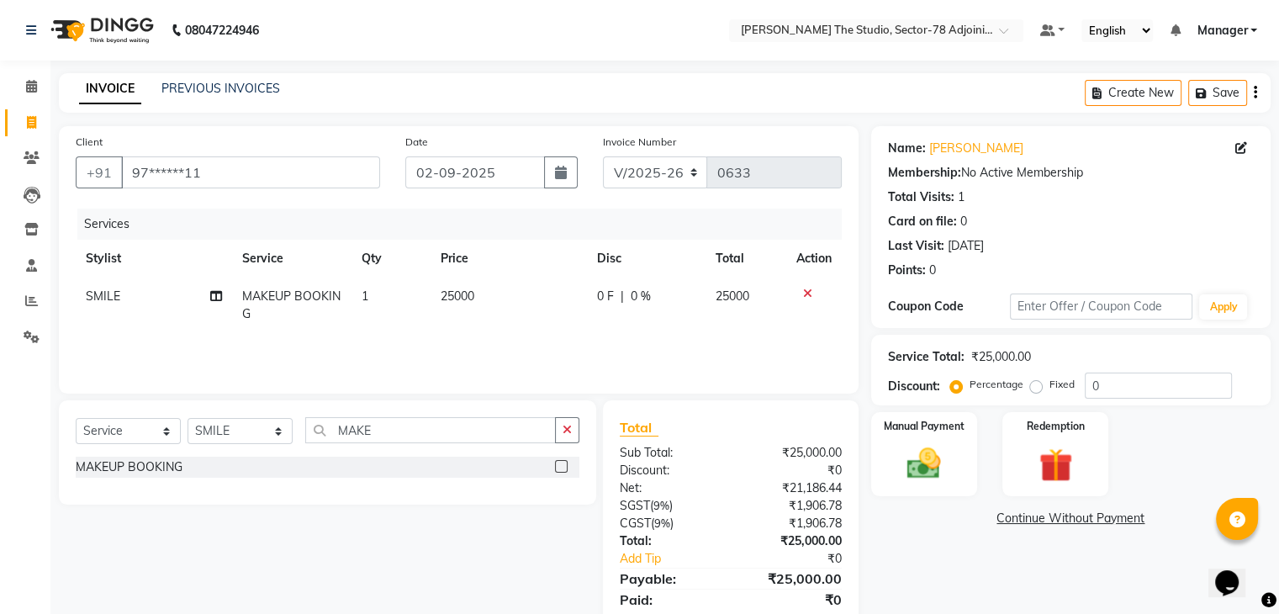
click at [500, 295] on td "25000" at bounding box center [509, 306] width 156 height 56
select select "88857"
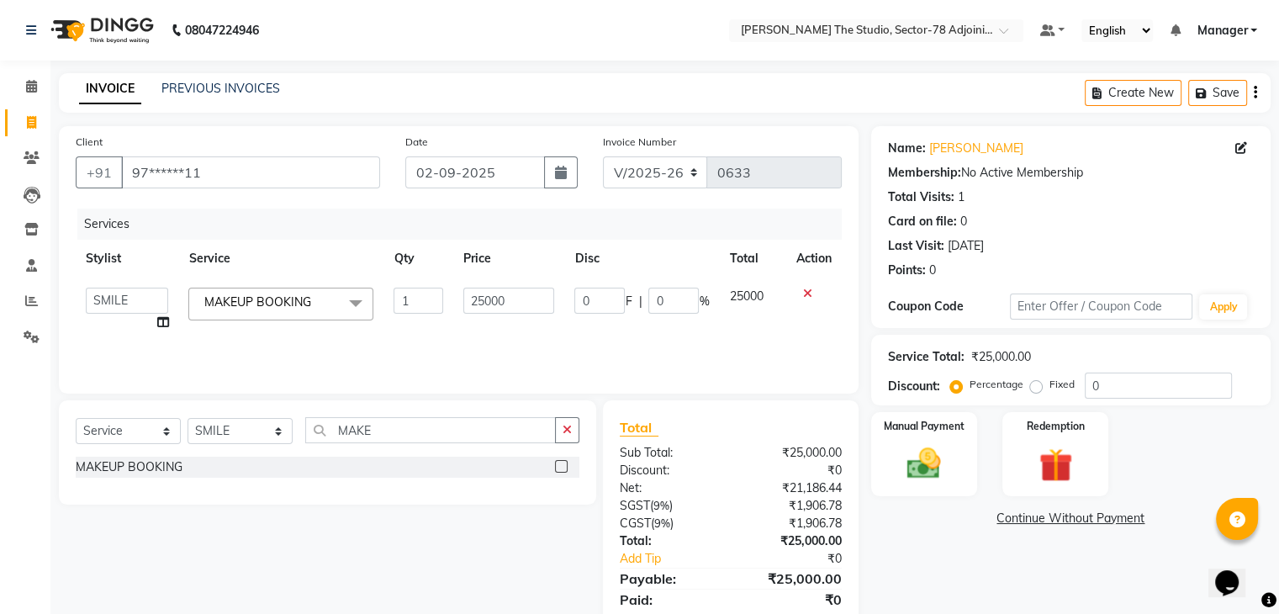
click at [500, 295] on input "25000" at bounding box center [509, 301] width 92 height 26
type input "4500"
click at [952, 469] on img at bounding box center [924, 464] width 56 height 40
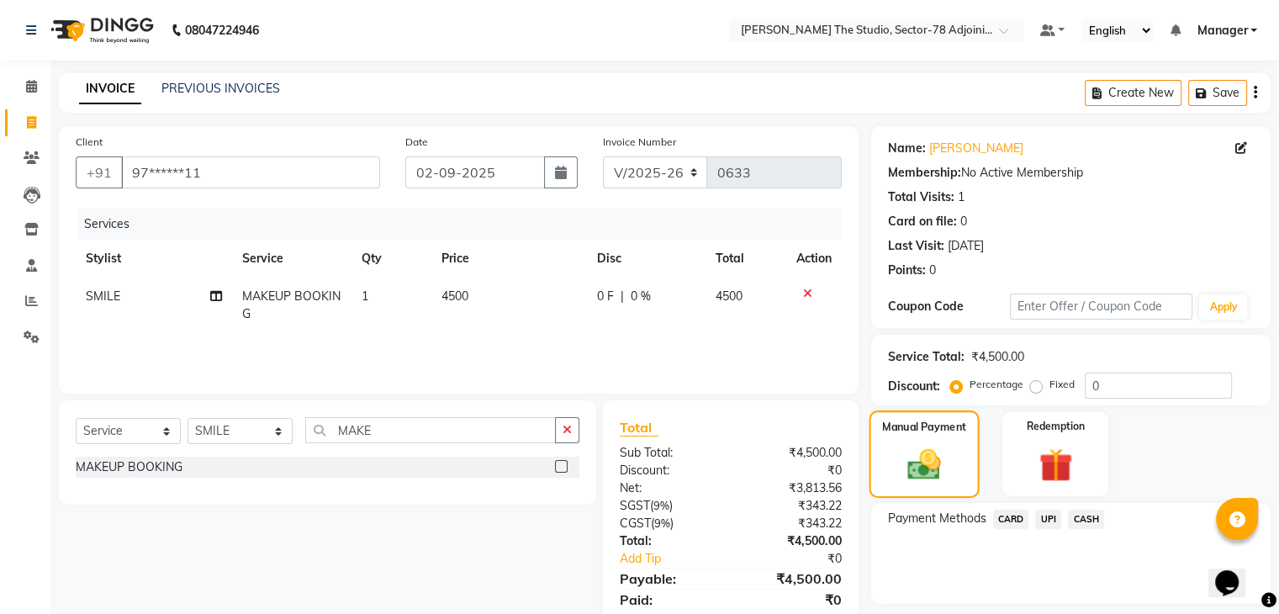
scroll to position [60, 0]
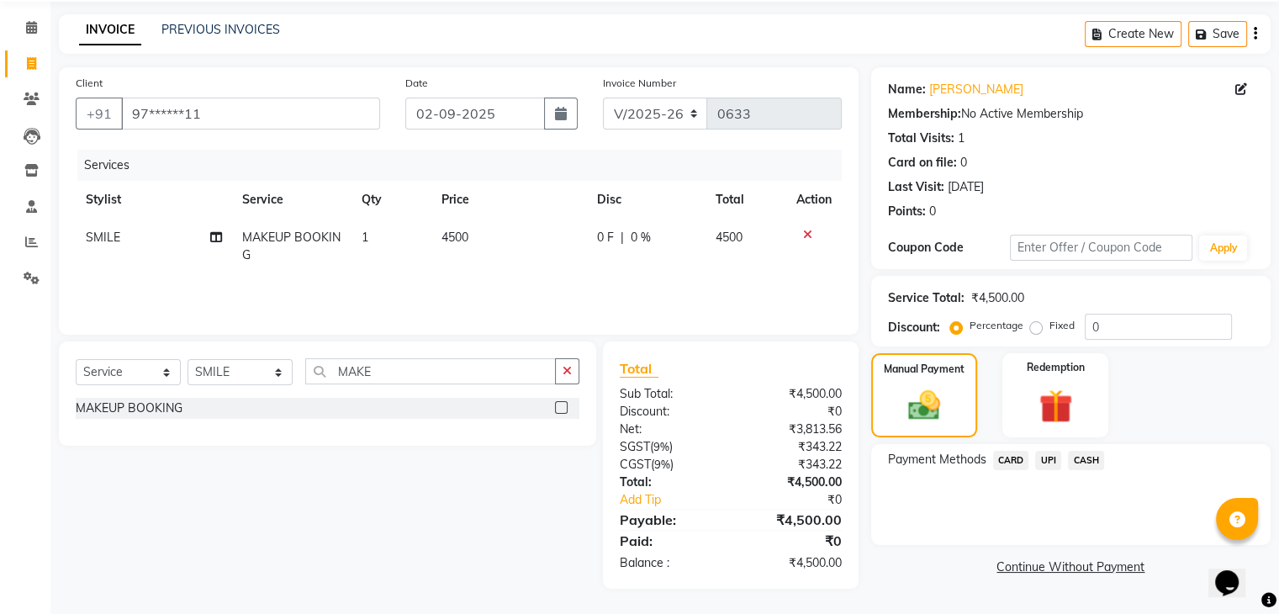
click at [1051, 457] on span "UPI" at bounding box center [1049, 460] width 26 height 19
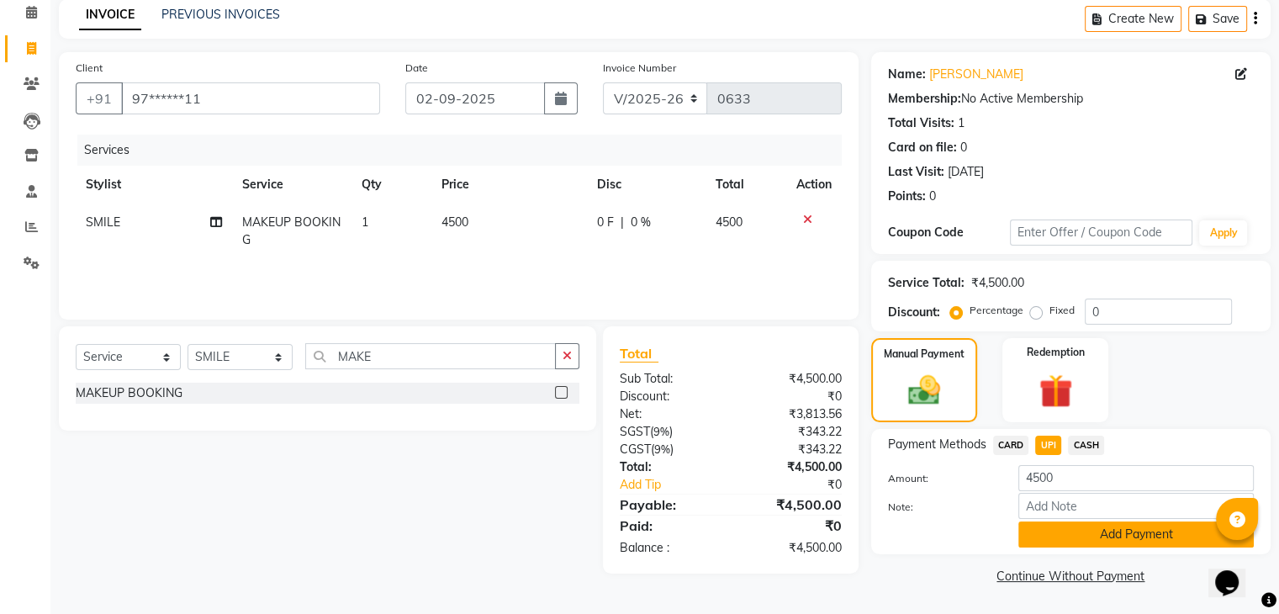
click at [1073, 522] on button "Add Payment" at bounding box center [1137, 535] width 236 height 26
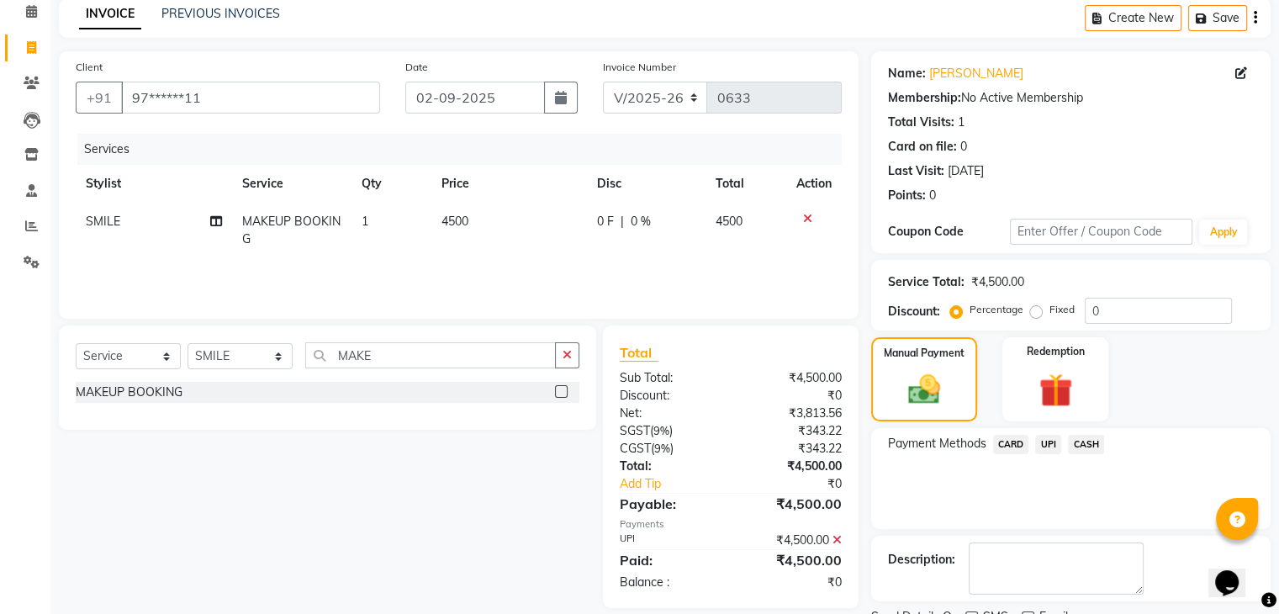
scroll to position [144, 0]
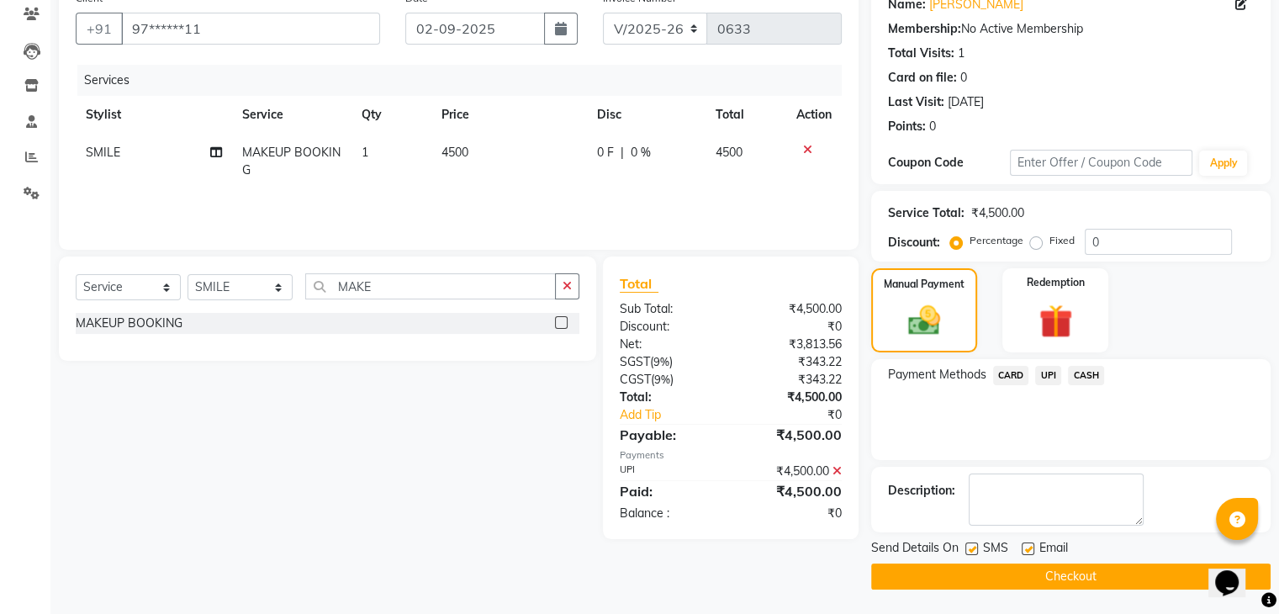
click at [1073, 569] on button "Checkout" at bounding box center [1071, 577] width 400 height 26
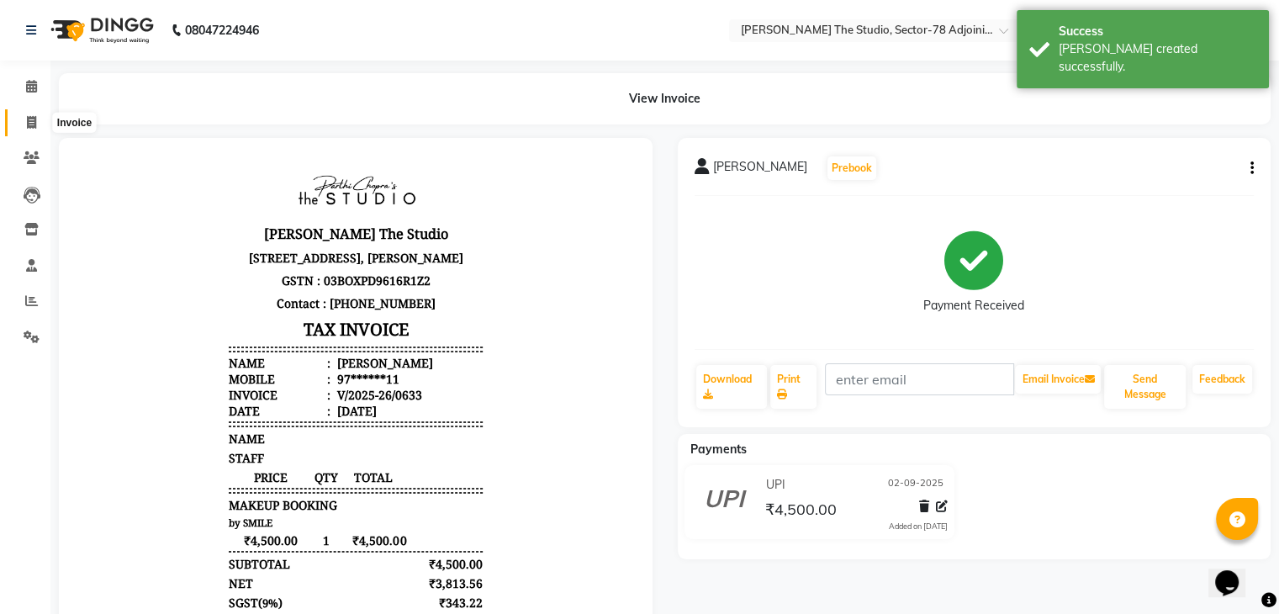
click at [24, 114] on span at bounding box center [31, 123] width 29 height 19
select select "service"
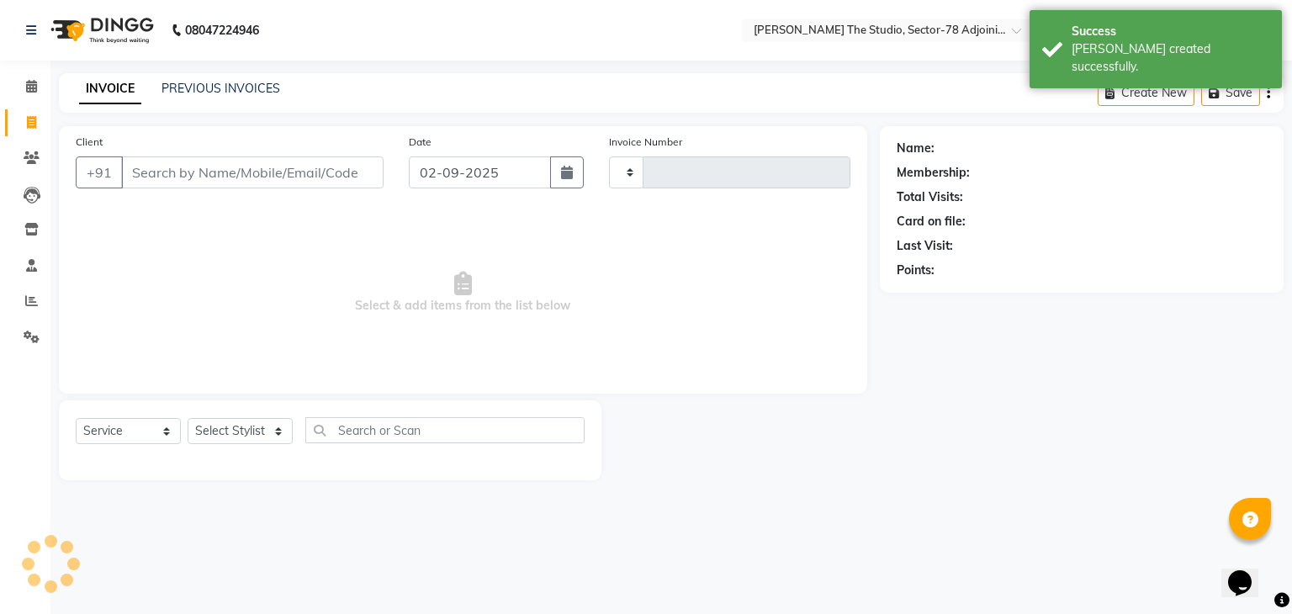
type input "0634"
select select "8485"
click at [303, 177] on input "Client" at bounding box center [252, 172] width 262 height 32
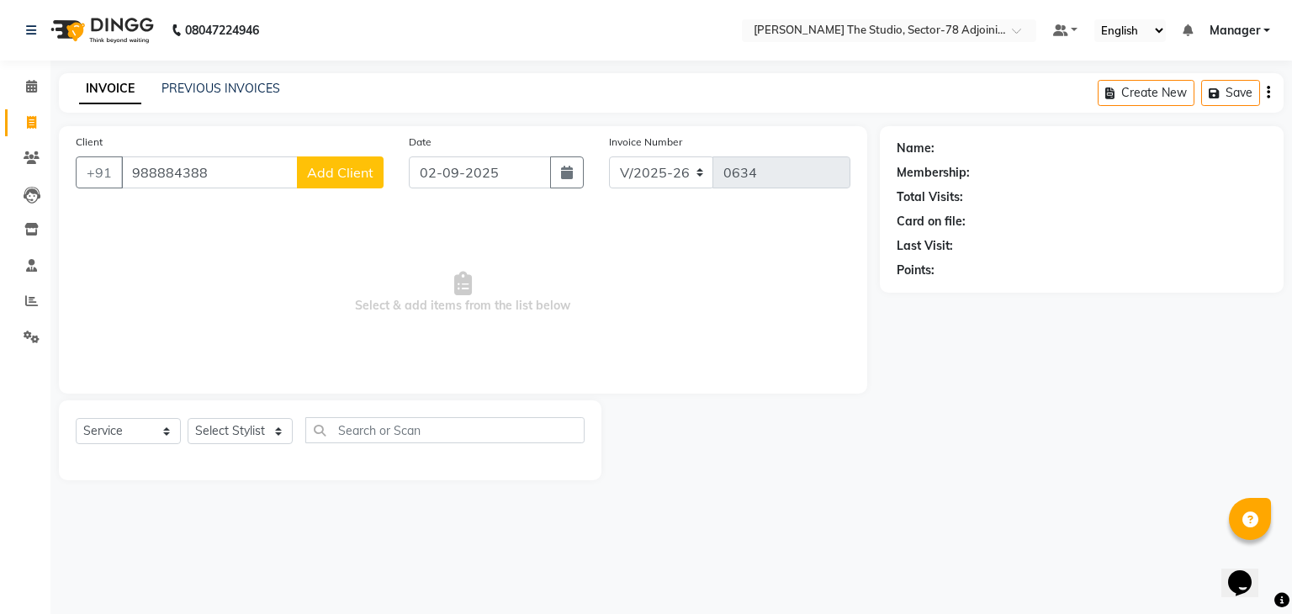
type input "988884388"
click at [324, 173] on span "Add Client" at bounding box center [340, 172] width 66 height 17
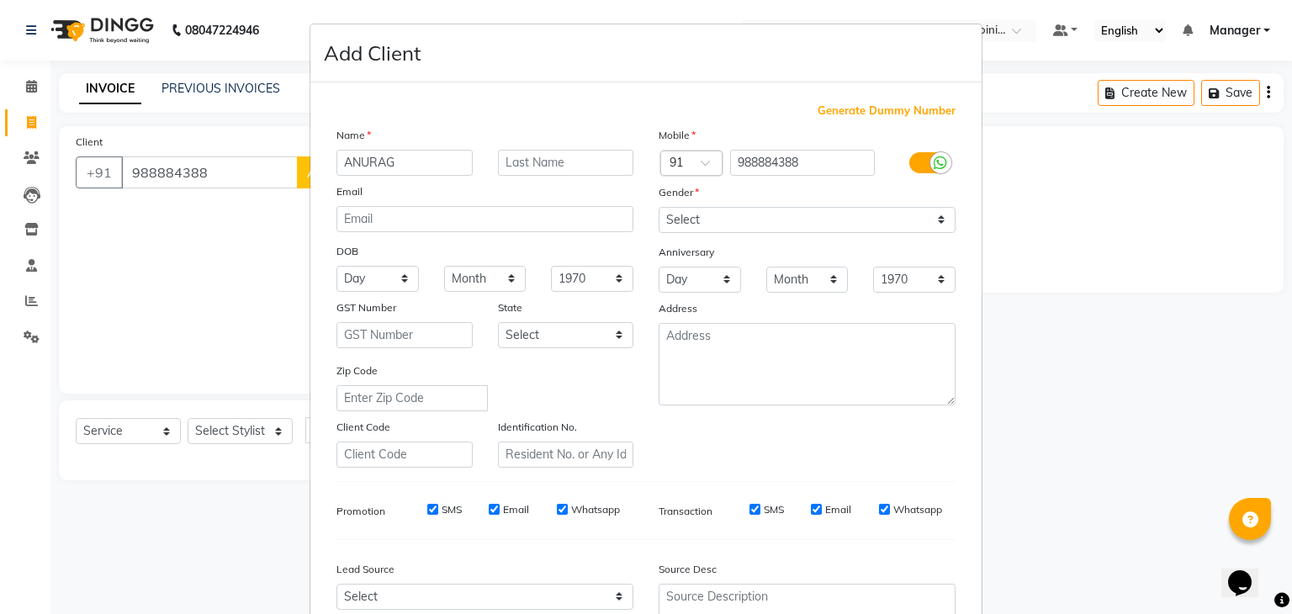
type input "ANURAG"
click at [684, 219] on select "Select [DEMOGRAPHIC_DATA] [DEMOGRAPHIC_DATA] Other Prefer Not To Say" at bounding box center [807, 220] width 297 height 26
click at [659, 208] on select "Select [DEMOGRAPHIC_DATA] [DEMOGRAPHIC_DATA] Other Prefer Not To Say" at bounding box center [807, 220] width 297 height 26
drag, startPoint x: 702, startPoint y: 226, endPoint x: 712, endPoint y: 281, distance: 55.8
click at [712, 281] on div "Mobile Country Code × 91 988884388 Gender Select [DEMOGRAPHIC_DATA] [DEMOGRAPHI…" at bounding box center [807, 297] width 322 height 342
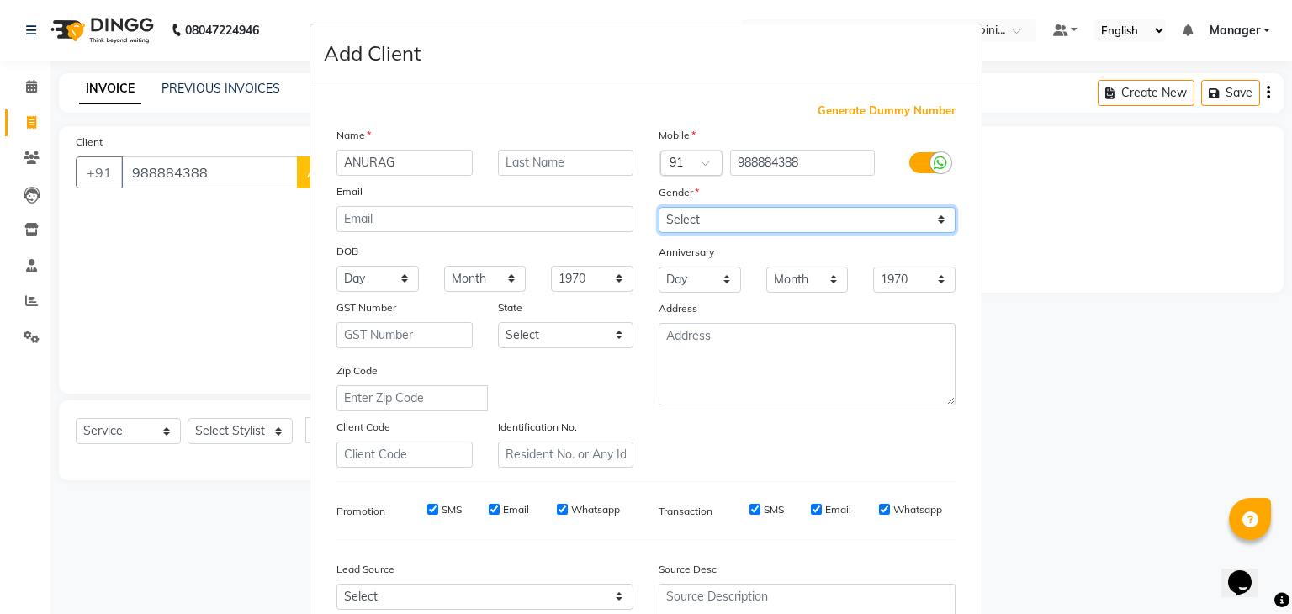
select select "[DEMOGRAPHIC_DATA]"
click at [659, 208] on select "Select [DEMOGRAPHIC_DATA] [DEMOGRAPHIC_DATA] Other Prefer Not To Say" at bounding box center [807, 220] width 297 height 26
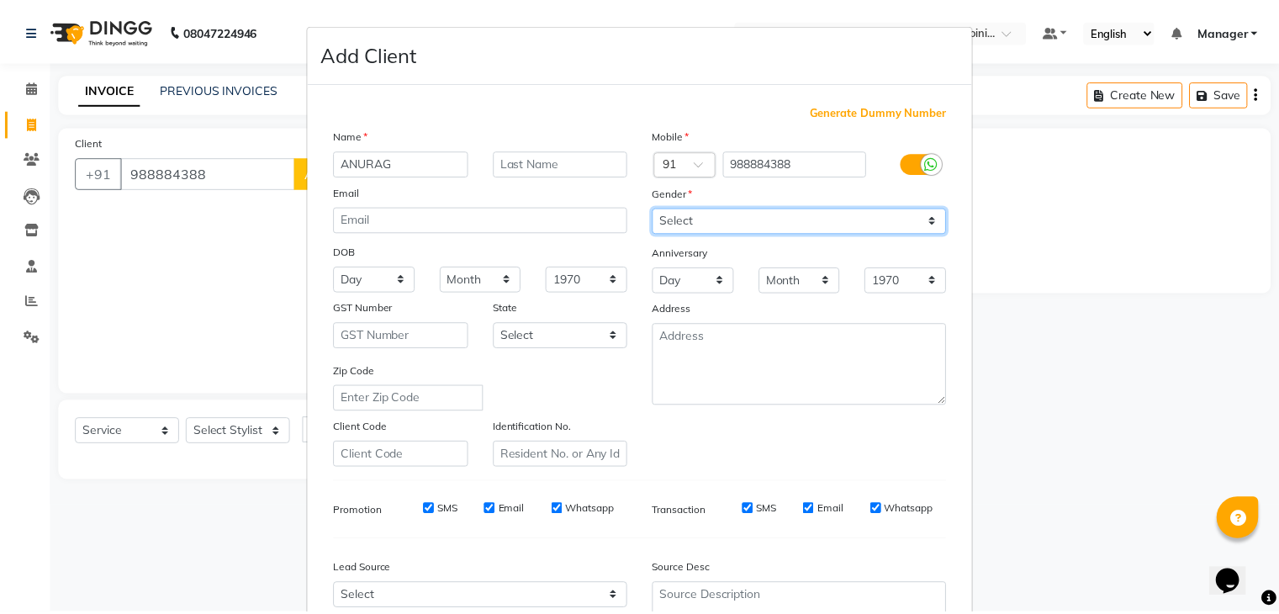
scroll to position [171, 0]
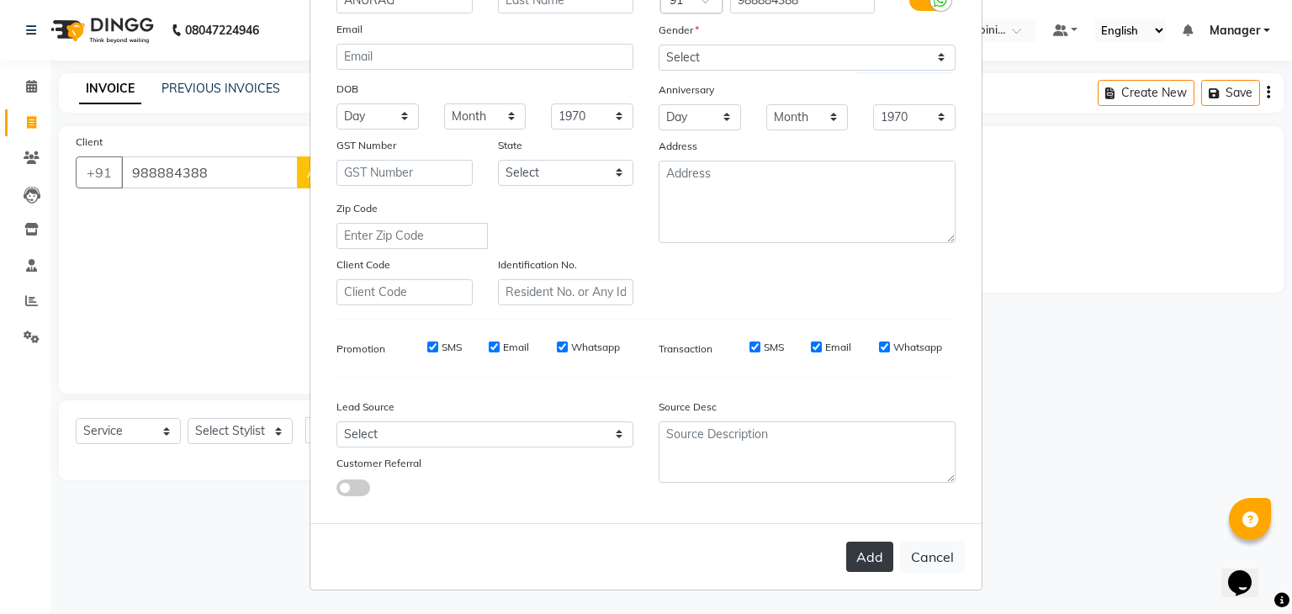
click at [861, 559] on button "Add" at bounding box center [869, 557] width 47 height 30
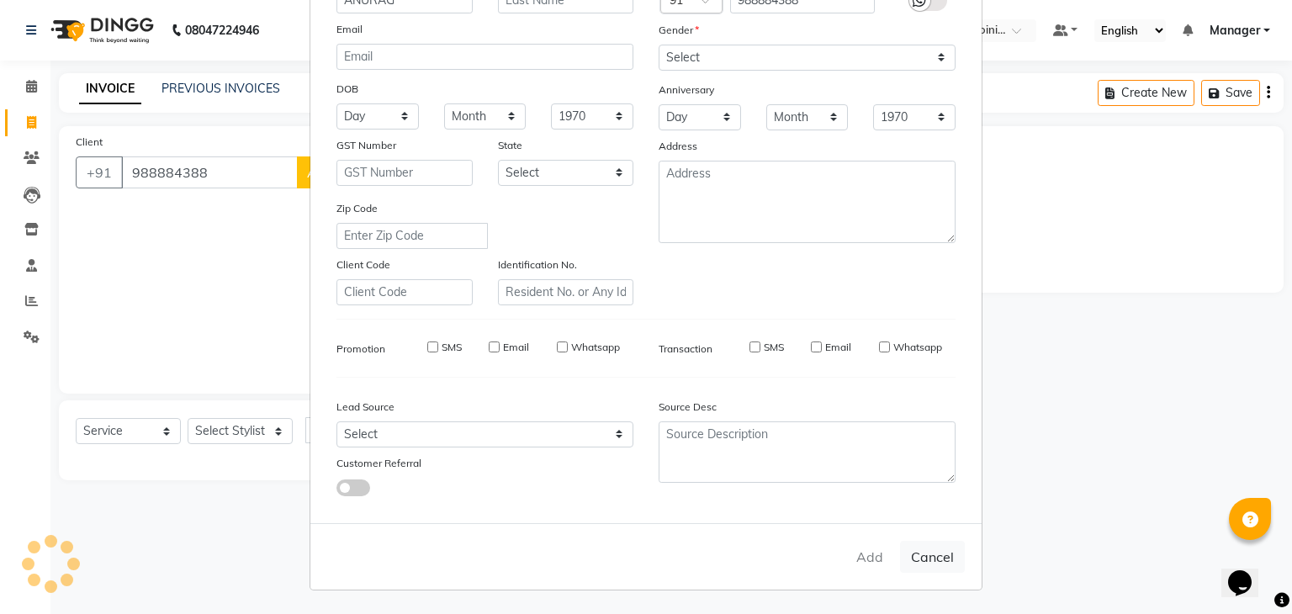
type input "98*****88"
select select
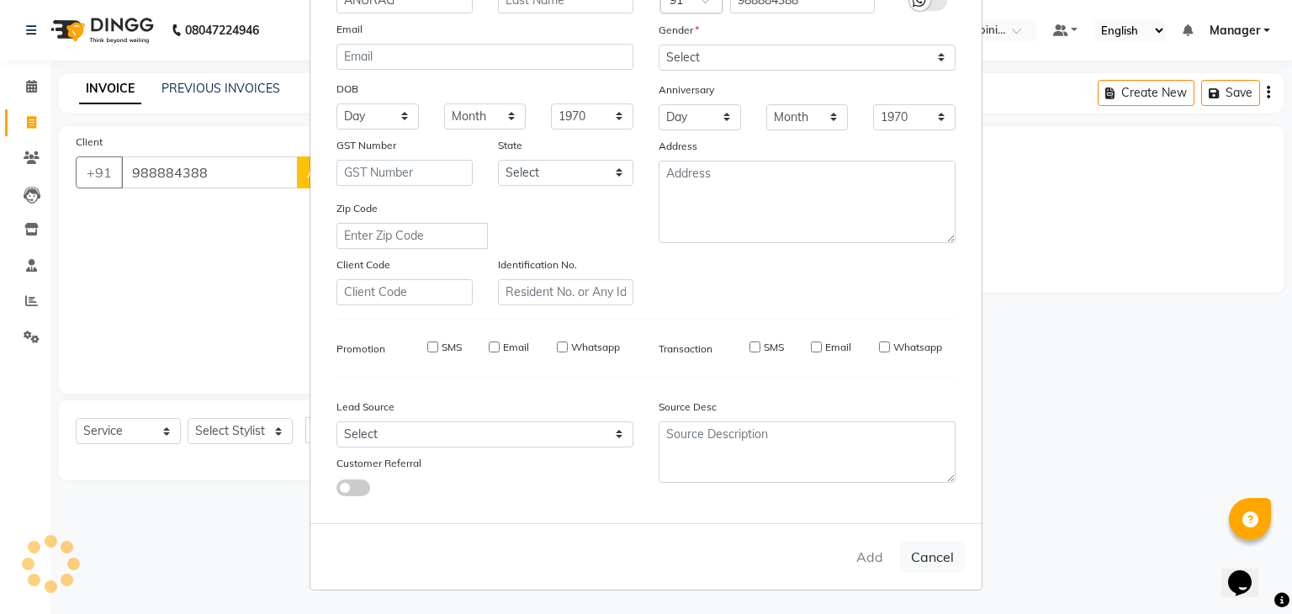
select select
checkbox input "false"
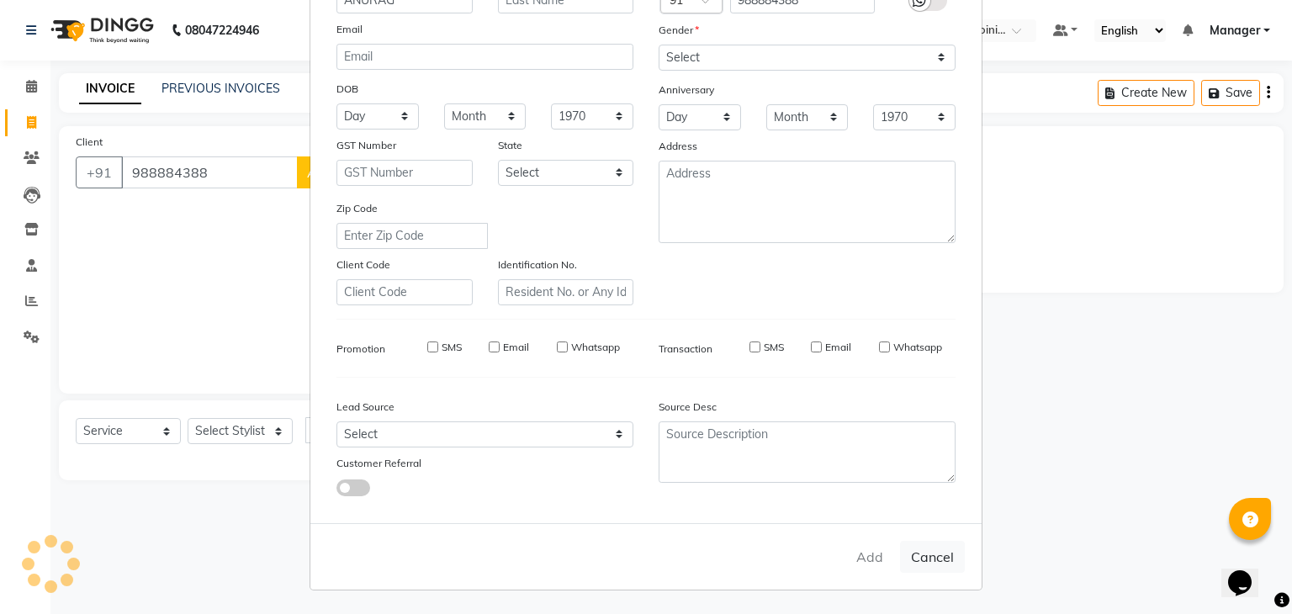
checkbox input "false"
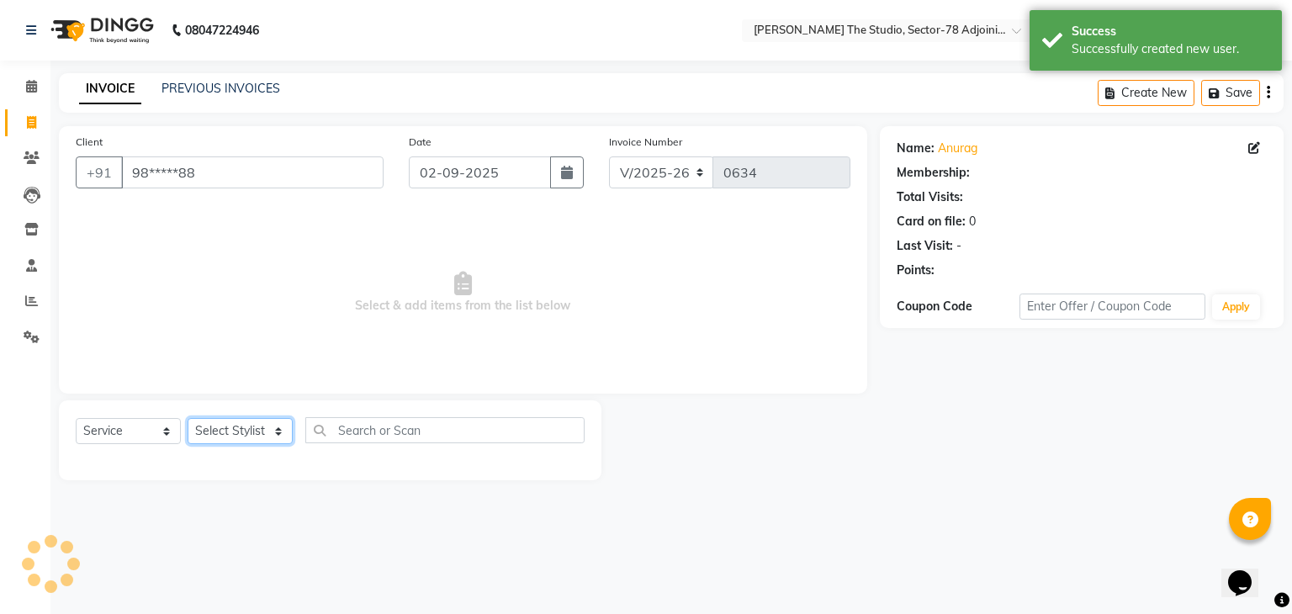
click at [236, 434] on select "Select Stylist [PERSON_NAME](N) [PERSON_NAME] [PERSON_NAME] [PERSON_NAME] [PERS…" at bounding box center [240, 431] width 105 height 26
select select "83537"
click at [188, 419] on select "Select Stylist [PERSON_NAME](N) [PERSON_NAME] [PERSON_NAME] [PERSON_NAME] [PERS…" at bounding box center [240, 431] width 105 height 26
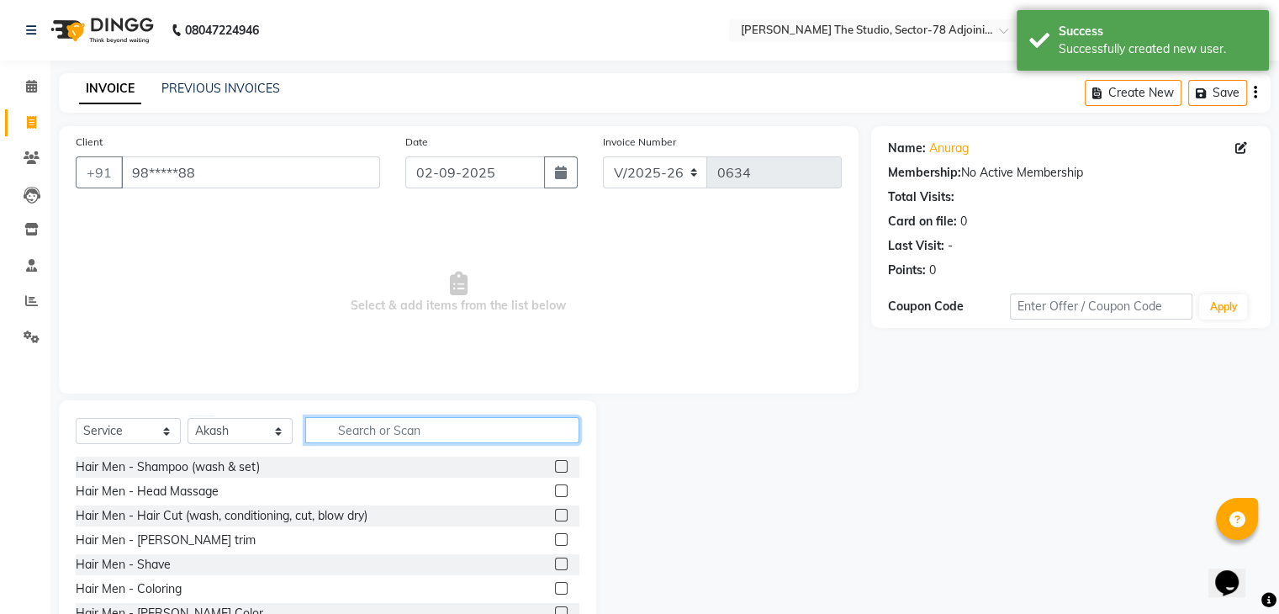
click at [362, 440] on input "text" at bounding box center [442, 430] width 274 height 26
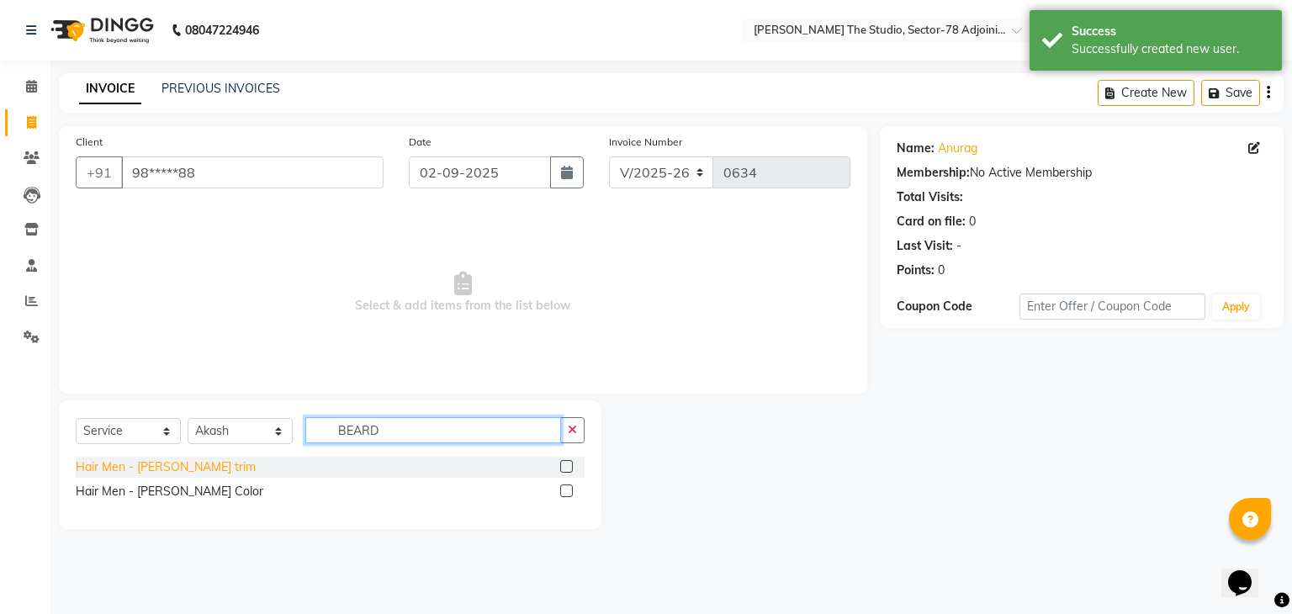
type input "BEARD"
click at [160, 475] on div "Hair Men - [PERSON_NAME] trim" at bounding box center [166, 467] width 180 height 18
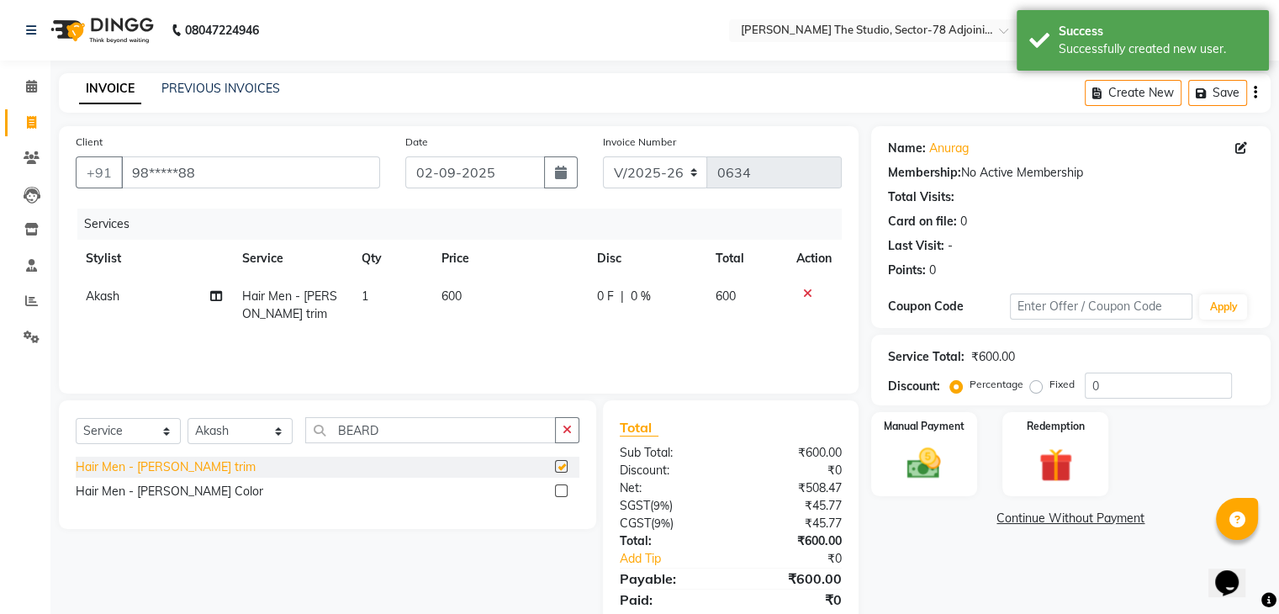
checkbox input "false"
click at [469, 297] on td "600" at bounding box center [510, 306] width 156 height 56
select select "83537"
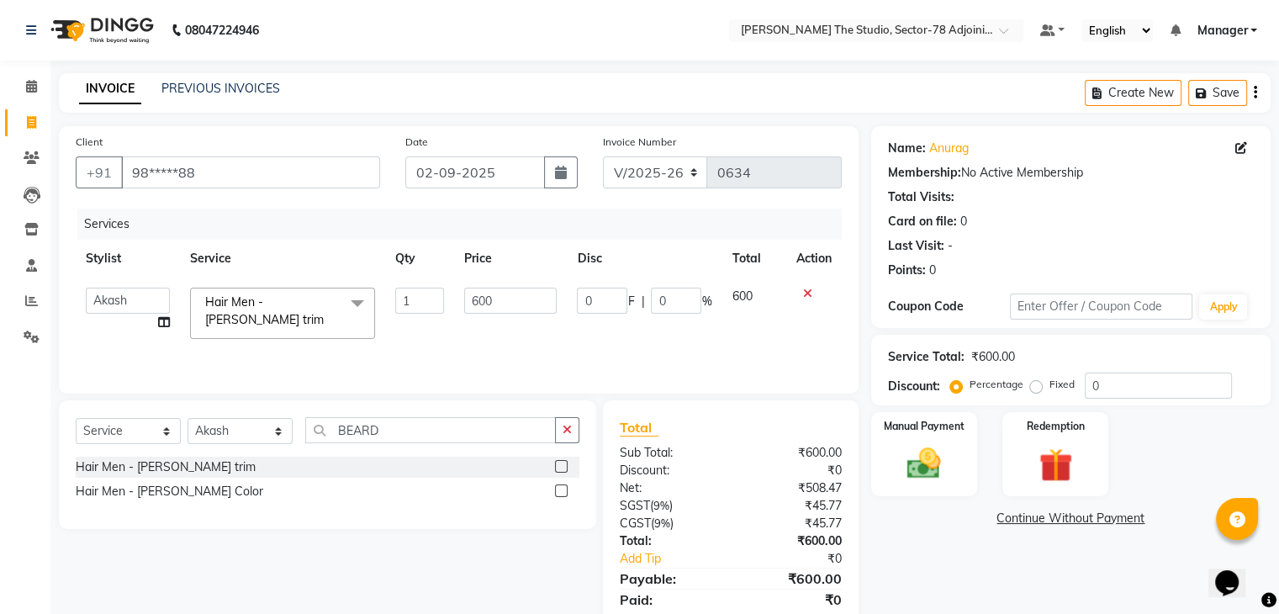
click at [469, 297] on input "600" at bounding box center [510, 301] width 93 height 26
type input "150"
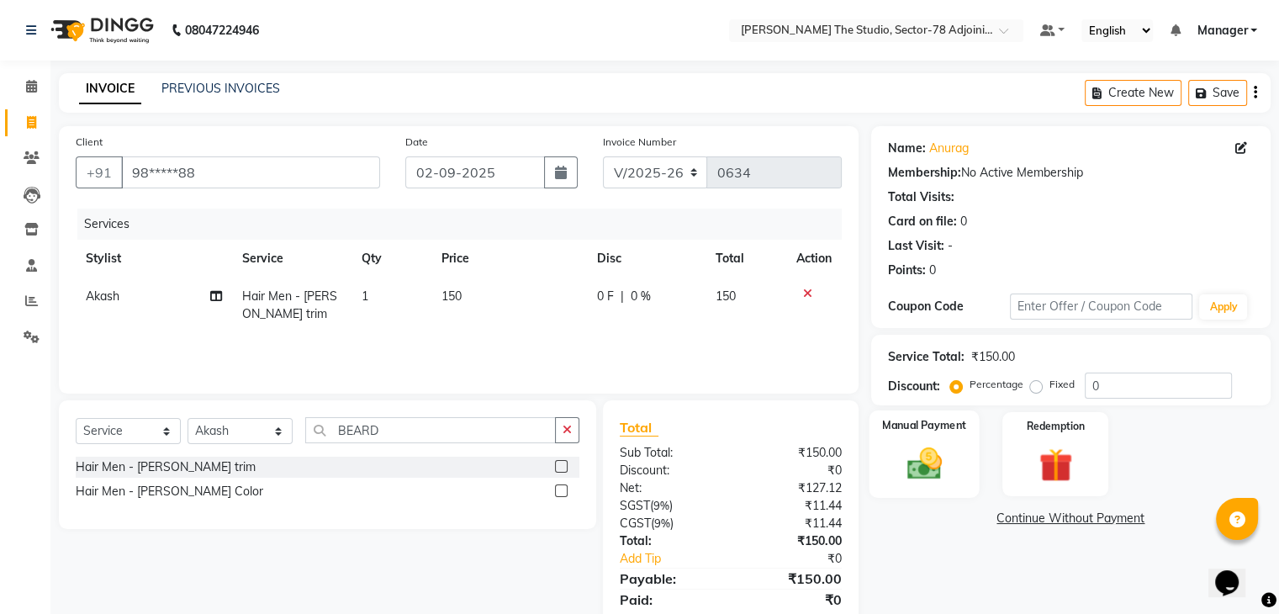
click at [901, 452] on img at bounding box center [924, 464] width 56 height 40
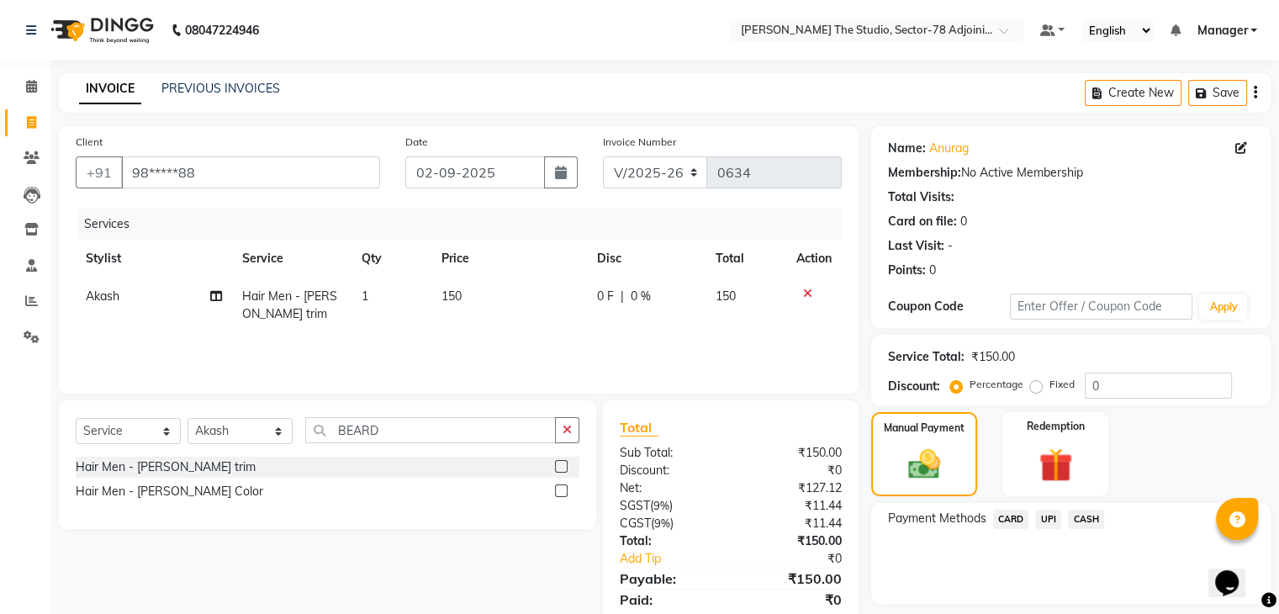
click at [1062, 522] on div "CASH" at bounding box center [1083, 521] width 43 height 23
click at [1050, 522] on span "UPI" at bounding box center [1049, 519] width 26 height 19
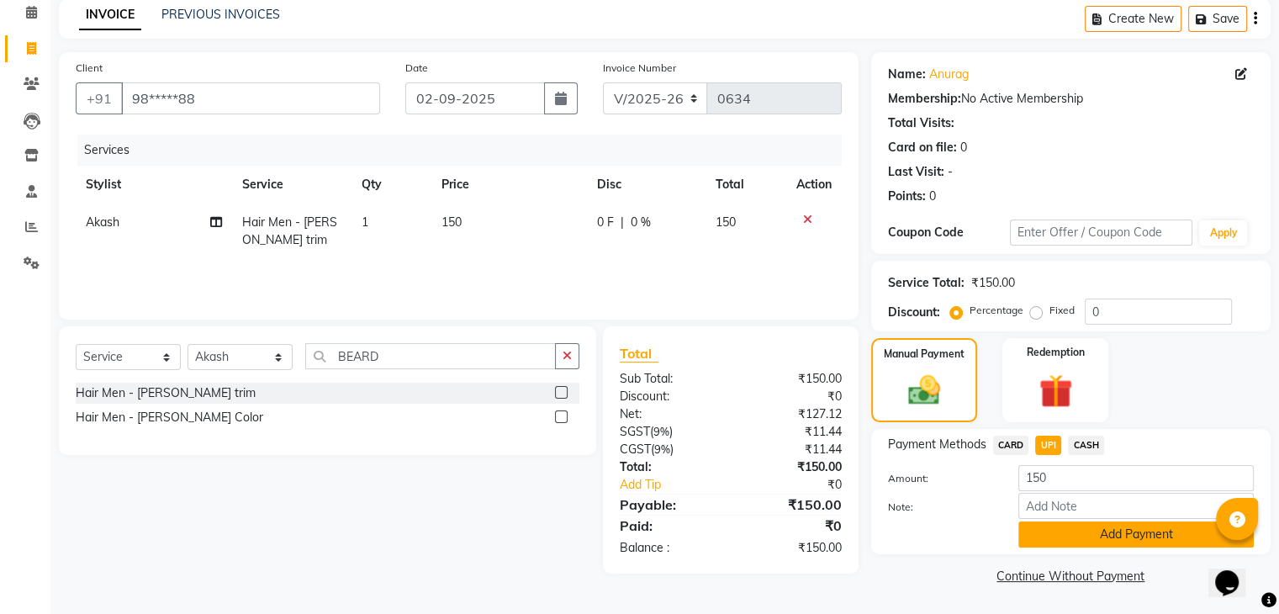
click at [1060, 527] on button "Add Payment" at bounding box center [1137, 535] width 236 height 26
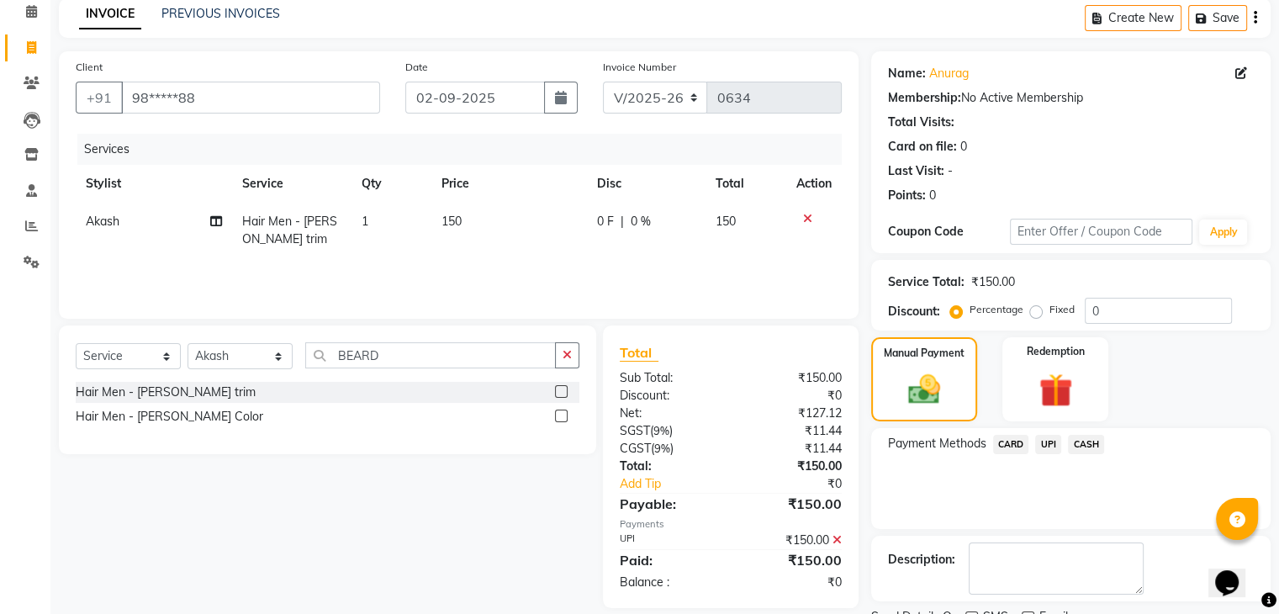
scroll to position [144, 0]
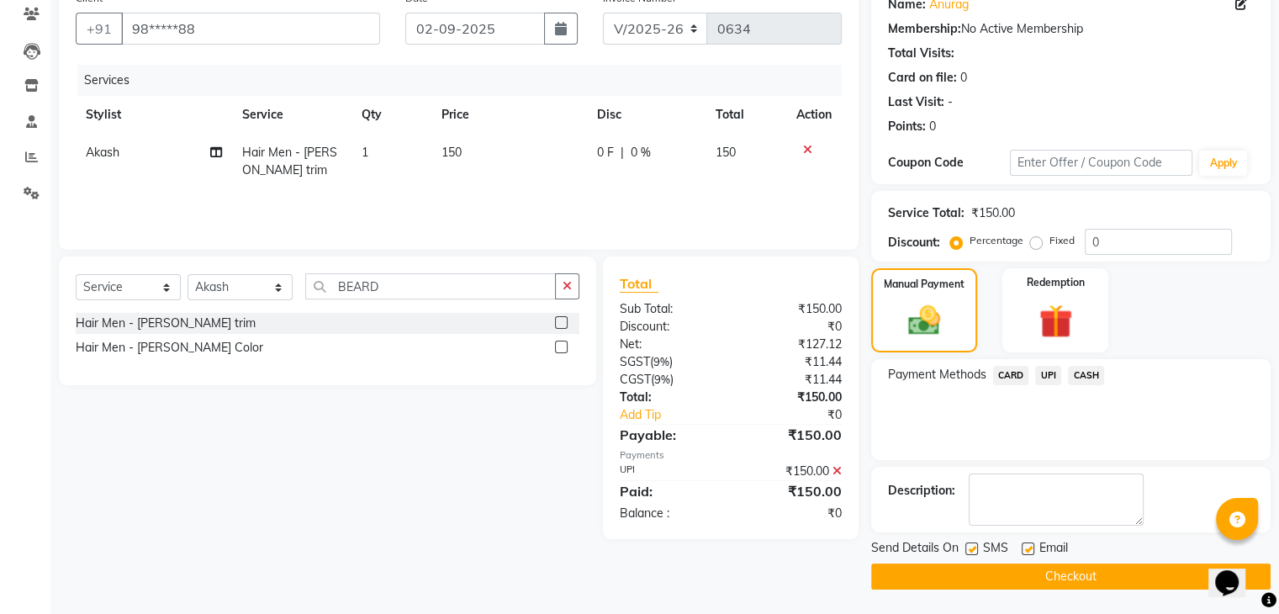
click at [1064, 583] on button "Checkout" at bounding box center [1071, 577] width 400 height 26
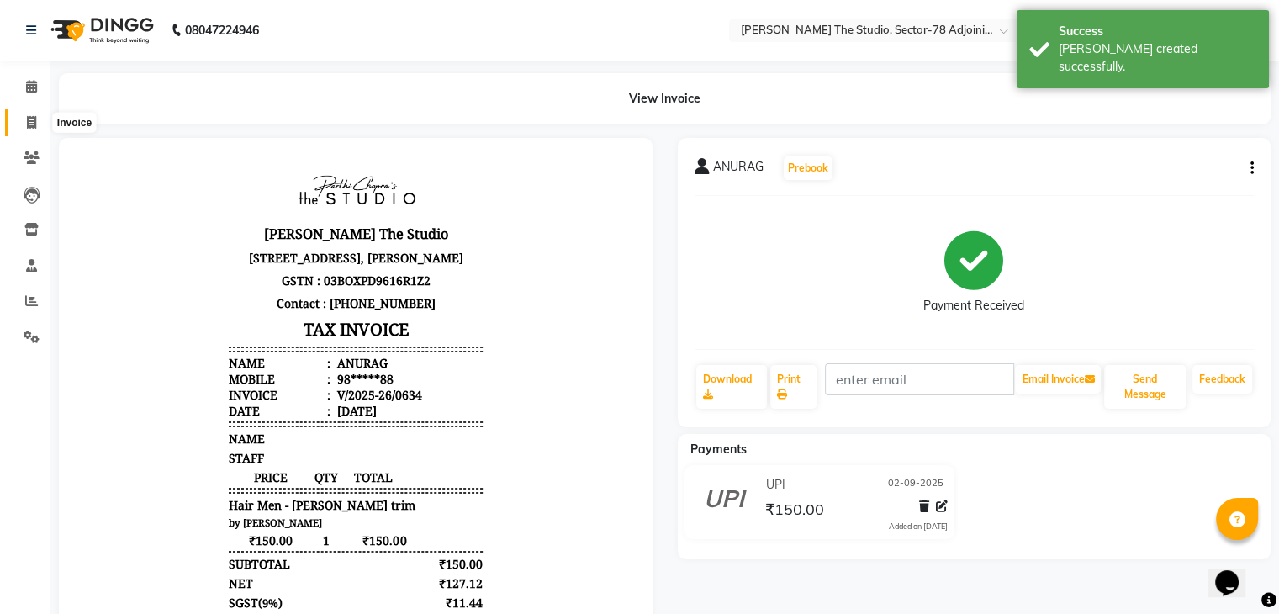
click at [21, 117] on span at bounding box center [31, 123] width 29 height 19
select select "service"
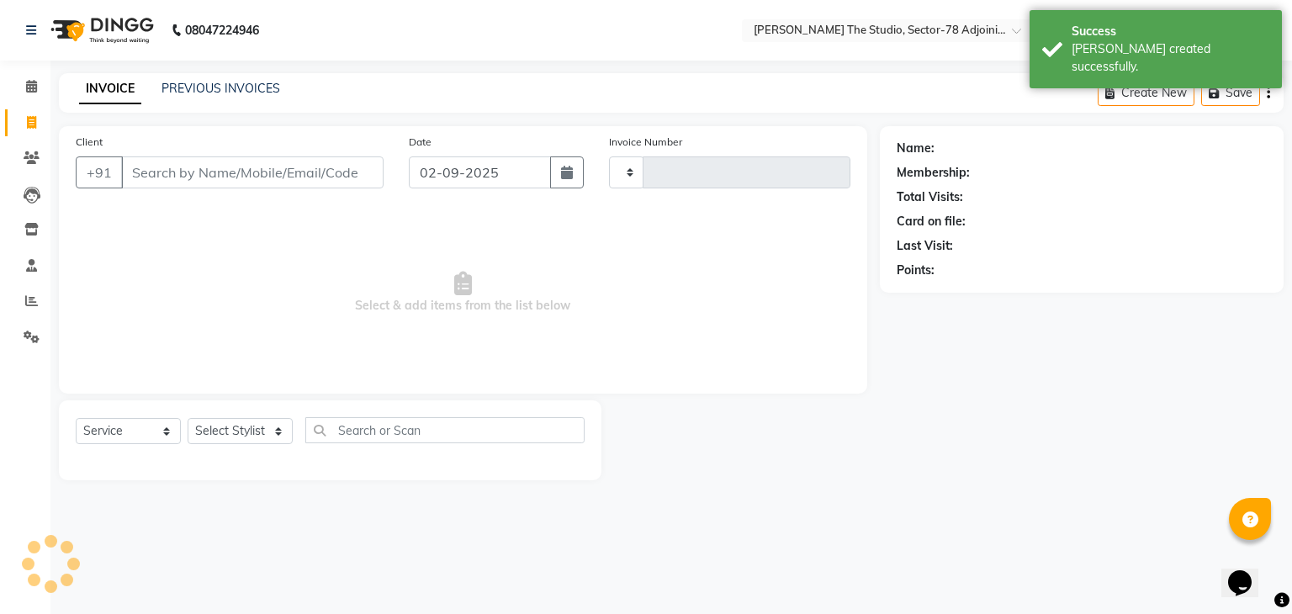
type input "0635"
select select "8485"
click at [203, 172] on input "Client" at bounding box center [252, 172] width 262 height 32
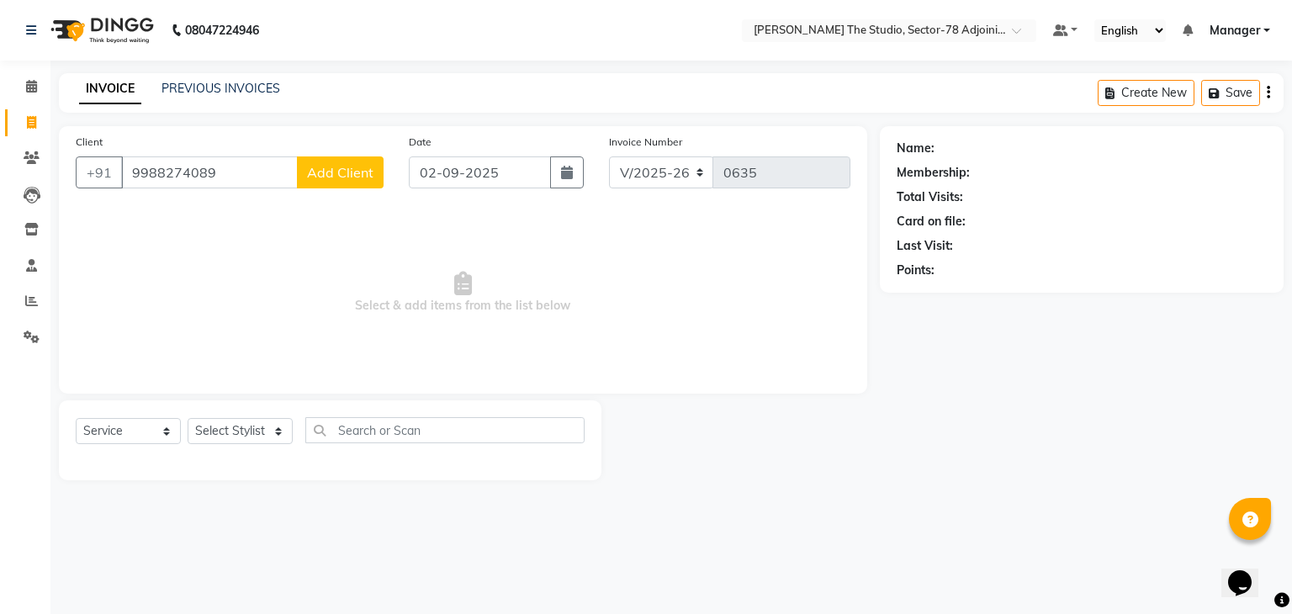
type input "9988274089"
click at [330, 176] on span "Add Client" at bounding box center [340, 172] width 66 height 17
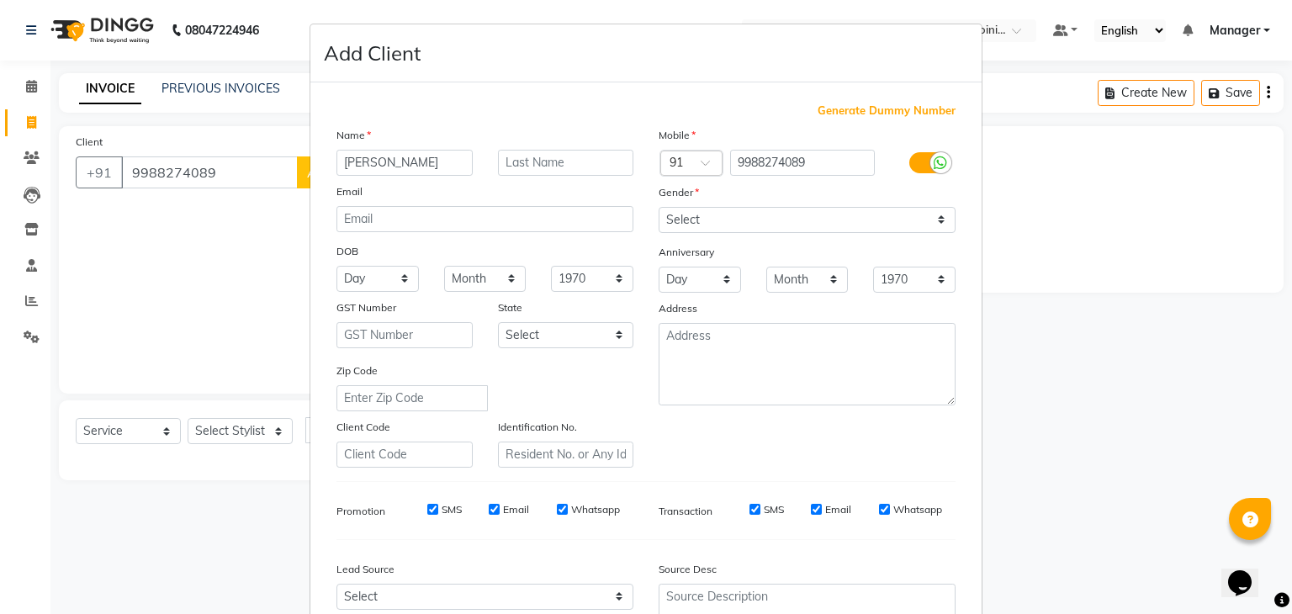
type input "[PERSON_NAME]"
click at [681, 215] on select "Select [DEMOGRAPHIC_DATA] [DEMOGRAPHIC_DATA] Other Prefer Not To Say" at bounding box center [807, 220] width 297 height 26
select select "[DEMOGRAPHIC_DATA]"
click at [659, 208] on select "Select [DEMOGRAPHIC_DATA] [DEMOGRAPHIC_DATA] Other Prefer Not To Say" at bounding box center [807, 220] width 297 height 26
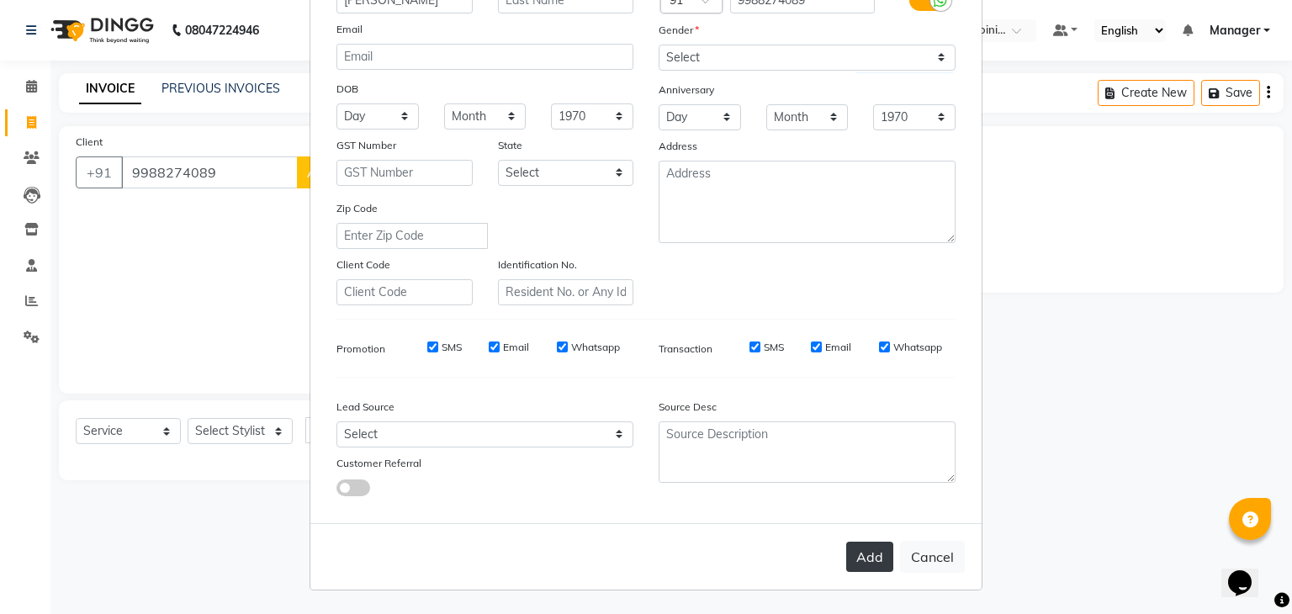
click at [850, 559] on button "Add" at bounding box center [869, 557] width 47 height 30
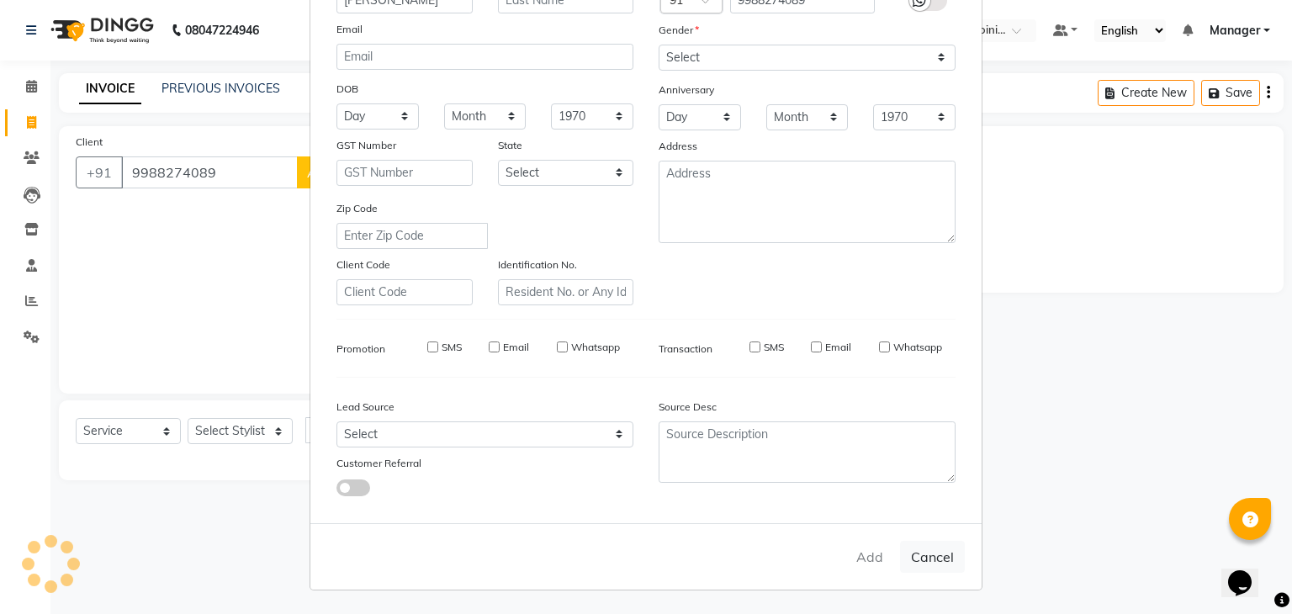
type input "99******89"
select select
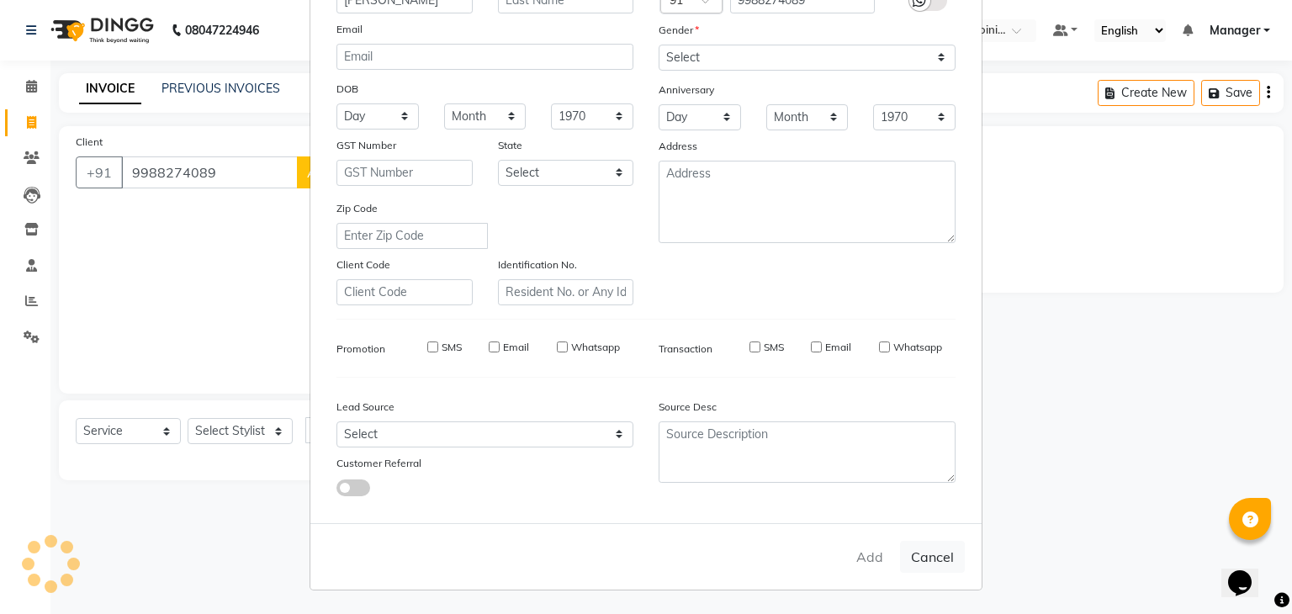
select select
checkbox input "false"
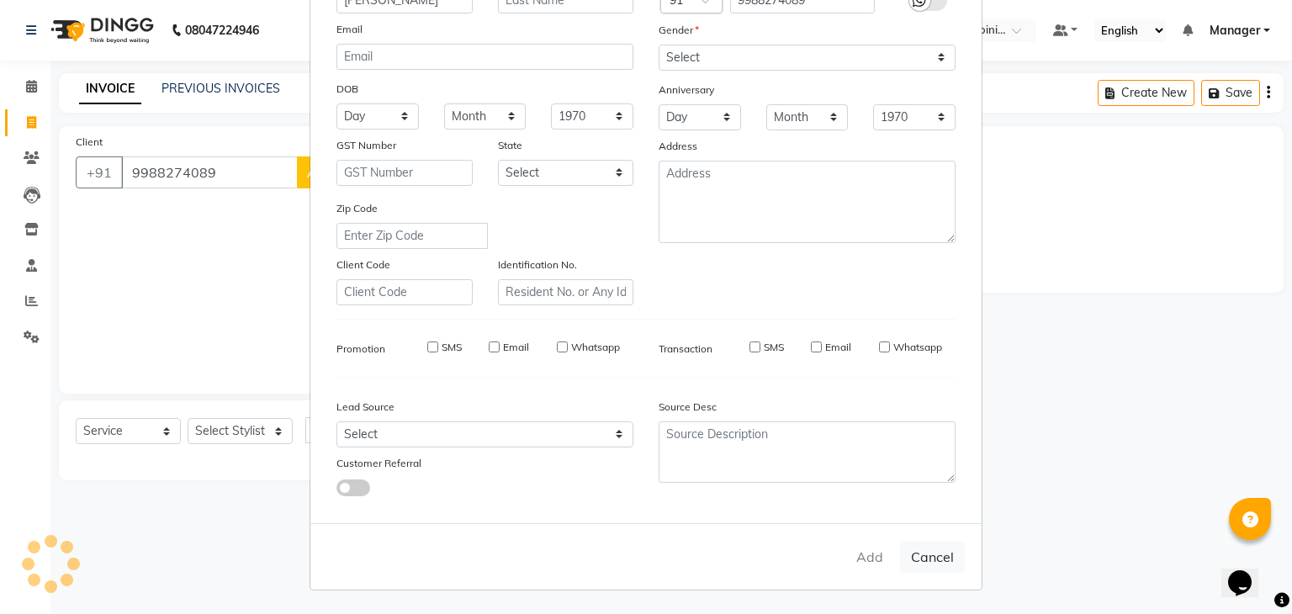
checkbox input "false"
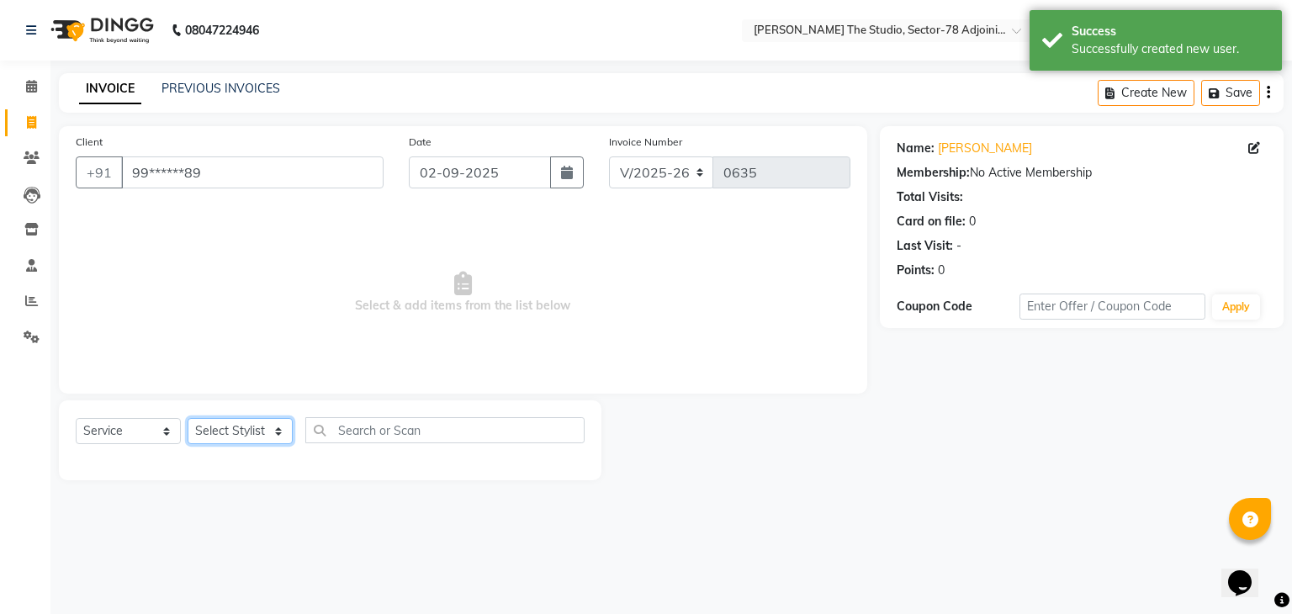
click at [246, 434] on select "Select Stylist [PERSON_NAME](N) [PERSON_NAME] [PERSON_NAME] [PERSON_NAME] [PERS…" at bounding box center [240, 431] width 105 height 26
click at [188, 419] on select "Select Stylist [PERSON_NAME](N) [PERSON_NAME] [PERSON_NAME] [PERSON_NAME] [PERS…" at bounding box center [240, 431] width 105 height 26
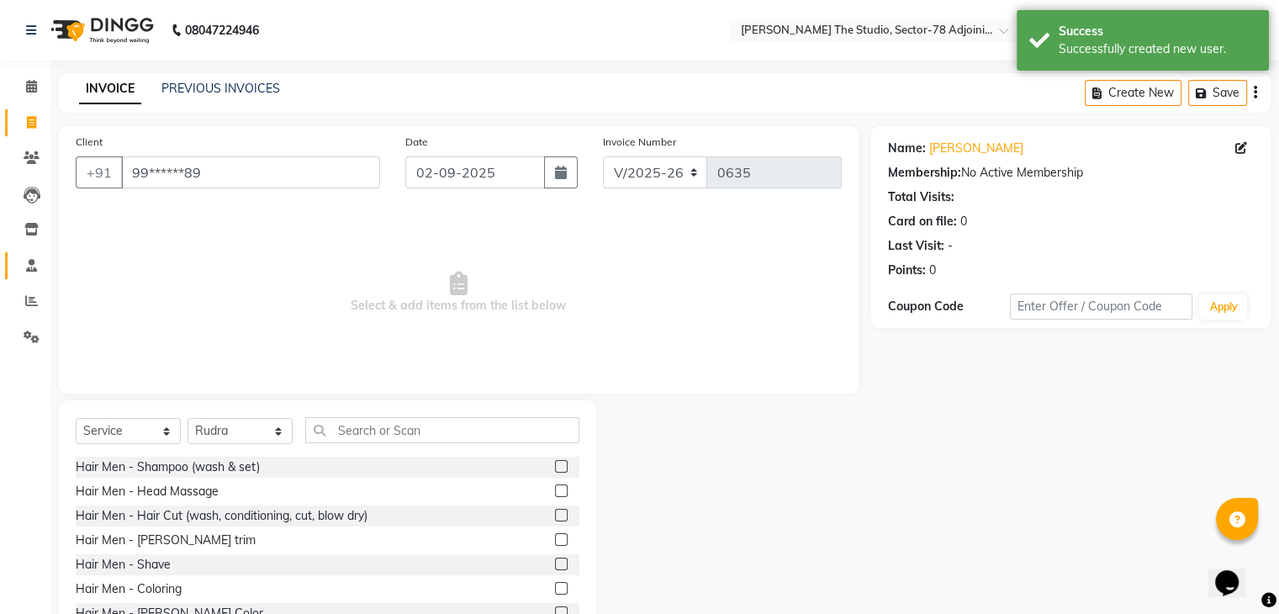
click at [28, 255] on link "Staff" at bounding box center [25, 266] width 40 height 28
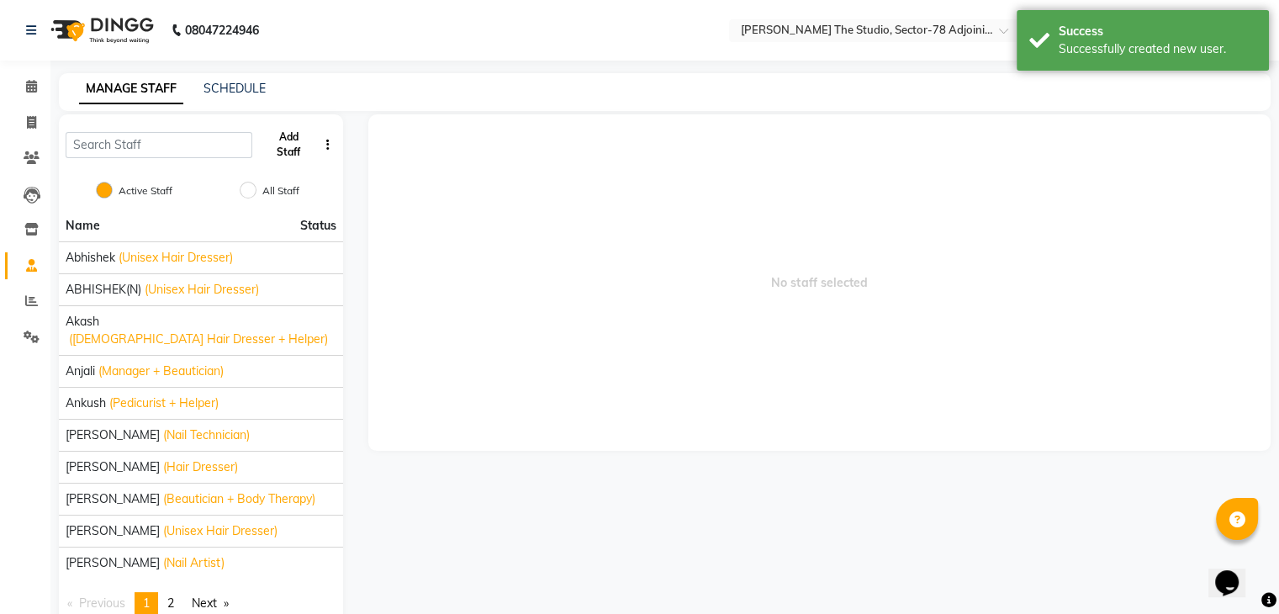
click at [274, 140] on button "Add Staff" at bounding box center [288, 145] width 58 height 44
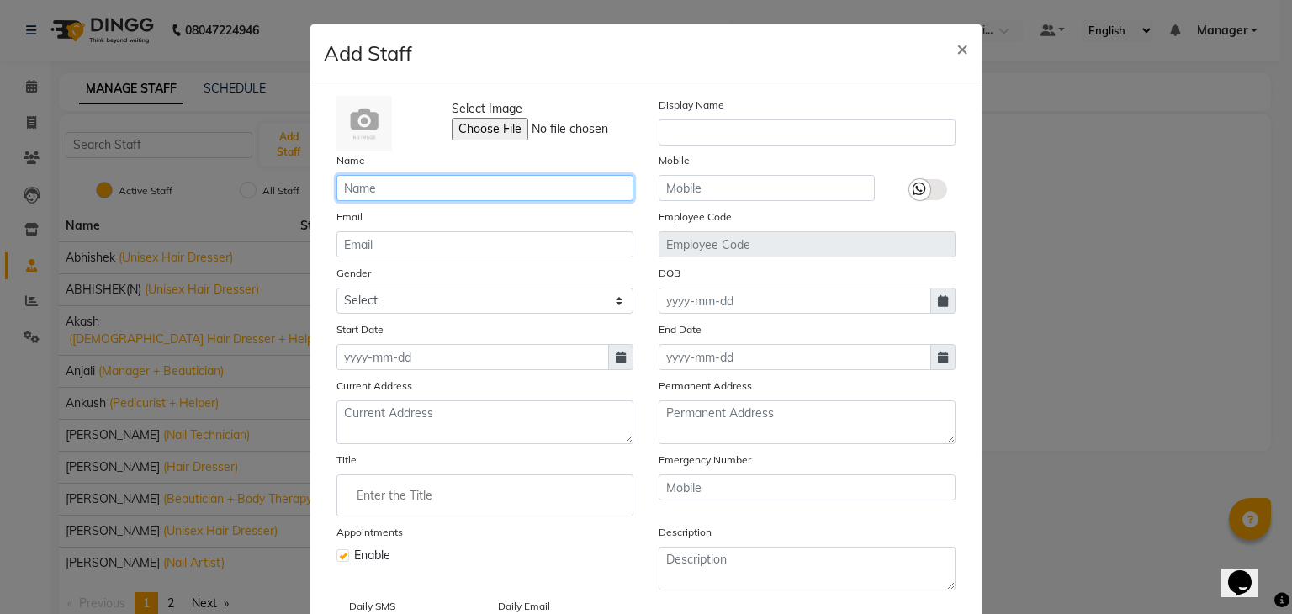
click at [414, 196] on input "text" at bounding box center [484, 188] width 297 height 26
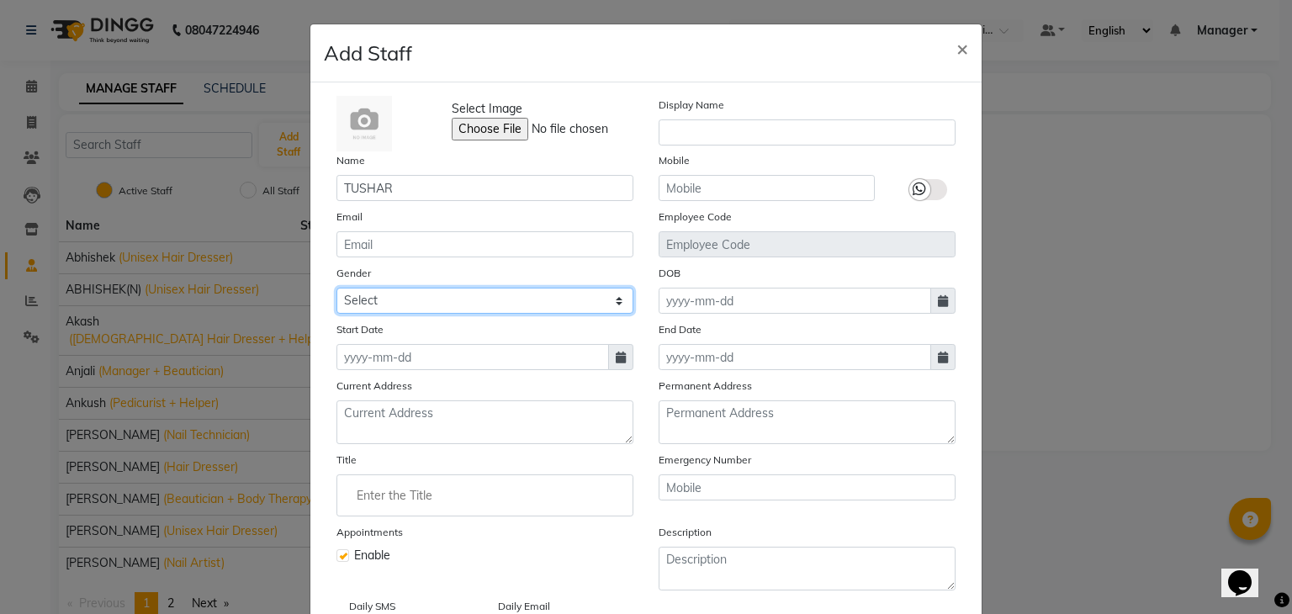
drag, startPoint x: 543, startPoint y: 303, endPoint x: 541, endPoint y: 346, distance: 42.9
click at [541, 346] on div "Select Image Display Name Name TUSHAR Mobile Email Employee Code Gender Select …" at bounding box center [646, 367] width 644 height 542
click at [336, 290] on select "Select [DEMOGRAPHIC_DATA] [DEMOGRAPHIC_DATA] Other Prefer Not To Say" at bounding box center [484, 301] width 297 height 26
click at [459, 489] on input "Enter the Title" at bounding box center [485, 496] width 282 height 34
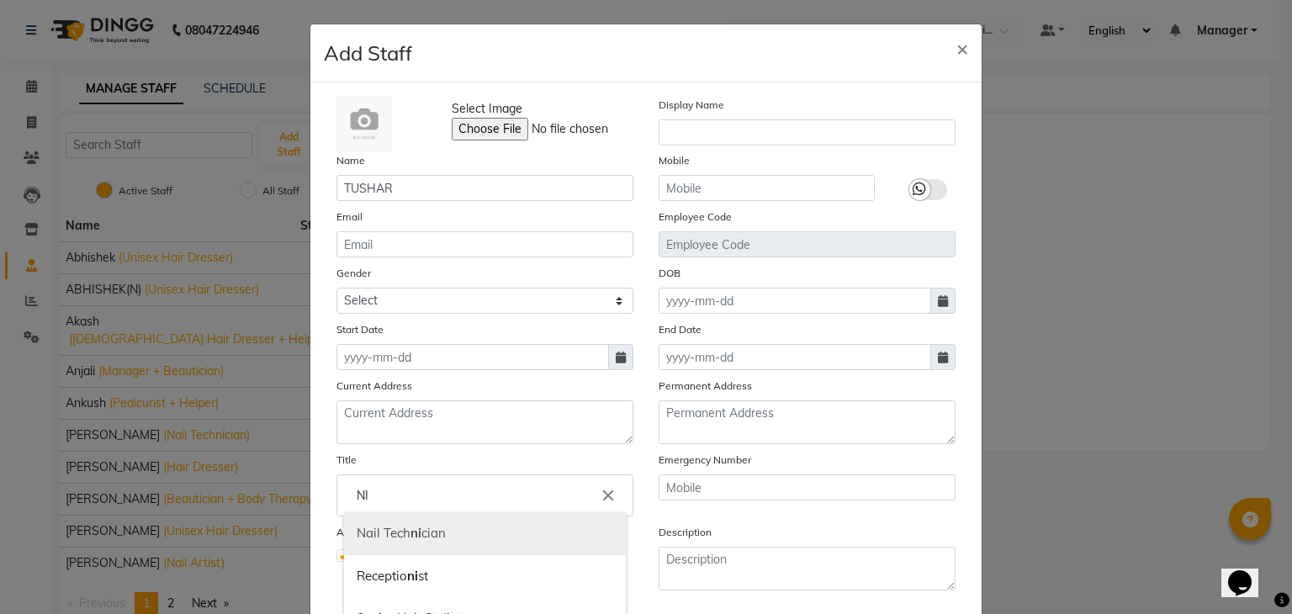
click at [441, 546] on link "Nail Tech ni cian" at bounding box center [485, 533] width 282 height 43
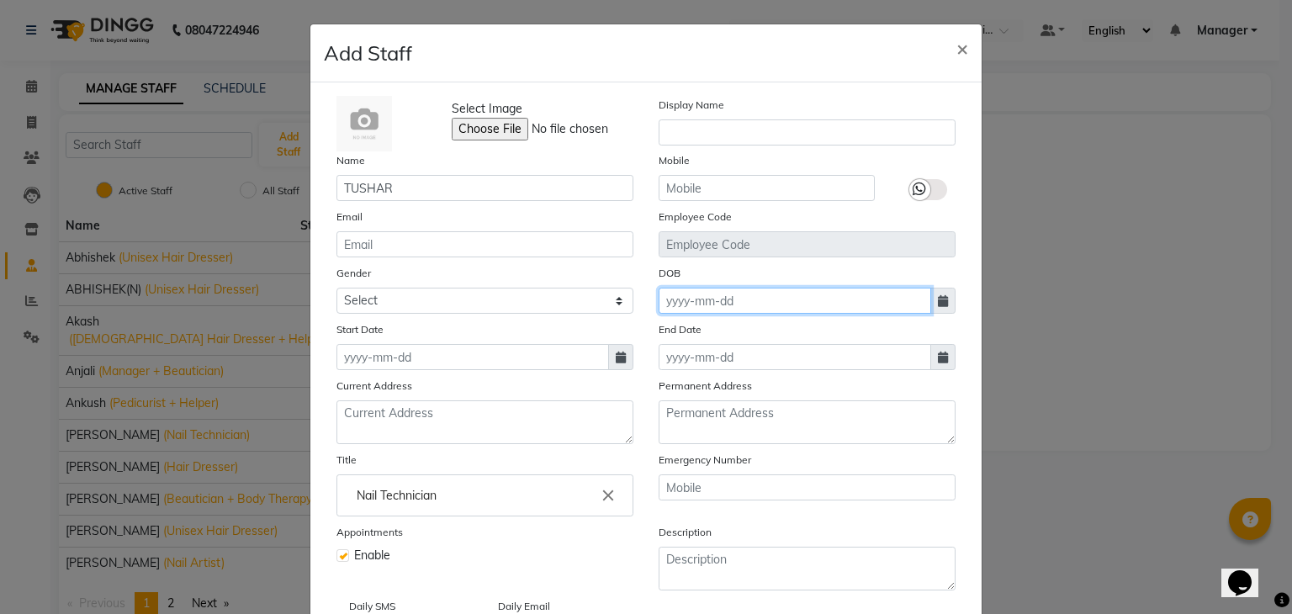
click at [710, 310] on input at bounding box center [795, 301] width 273 height 26
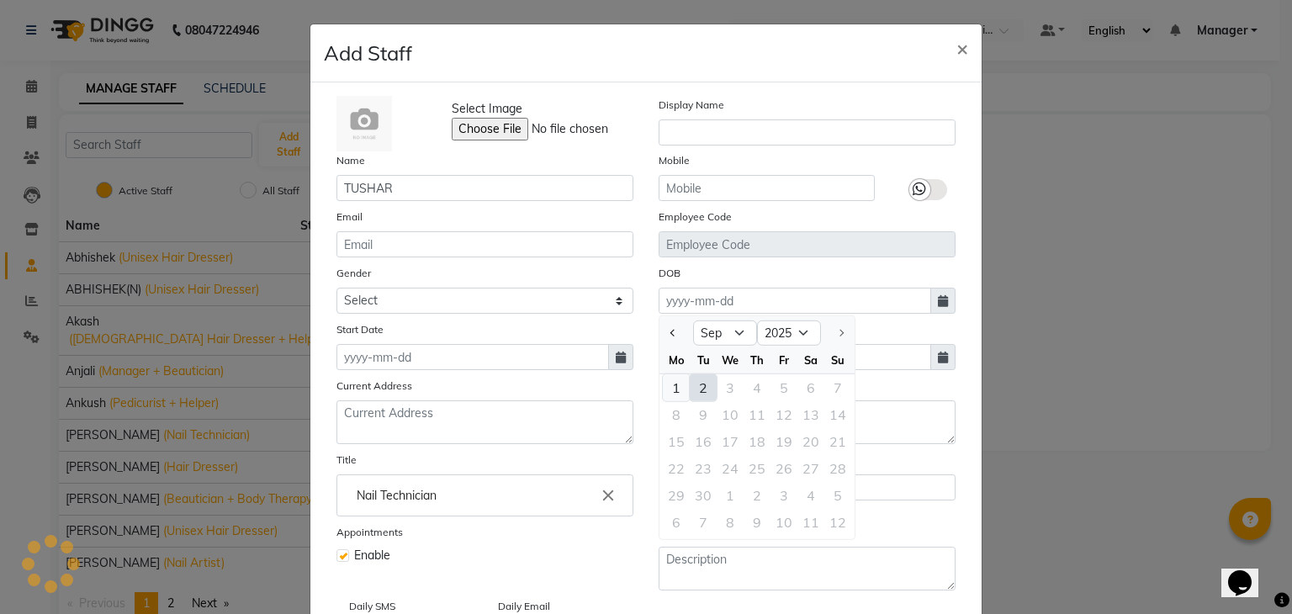
click at [668, 389] on div "1" at bounding box center [676, 387] width 27 height 27
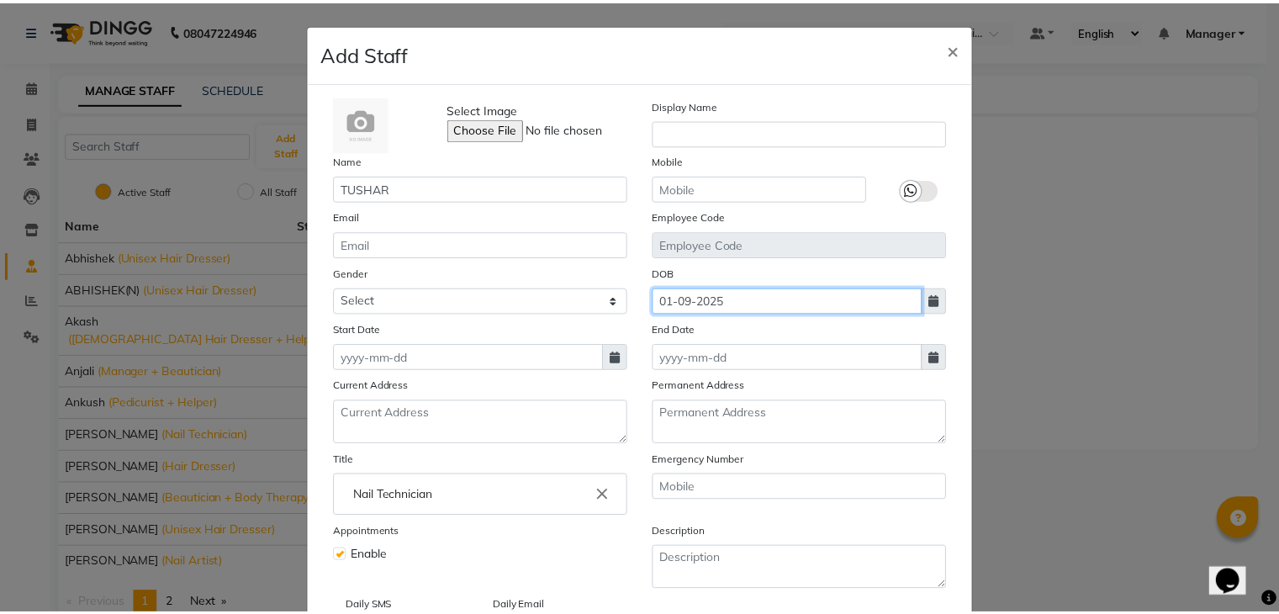
scroll to position [135, 0]
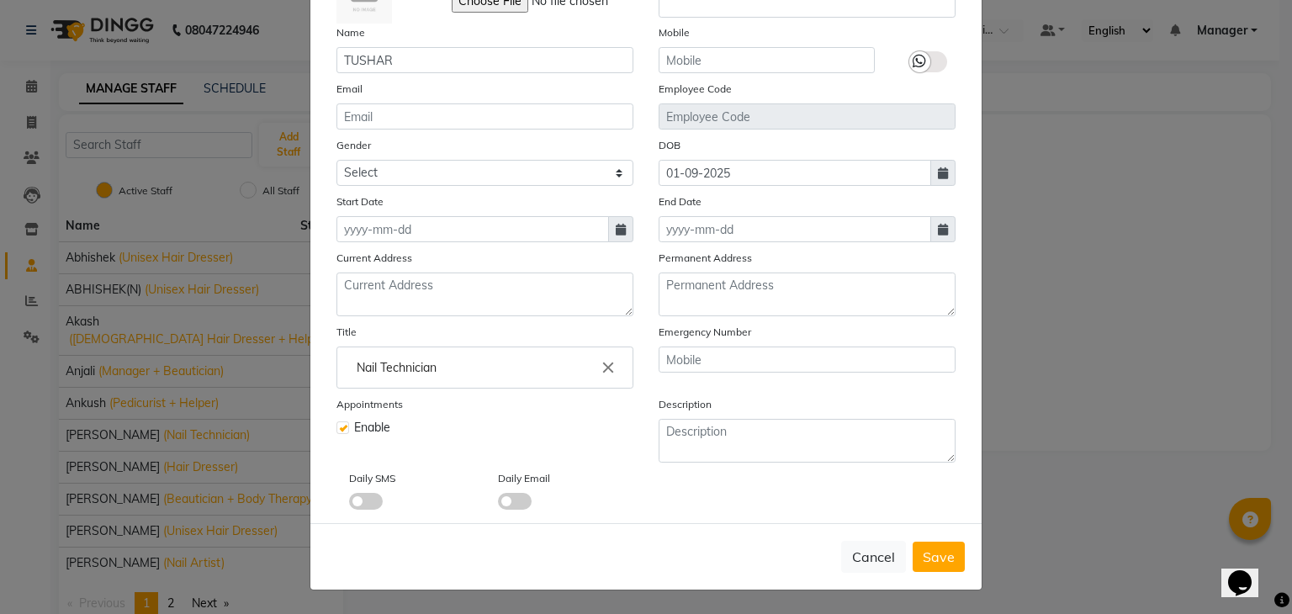
click at [918, 539] on div "Cancel Save" at bounding box center [645, 556] width 671 height 66
click at [934, 550] on span "Save" at bounding box center [939, 556] width 32 height 17
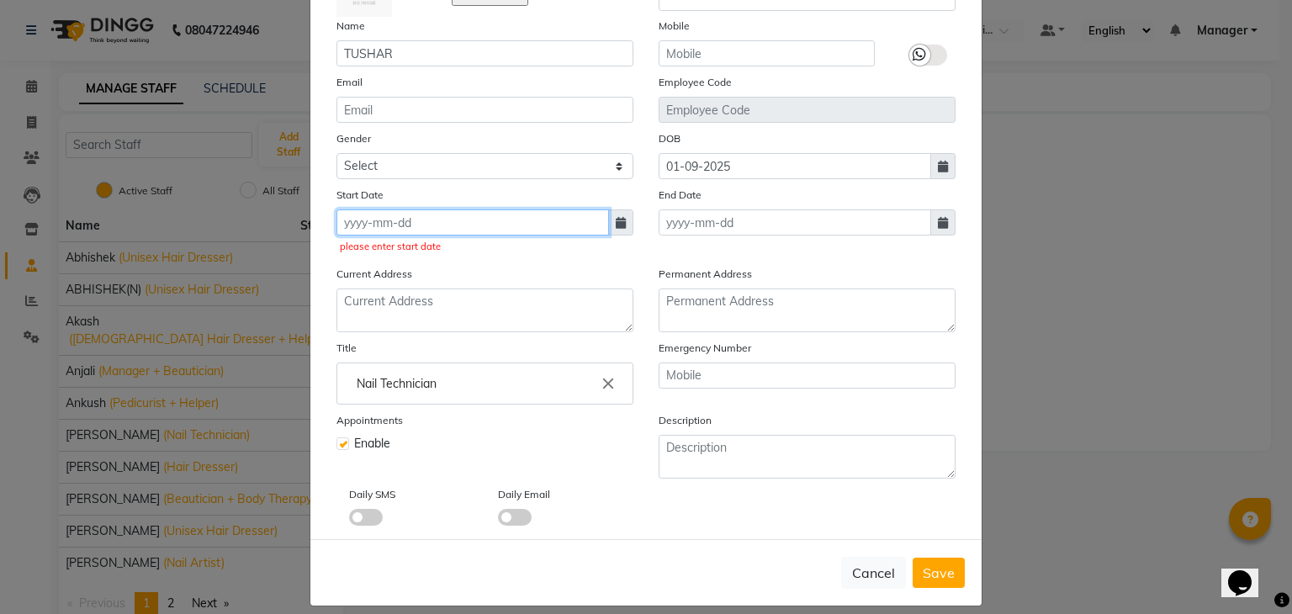
click at [441, 230] on input at bounding box center [472, 222] width 273 height 26
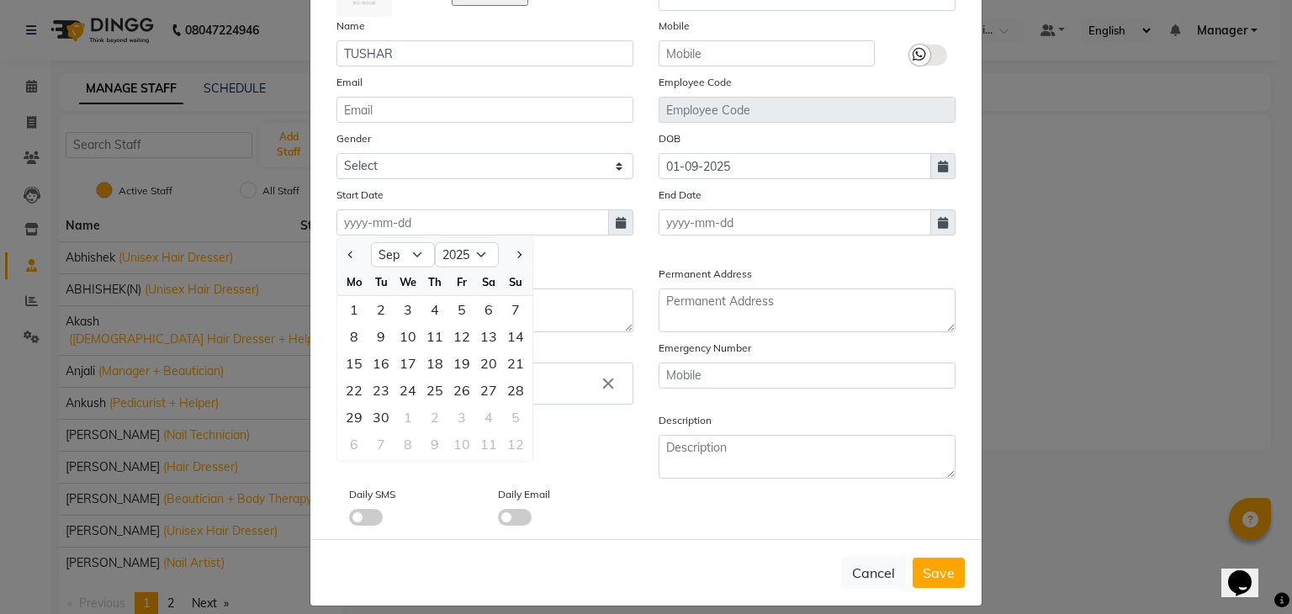
click at [344, 257] on button "Previous month" at bounding box center [351, 254] width 14 height 27
click at [511, 262] on button "Next month" at bounding box center [518, 254] width 14 height 27
click at [344, 312] on div "1" at bounding box center [354, 309] width 27 height 27
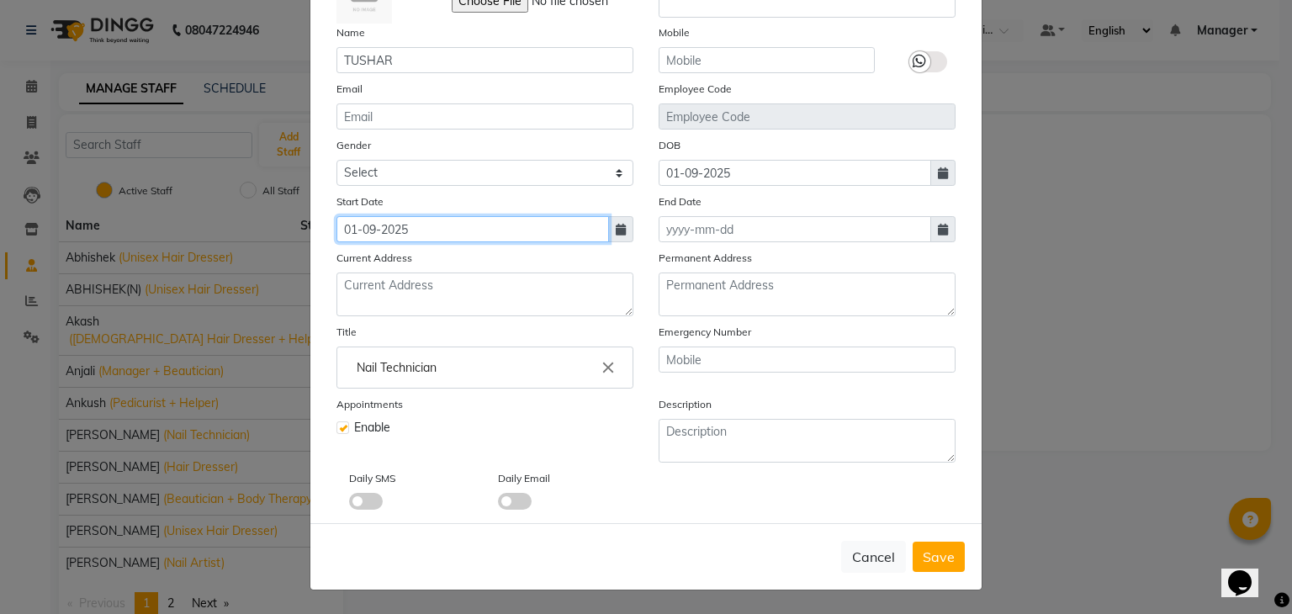
click at [428, 225] on input "01-09-2025" at bounding box center [472, 229] width 273 height 26
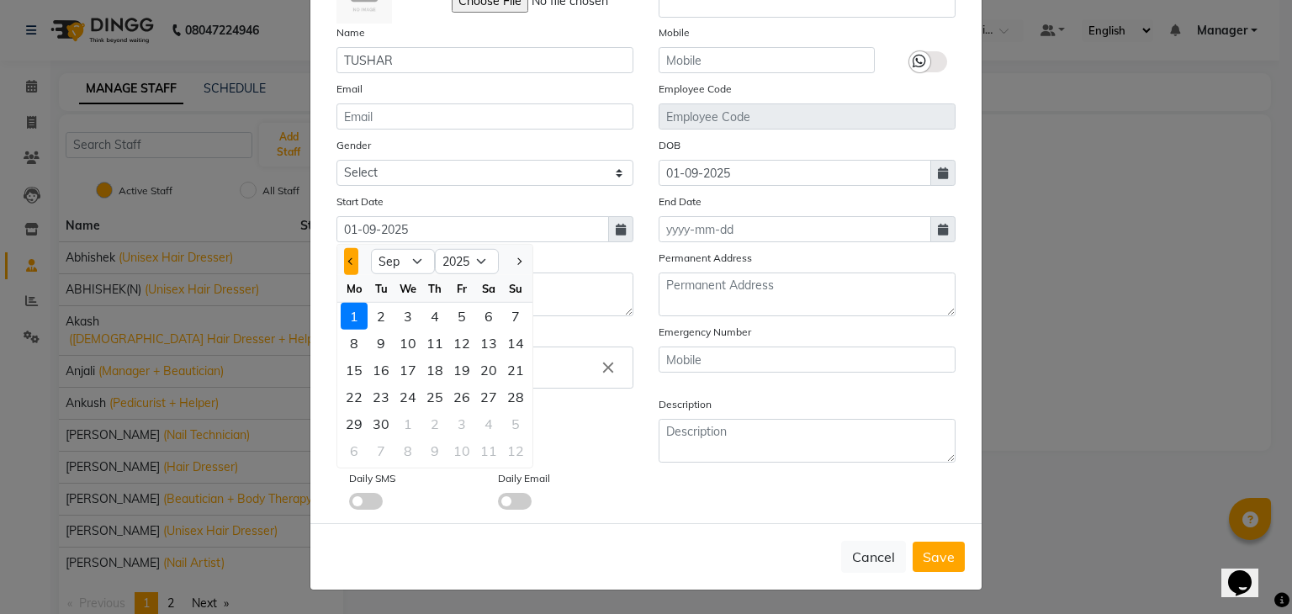
click at [348, 258] on span "Previous month" at bounding box center [351, 261] width 7 height 7
click at [515, 423] on div "31" at bounding box center [515, 424] width 27 height 27
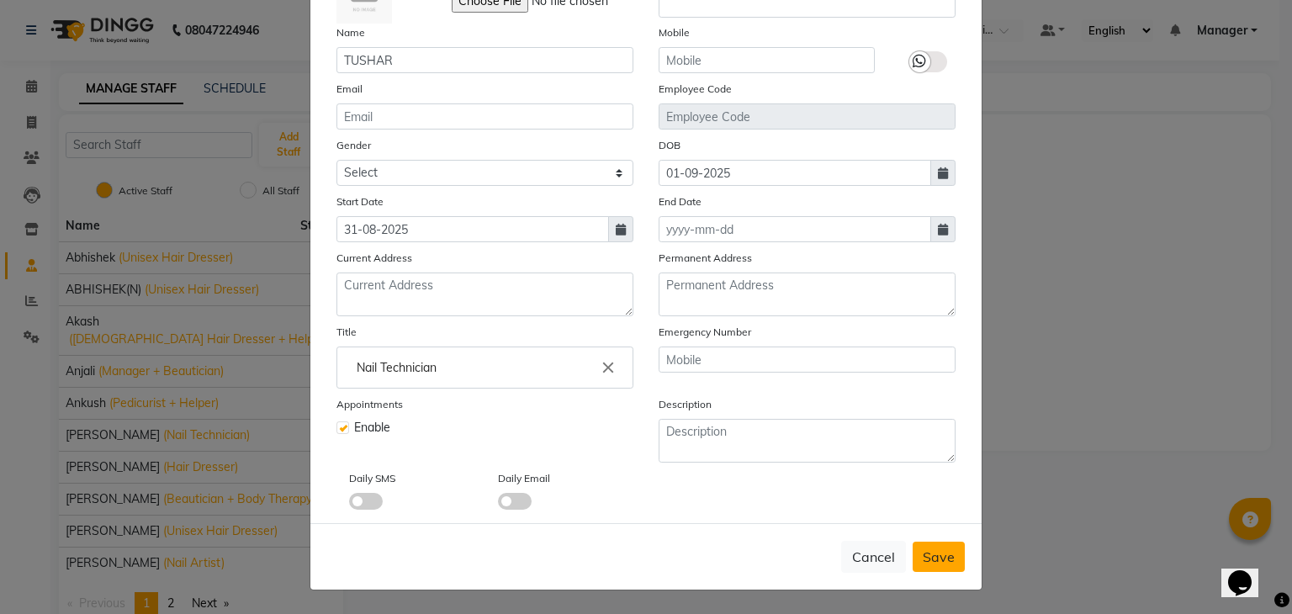
click at [943, 559] on span "Save" at bounding box center [939, 556] width 32 height 17
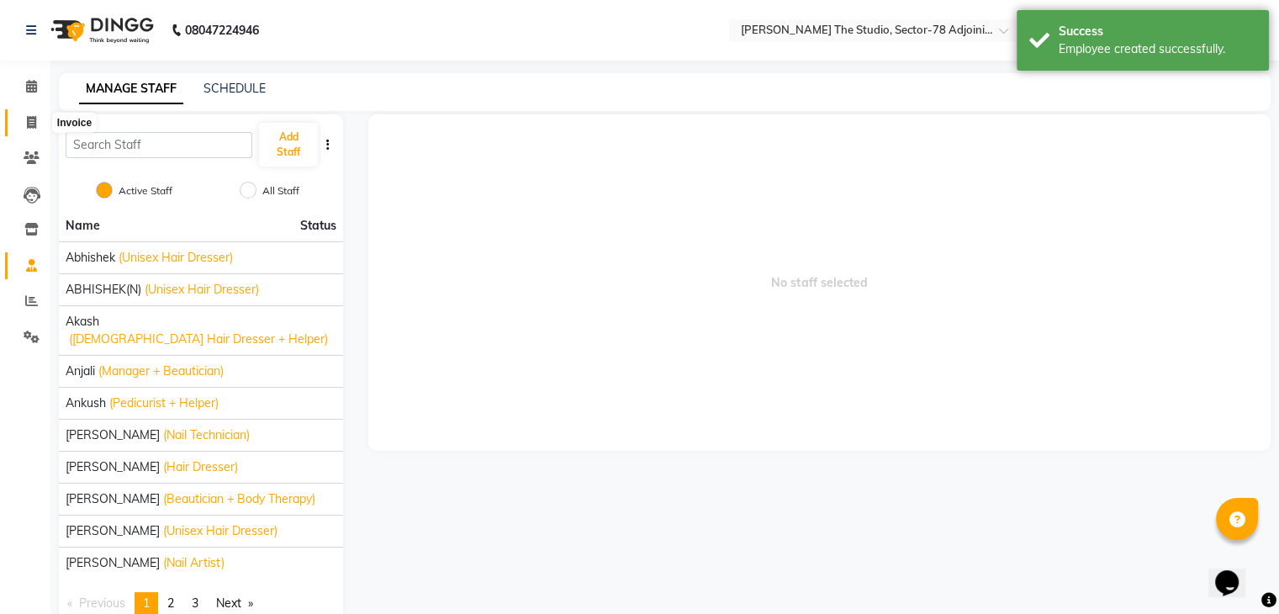
click at [33, 129] on span at bounding box center [31, 123] width 29 height 19
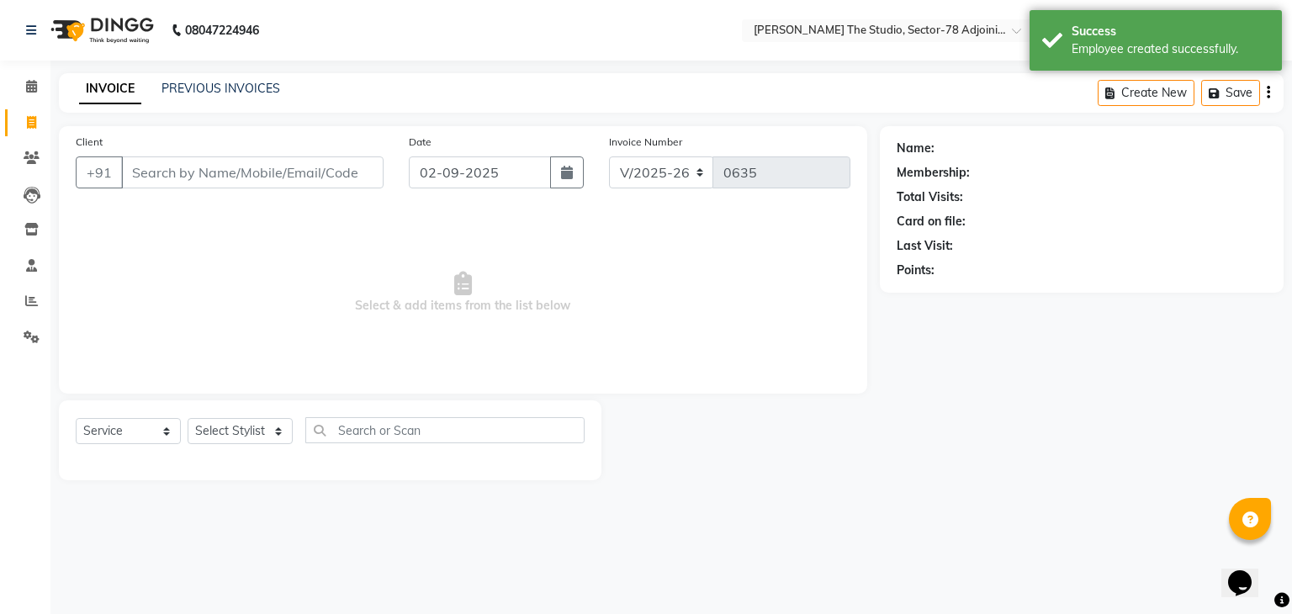
click at [309, 178] on input "Client" at bounding box center [252, 172] width 262 height 32
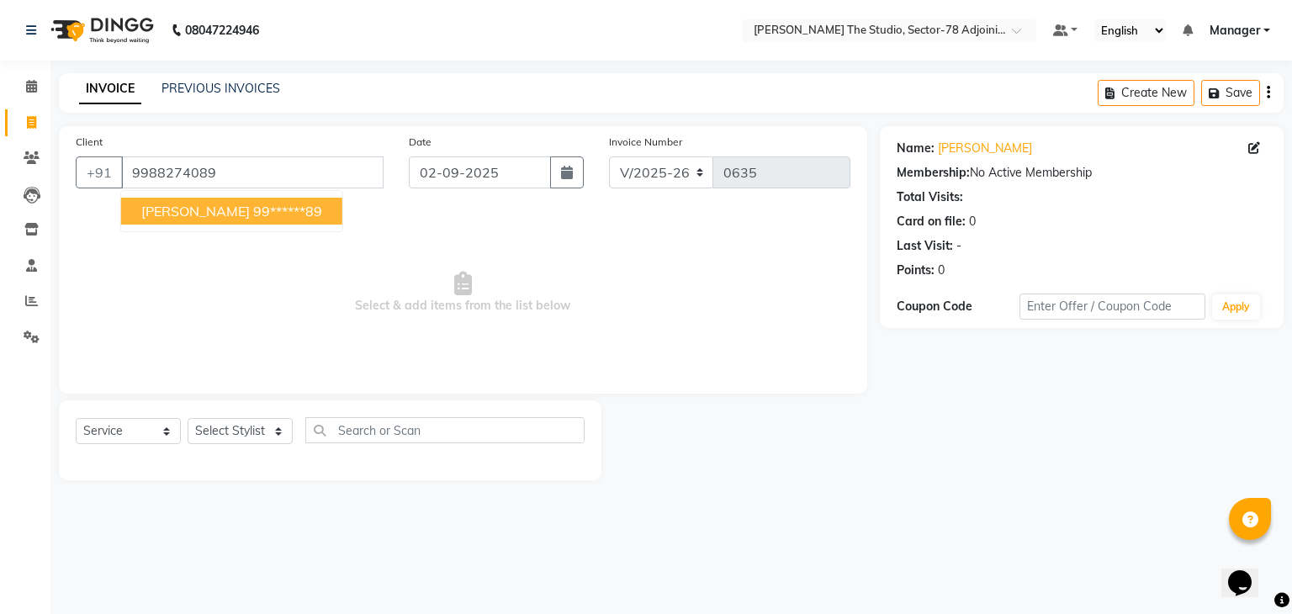
click at [253, 207] on ngb-highlight "99******89" at bounding box center [287, 211] width 69 height 17
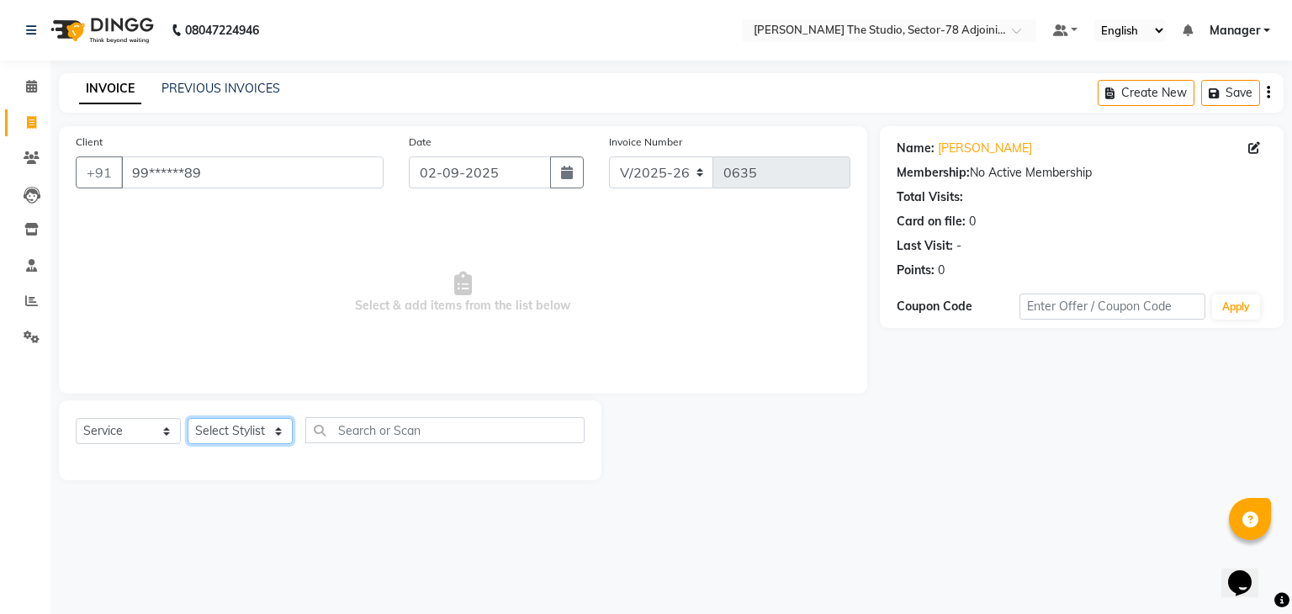
click at [246, 429] on select "Select Stylist [PERSON_NAME](N) [PERSON_NAME] [PERSON_NAME] [PERSON_NAME] [PERS…" at bounding box center [240, 431] width 105 height 26
click at [188, 419] on select "Select Stylist [PERSON_NAME](N) [PERSON_NAME] [PERSON_NAME] [PERSON_NAME] [PERS…" at bounding box center [240, 431] width 105 height 26
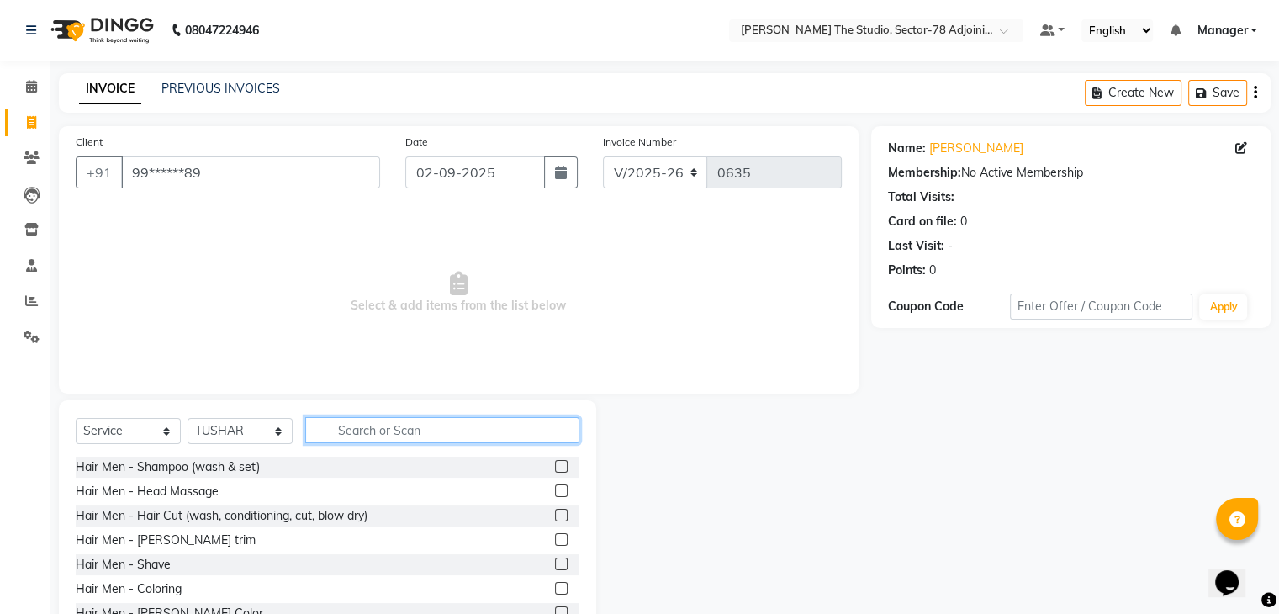
click at [353, 425] on input "text" at bounding box center [442, 430] width 274 height 26
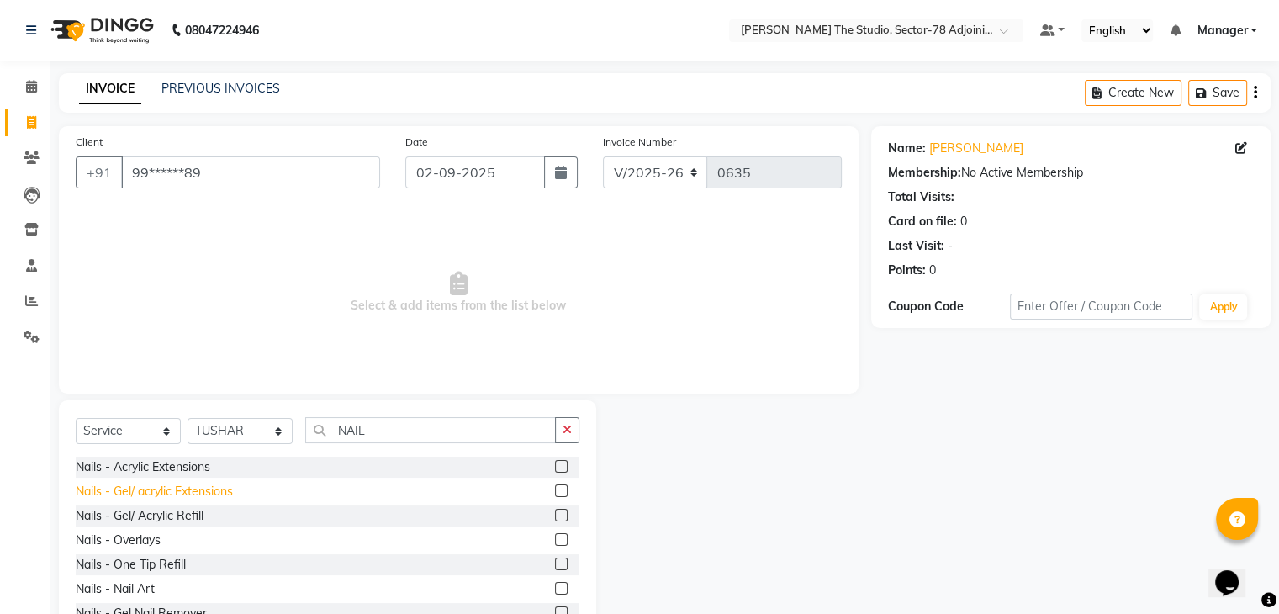
click at [168, 499] on div "Nails - Gel/ acrylic Extensions" at bounding box center [154, 492] width 157 height 18
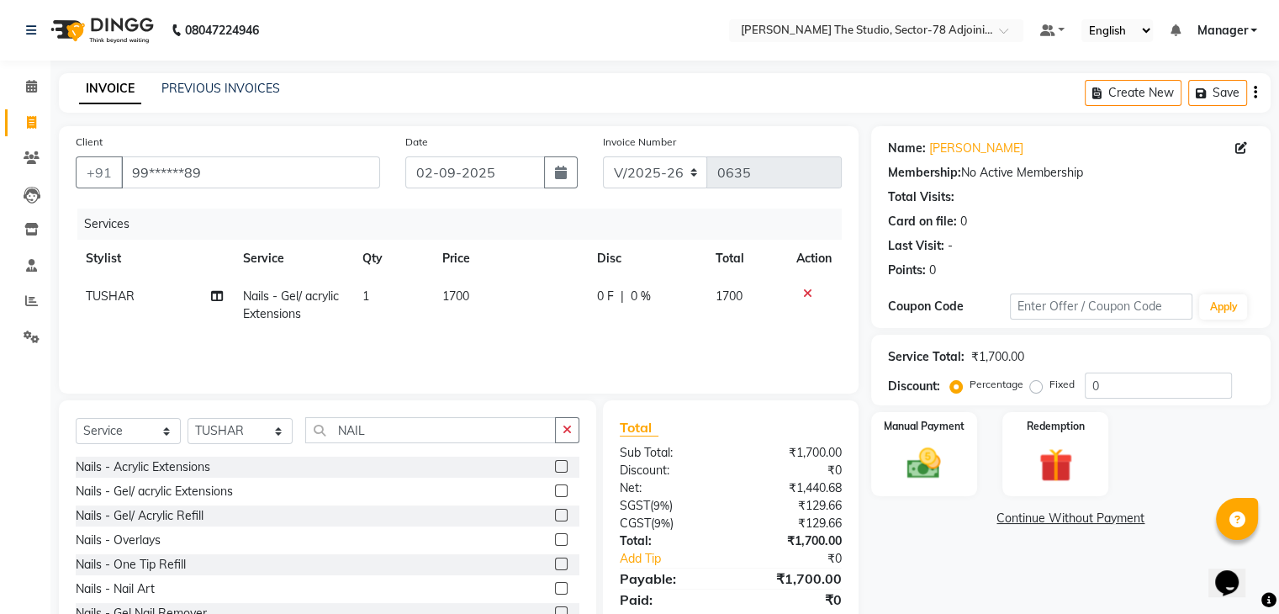
click at [490, 298] on td "1700" at bounding box center [510, 306] width 156 height 56
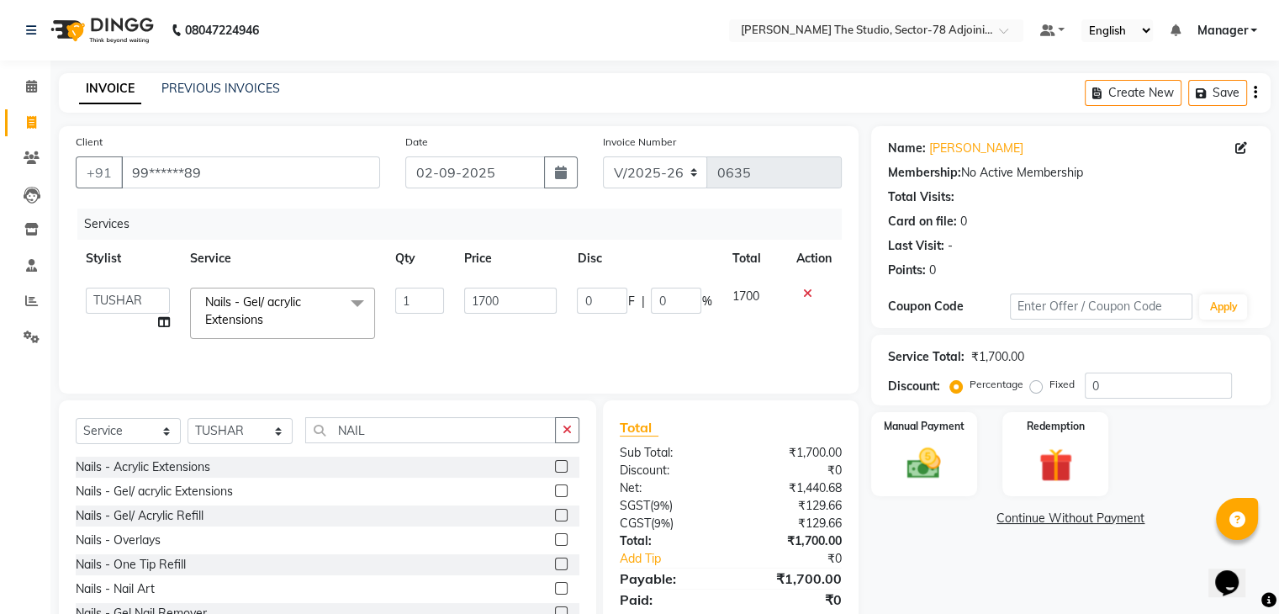
click at [490, 298] on input "1700" at bounding box center [510, 301] width 93 height 26
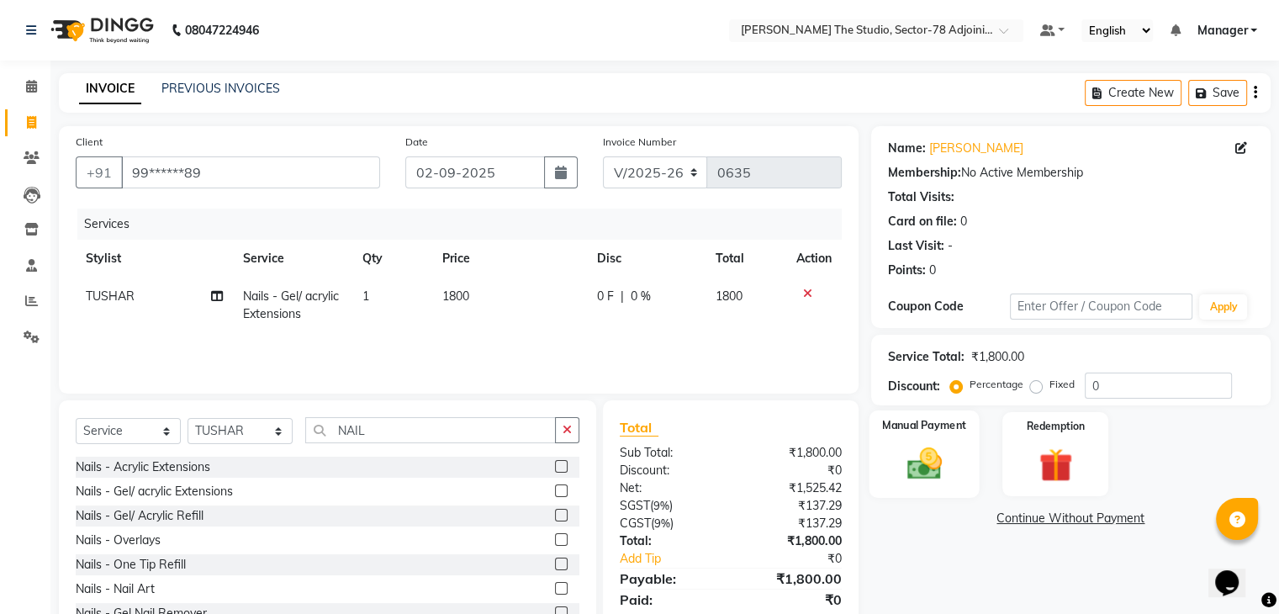
click at [910, 469] on img at bounding box center [924, 464] width 56 height 40
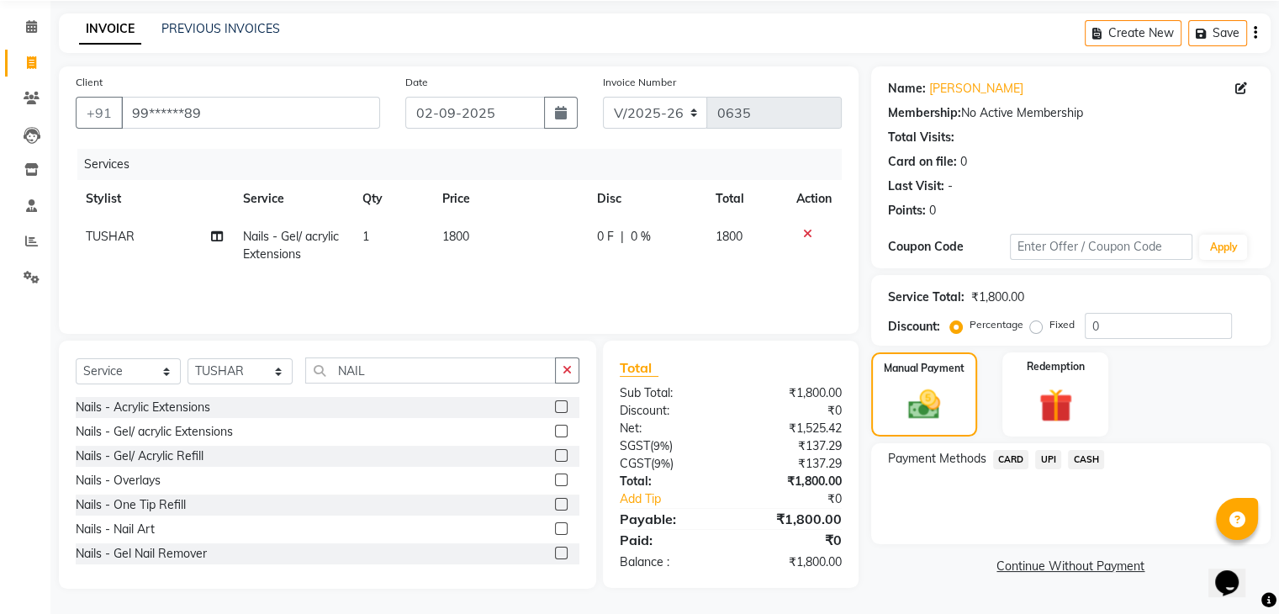
click at [1040, 458] on span "UPI" at bounding box center [1049, 459] width 26 height 19
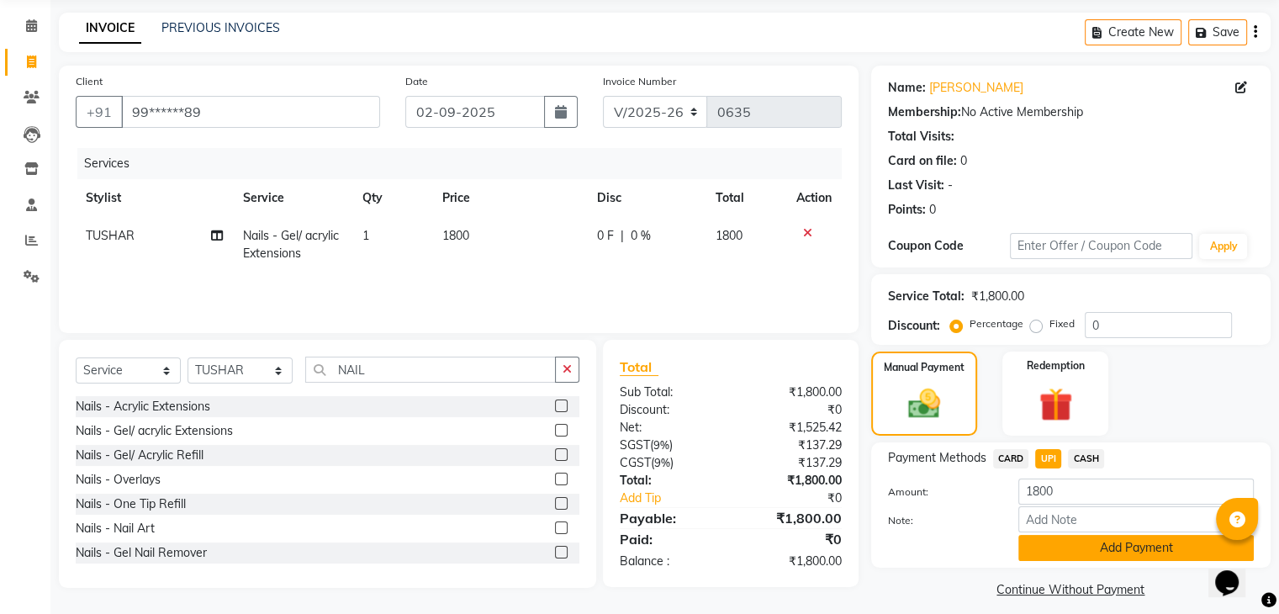
click at [1114, 541] on button "Add Payment" at bounding box center [1137, 548] width 236 height 26
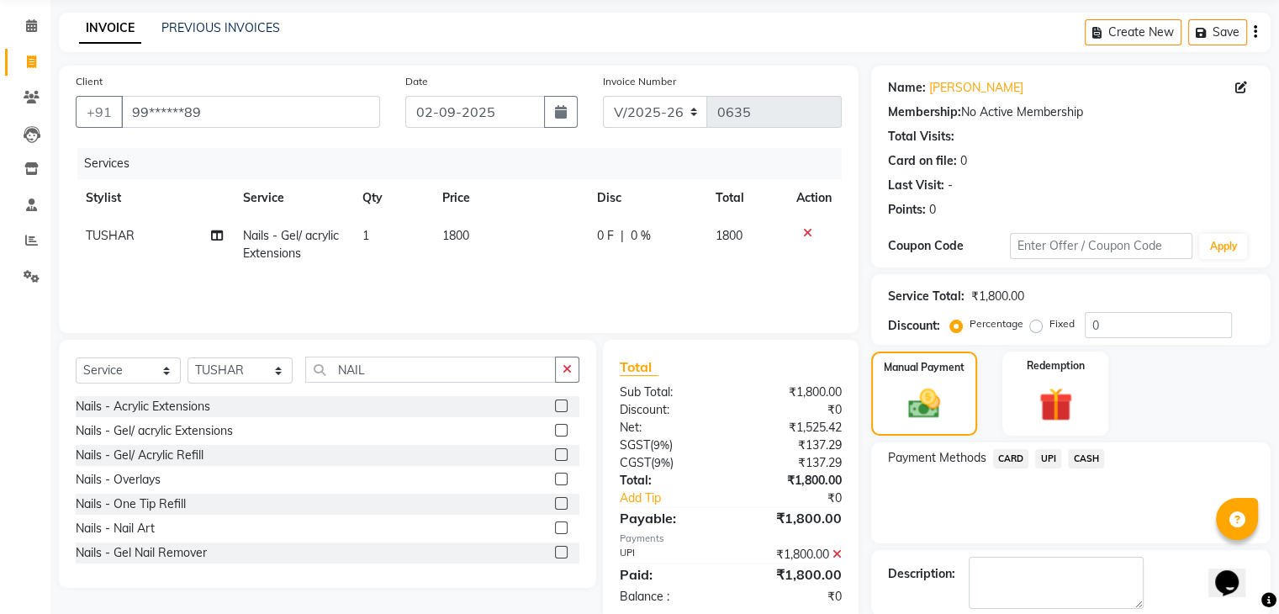
scroll to position [144, 0]
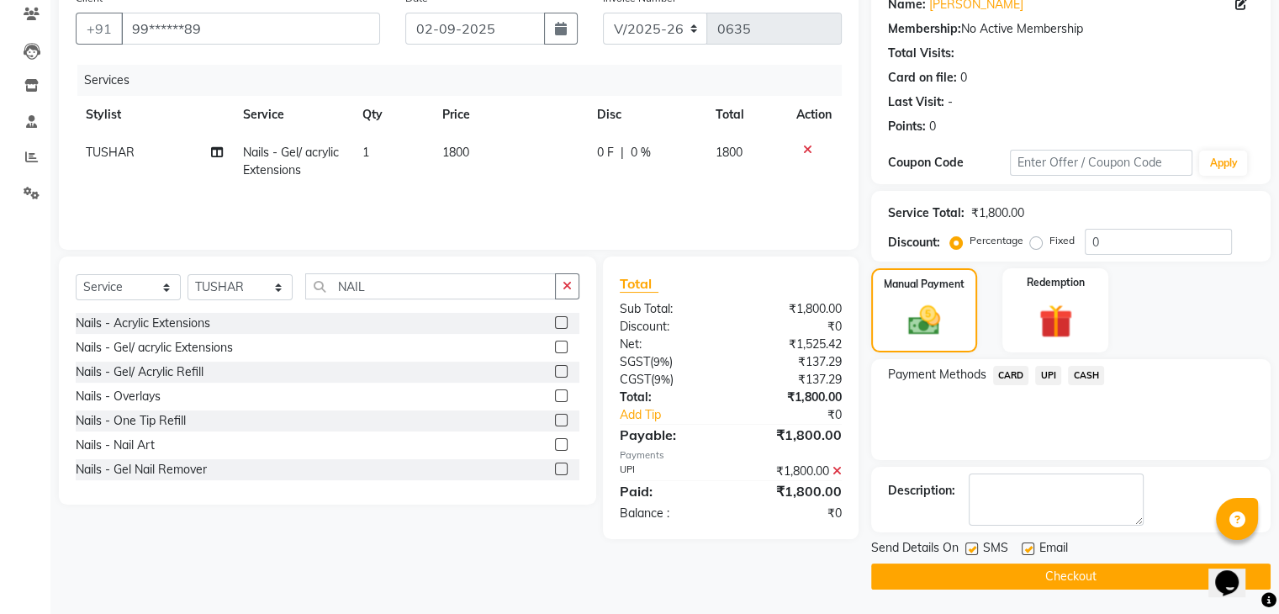
click at [1102, 569] on button "Checkout" at bounding box center [1071, 577] width 400 height 26
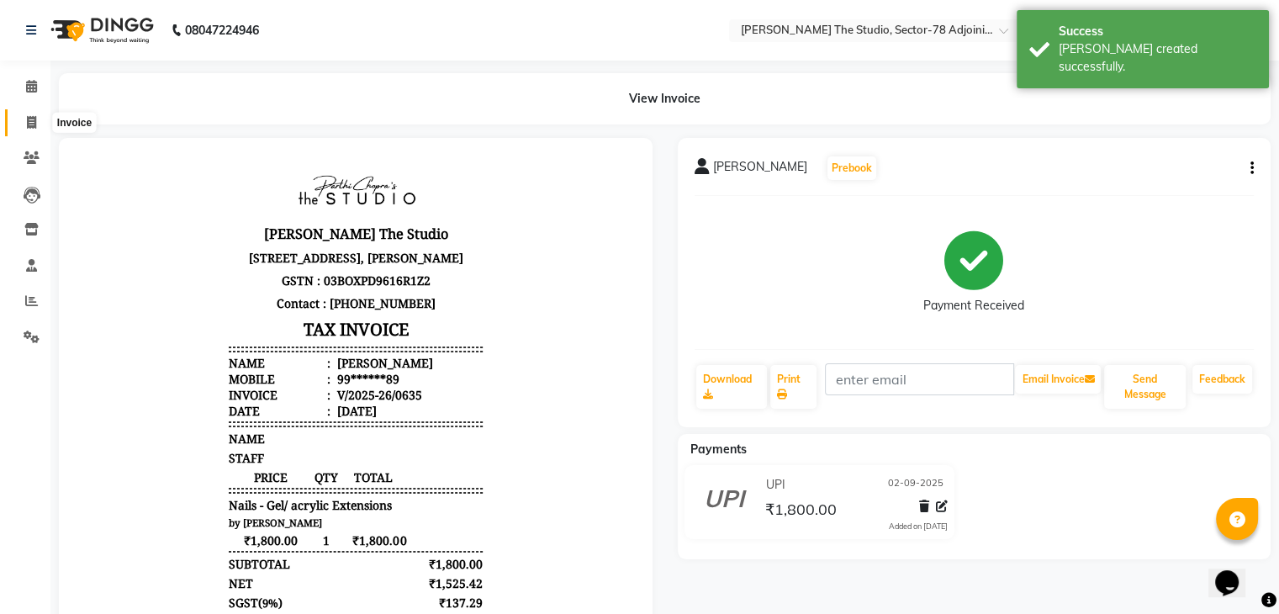
click at [27, 119] on icon at bounding box center [31, 122] width 9 height 13
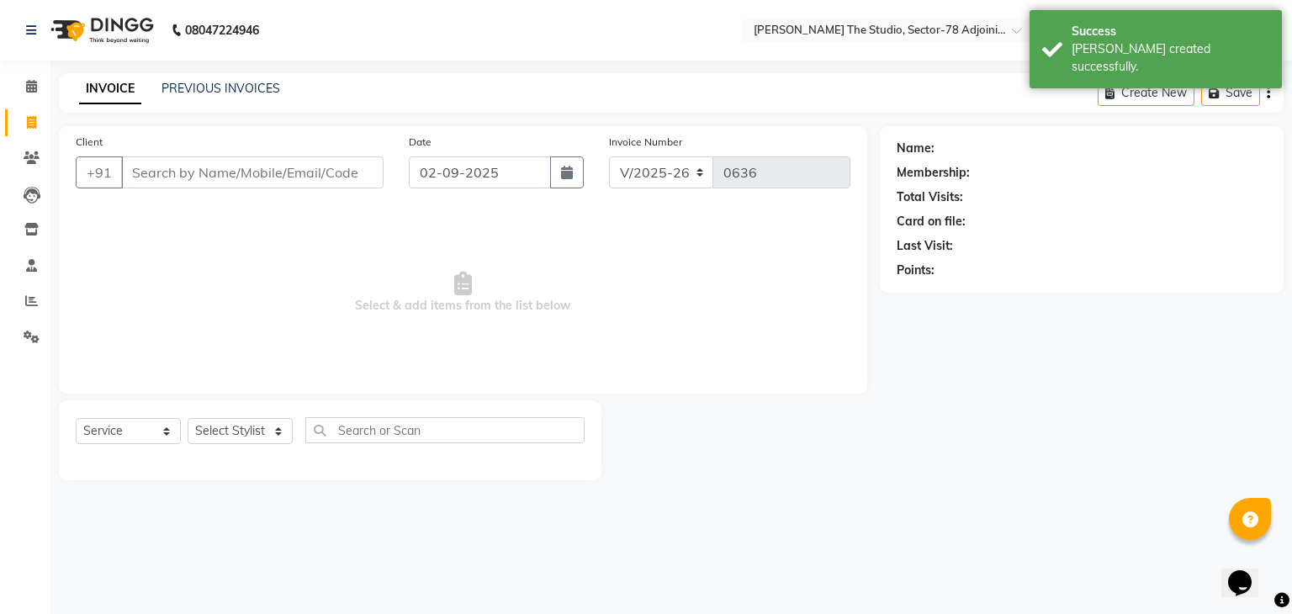
click at [301, 170] on input "Client" at bounding box center [252, 172] width 262 height 32
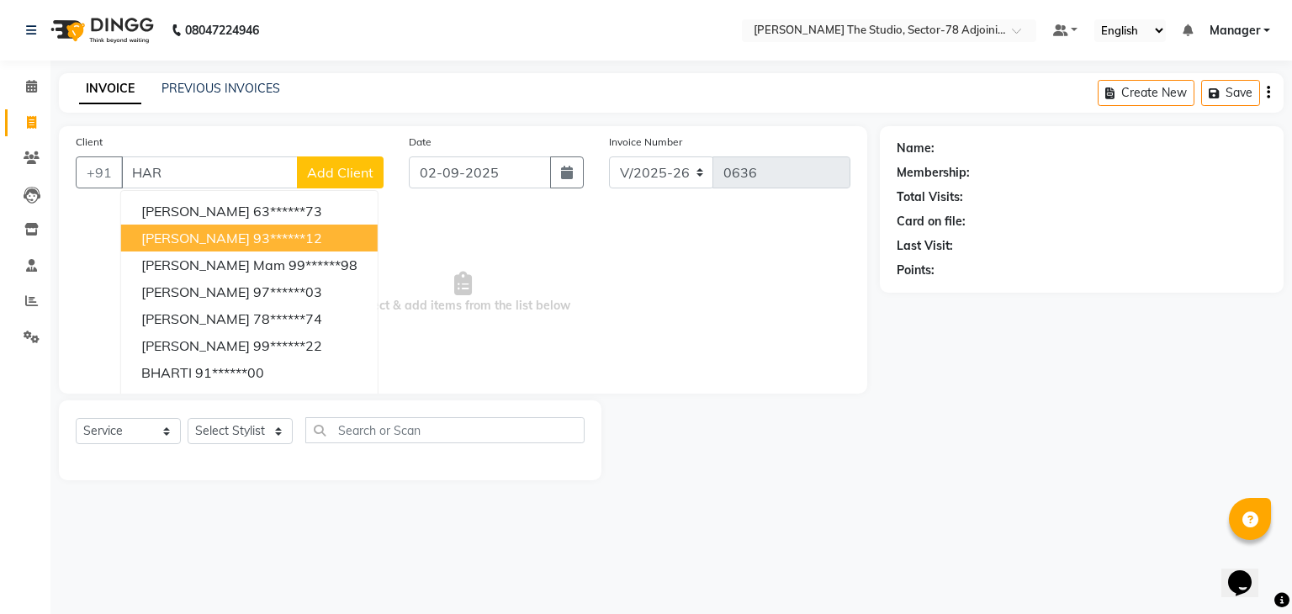
click at [267, 227] on button "[PERSON_NAME] 93******12" at bounding box center [249, 238] width 257 height 27
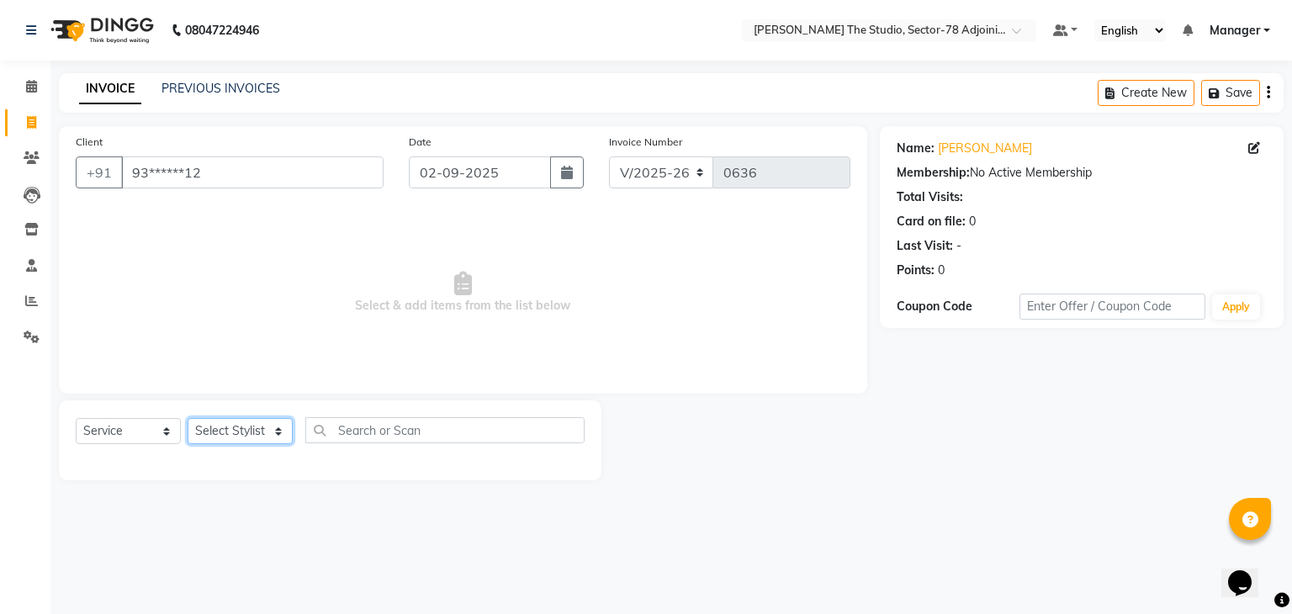
click at [238, 436] on select "Select Stylist [PERSON_NAME](N) [PERSON_NAME] [PERSON_NAME] [PERSON_NAME] [PERS…" at bounding box center [240, 431] width 105 height 26
click at [188, 419] on select "Select Stylist [PERSON_NAME](N) [PERSON_NAME] [PERSON_NAME] [PERSON_NAME] [PERS…" at bounding box center [240, 431] width 105 height 26
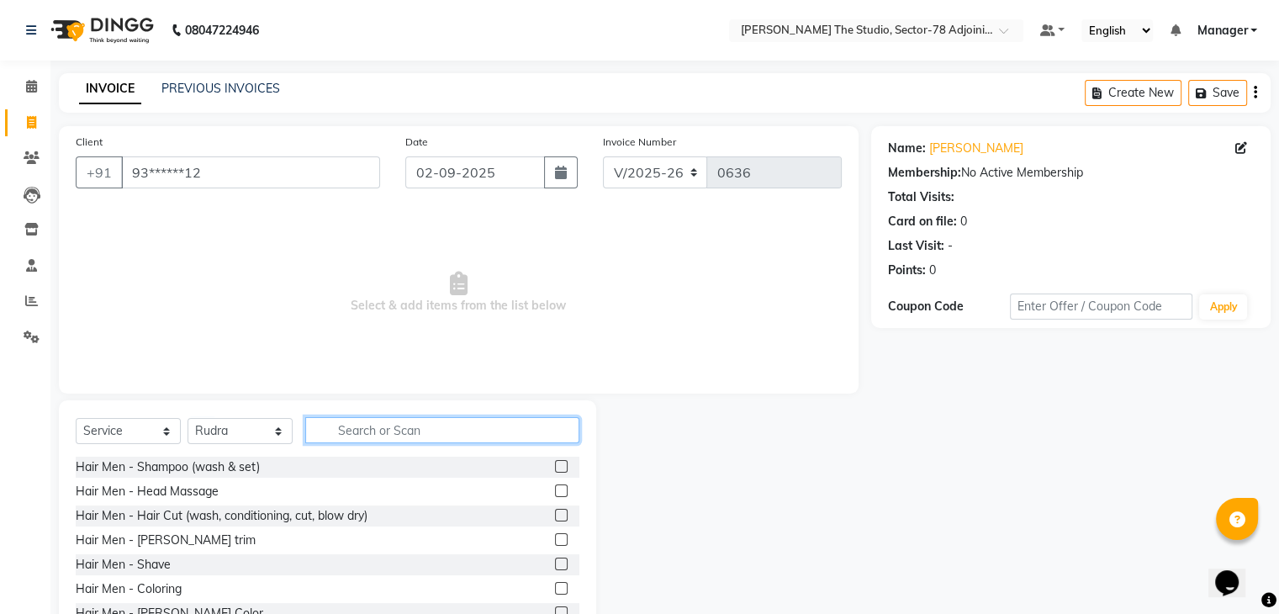
click at [367, 436] on input "text" at bounding box center [442, 430] width 274 height 26
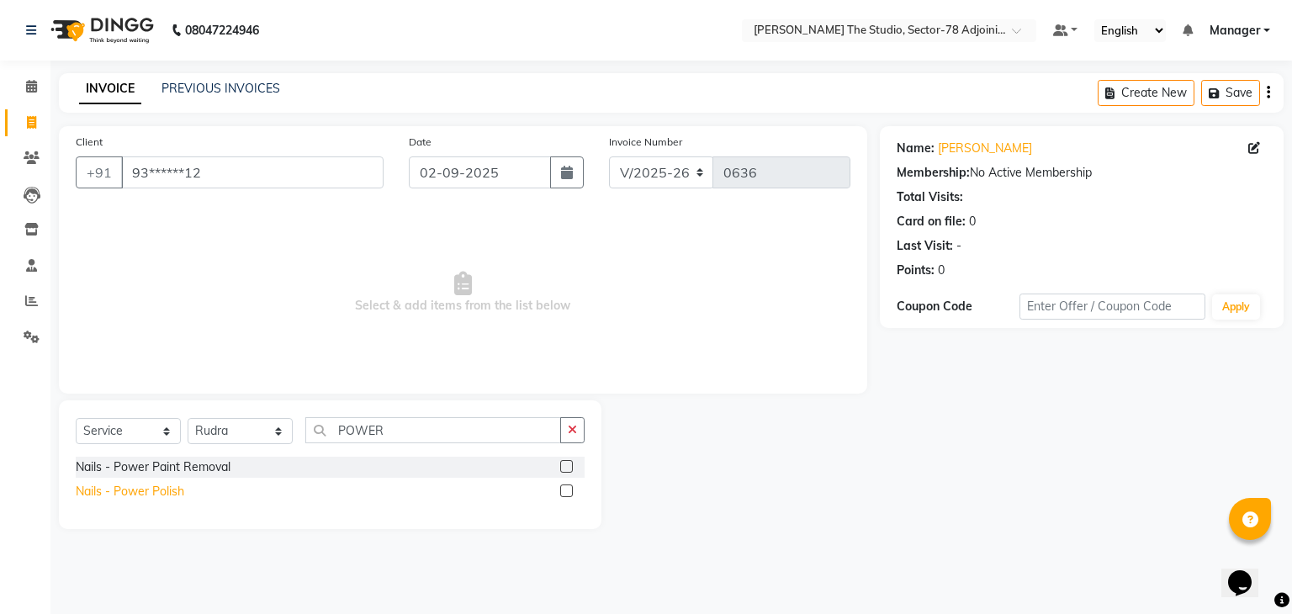
click at [157, 490] on div "Nails - Power Polish" at bounding box center [130, 492] width 109 height 18
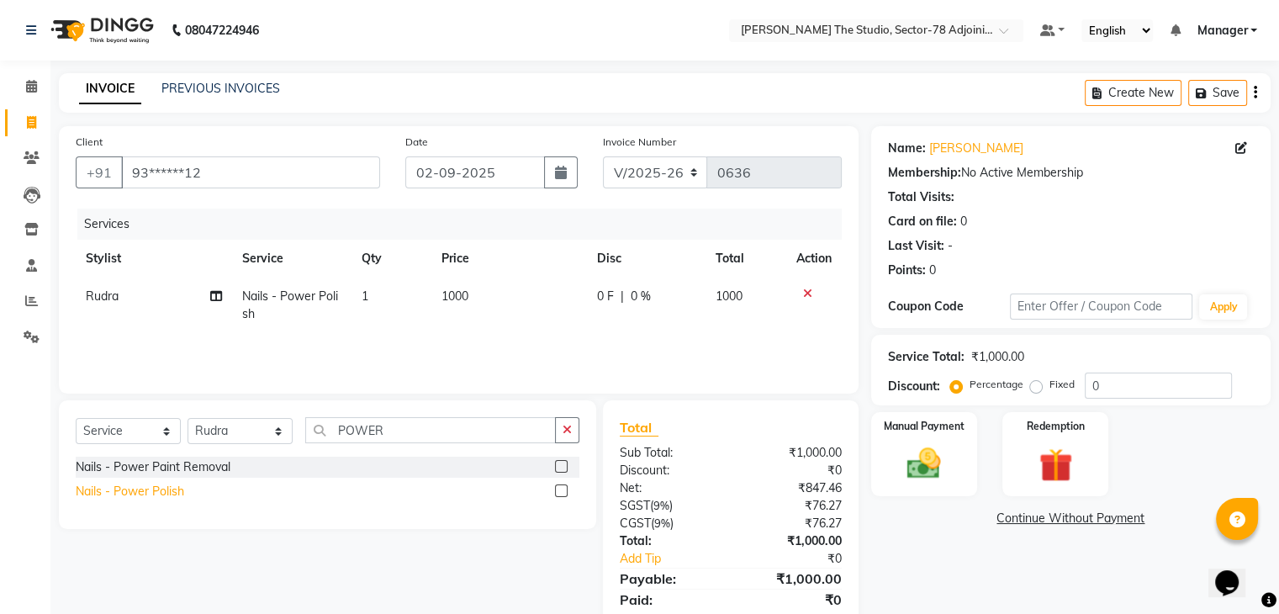
click at [157, 490] on div "Nails - Power Polish" at bounding box center [130, 492] width 109 height 18
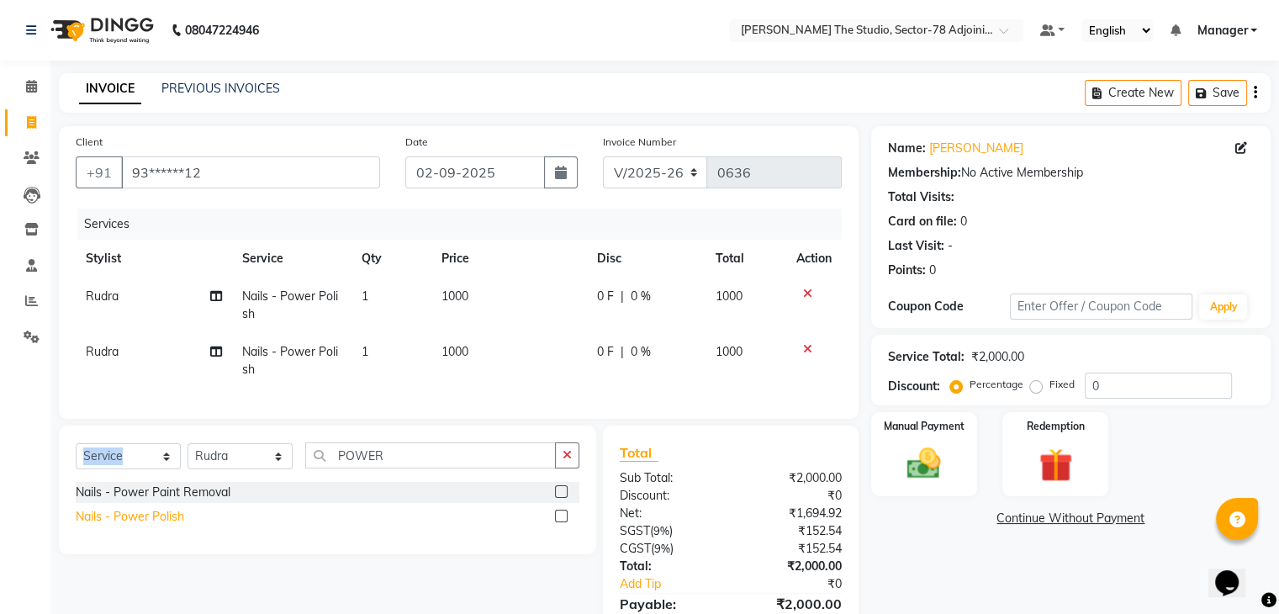
click at [157, 482] on div "Select Service Product Membership Package Voucher Prepaid Gift Card Select Styl…" at bounding box center [328, 462] width 504 height 40
click at [804, 349] on icon at bounding box center [807, 349] width 9 height 12
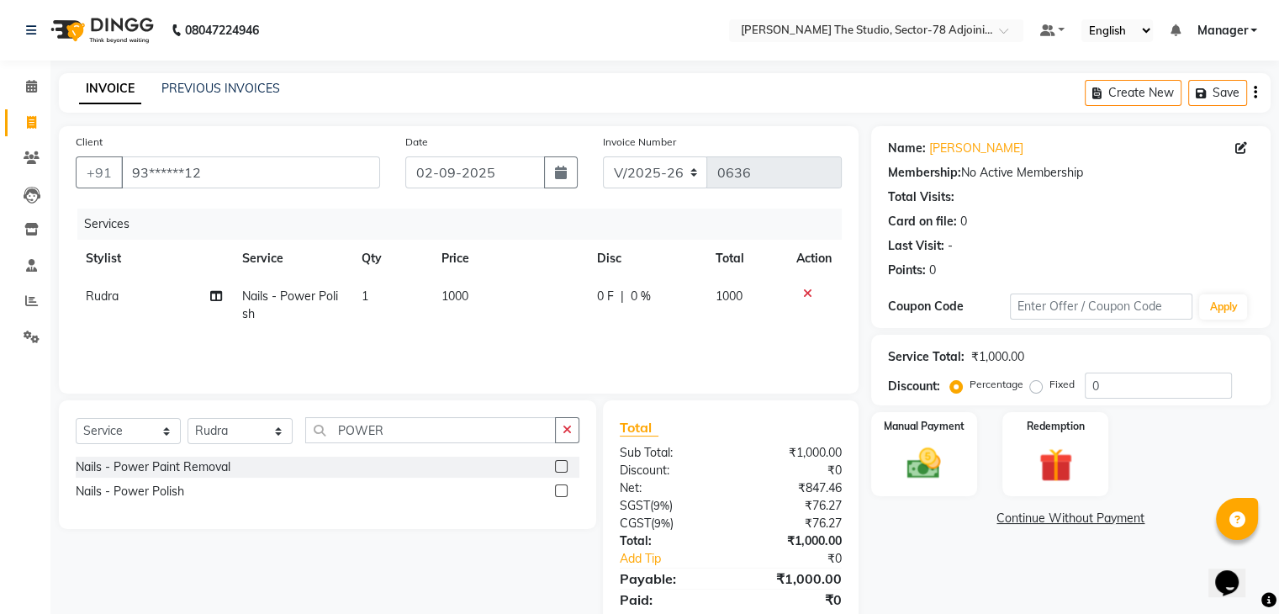
click at [518, 298] on td "1000" at bounding box center [510, 306] width 156 height 56
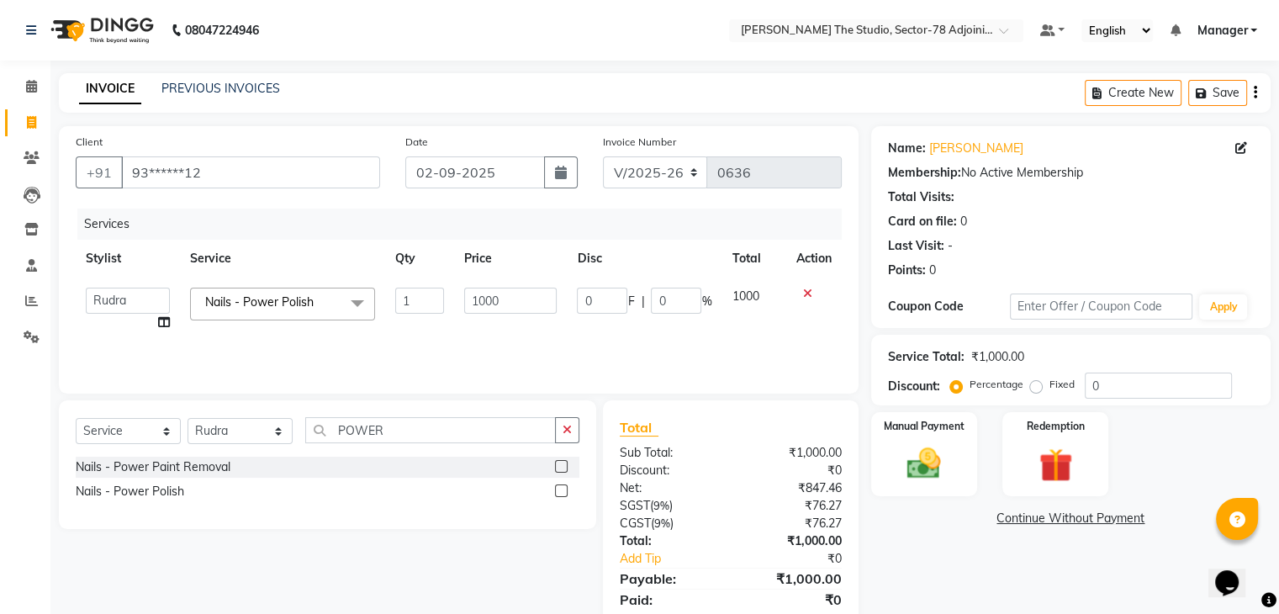
click at [518, 298] on input "1000" at bounding box center [510, 301] width 93 height 26
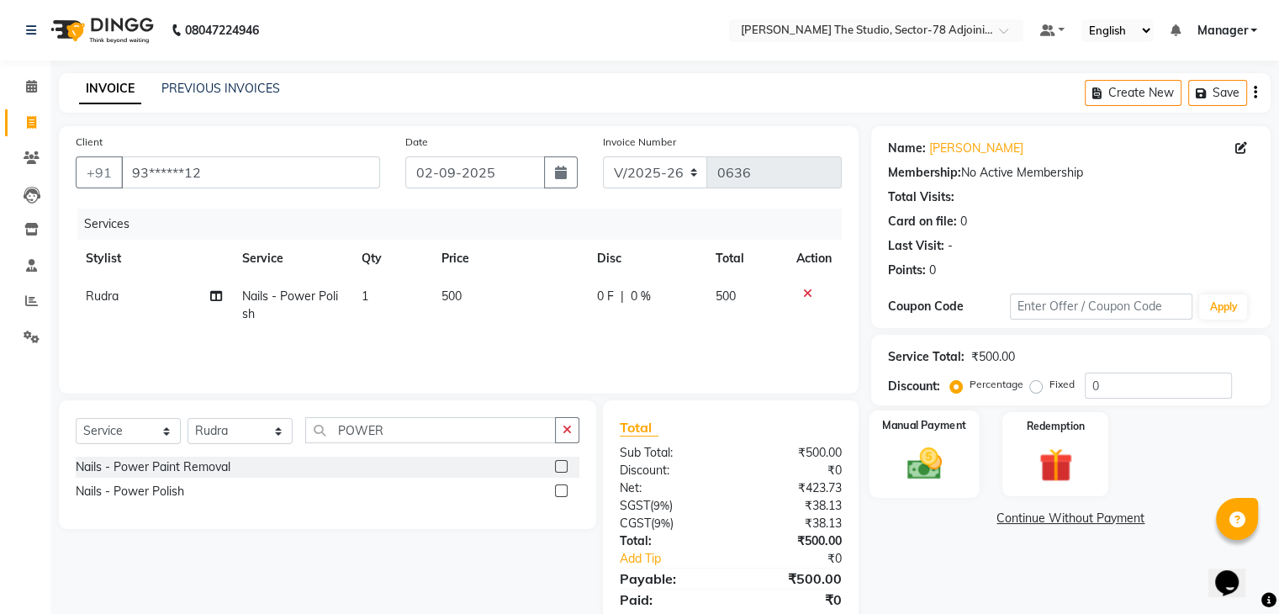
click at [912, 445] on img at bounding box center [924, 464] width 56 height 40
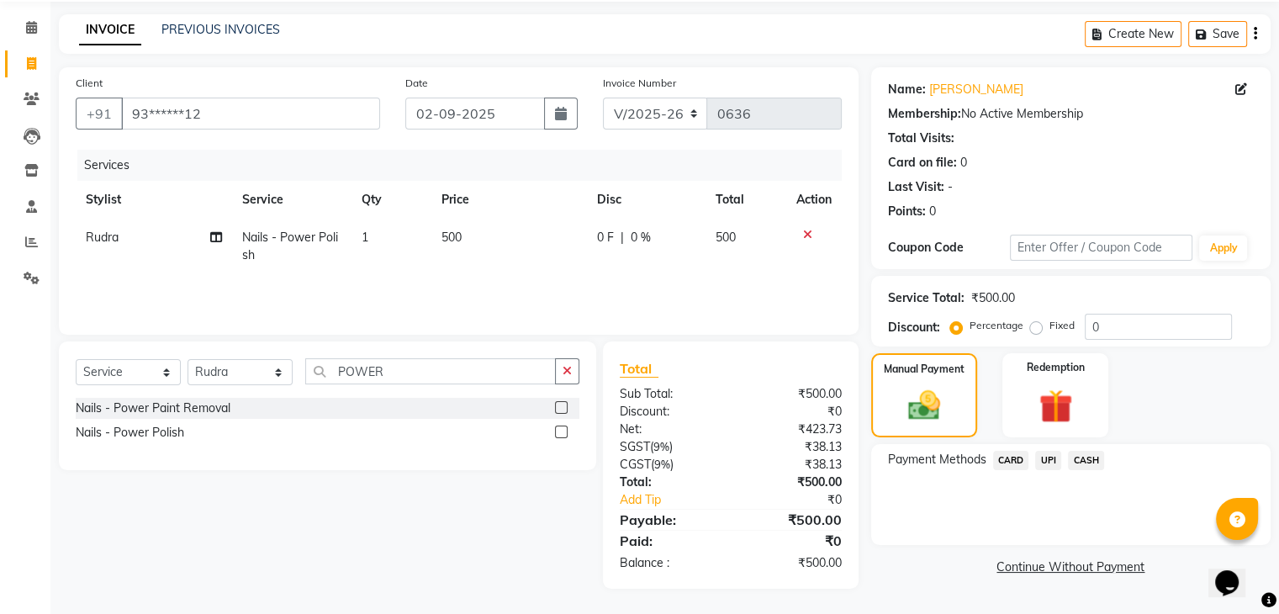
click at [1053, 457] on span "UPI" at bounding box center [1049, 460] width 26 height 19
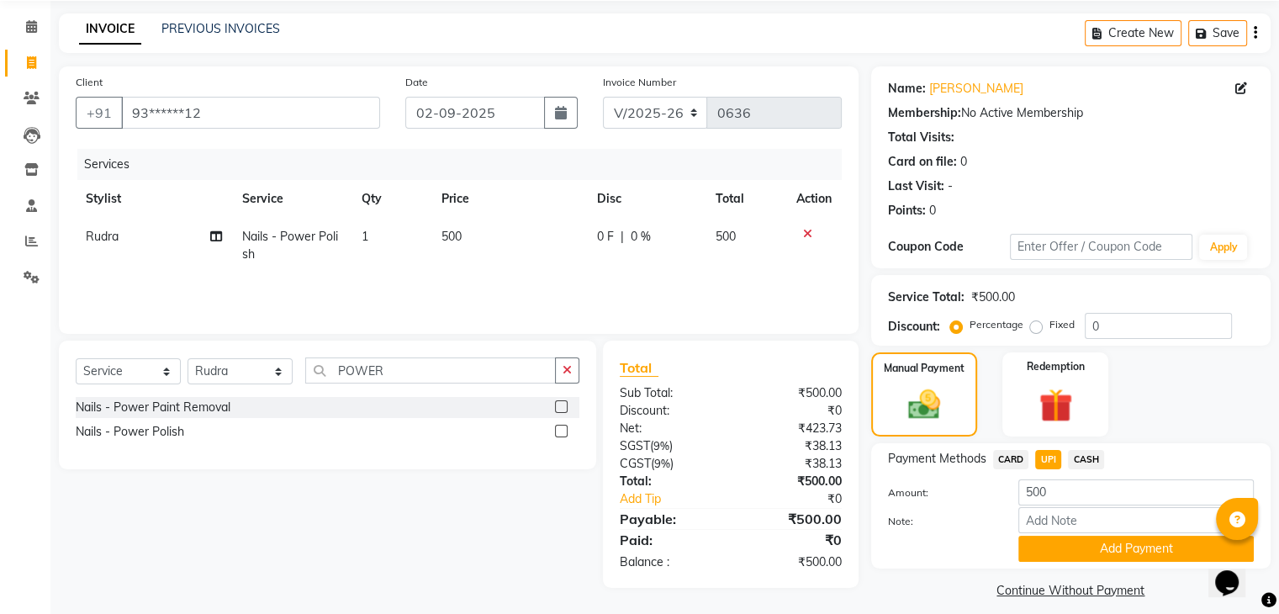
scroll to position [75, 0]
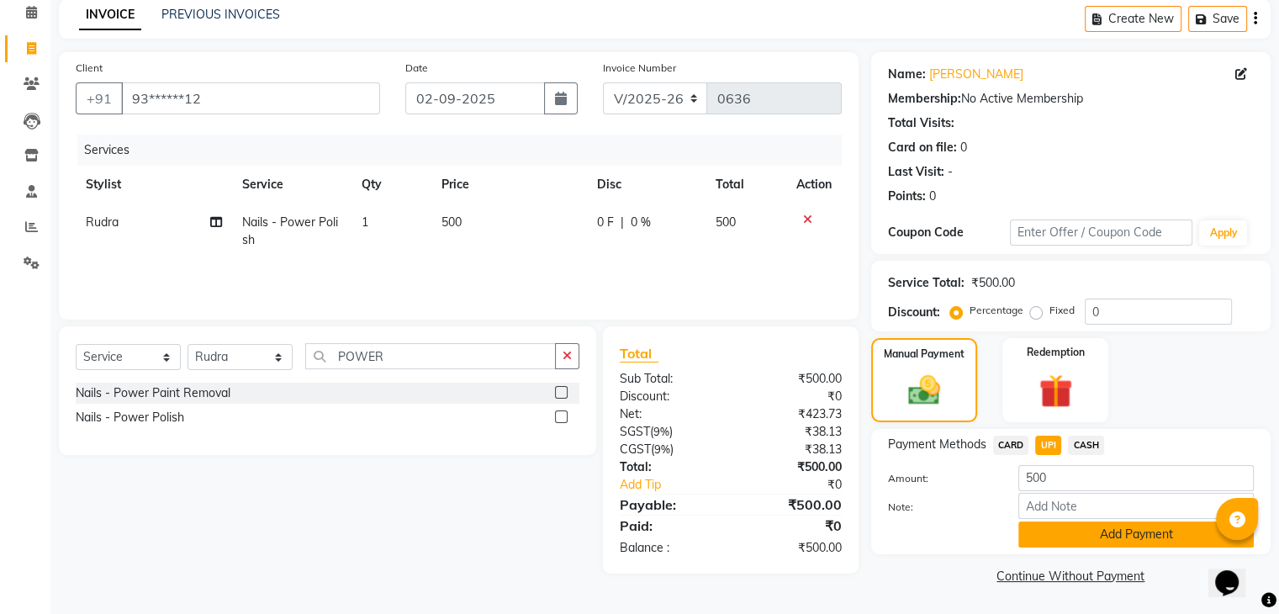
click at [1115, 534] on button "Add Payment" at bounding box center [1137, 535] width 236 height 26
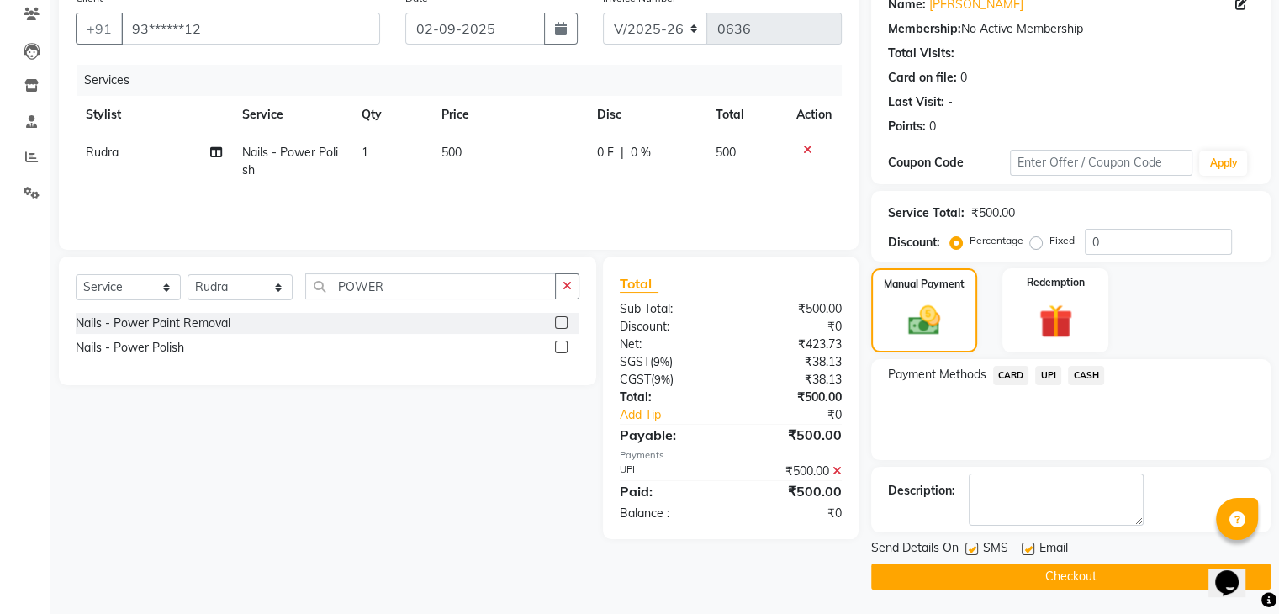
scroll to position [143, 0]
click at [1099, 583] on button "Checkout" at bounding box center [1071, 577] width 400 height 26
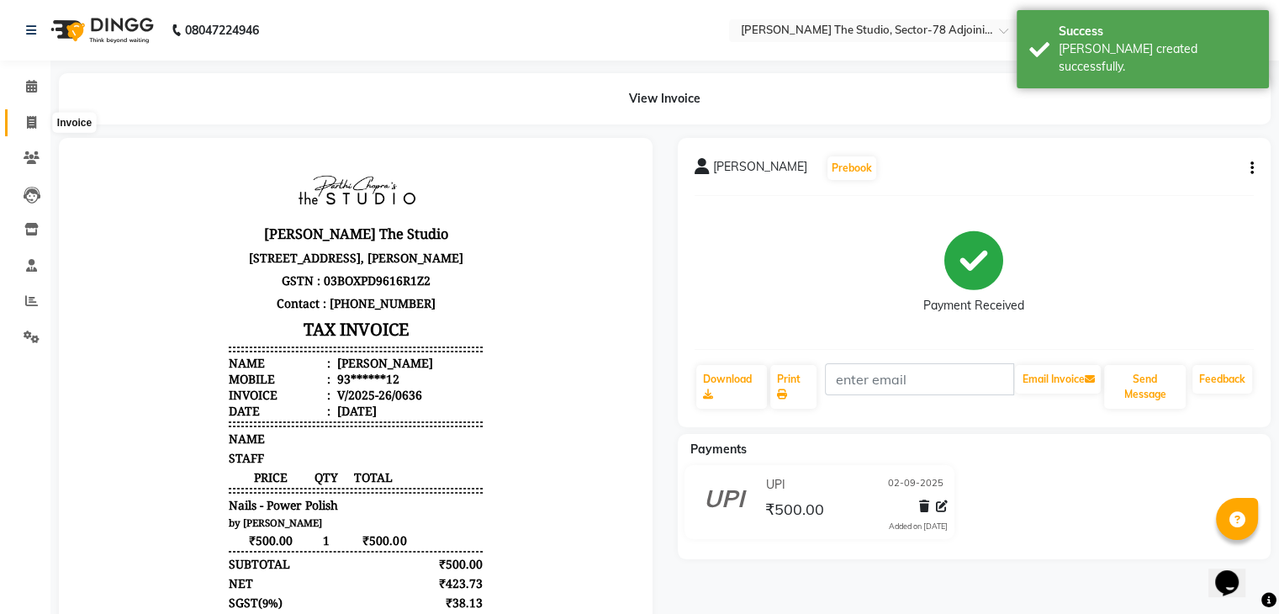
click at [30, 123] on icon at bounding box center [31, 122] width 9 height 13
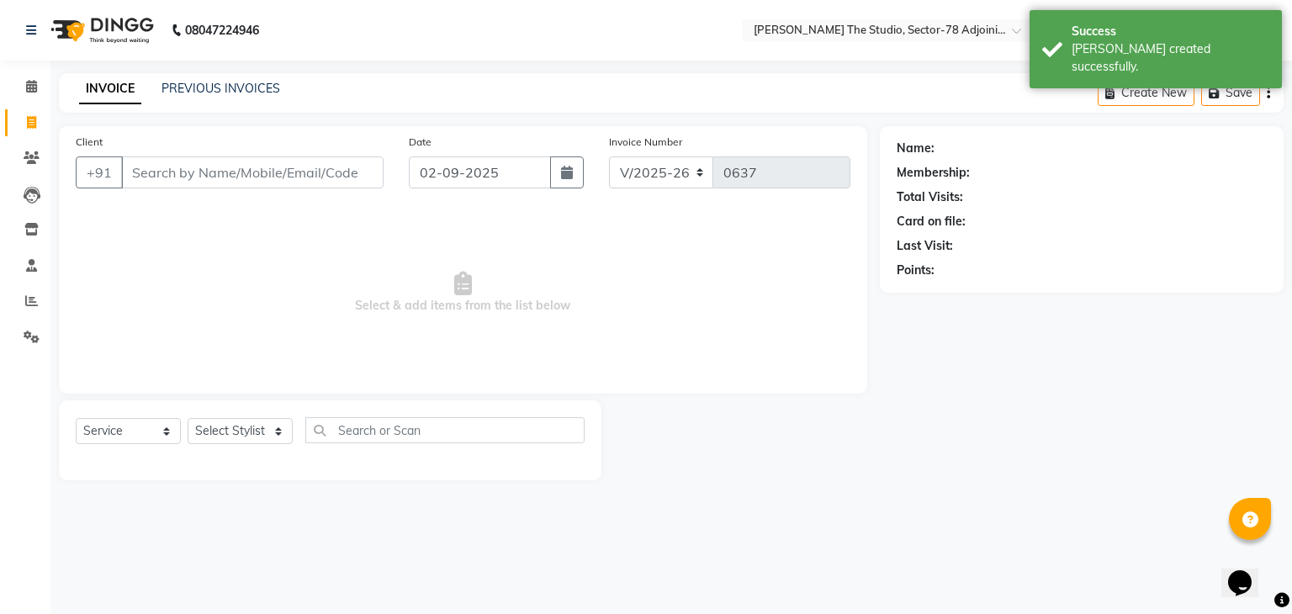
click at [352, 172] on input "Client" at bounding box center [252, 172] width 262 height 32
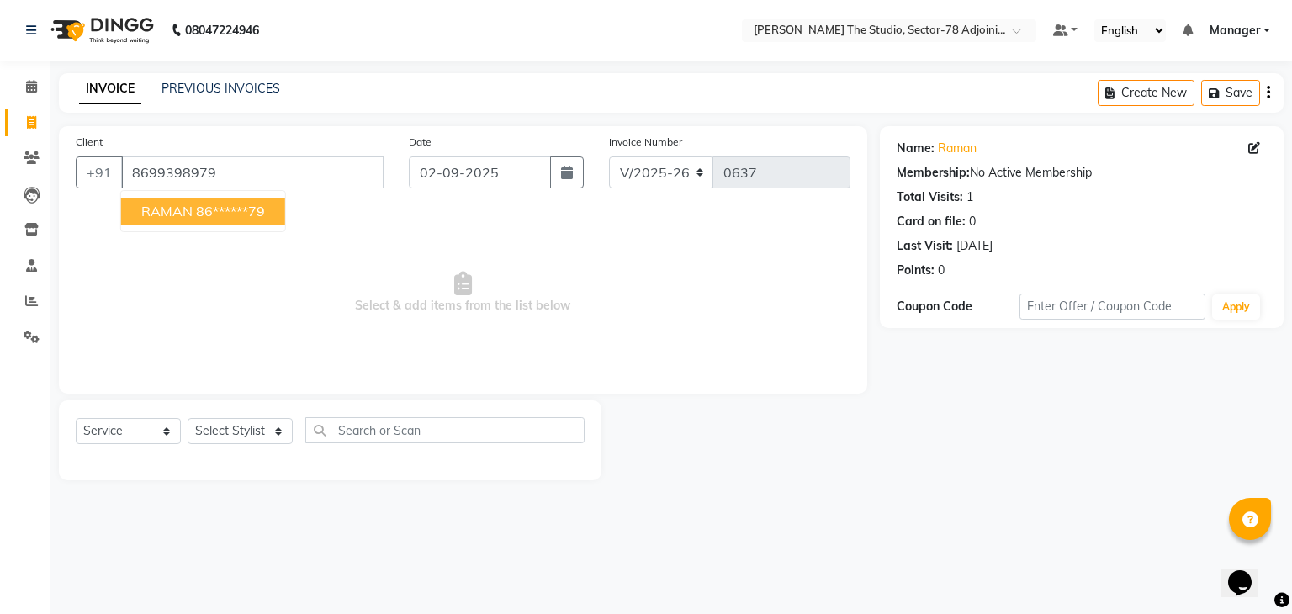
click at [253, 213] on ngb-highlight "86******79" at bounding box center [230, 211] width 69 height 17
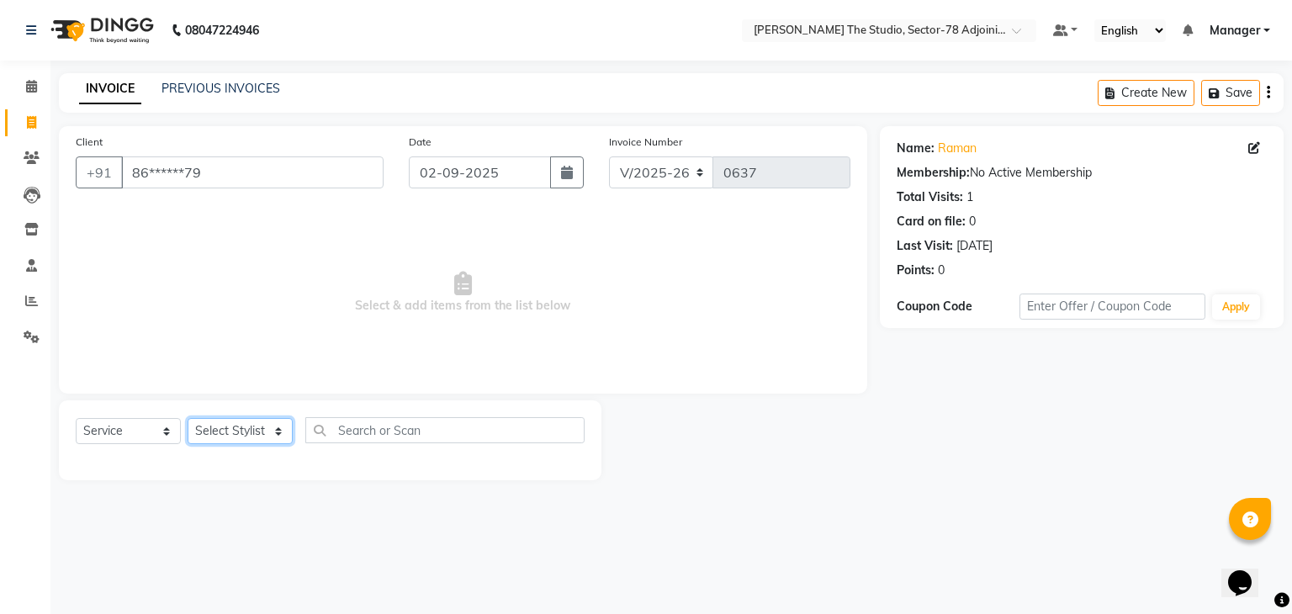
click at [239, 439] on select "Select Stylist [PERSON_NAME](N) [PERSON_NAME] [PERSON_NAME] [PERSON_NAME] [PERS…" at bounding box center [240, 431] width 105 height 26
click at [188, 419] on select "Select Stylist [PERSON_NAME](N) [PERSON_NAME] [PERSON_NAME] [PERSON_NAME] [PERS…" at bounding box center [240, 431] width 105 height 26
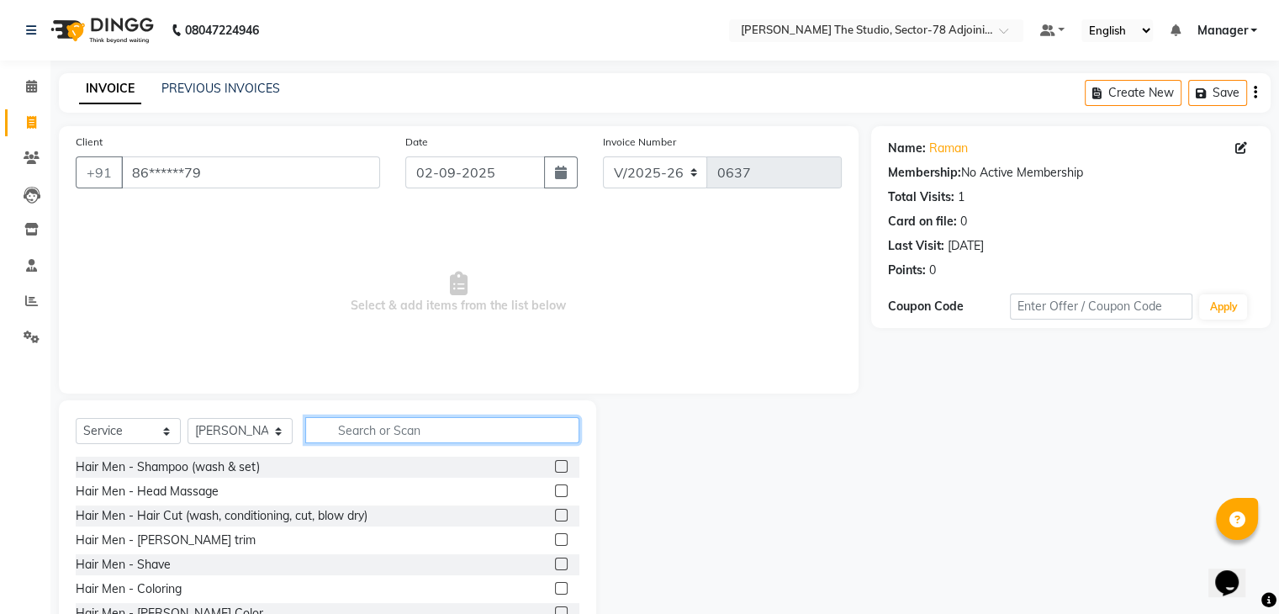
click at [391, 421] on input "text" at bounding box center [442, 430] width 274 height 26
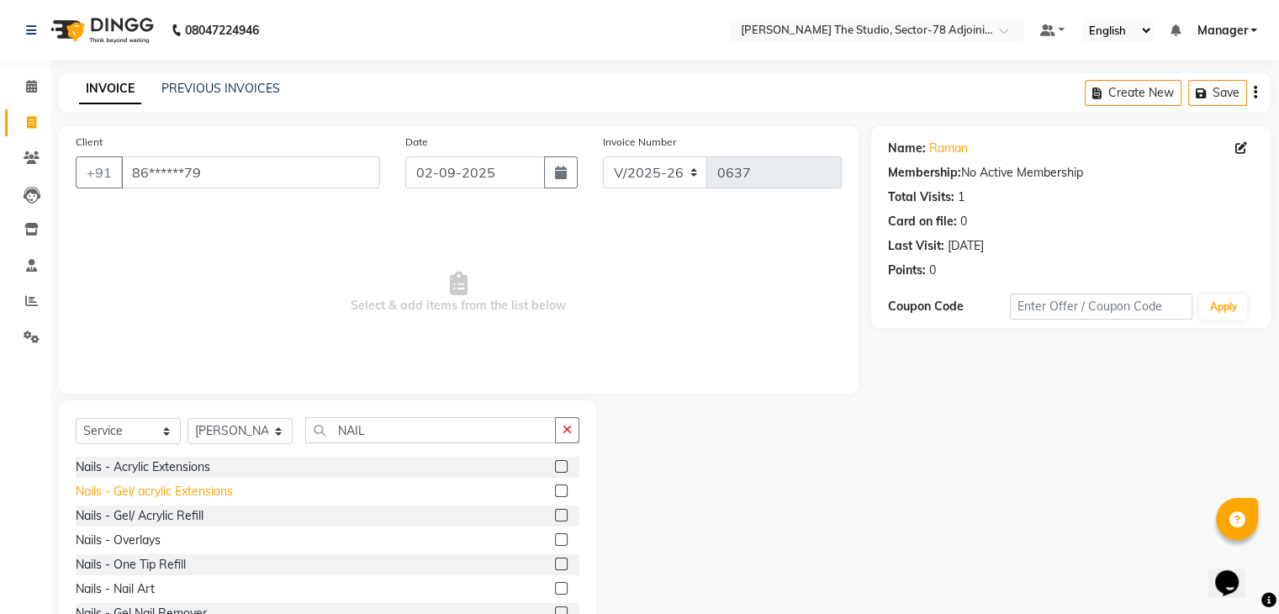
click at [183, 495] on div "Nails - Gel/ acrylic Extensions" at bounding box center [154, 492] width 157 height 18
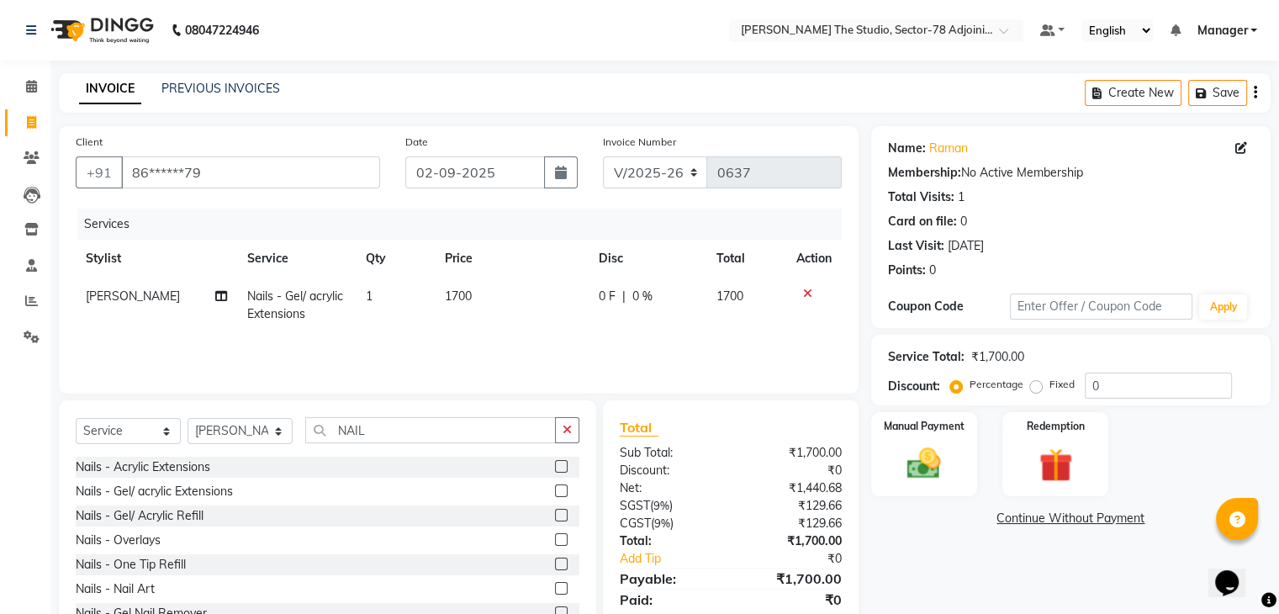
click at [483, 297] on td "1700" at bounding box center [512, 306] width 154 height 56
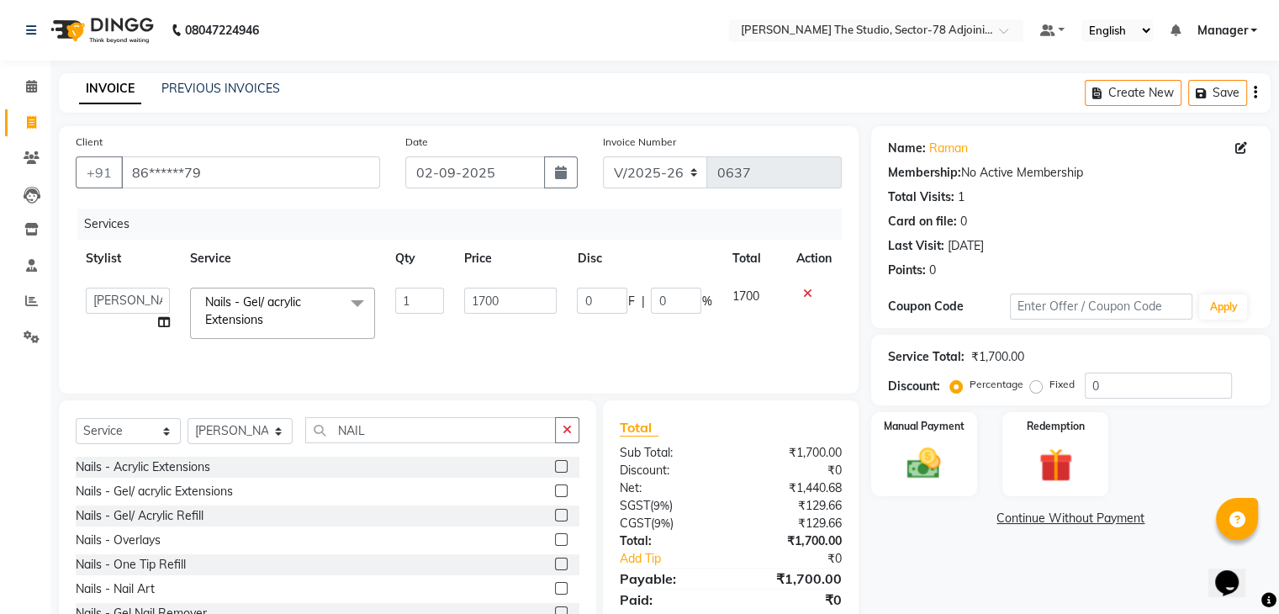
click at [483, 297] on input "1700" at bounding box center [510, 301] width 93 height 26
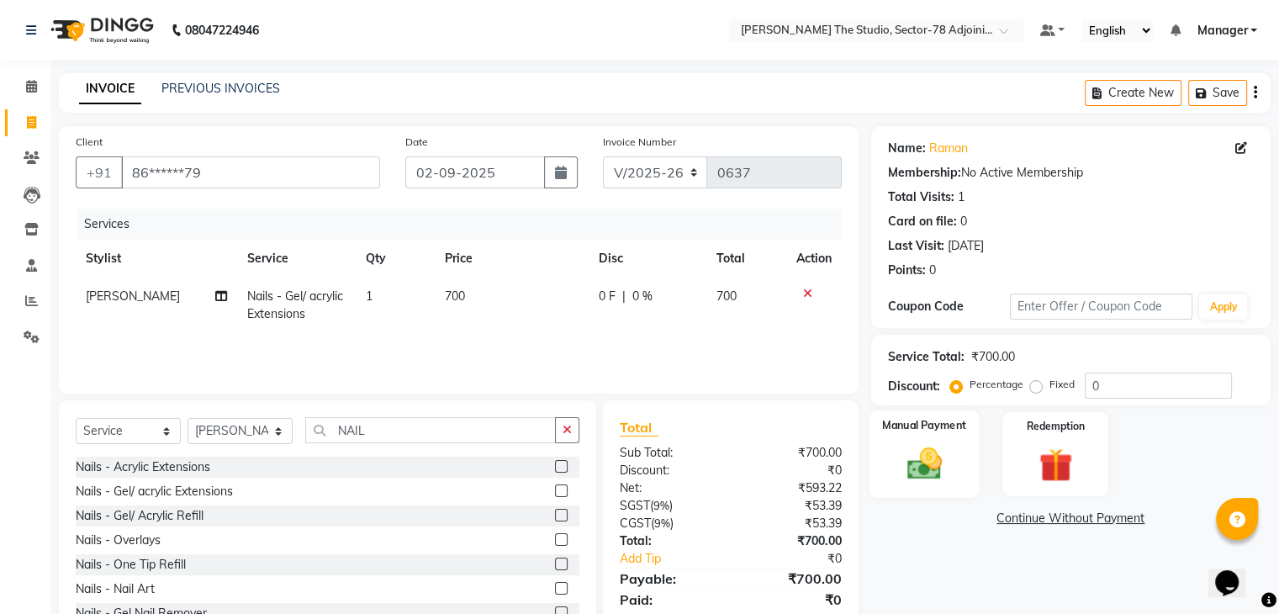
click at [925, 446] on img at bounding box center [924, 464] width 56 height 40
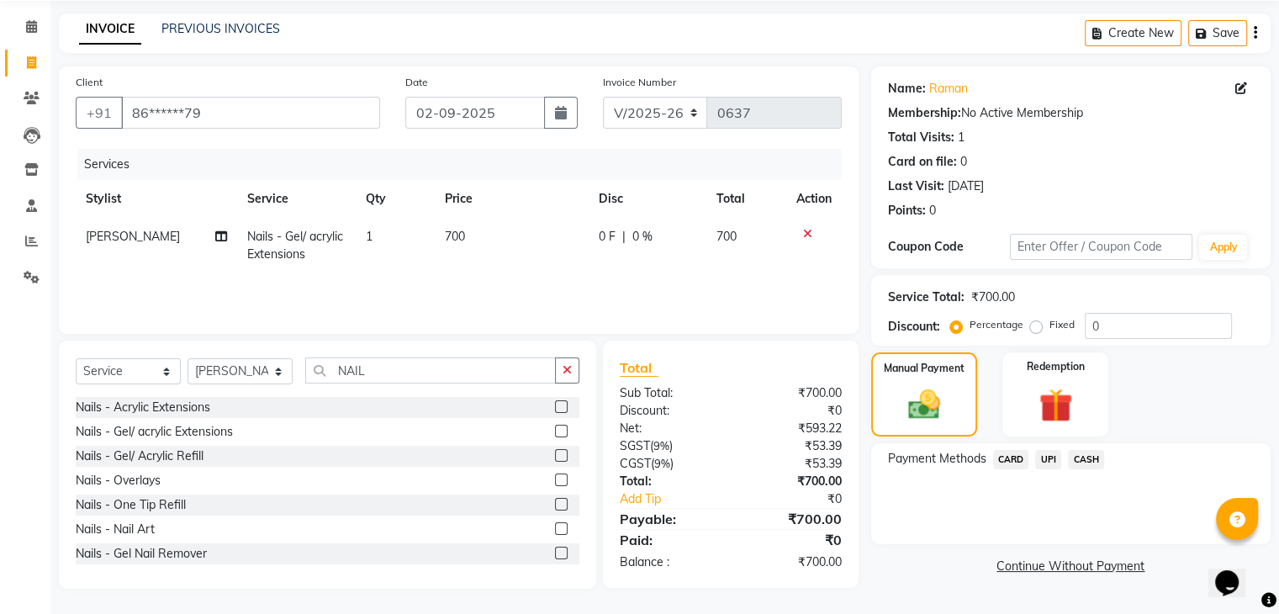
click at [1046, 465] on span "UPI" at bounding box center [1049, 459] width 26 height 19
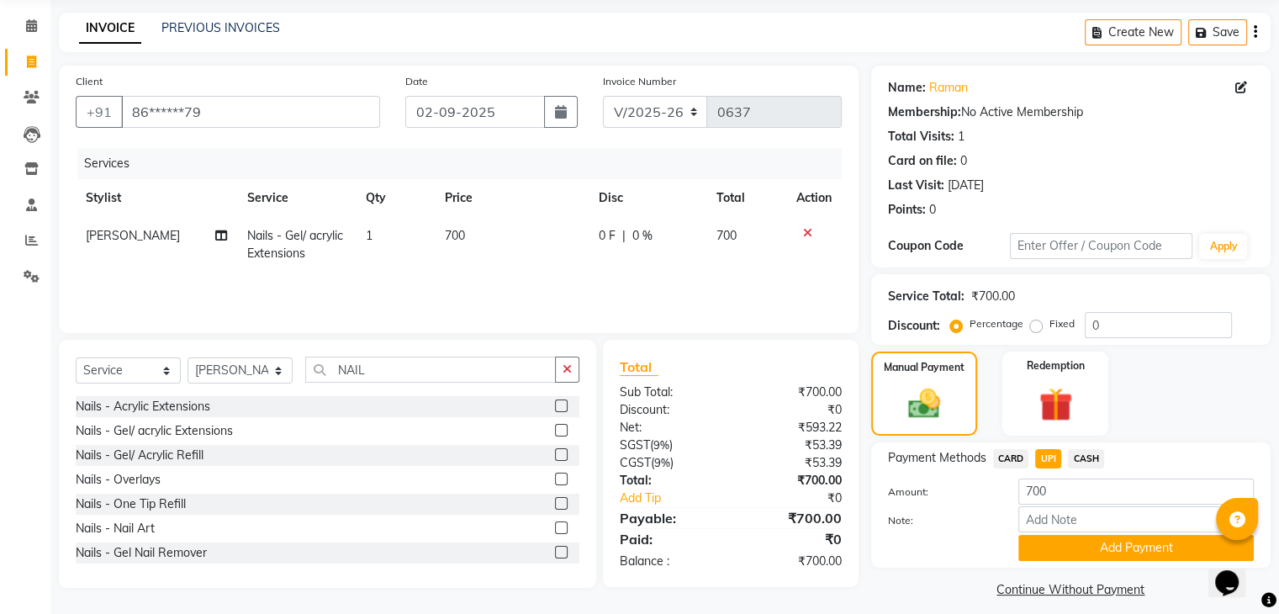
scroll to position [75, 0]
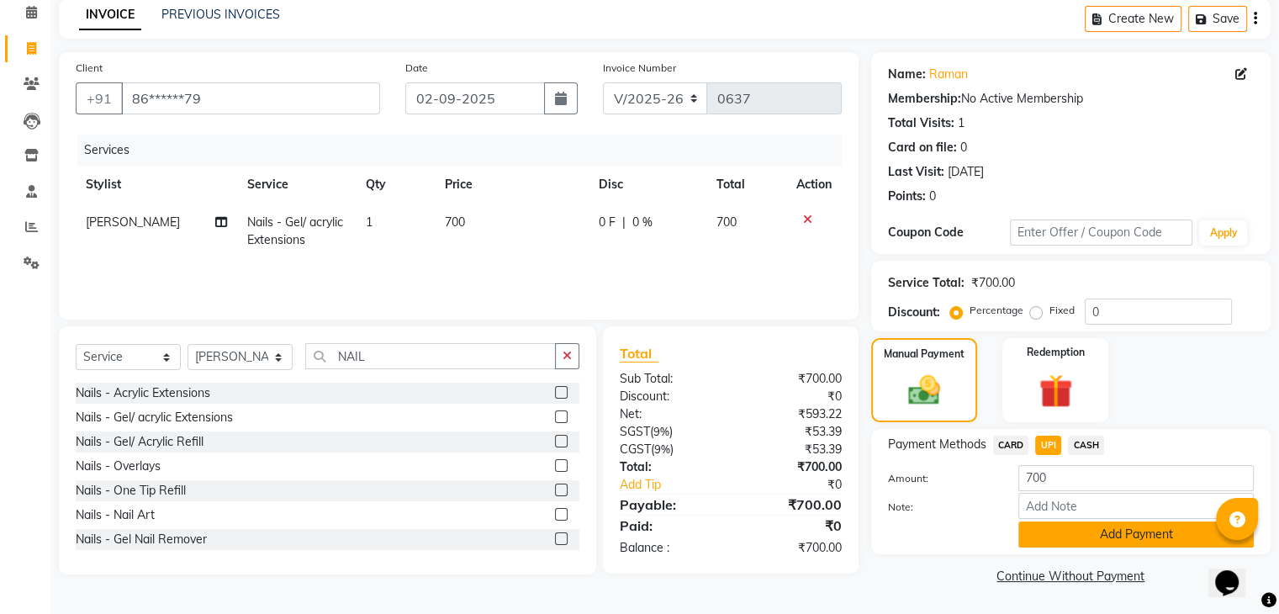
click at [1104, 526] on button "Add Payment" at bounding box center [1137, 535] width 236 height 26
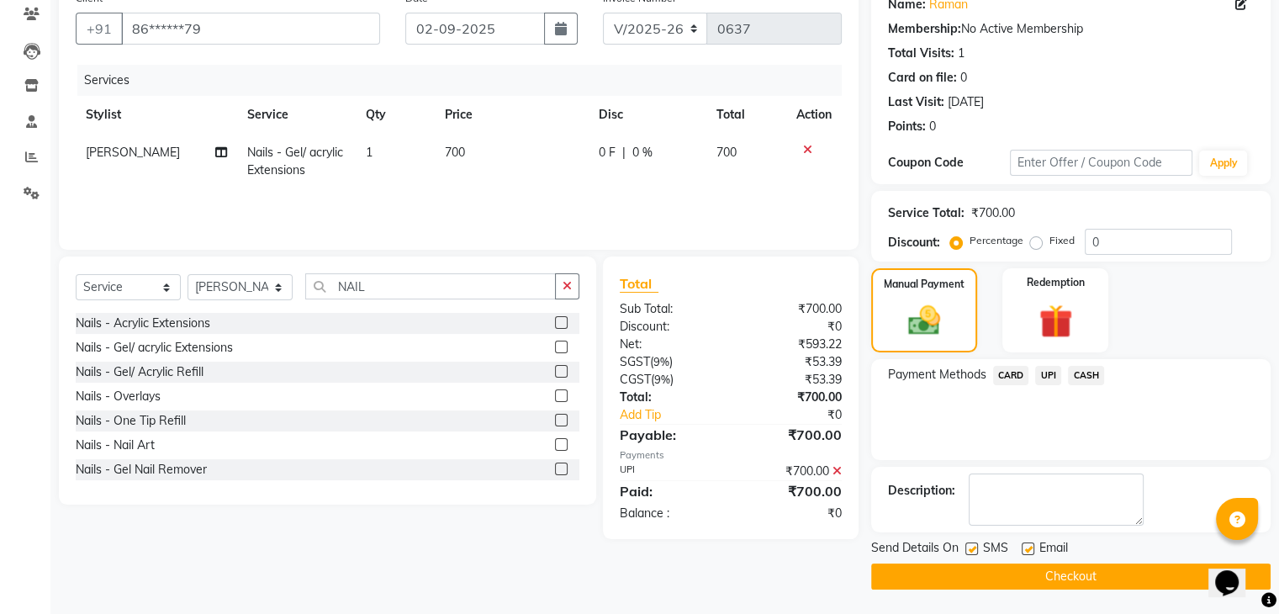
click at [1104, 568] on button "Checkout" at bounding box center [1071, 577] width 400 height 26
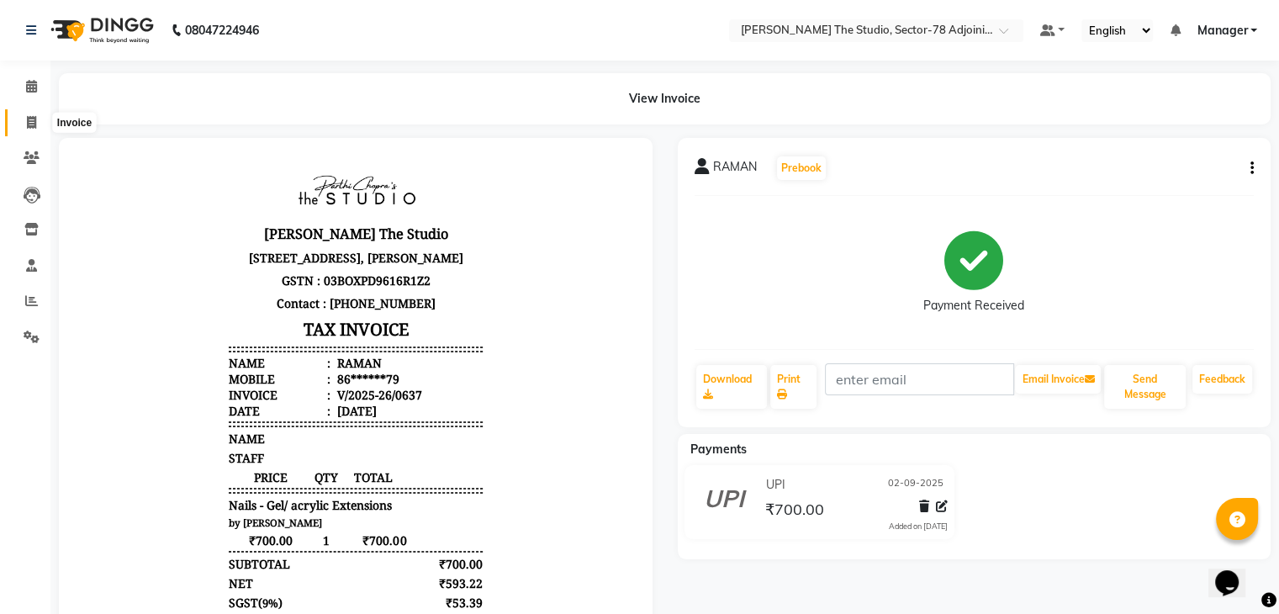
click at [36, 124] on span at bounding box center [31, 123] width 29 height 19
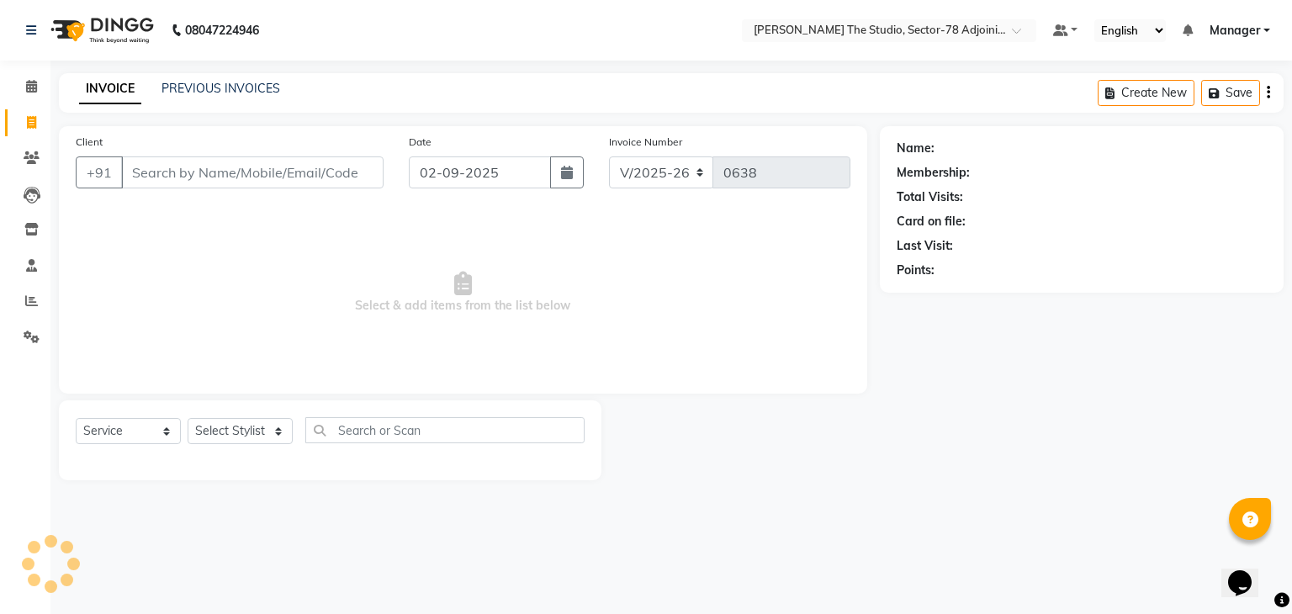
click at [293, 171] on input "Client" at bounding box center [252, 172] width 262 height 32
click at [336, 175] on span "Add Client" at bounding box center [340, 172] width 66 height 17
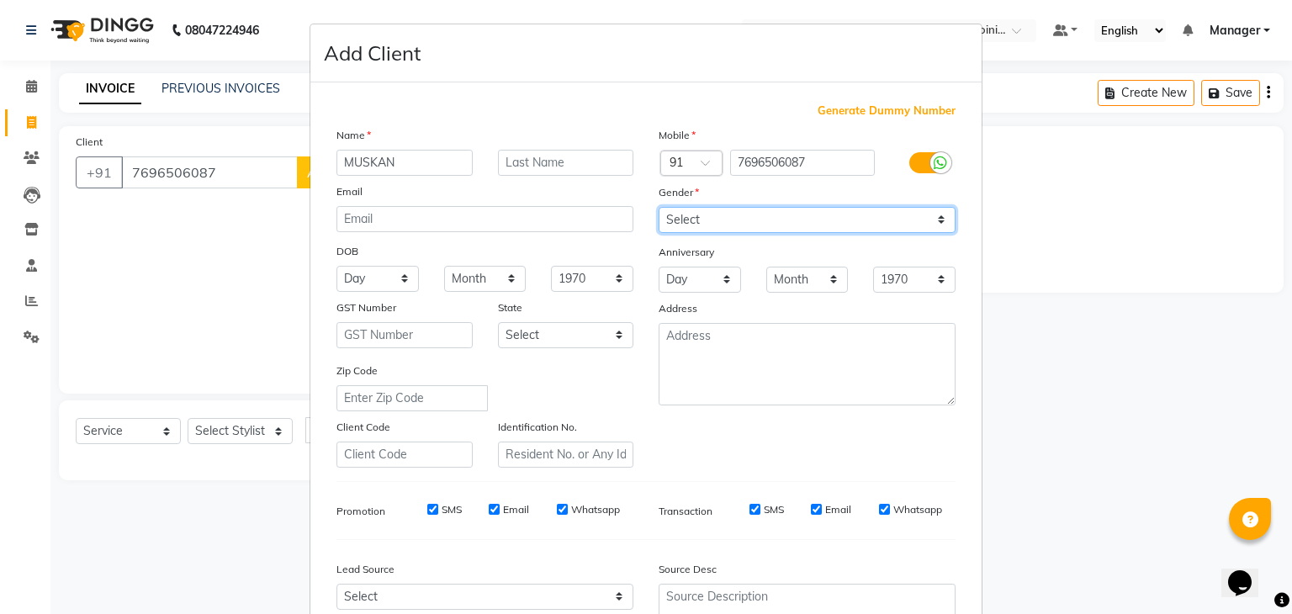
click at [726, 223] on select "Select [DEMOGRAPHIC_DATA] [DEMOGRAPHIC_DATA] Other Prefer Not To Say" at bounding box center [807, 220] width 297 height 26
click at [659, 208] on select "Select [DEMOGRAPHIC_DATA] [DEMOGRAPHIC_DATA] Other Prefer Not To Say" at bounding box center [807, 220] width 297 height 26
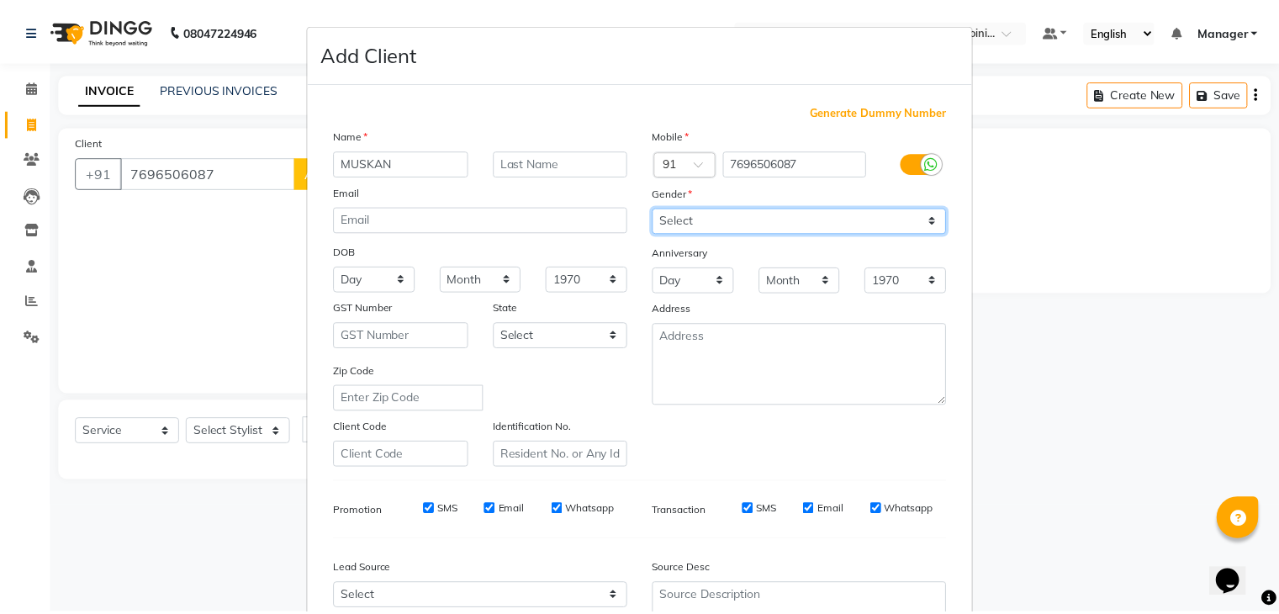
scroll to position [171, 0]
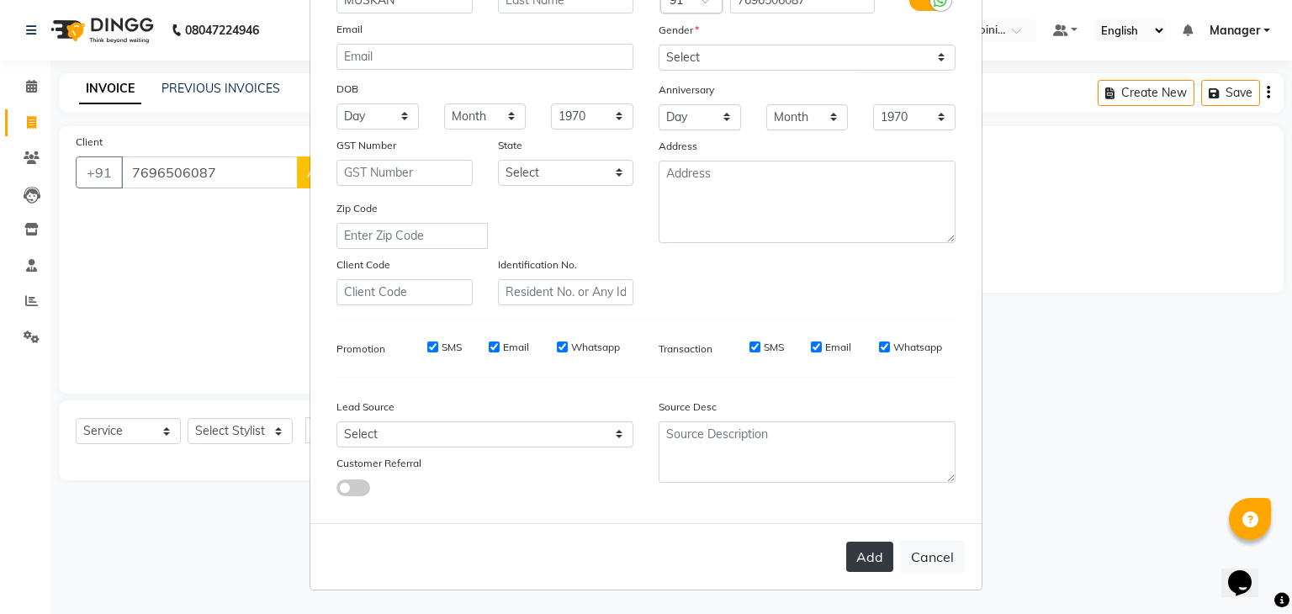
click at [848, 564] on button "Add" at bounding box center [869, 557] width 47 height 30
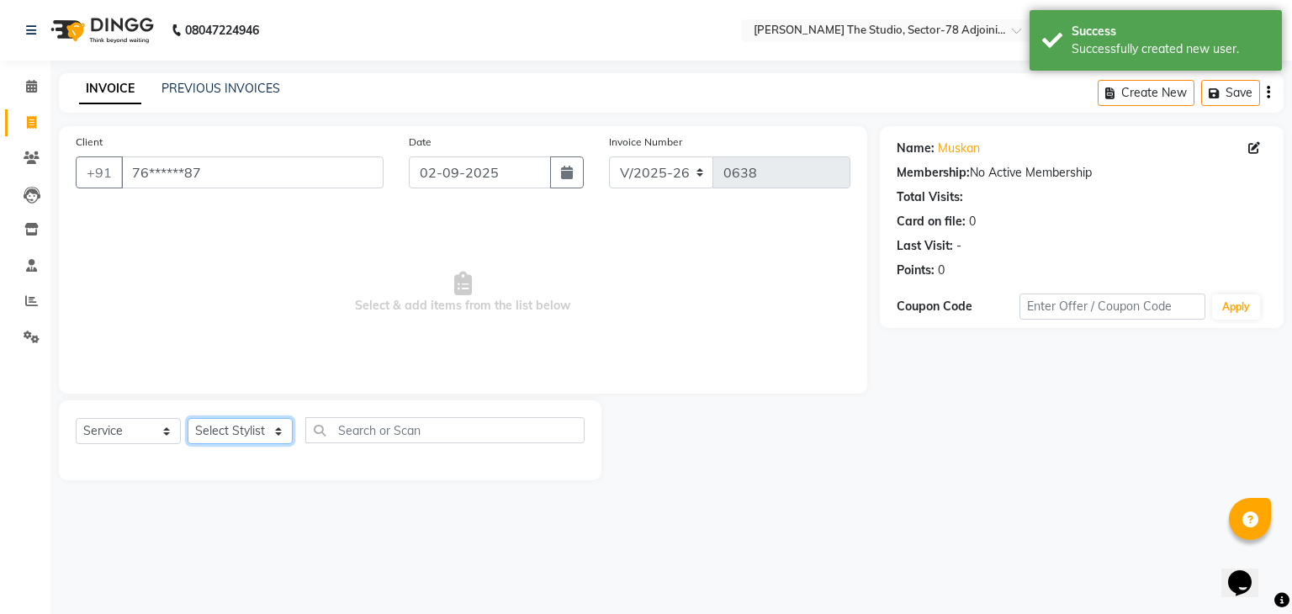
click at [252, 433] on select "Select Stylist [PERSON_NAME](N) [PERSON_NAME] [PERSON_NAME] [PERSON_NAME] [PERS…" at bounding box center [240, 431] width 105 height 26
click at [188, 419] on select "Select Stylist [PERSON_NAME](N) [PERSON_NAME] [PERSON_NAME] [PERSON_NAME] [PERS…" at bounding box center [240, 431] width 105 height 26
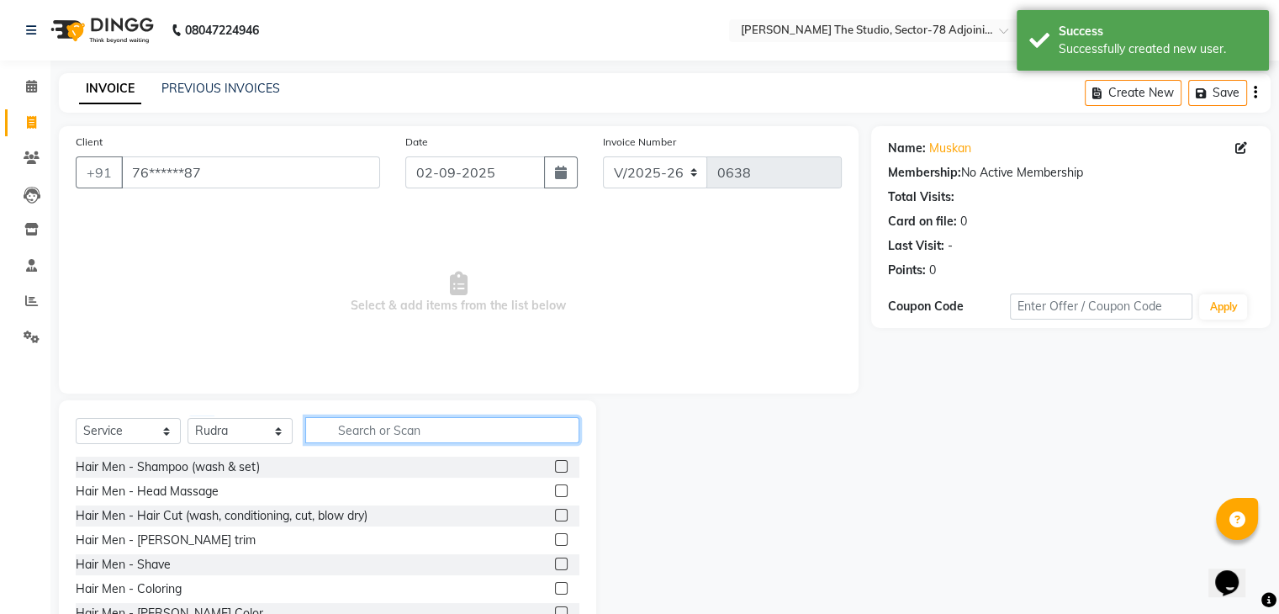
click at [348, 421] on input "text" at bounding box center [442, 430] width 274 height 26
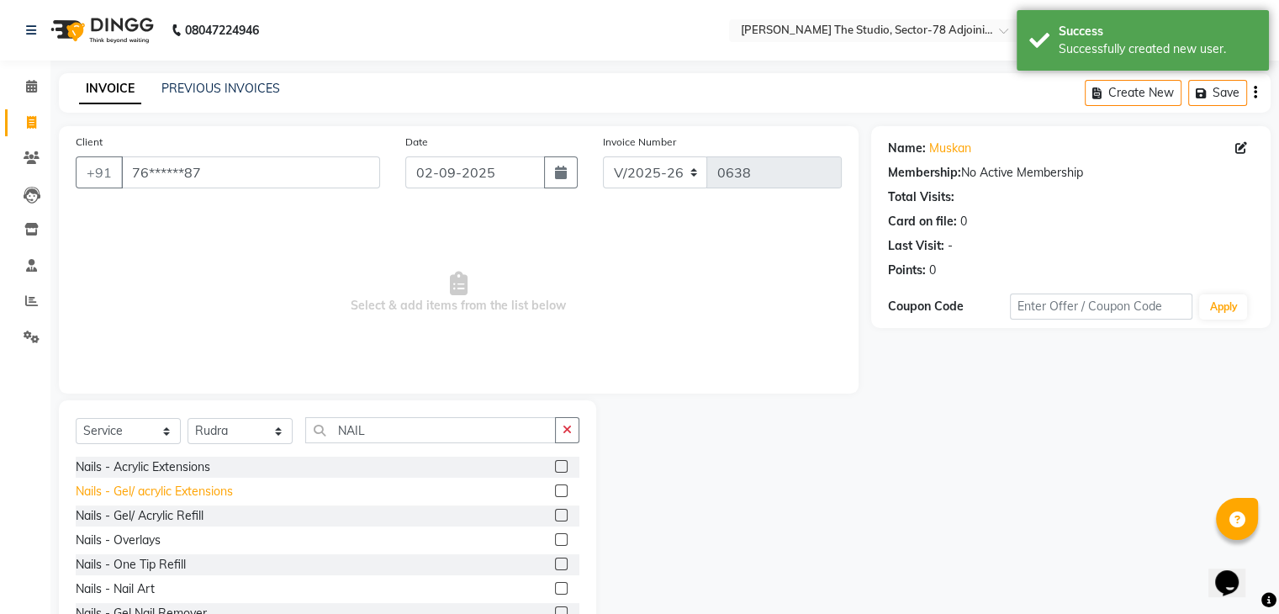
click at [162, 484] on div "Nails - Gel/ acrylic Extensions" at bounding box center [154, 492] width 157 height 18
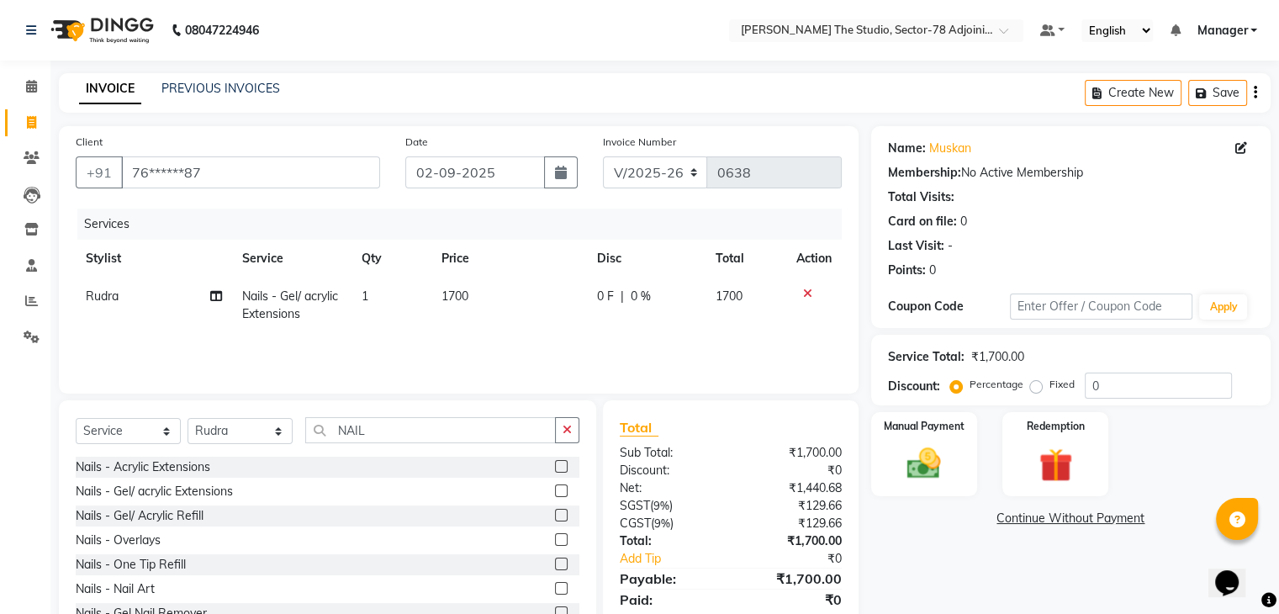
click at [477, 300] on td "1700" at bounding box center [510, 306] width 156 height 56
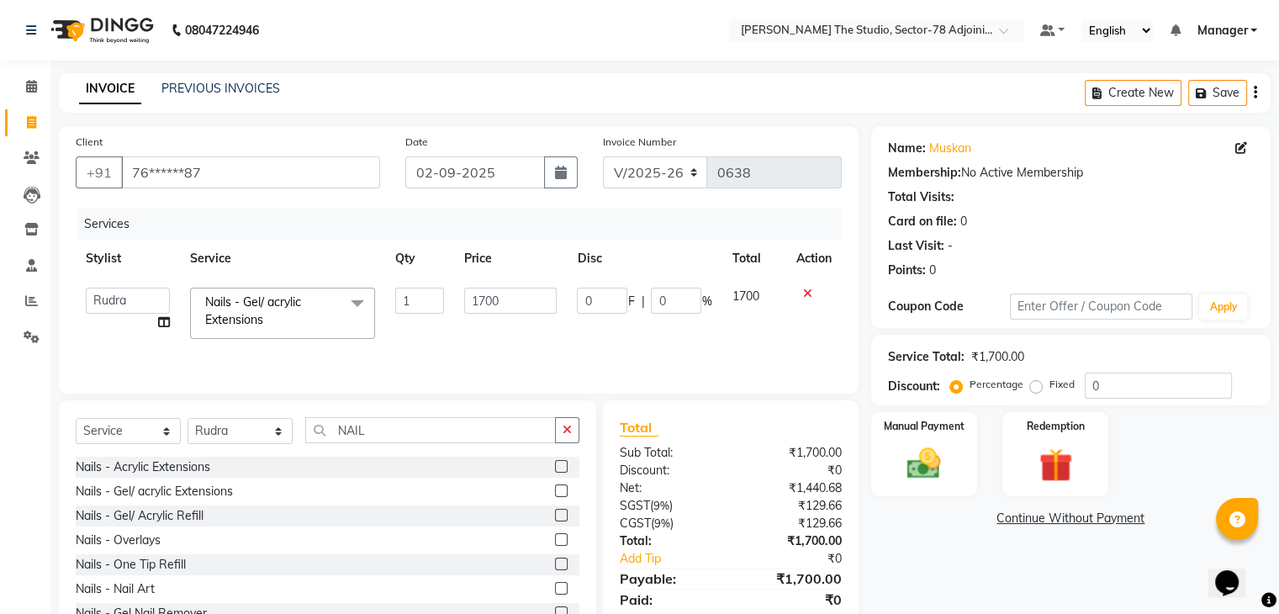
click at [477, 300] on input "1700" at bounding box center [510, 301] width 93 height 26
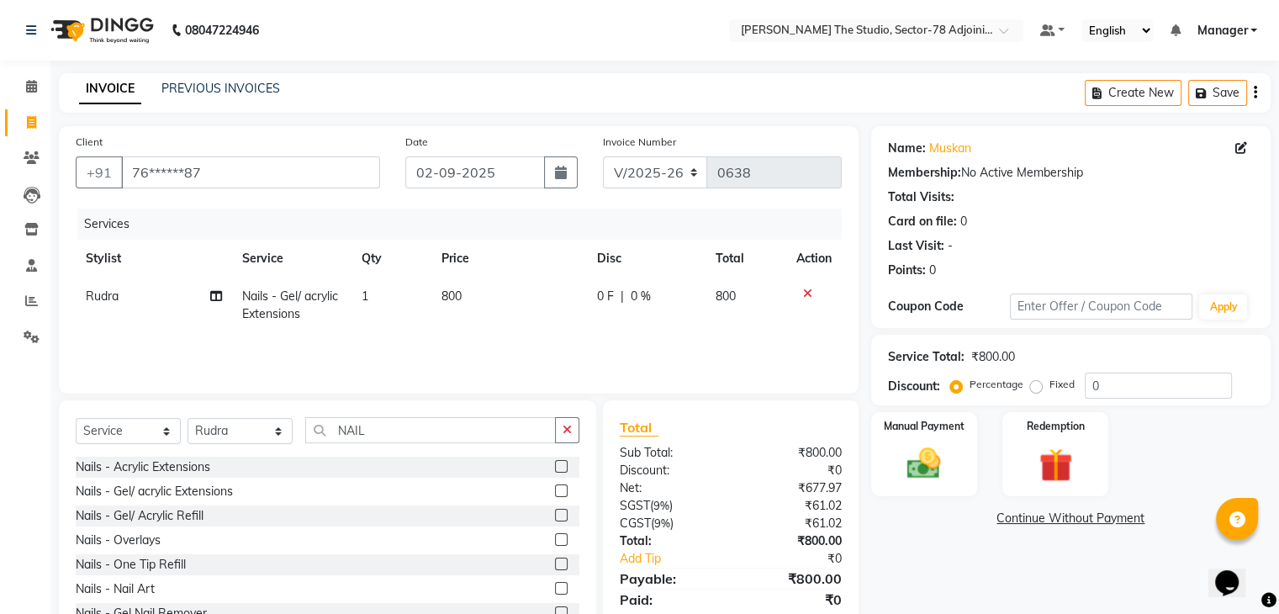
click at [518, 347] on div "Services Stylist Service Qty Price Disc Total Action Rudra Nails - Gel/ acrylic…" at bounding box center [459, 293] width 766 height 168
click at [263, 435] on select "Select Stylist [PERSON_NAME](N) [PERSON_NAME] [PERSON_NAME] [PERSON_NAME] [PERS…" at bounding box center [240, 431] width 105 height 26
click at [188, 419] on select "Select Stylist [PERSON_NAME](N) [PERSON_NAME] [PERSON_NAME] [PERSON_NAME] [PERS…" at bounding box center [240, 431] width 105 height 26
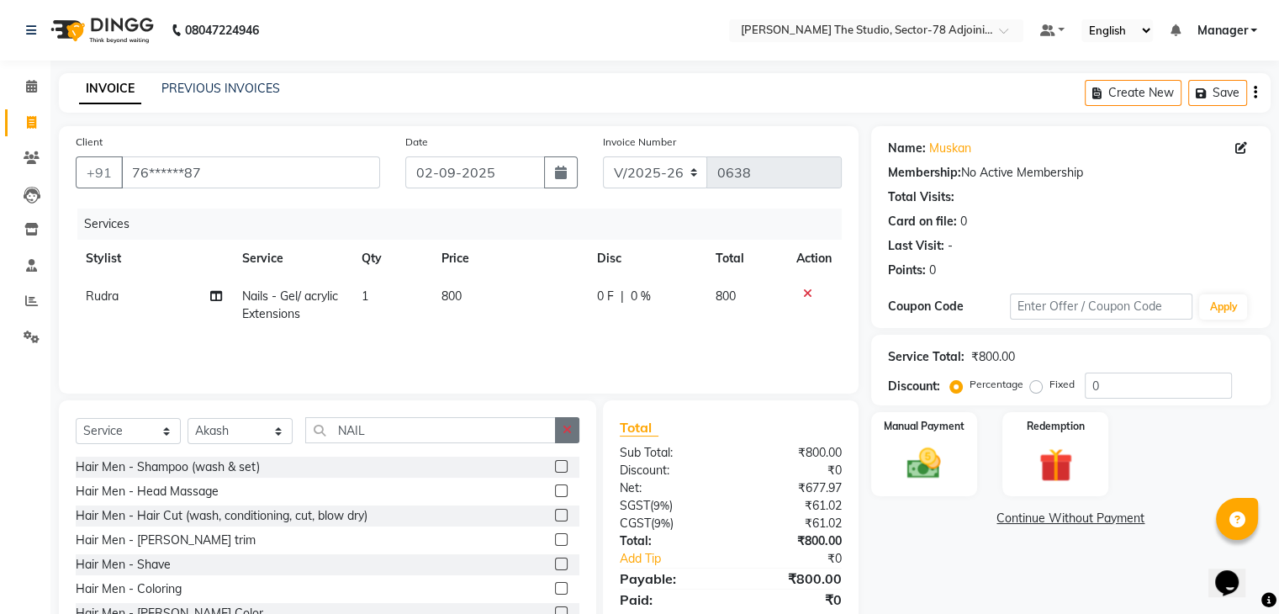
click at [561, 432] on button "button" at bounding box center [567, 430] width 24 height 26
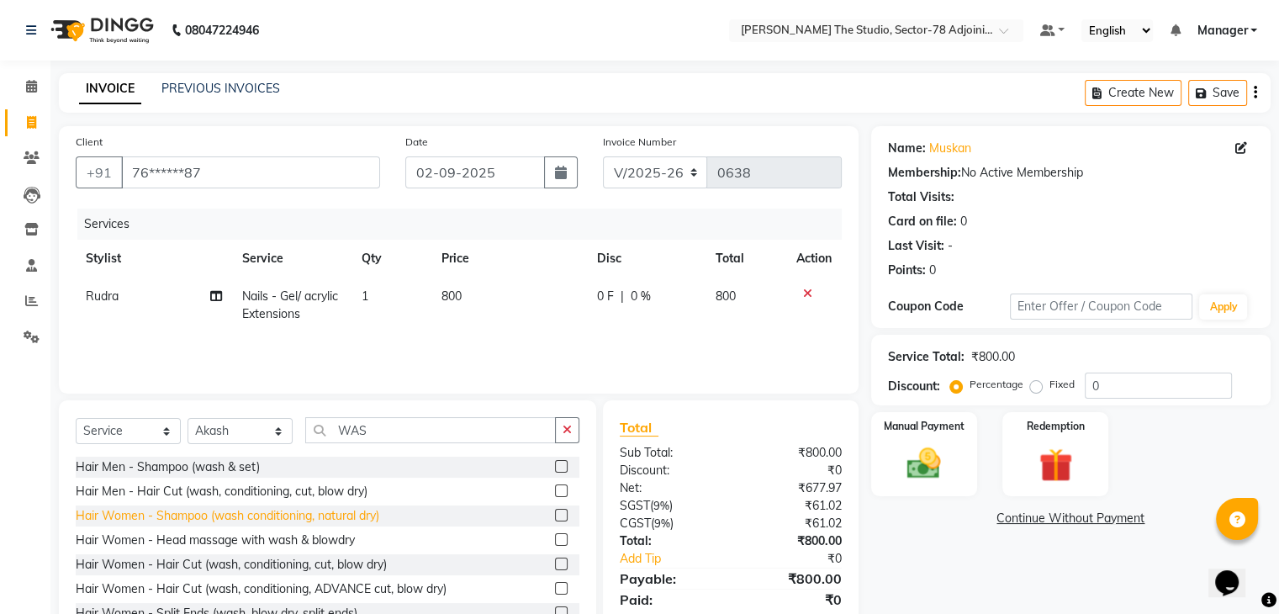
click at [368, 517] on div "Hair Women - Shampoo (wash conditioning, natural dry)" at bounding box center [228, 516] width 304 height 18
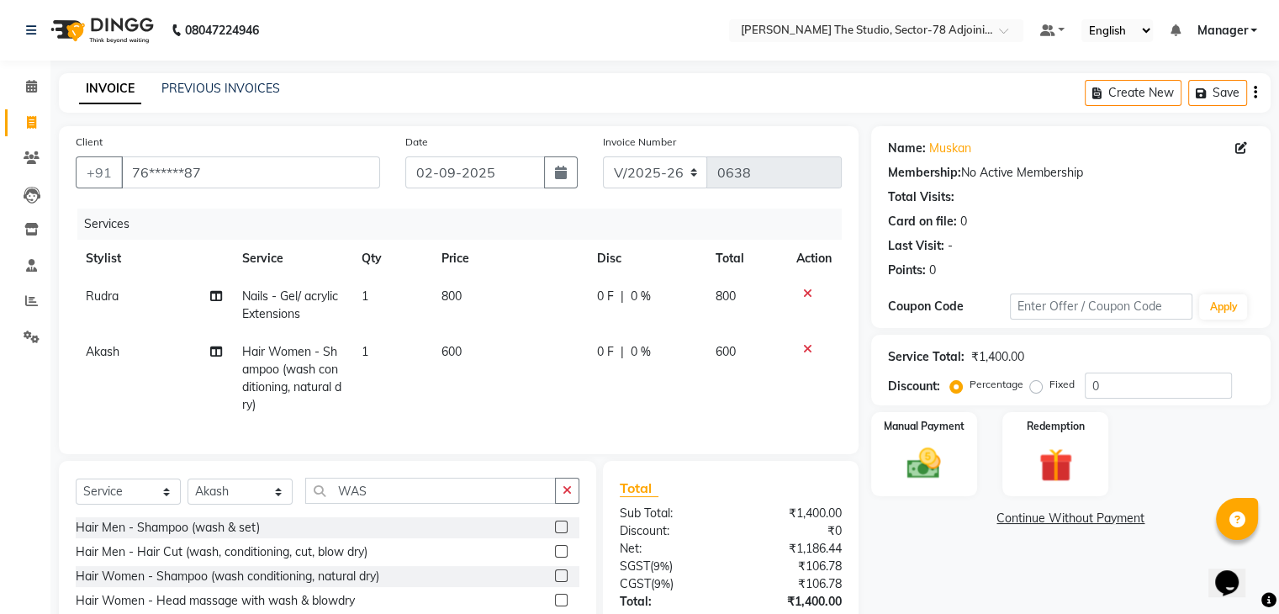
click at [458, 347] on span "600" at bounding box center [452, 351] width 20 height 15
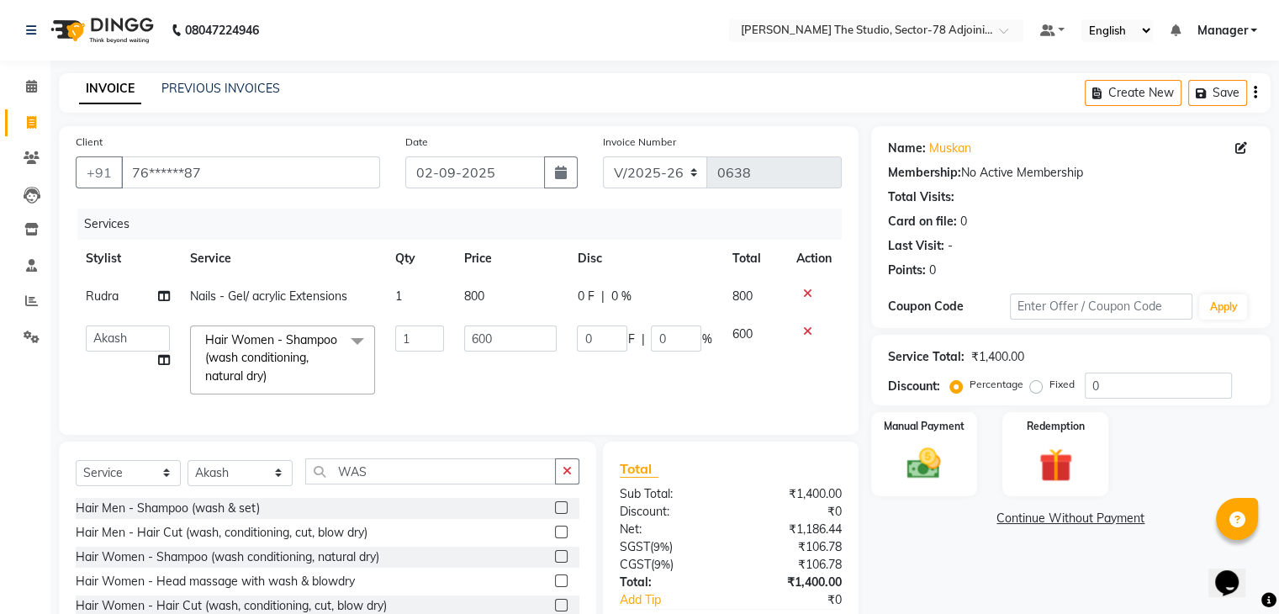
click at [458, 347] on td "600" at bounding box center [510, 359] width 113 height 89
click at [516, 326] on input "600" at bounding box center [510, 339] width 93 height 26
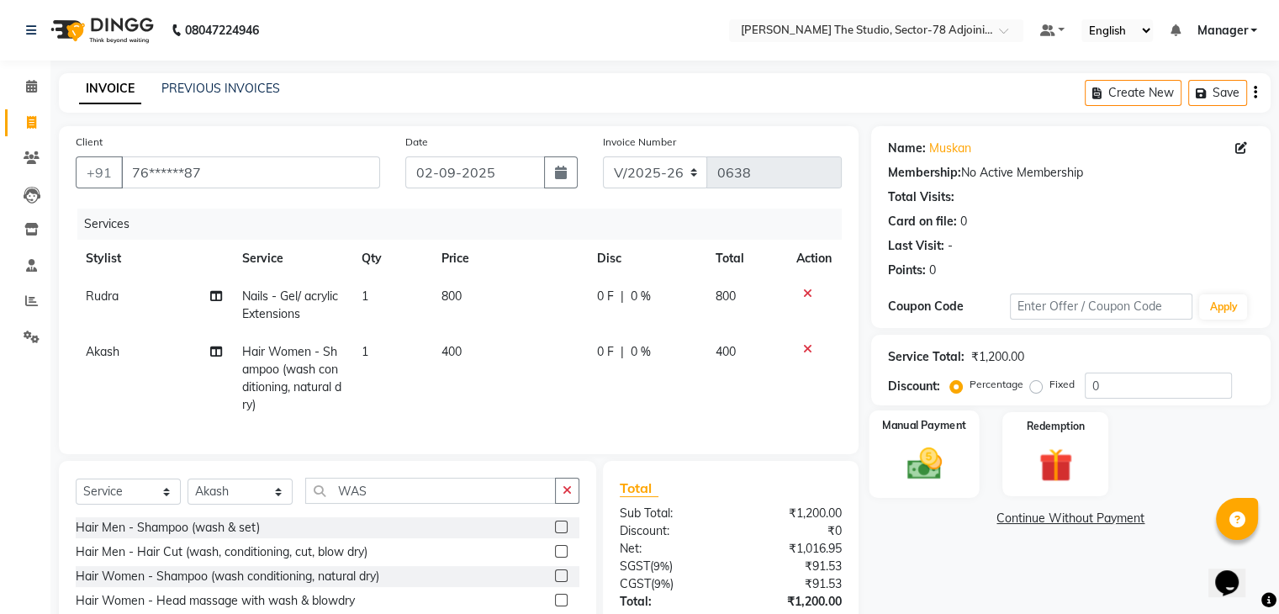
click at [889, 450] on div "Manual Payment" at bounding box center [924, 454] width 110 height 87
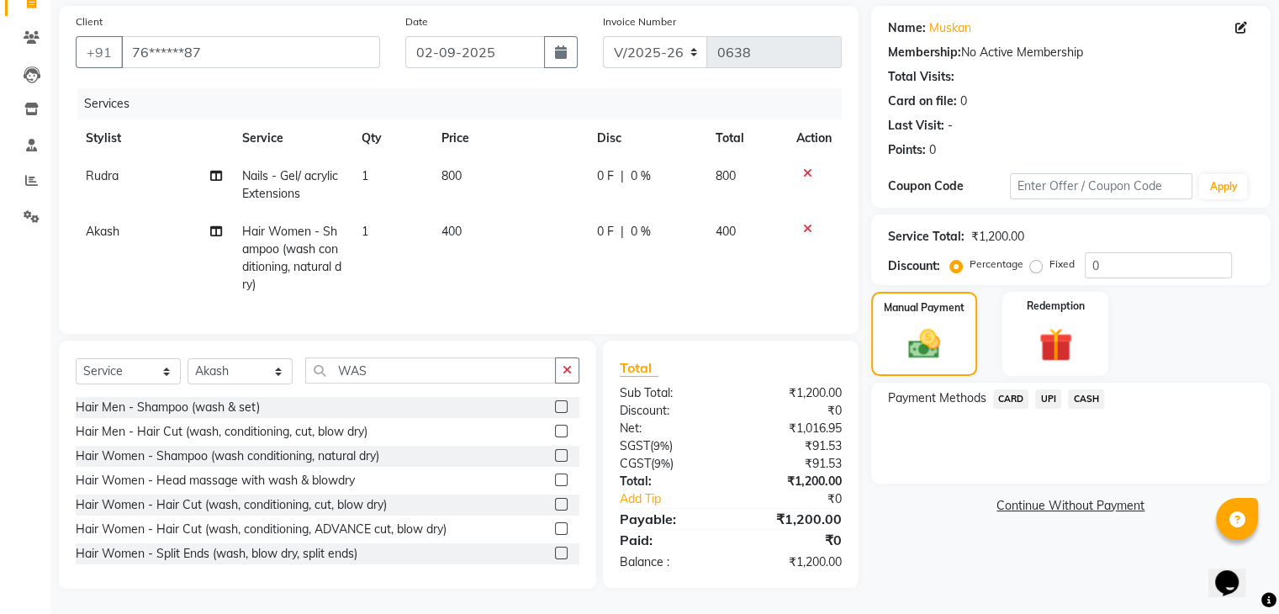
click at [1043, 389] on span "UPI" at bounding box center [1049, 398] width 26 height 19
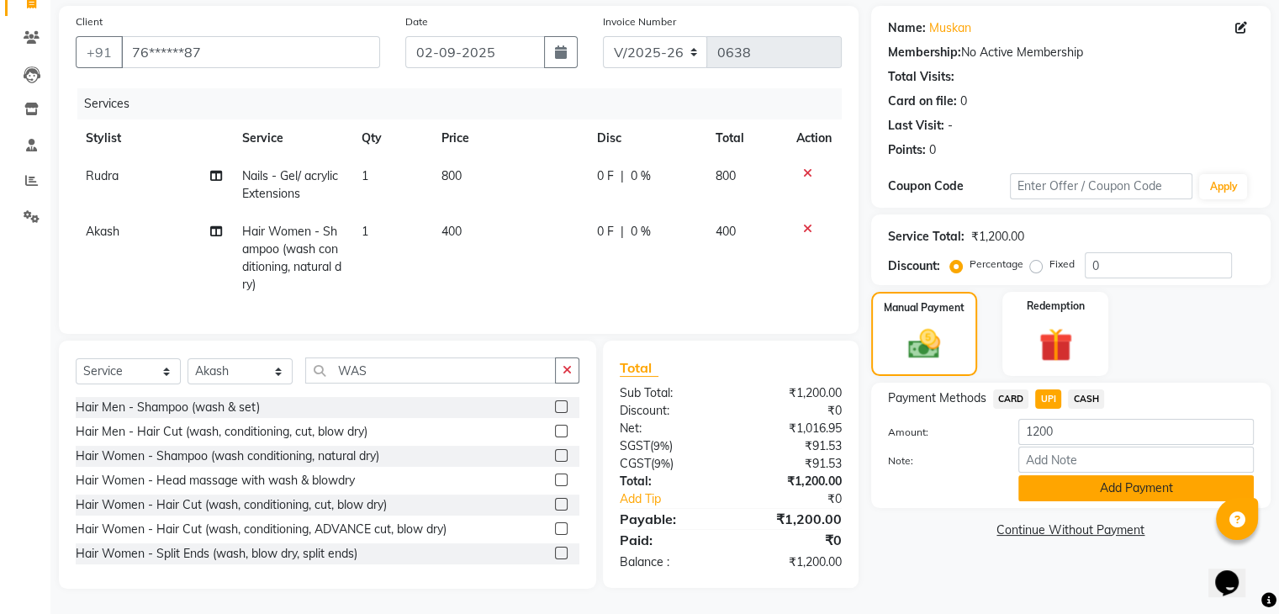
click at [1076, 475] on button "Add Payment" at bounding box center [1137, 488] width 236 height 26
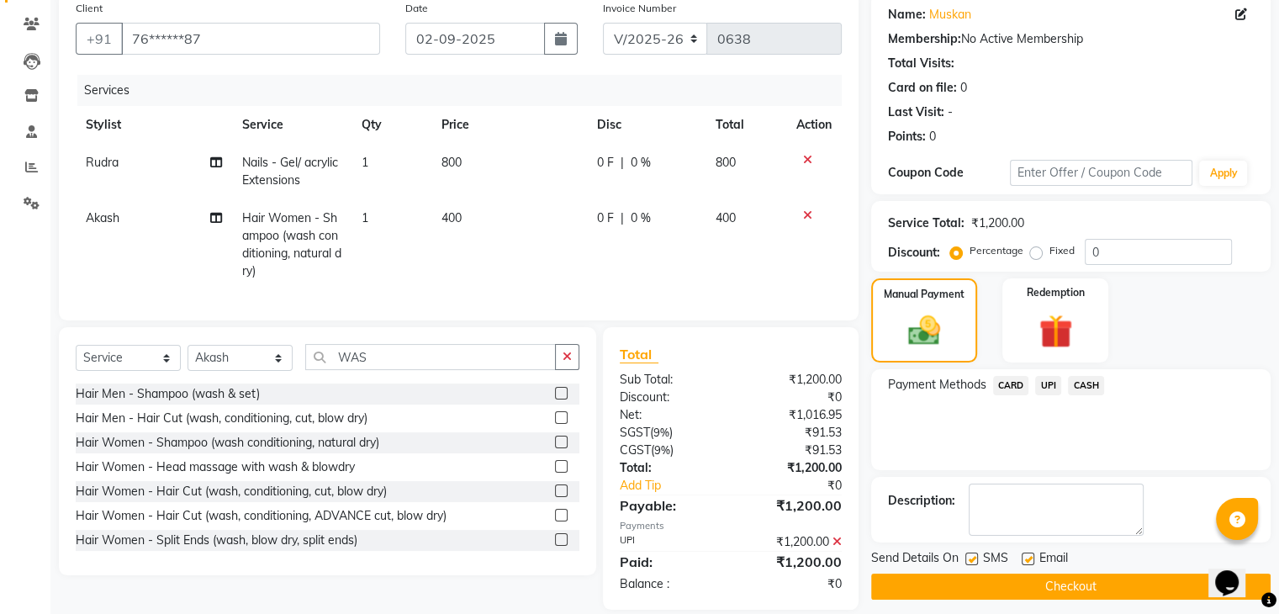
scroll to position [168, 0]
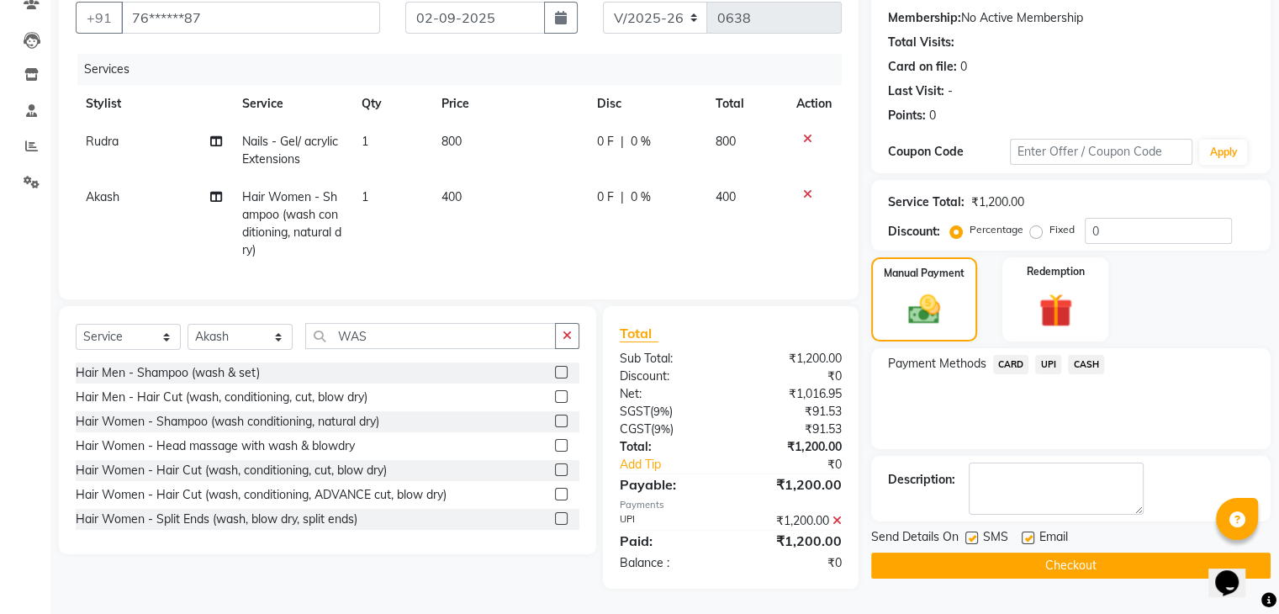
click at [1095, 553] on button "Checkout" at bounding box center [1071, 566] width 400 height 26
